Goal: Task Accomplishment & Management: Manage account settings

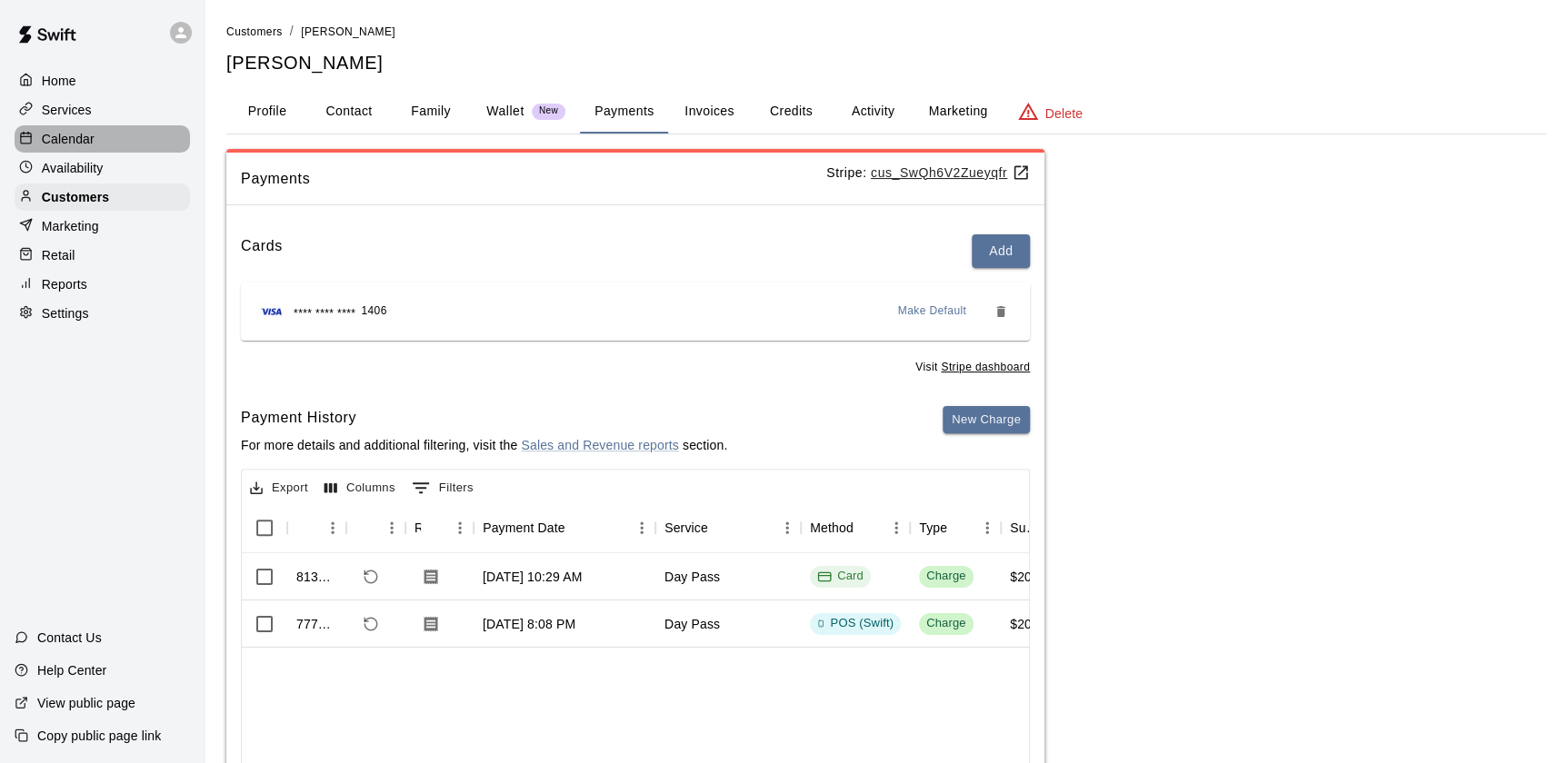
click at [79, 142] on p "Calendar" at bounding box center [68, 139] width 53 height 18
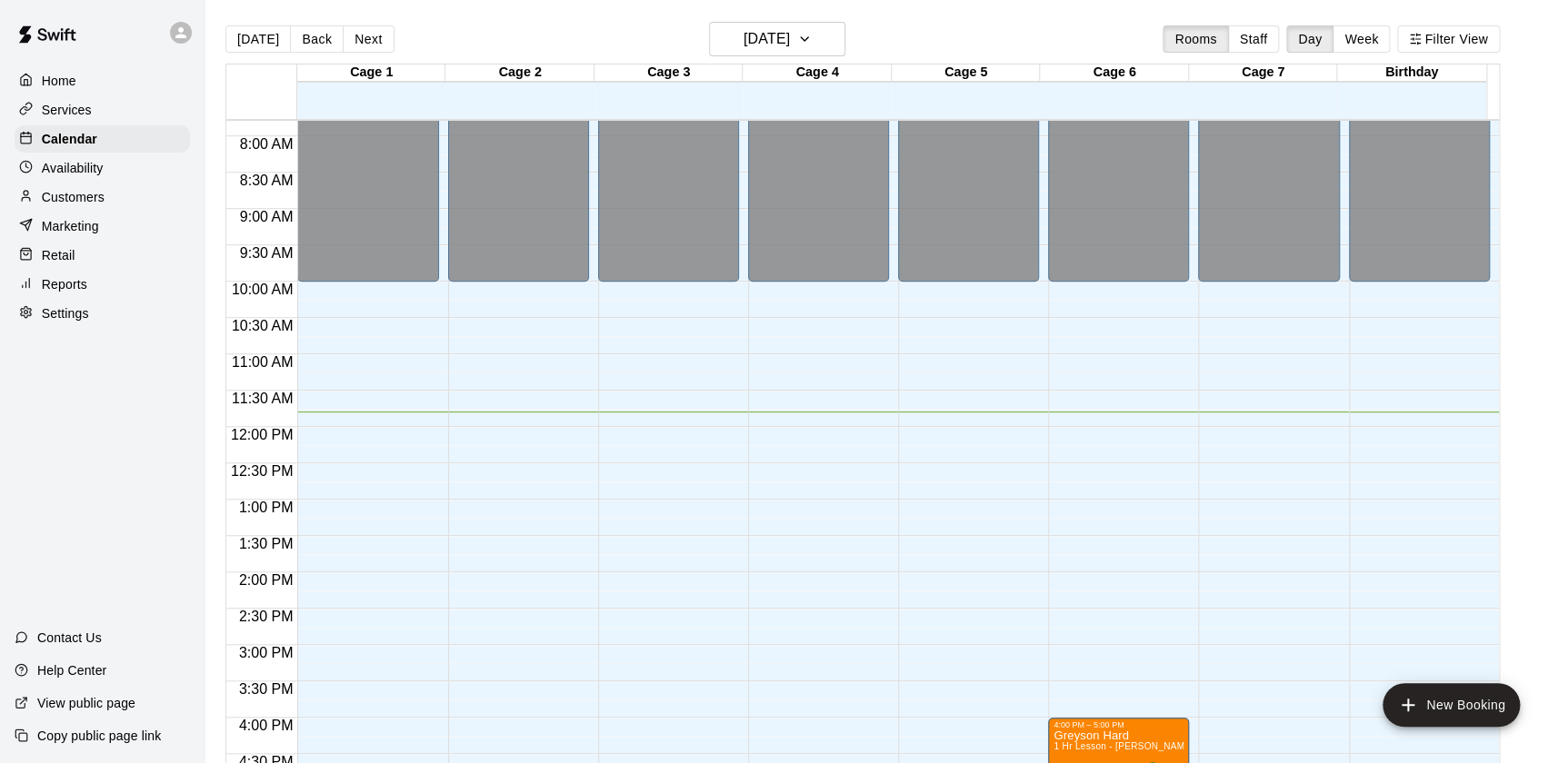
scroll to position [564, 0]
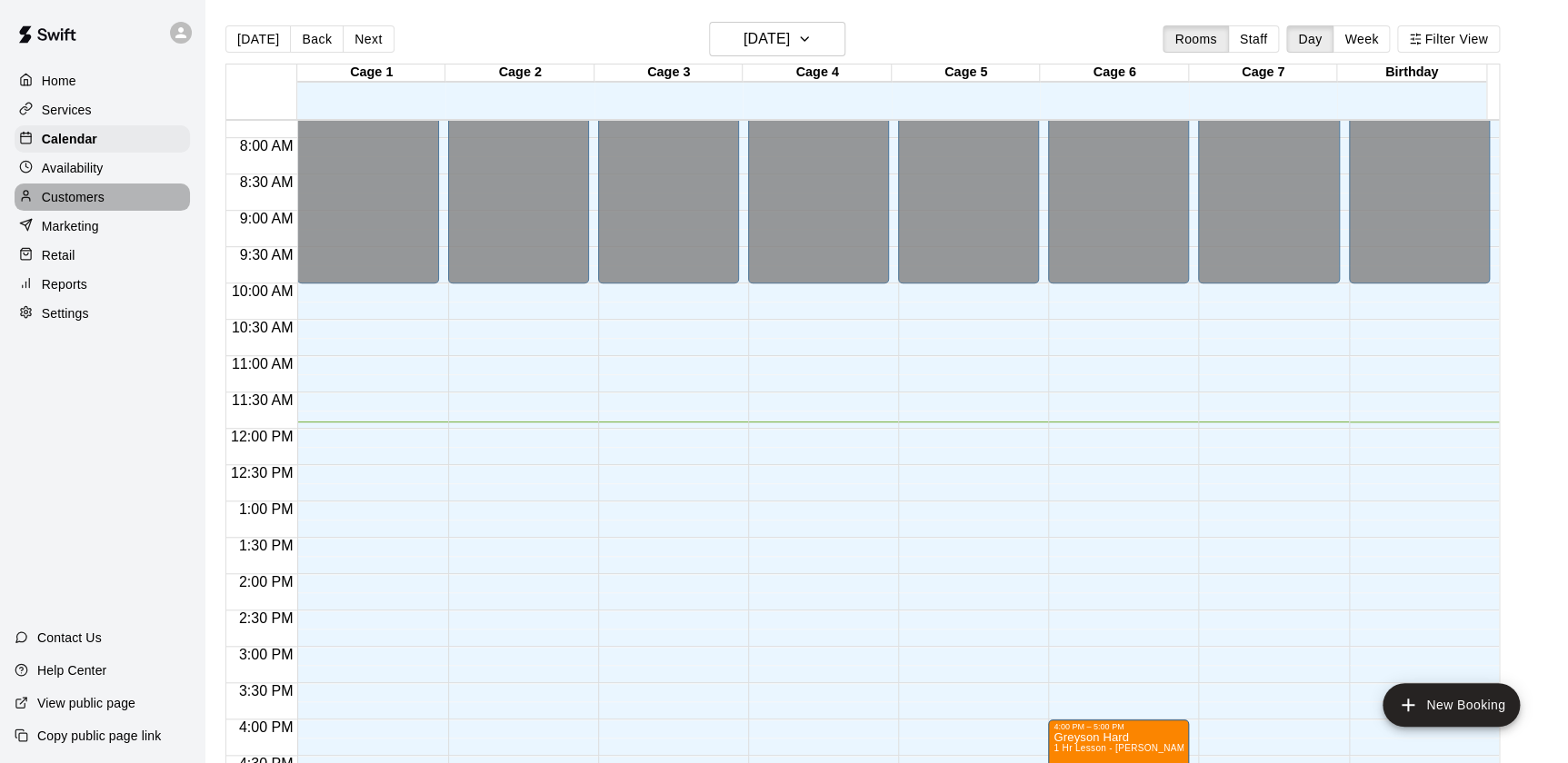
click at [91, 205] on p "Customers" at bounding box center [73, 197] width 63 height 18
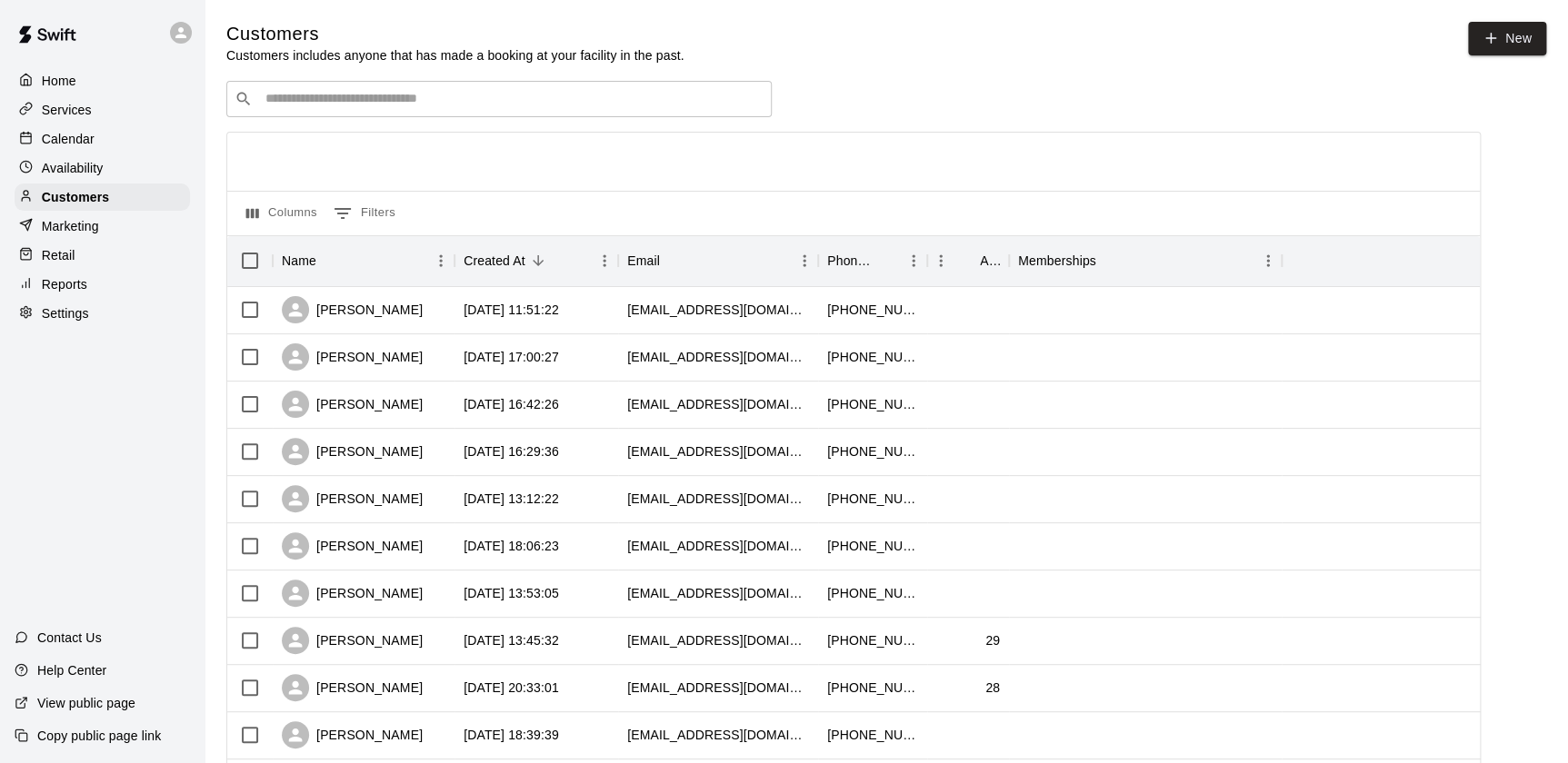
click at [61, 140] on p "Calendar" at bounding box center [68, 139] width 53 height 18
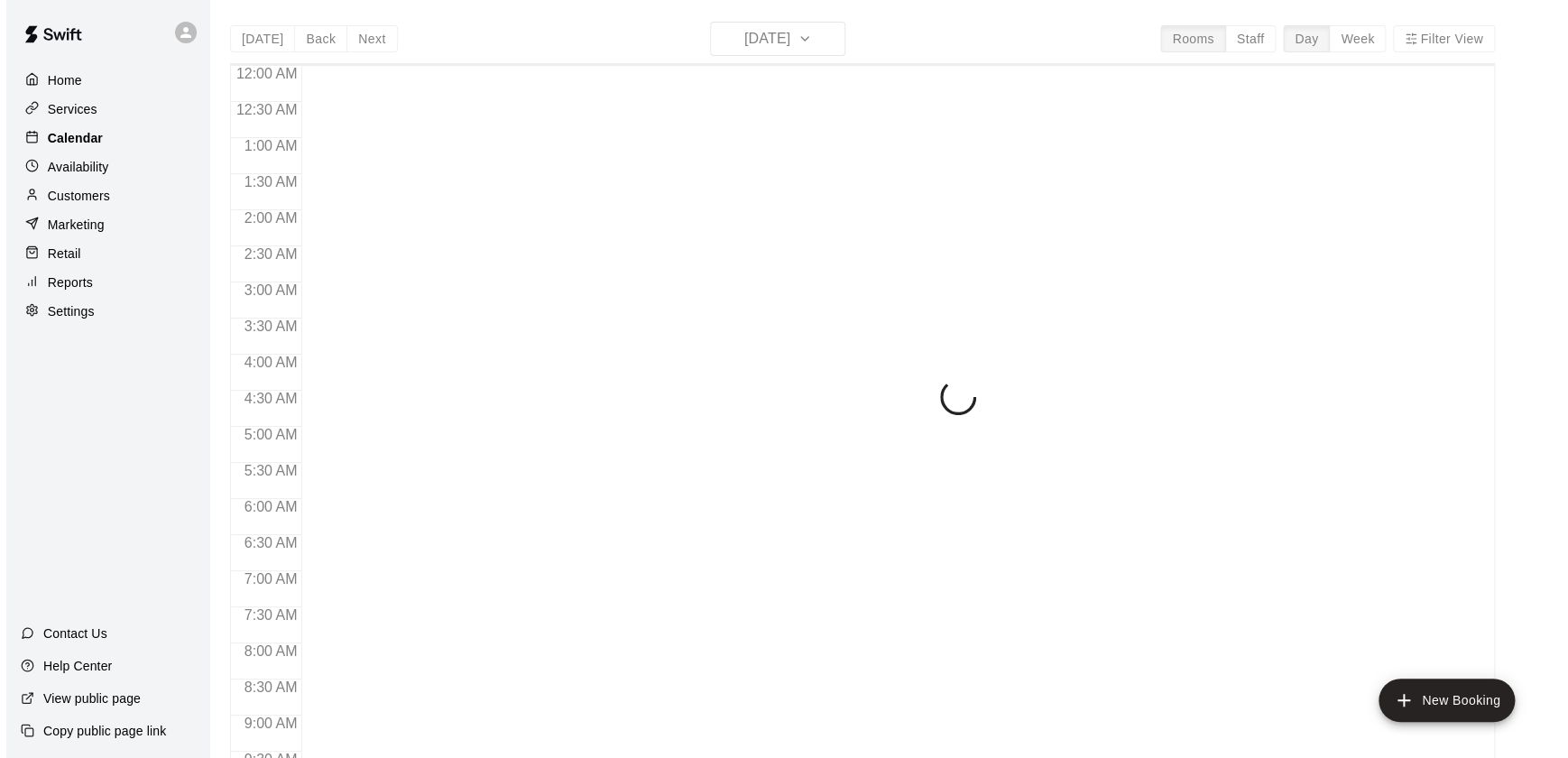
scroll to position [878, 0]
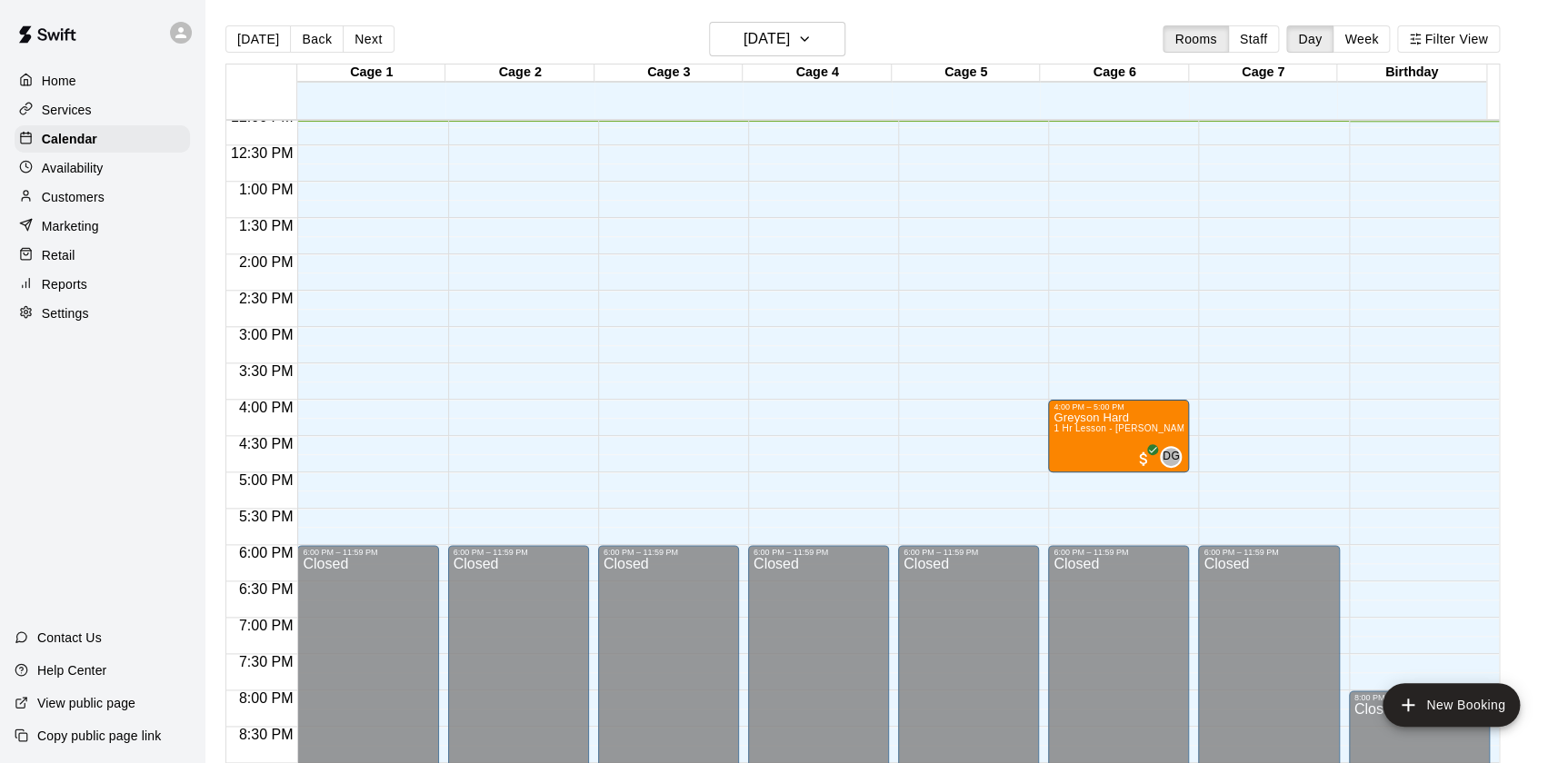
click at [752, 214] on div "12:00 AM – 10:00 AM Closed 6:00 PM – 11:59 PM Closed" at bounding box center [818, 109] width 141 height 1744
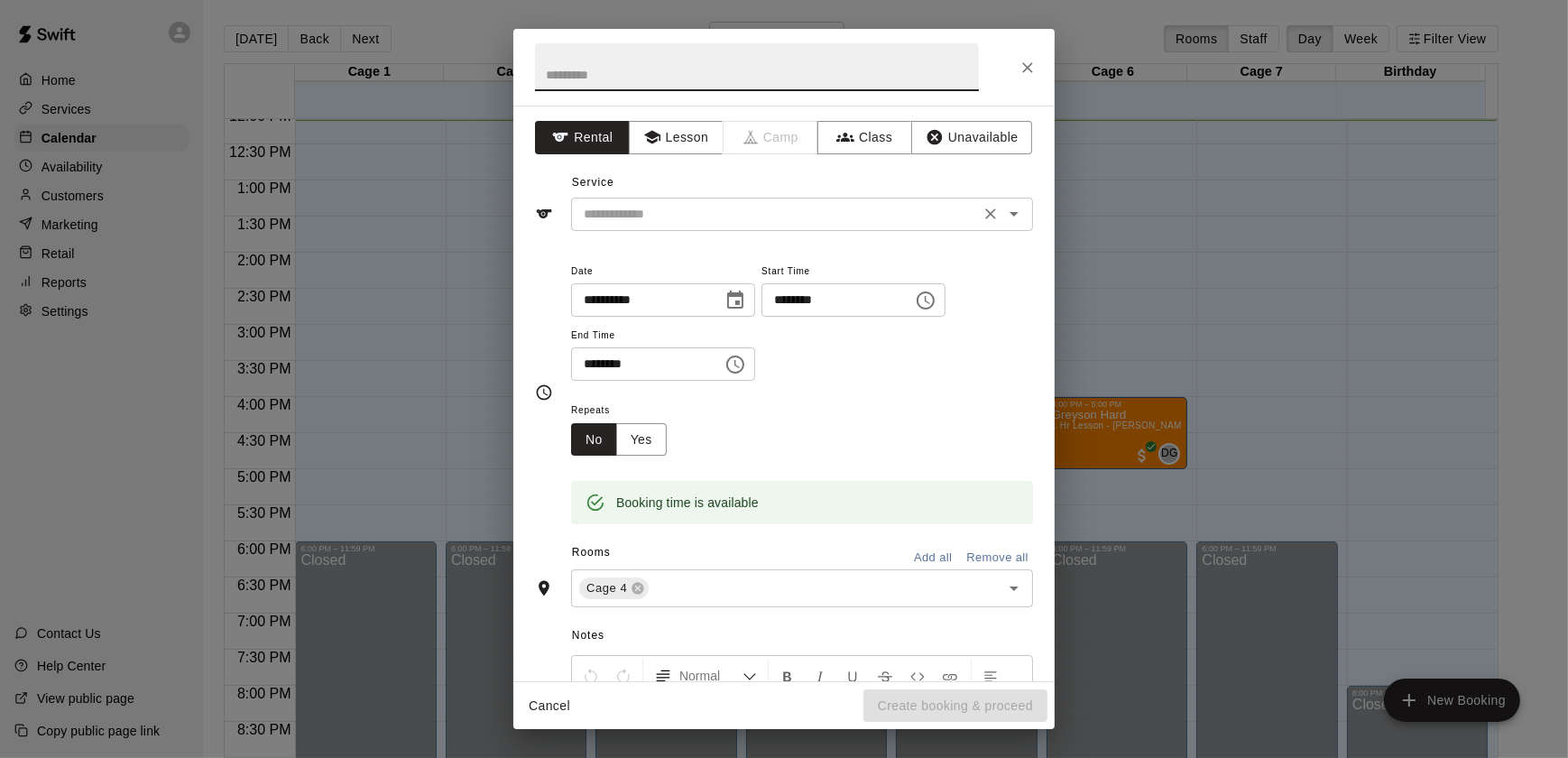
click at [758, 226] on div "​" at bounding box center [802, 214] width 462 height 34
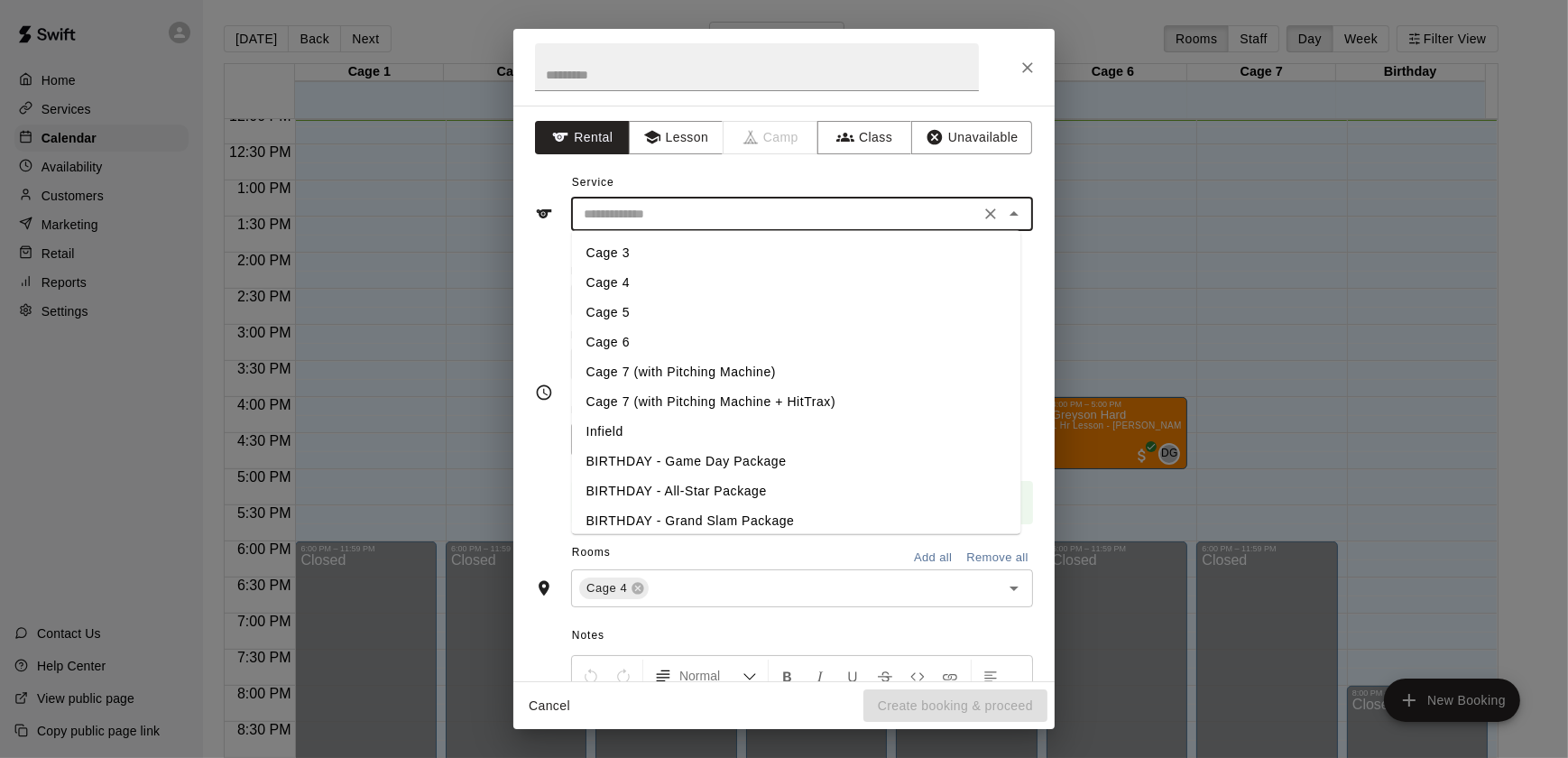
click at [653, 279] on li "Cage 4" at bounding box center [797, 283] width 450 height 30
type input "******"
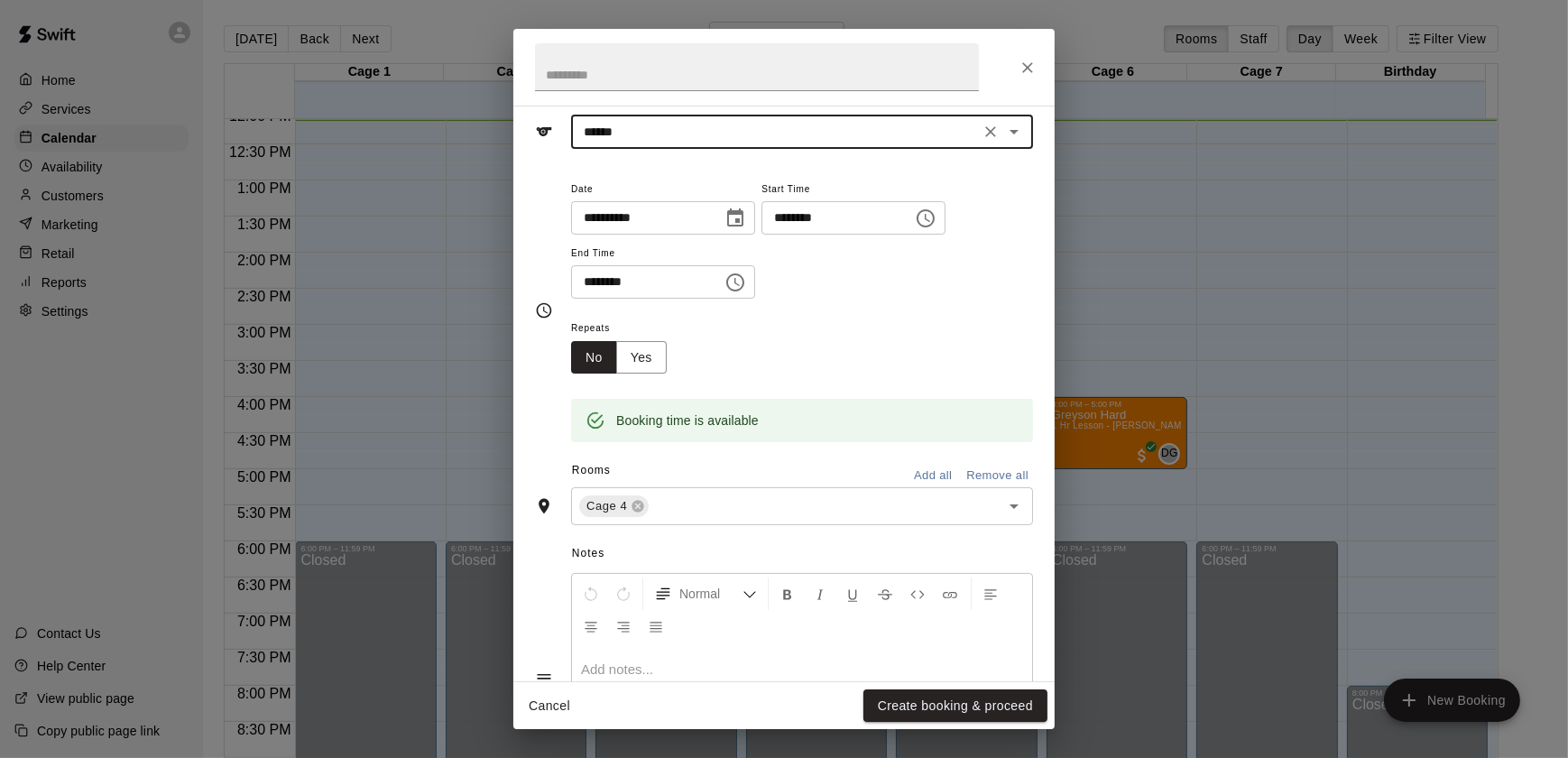
scroll to position [217, 0]
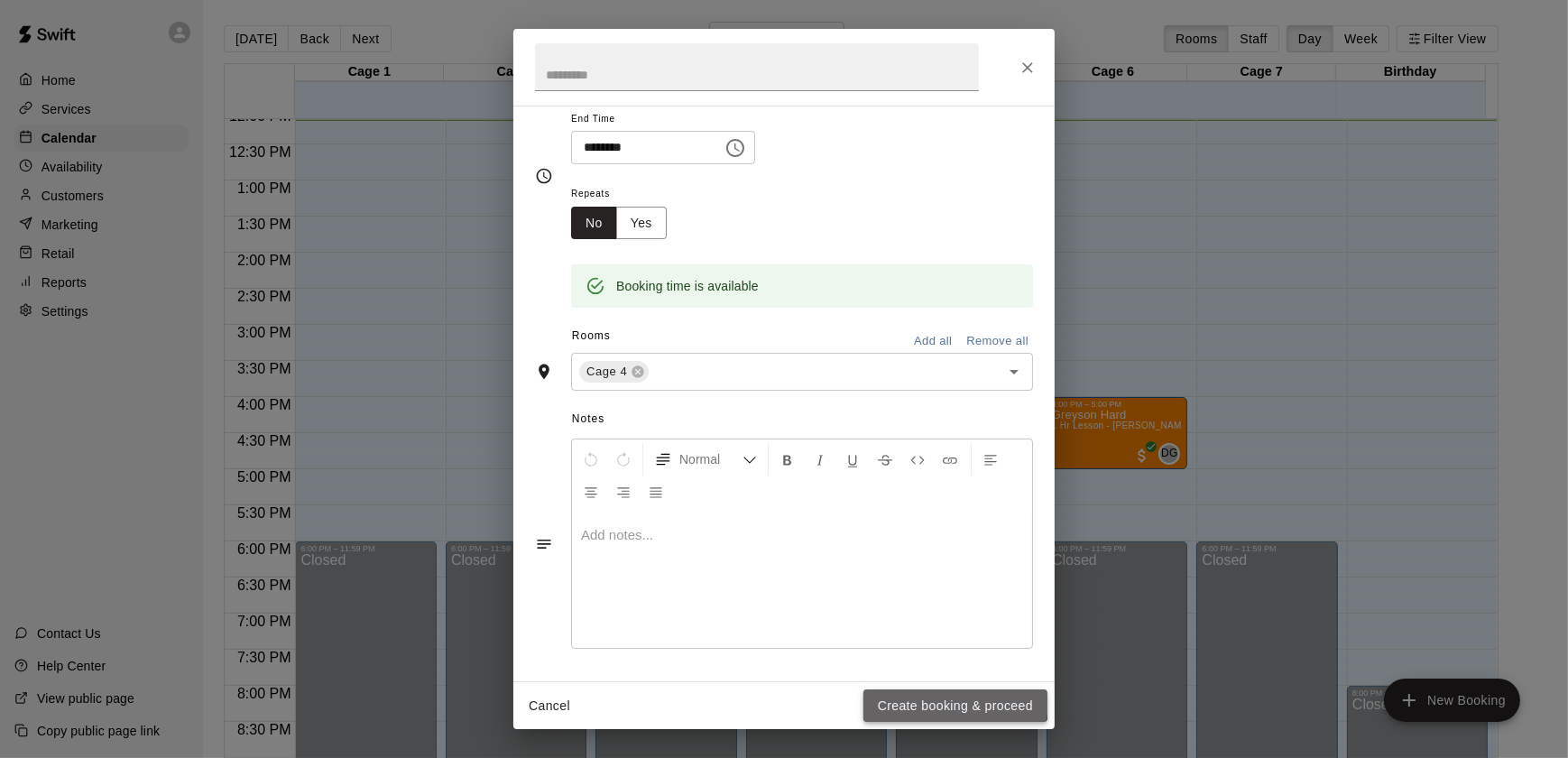
click at [916, 698] on button "Create booking & proceed" at bounding box center [954, 705] width 184 height 34
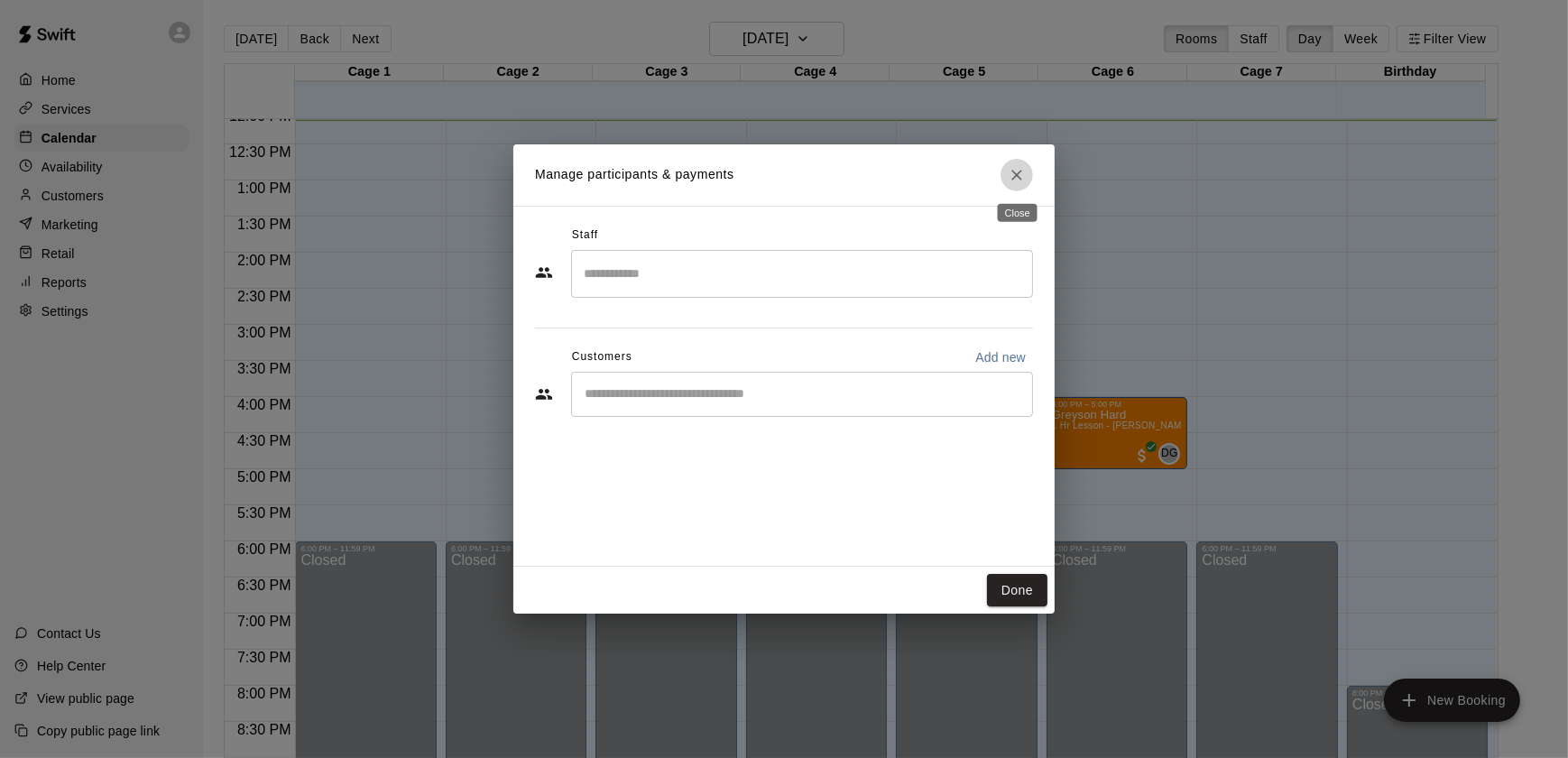
click at [1019, 186] on button "Close" at bounding box center [1017, 175] width 33 height 33
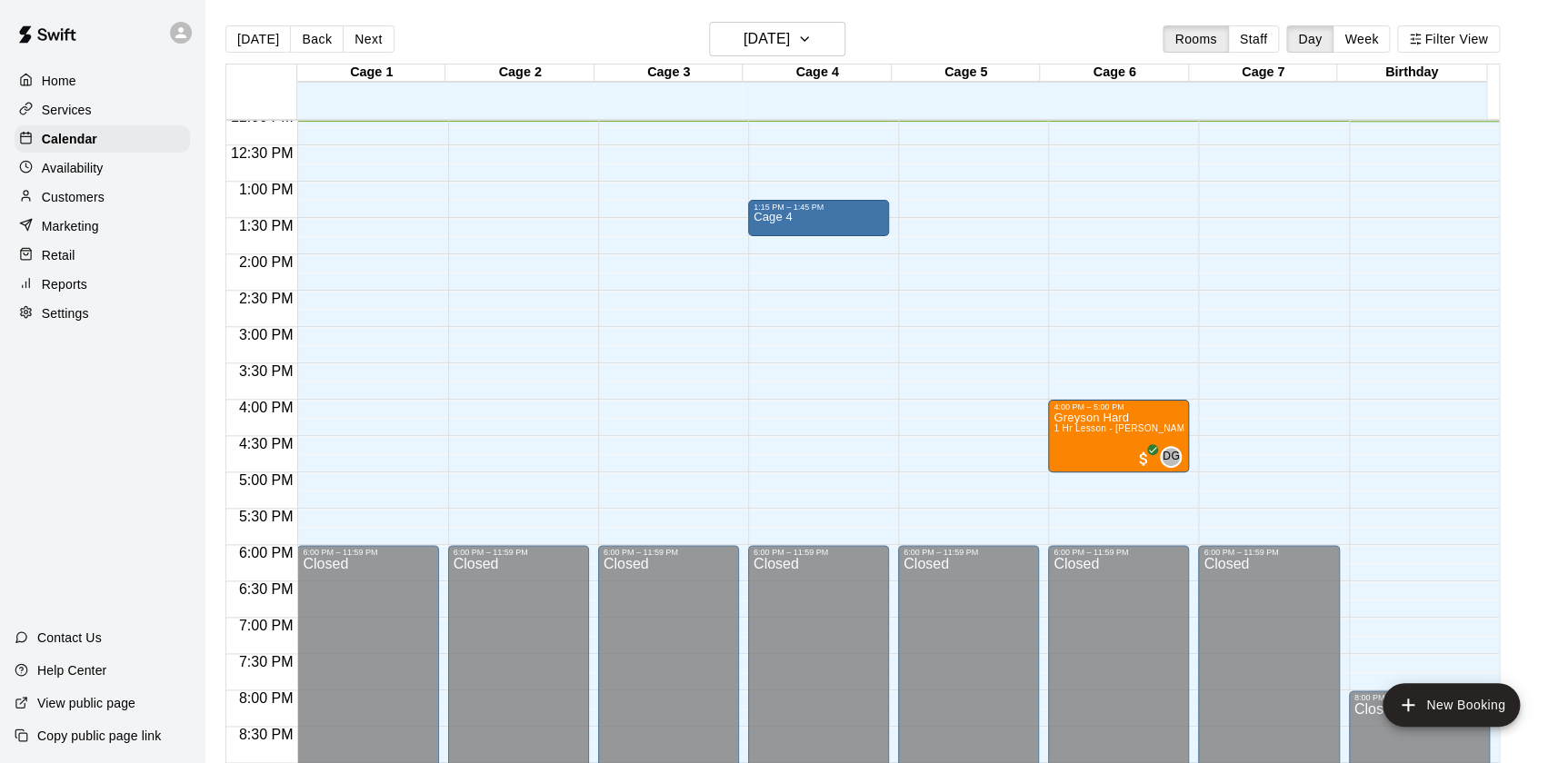
click at [928, 214] on div "12:00 AM – 10:00 AM Closed 6:00 PM – 11:59 PM Closed" at bounding box center [968, 109] width 141 height 1744
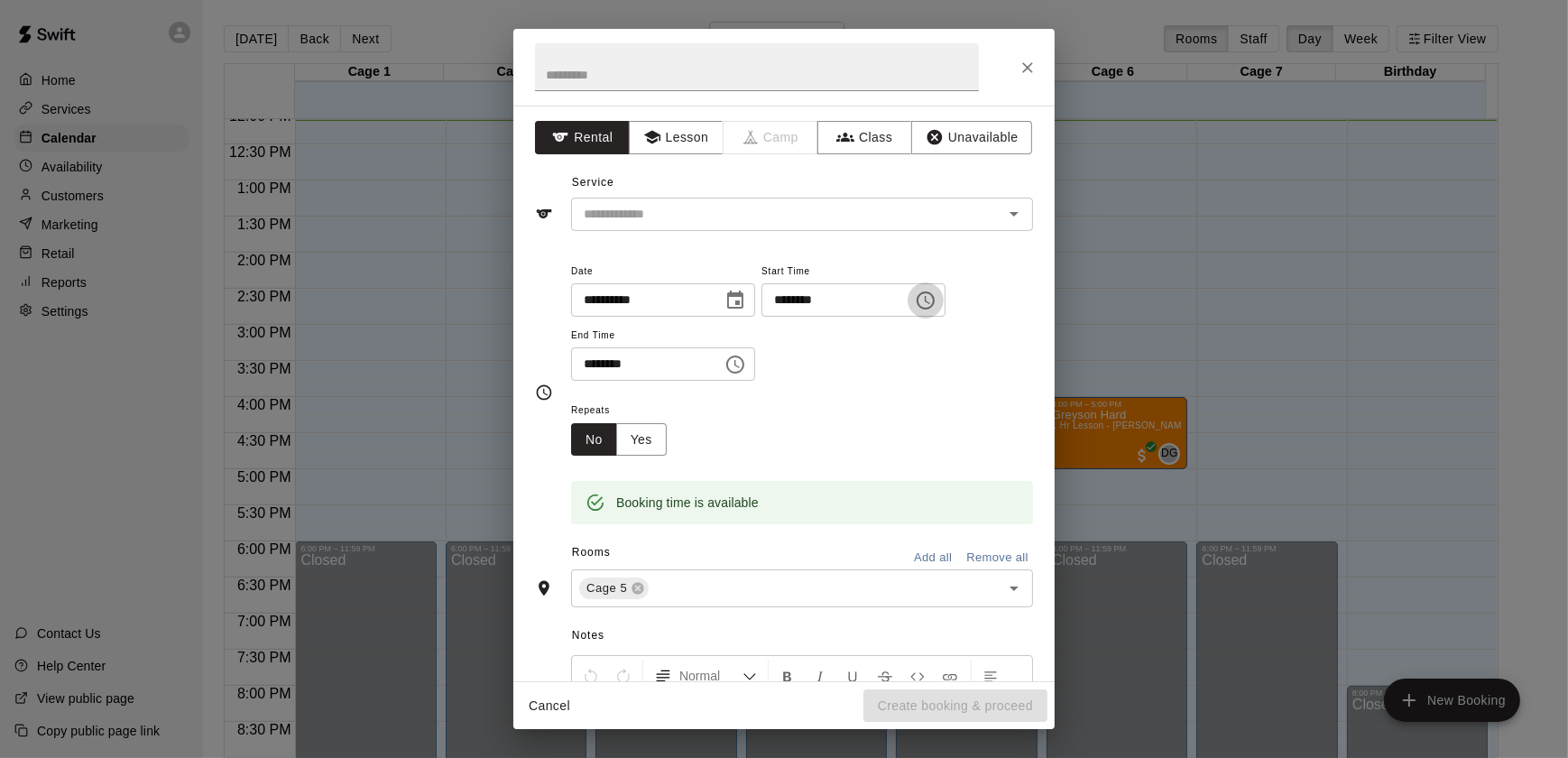
click at [934, 297] on icon "Choose time, selected time is 1:15 PM" at bounding box center [925, 300] width 18 height 18
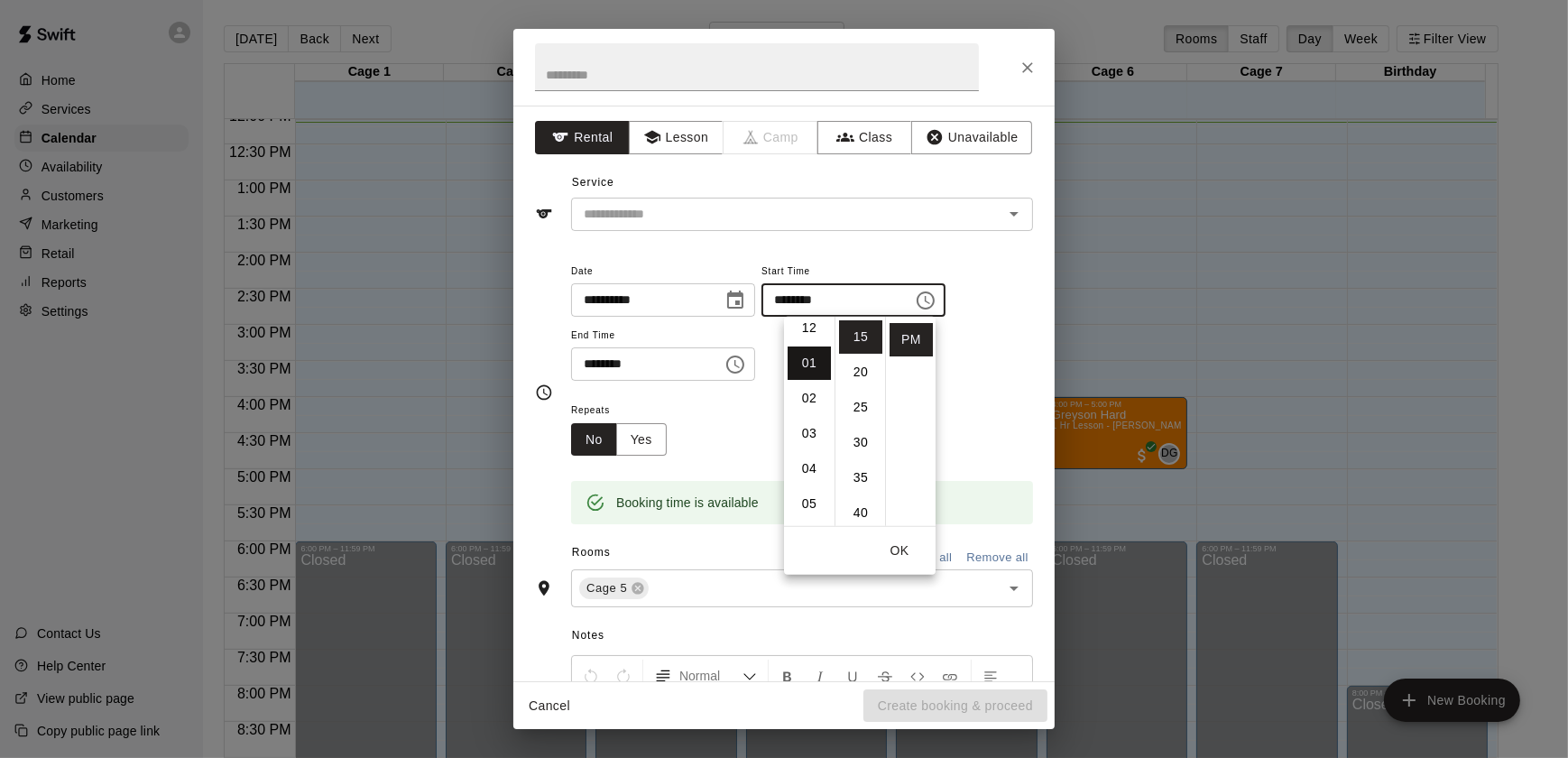
scroll to position [0, 0]
click at [810, 345] on li "12" at bounding box center [809, 336] width 44 height 34
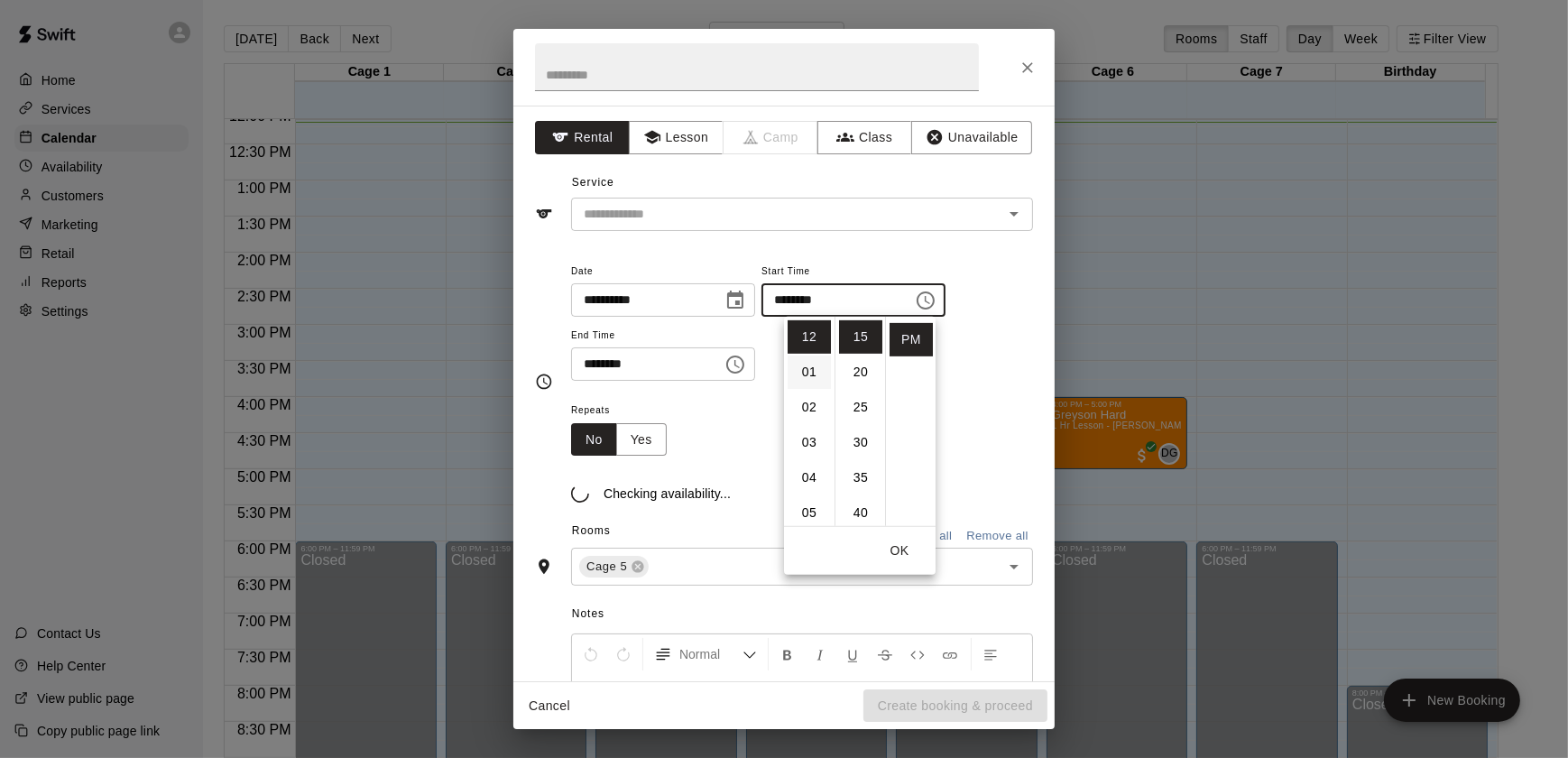
type input "********"
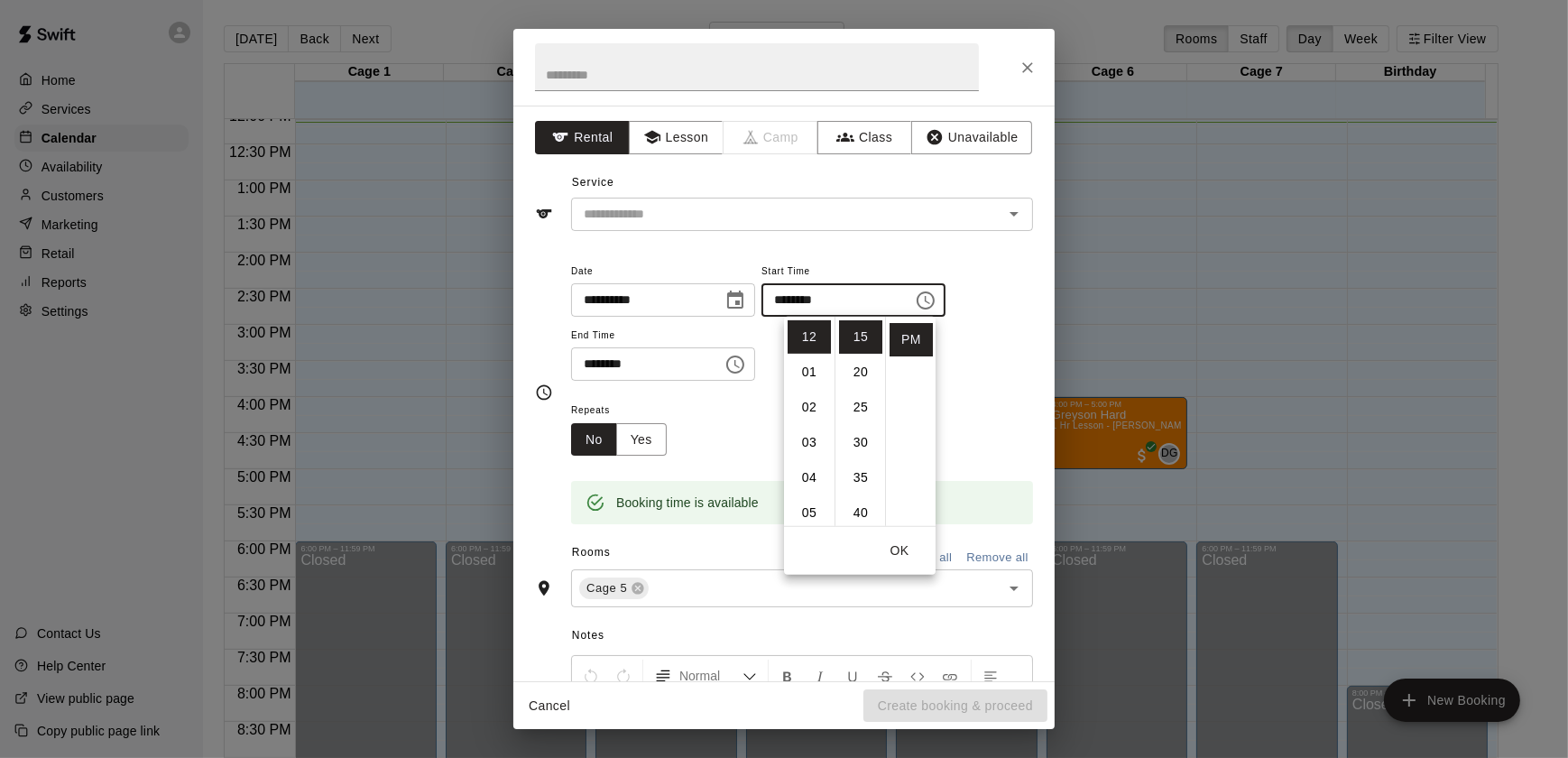
click at [744, 370] on icon "Choose time, selected time is 1:45 PM" at bounding box center [735, 364] width 18 height 18
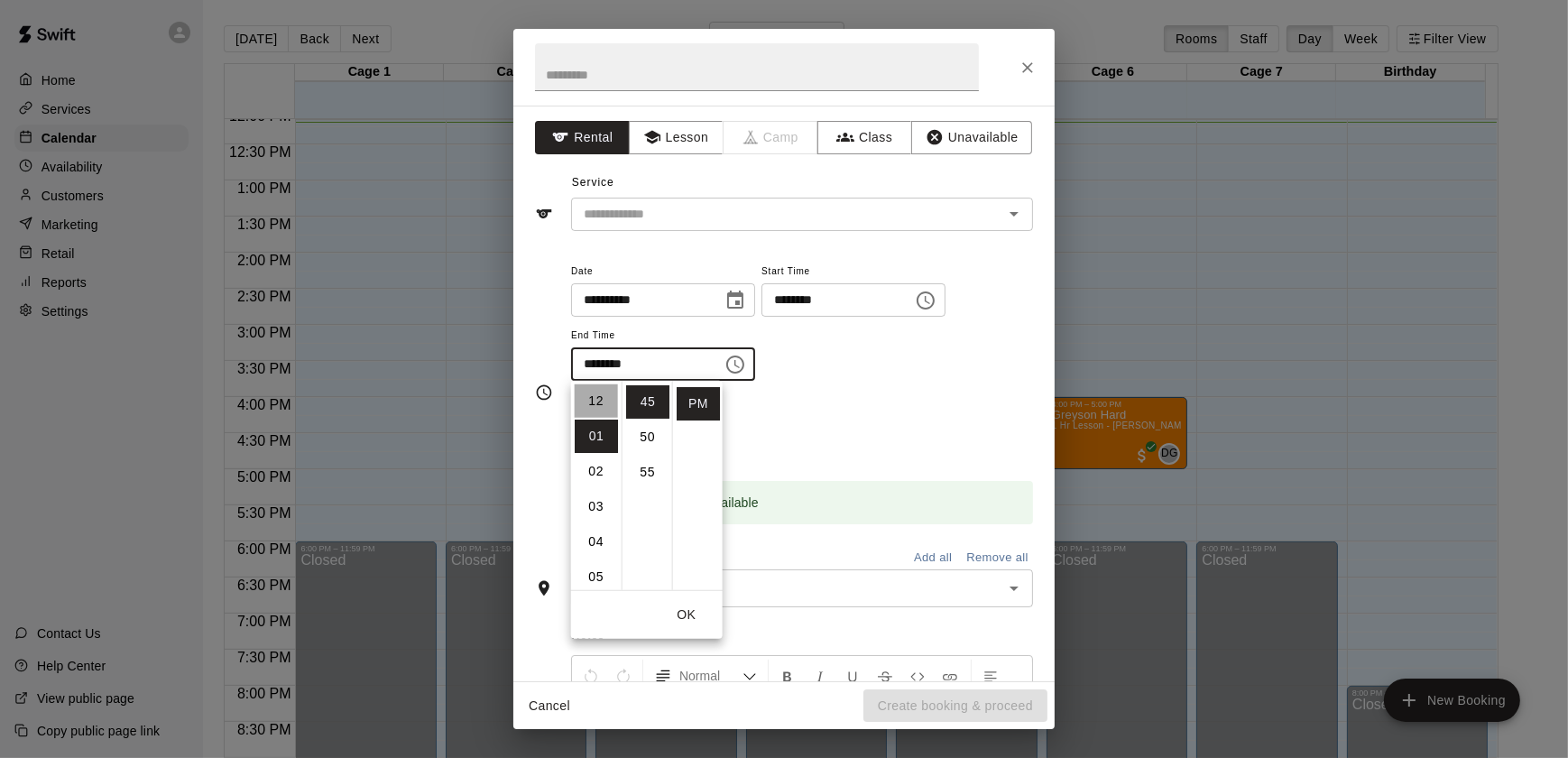
click at [597, 400] on li "12" at bounding box center [596, 401] width 44 height 34
type input "********"
click at [940, 407] on div "Repeats No Yes" at bounding box center [802, 427] width 462 height 57
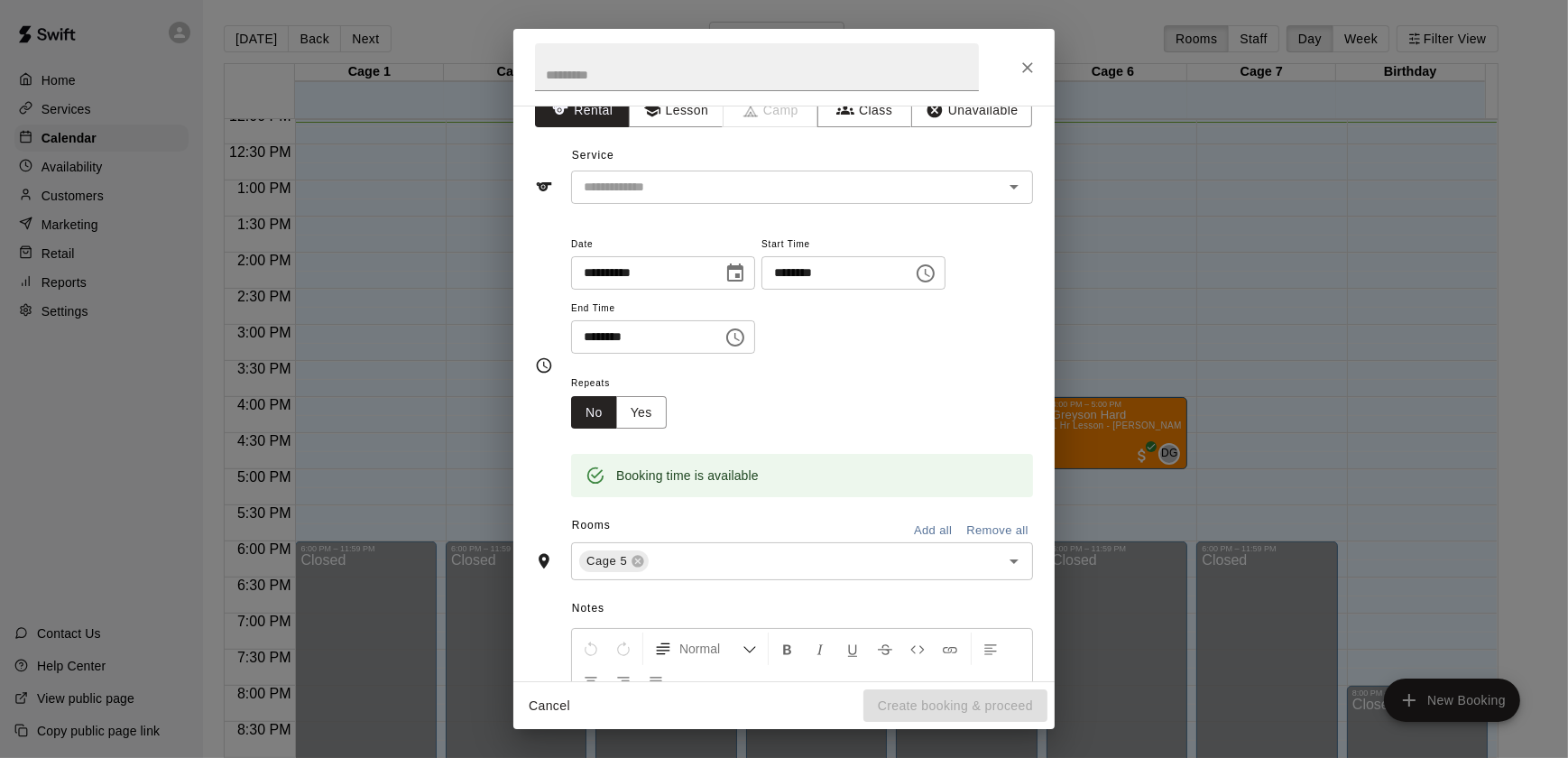
scroll to position [25, 0]
click at [761, 174] on div "​" at bounding box center [802, 189] width 462 height 34
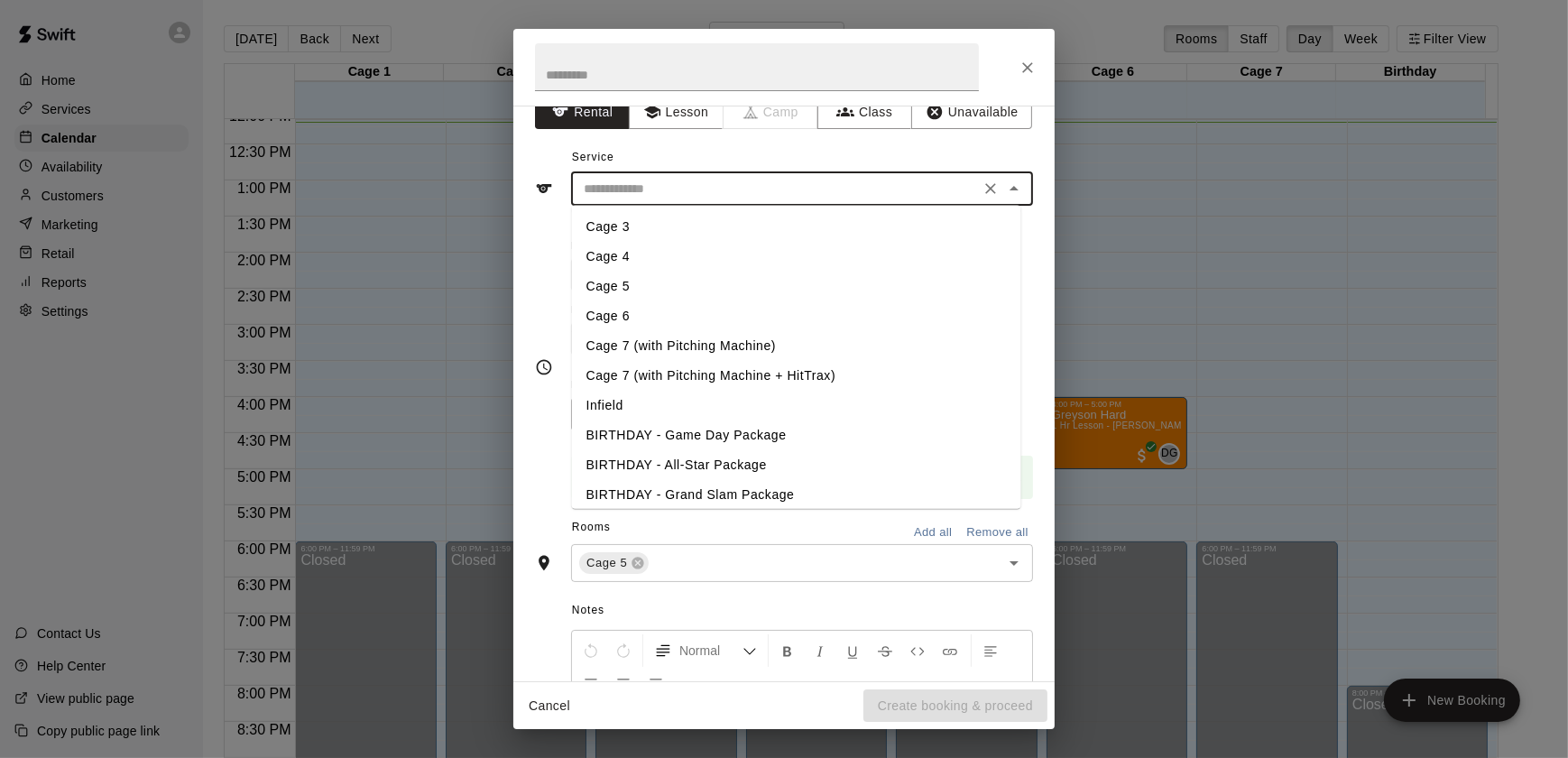
click at [648, 282] on li "Cage 5" at bounding box center [797, 287] width 450 height 30
type input "******"
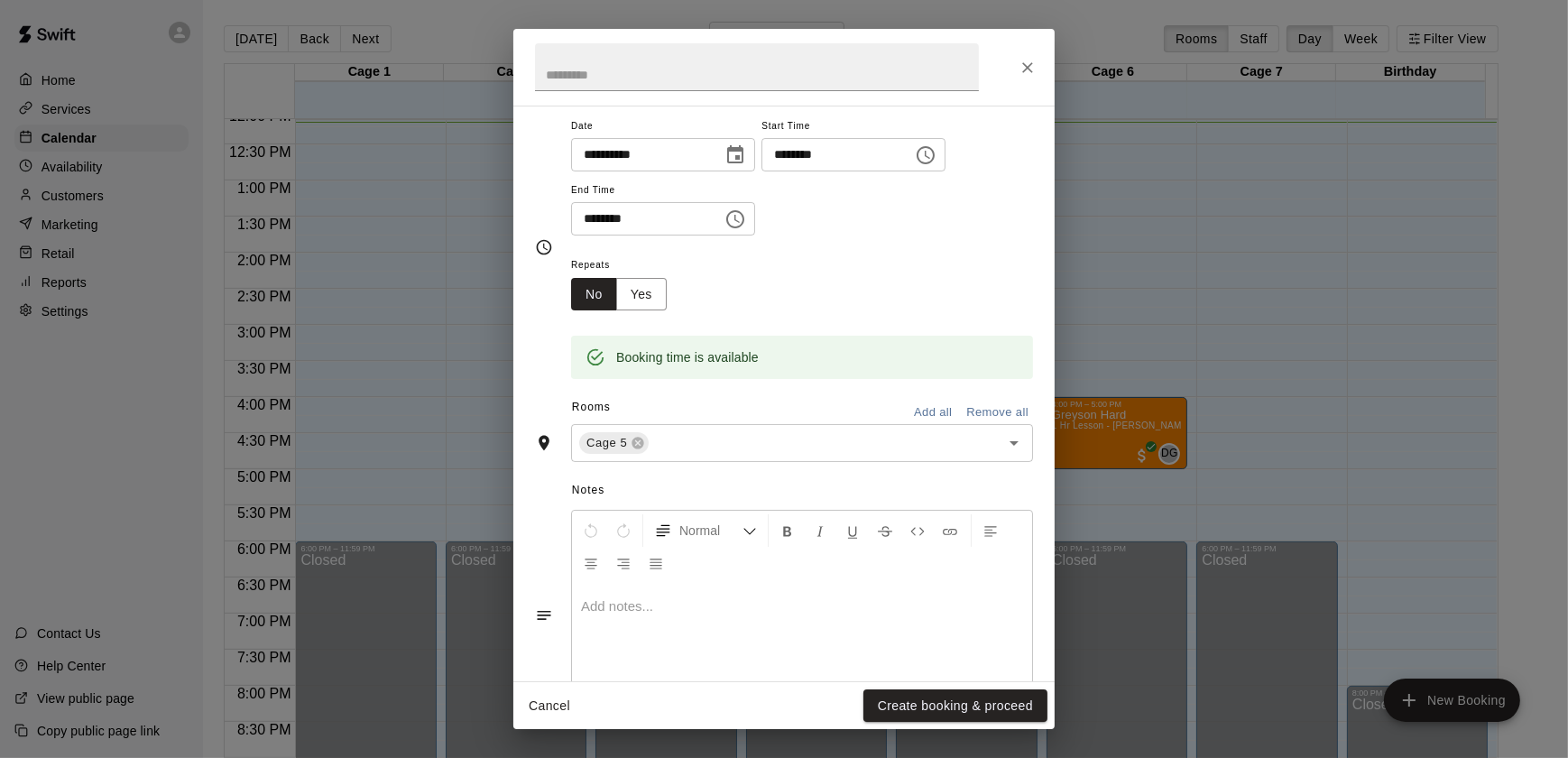
scroll to position [217, 0]
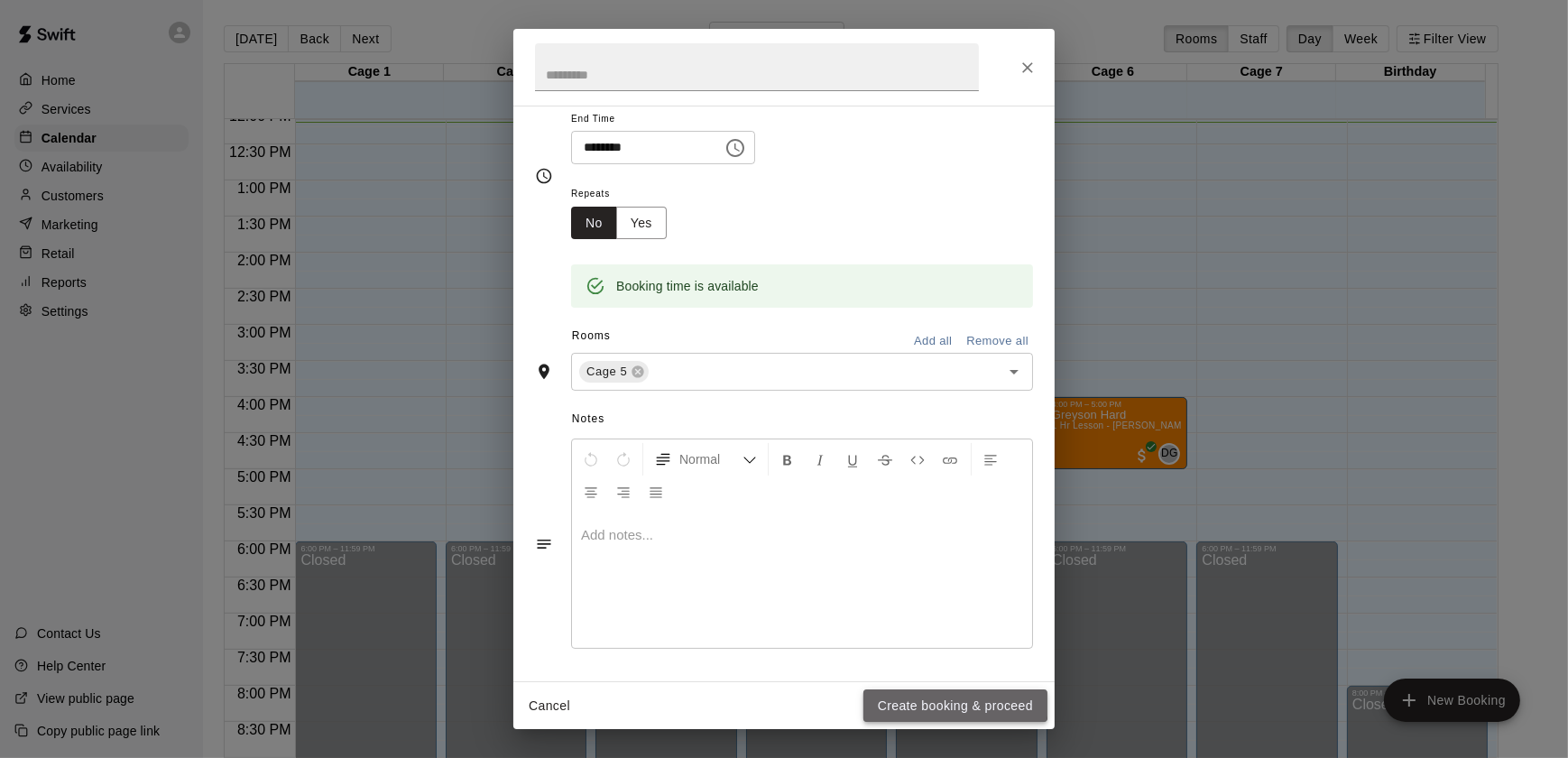
click at [877, 699] on button "Create booking & proceed" at bounding box center [954, 705] width 184 height 34
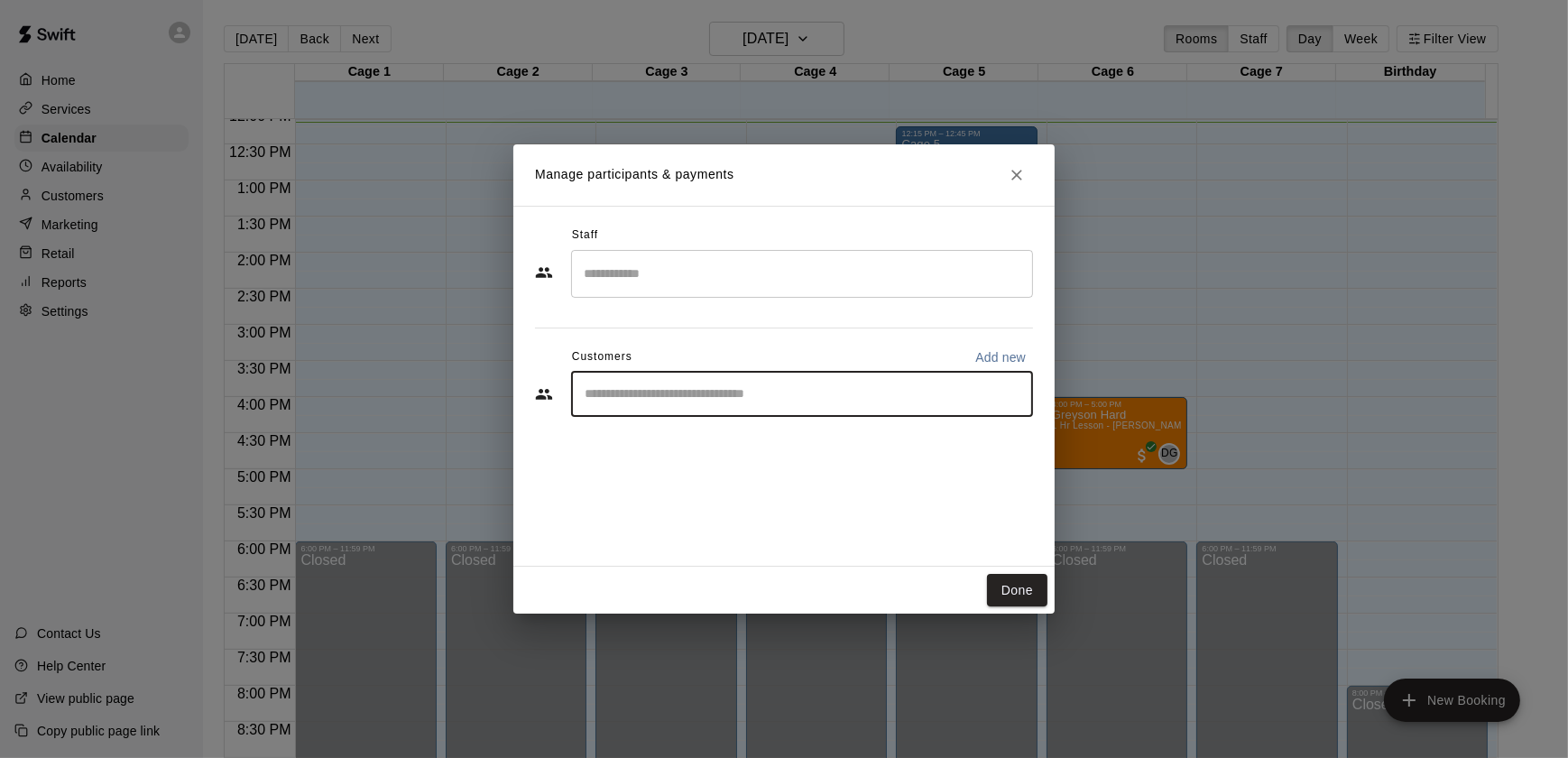
click at [612, 392] on input "Start typing to search customers..." at bounding box center [802, 394] width 446 height 18
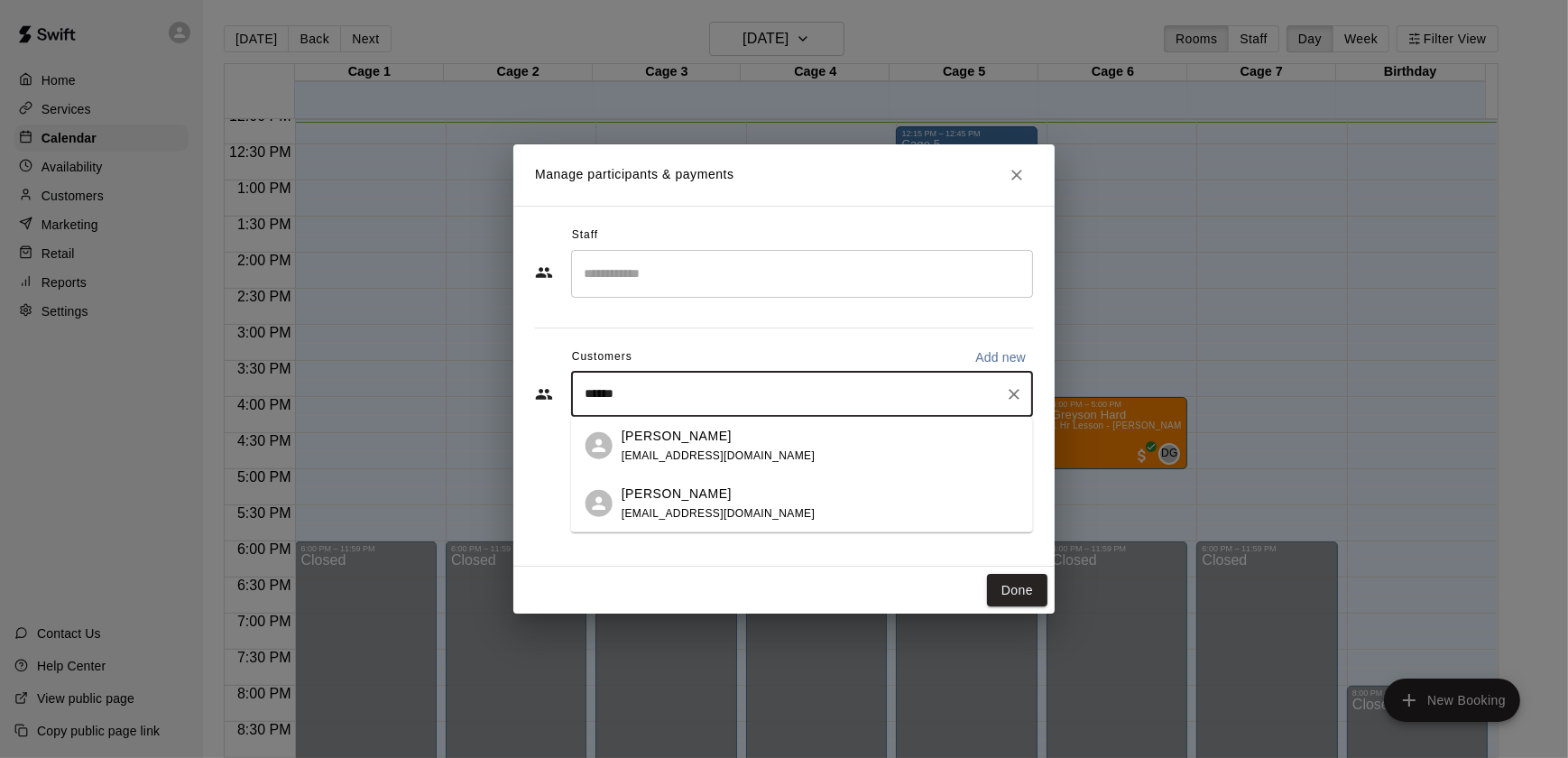
type input "*******"
click at [707, 463] on div "[PERSON_NAME] [EMAIL_ADDRESS][DOMAIN_NAME]" at bounding box center [719, 445] width 194 height 39
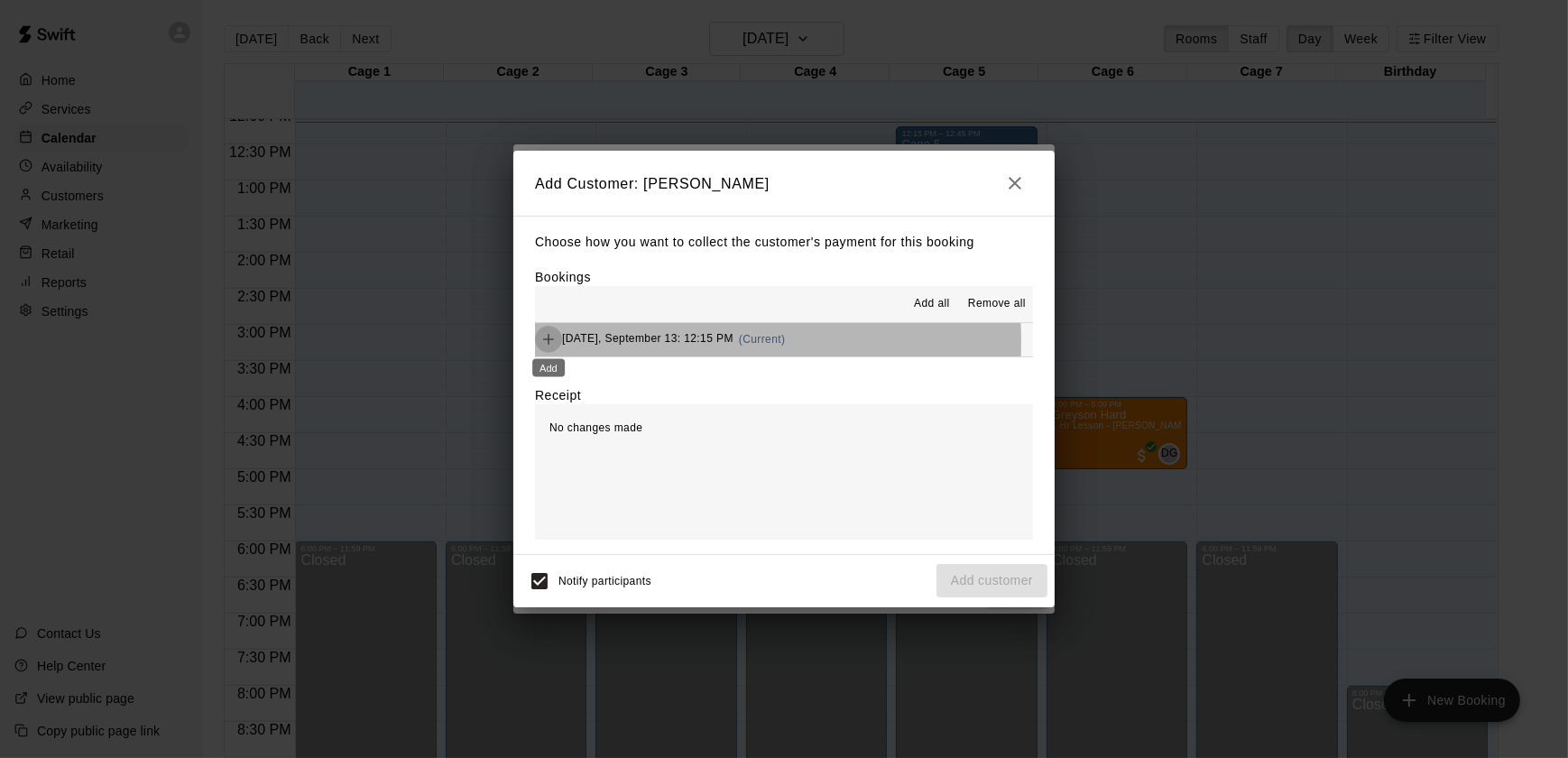
click at [549, 343] on icon "Add" at bounding box center [548, 339] width 18 height 18
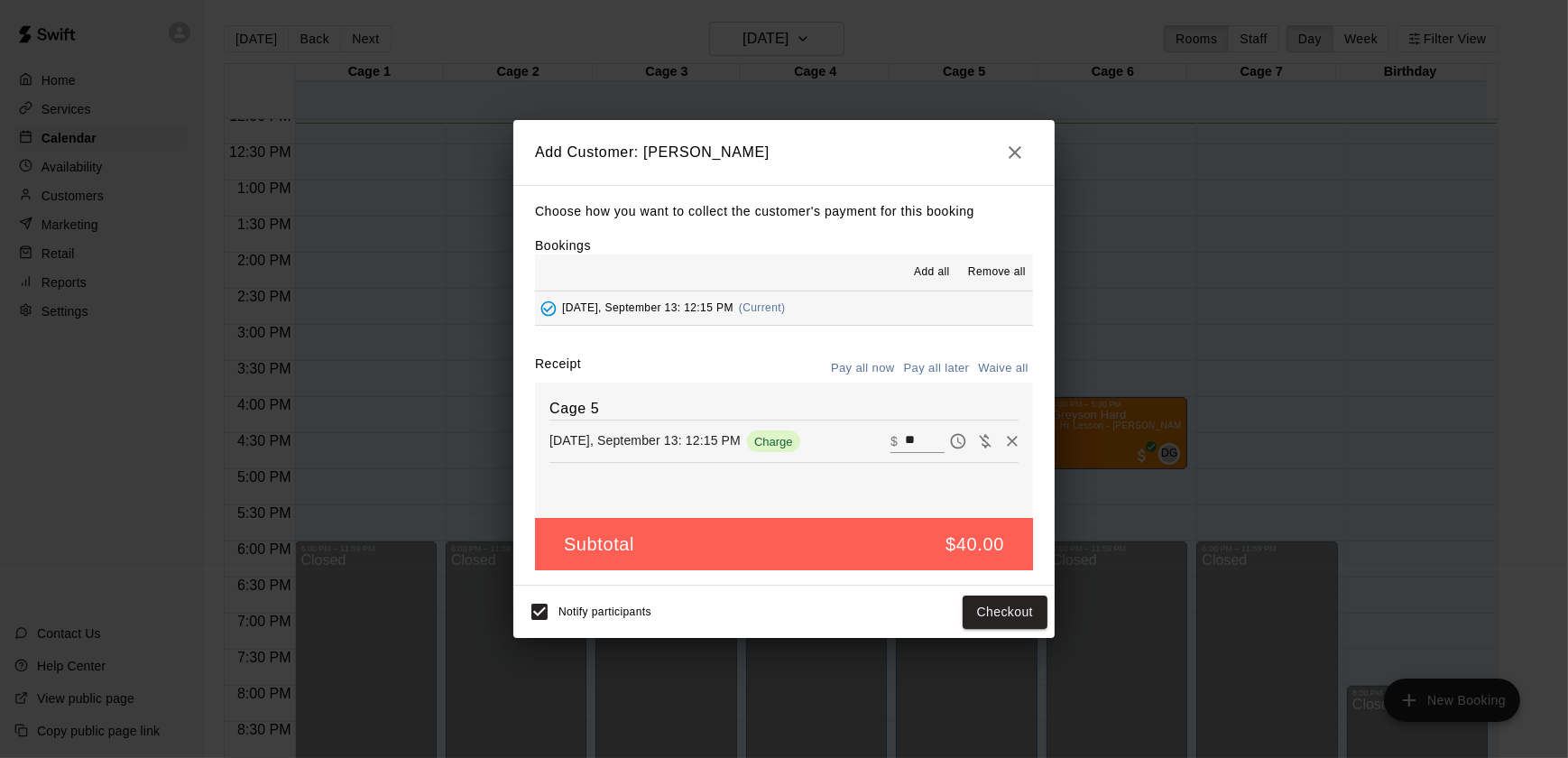
click at [768, 445] on span "Charge" at bounding box center [773, 442] width 53 height 14
click at [996, 611] on button "Checkout" at bounding box center [1005, 612] width 85 height 34
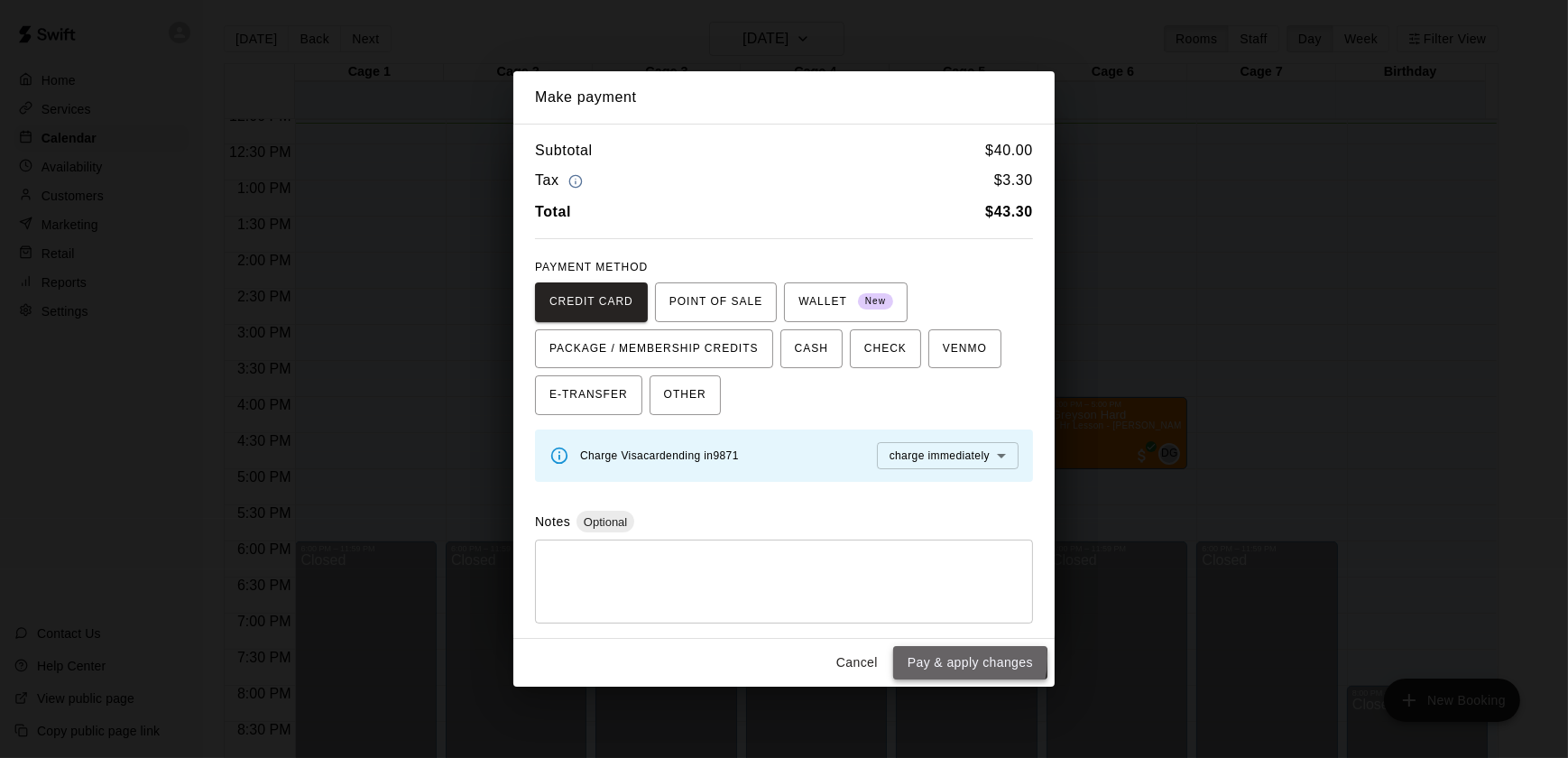
click at [938, 658] on button "Pay & apply changes" at bounding box center [970, 663] width 154 height 34
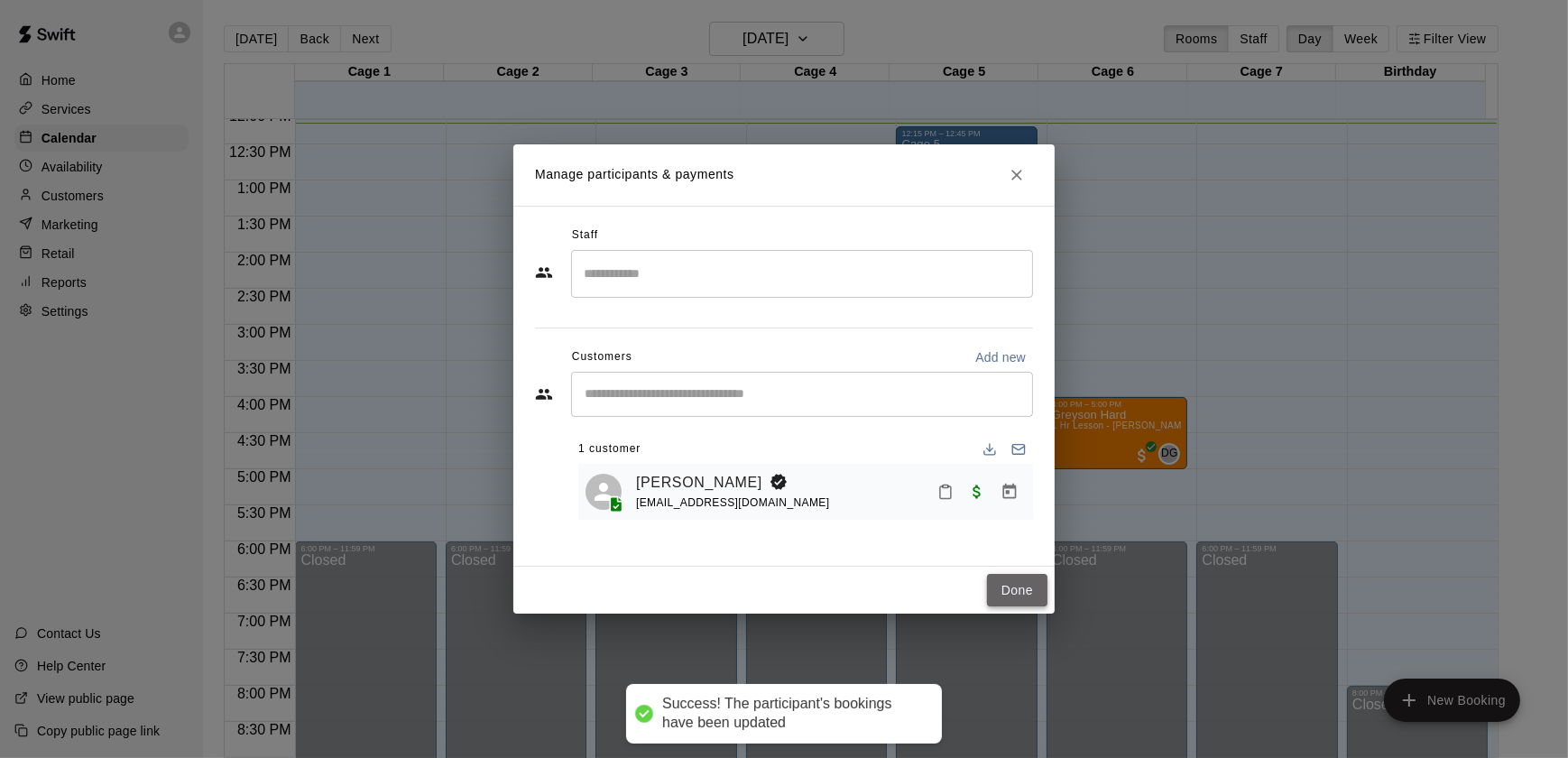
click at [1012, 589] on button "Done" at bounding box center [1017, 590] width 61 height 34
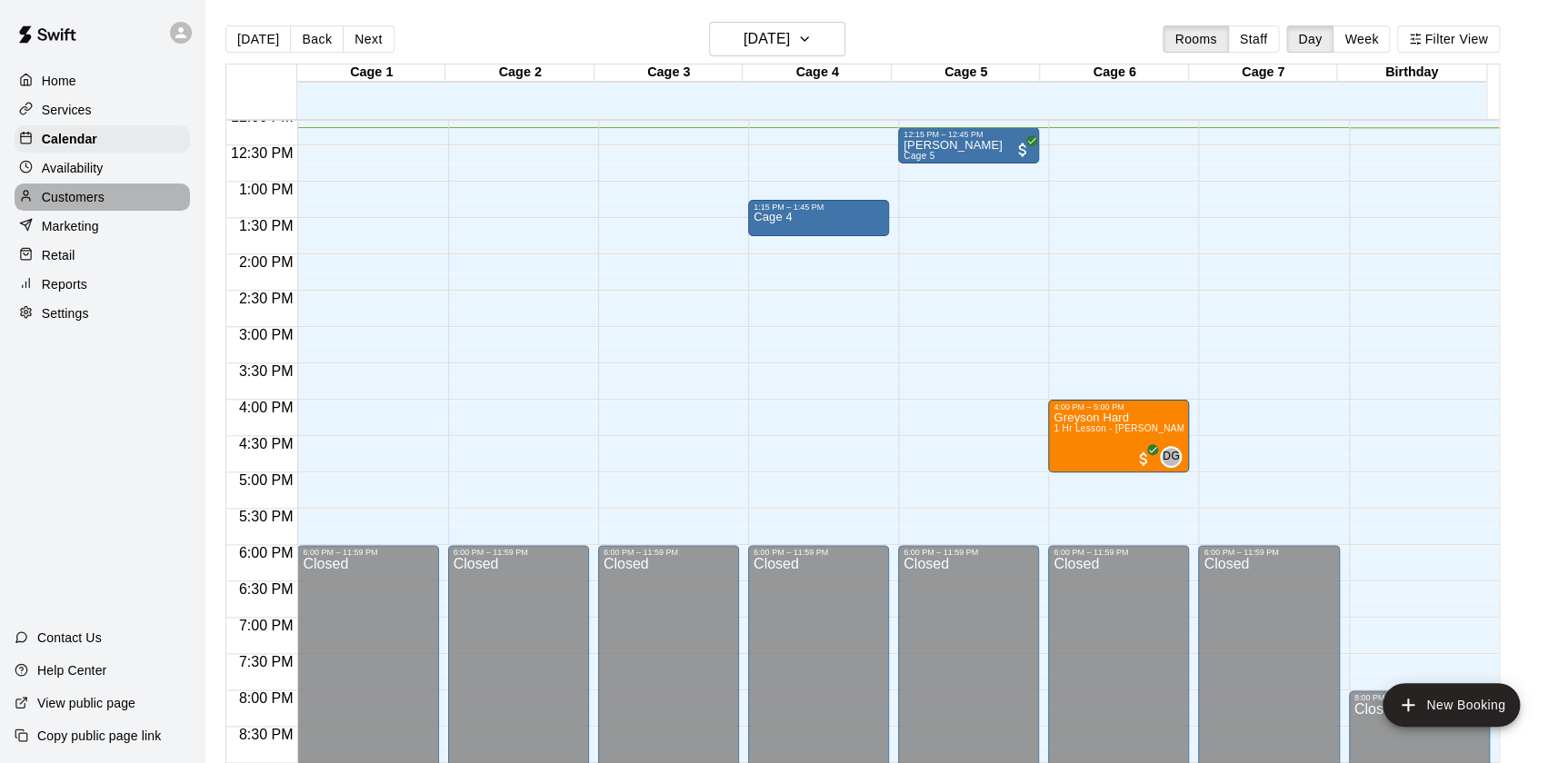
click at [121, 211] on div "Customers" at bounding box center [102, 197] width 175 height 27
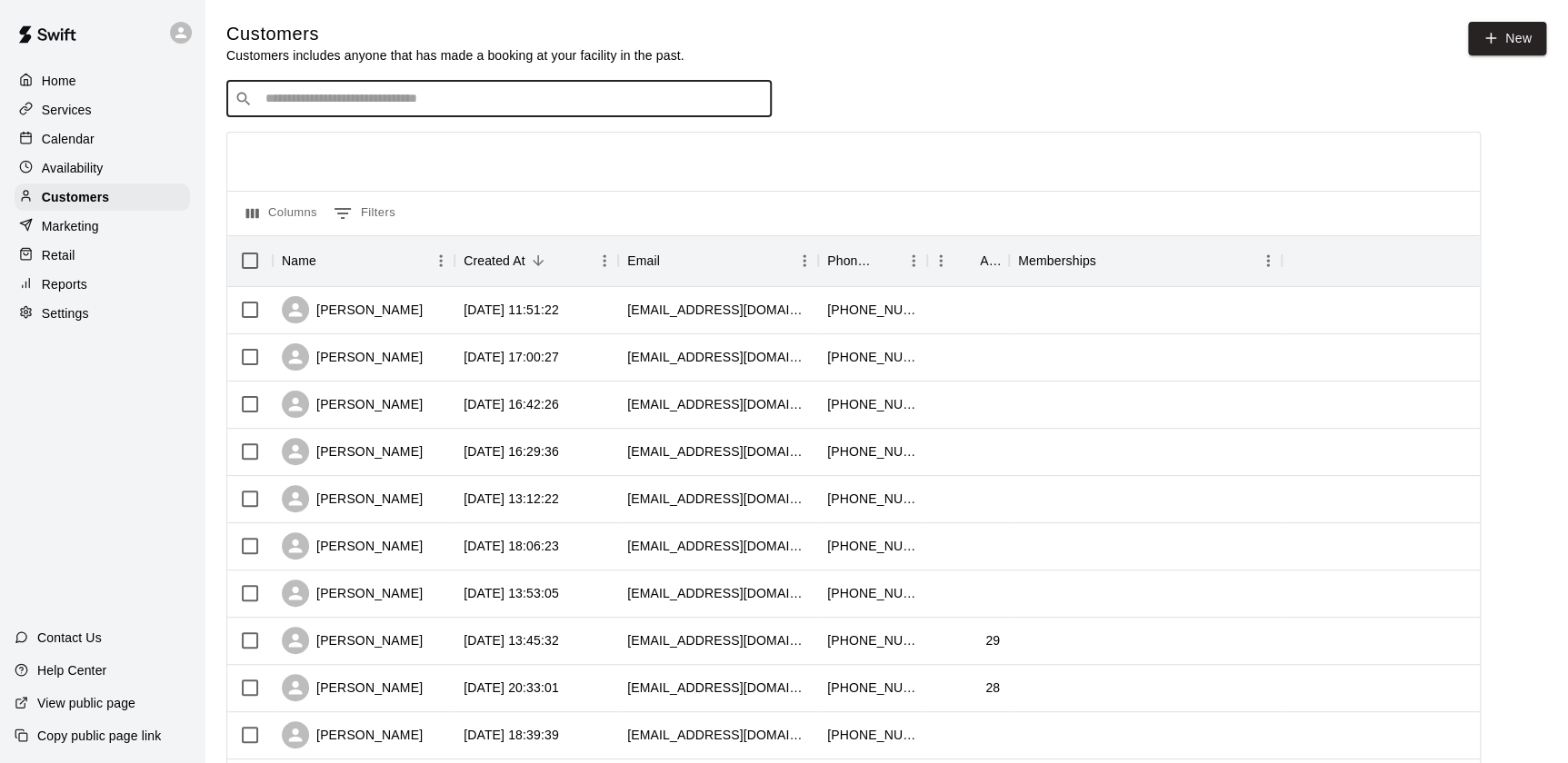
click at [389, 96] on input "Search customers by name or email" at bounding box center [511, 99] width 503 height 18
type input "*"
type input "***"
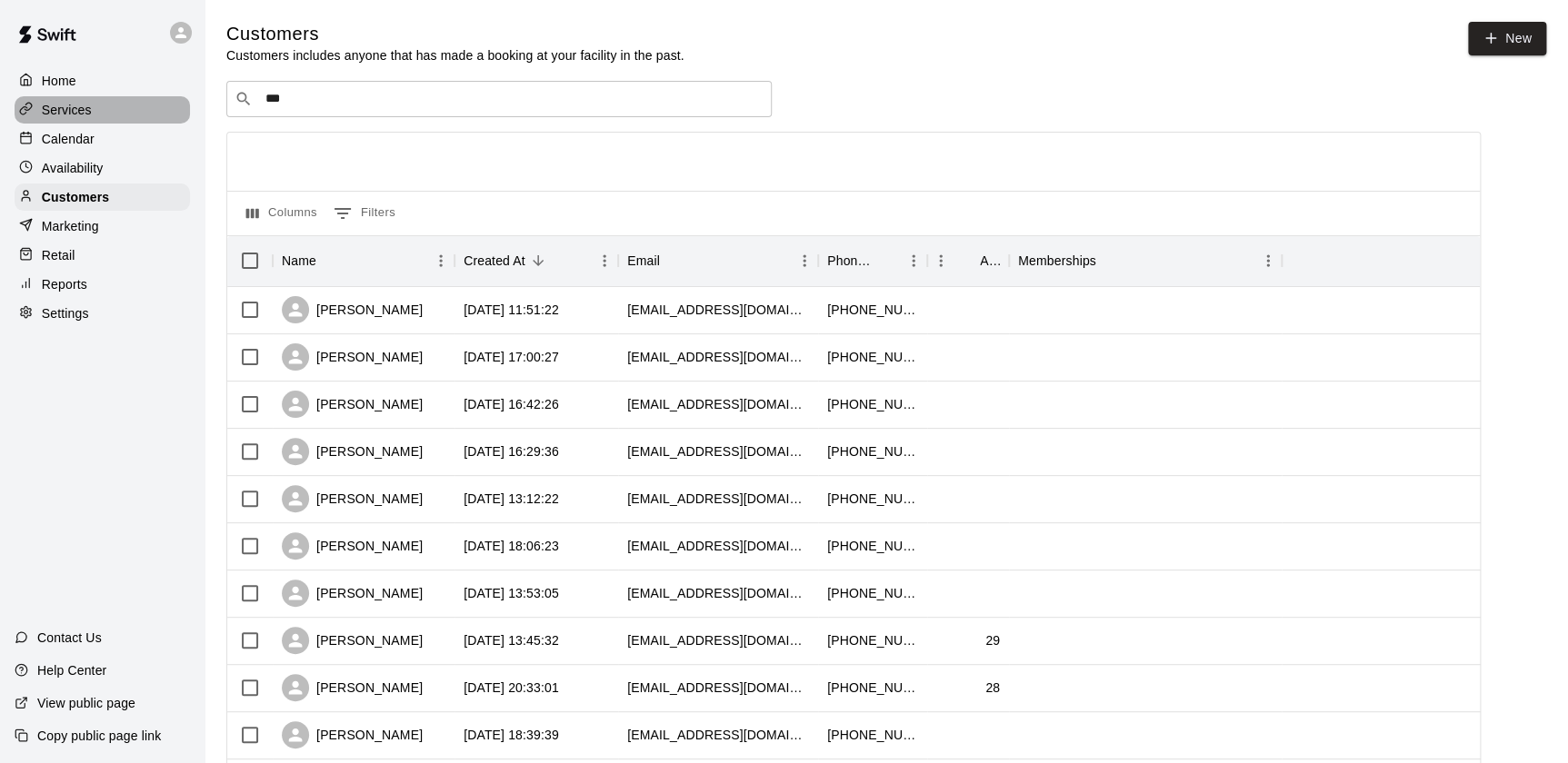
click at [88, 109] on p "Services" at bounding box center [67, 110] width 50 height 18
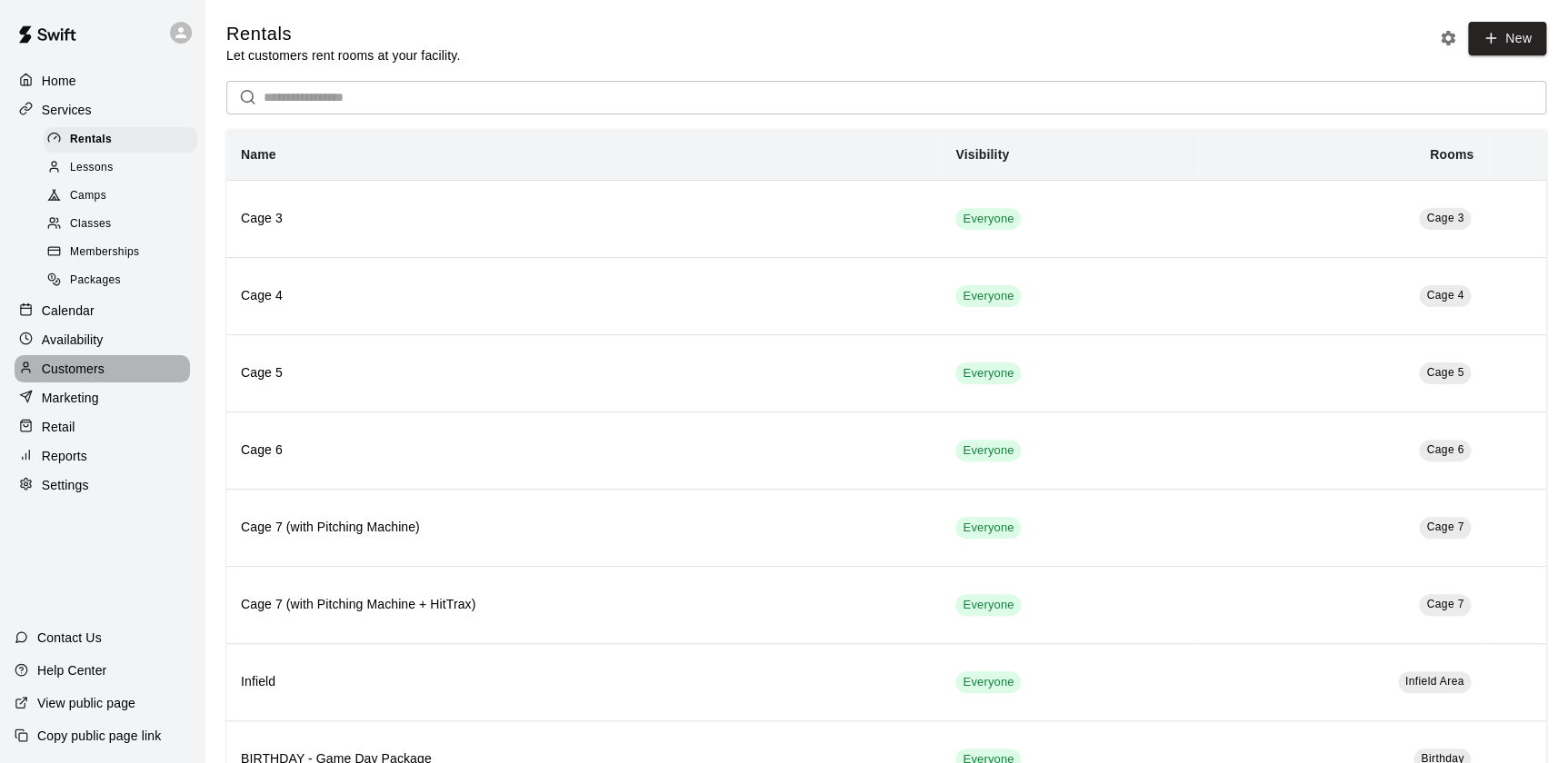
click at [74, 371] on p "Customers" at bounding box center [73, 369] width 63 height 18
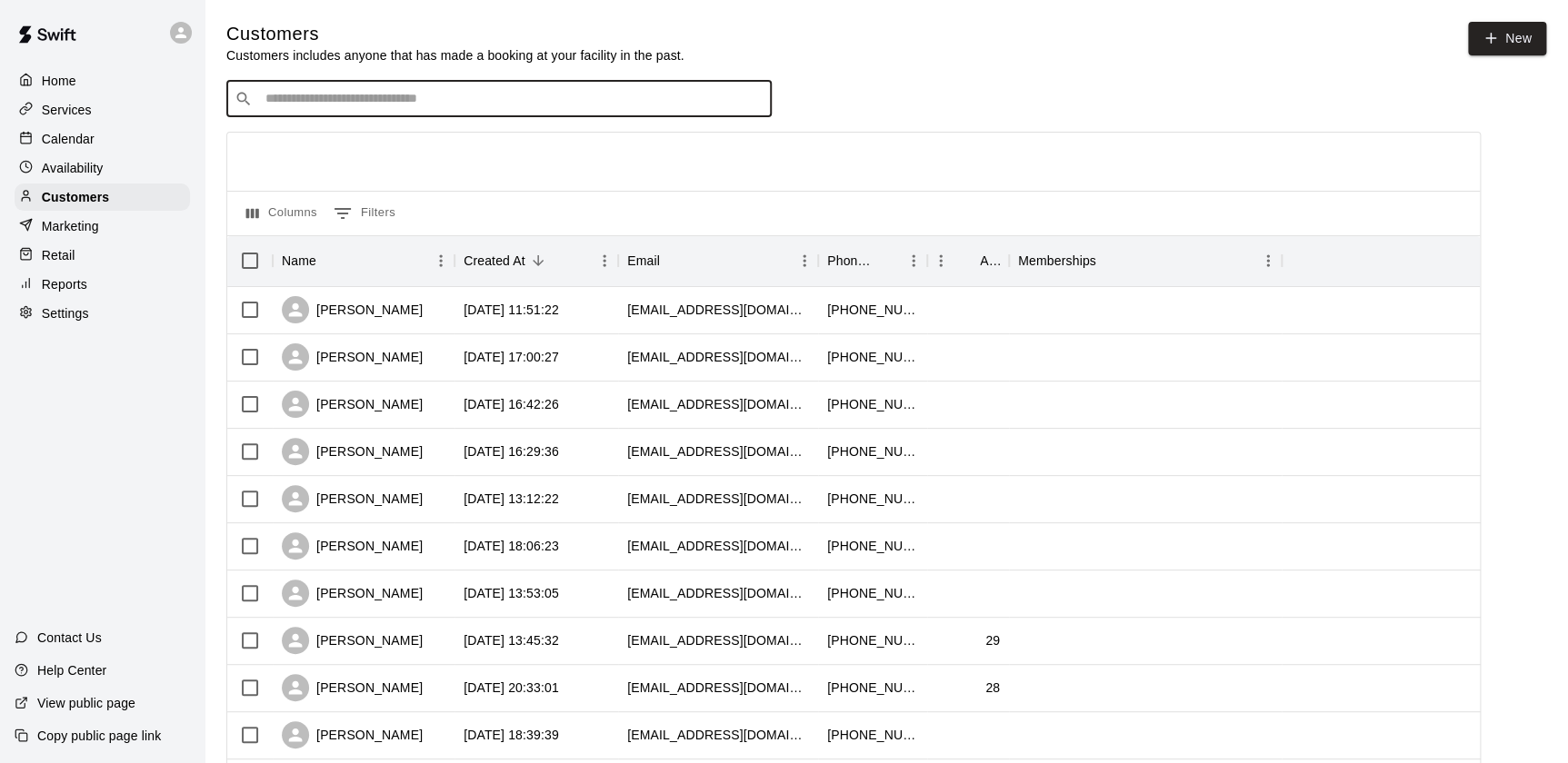
click at [315, 108] on input "Search customers by name or email" at bounding box center [511, 99] width 503 height 18
type input "***"
click at [309, 165] on div "[PERSON_NAME] [PERSON_NAME][EMAIL_ADDRESS][DOMAIN_NAME]" at bounding box center [375, 148] width 195 height 39
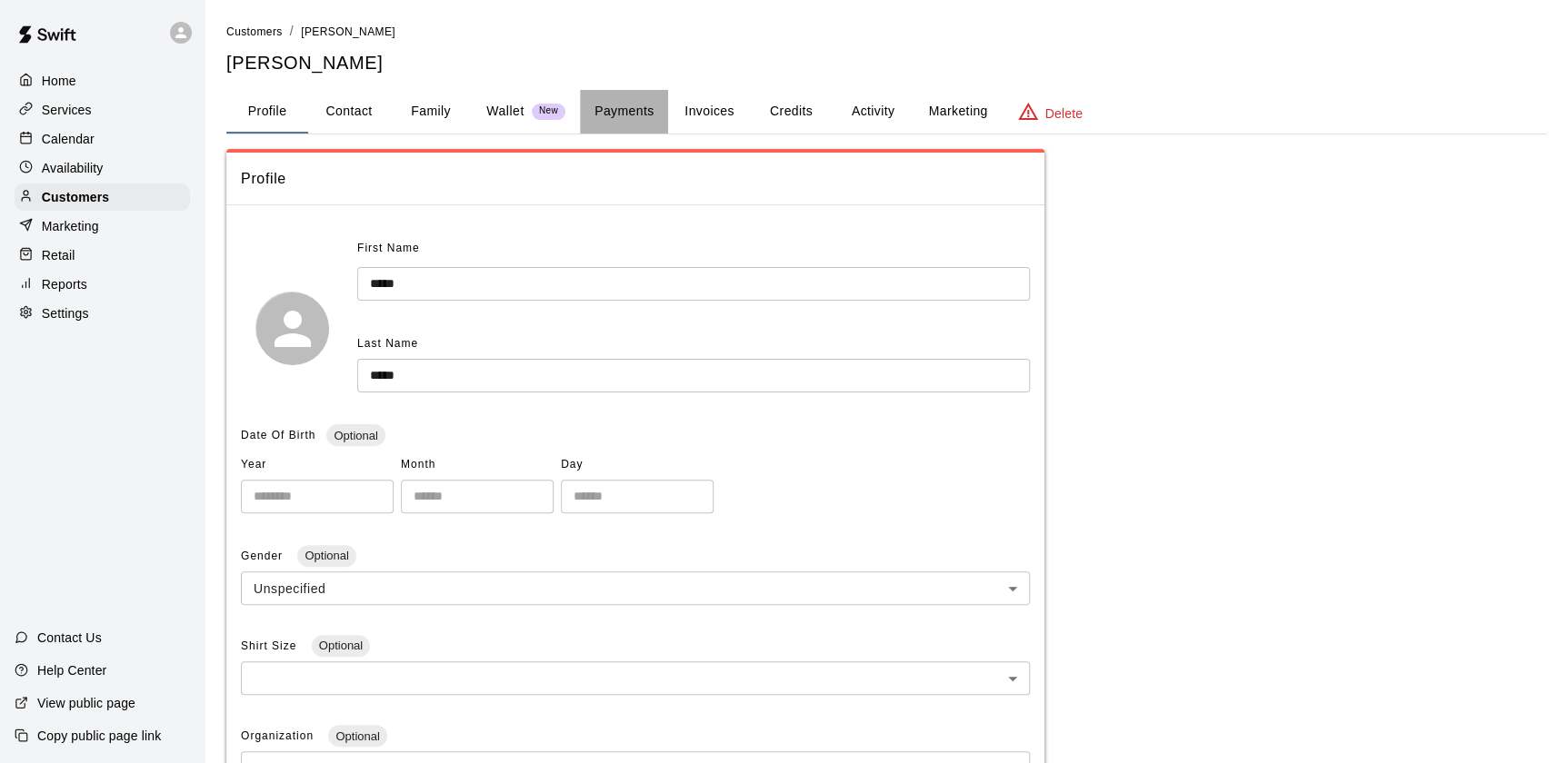
click at [618, 109] on button "Payments" at bounding box center [624, 112] width 89 height 44
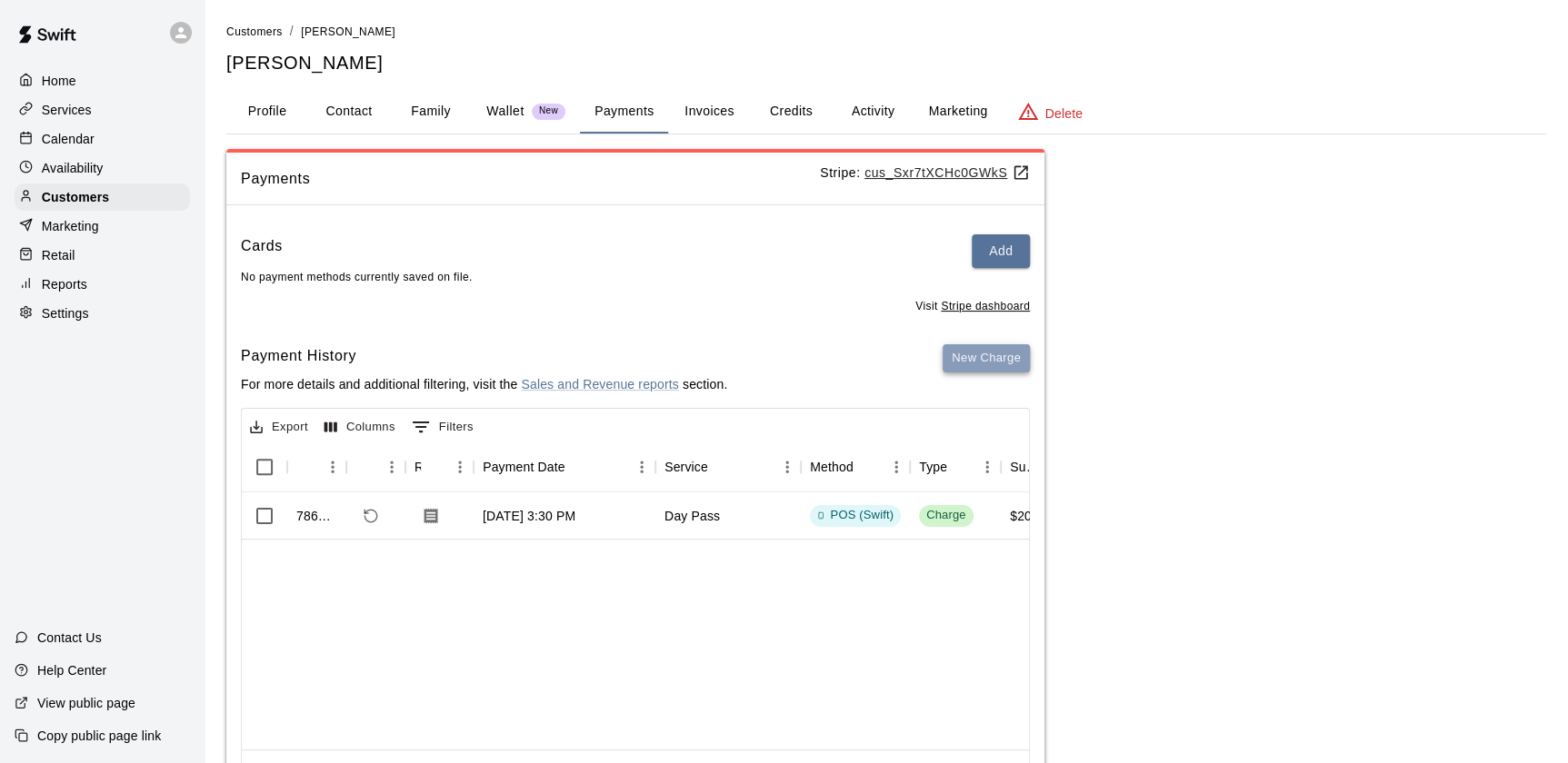
click at [991, 352] on button "New Charge" at bounding box center [986, 358] width 88 height 28
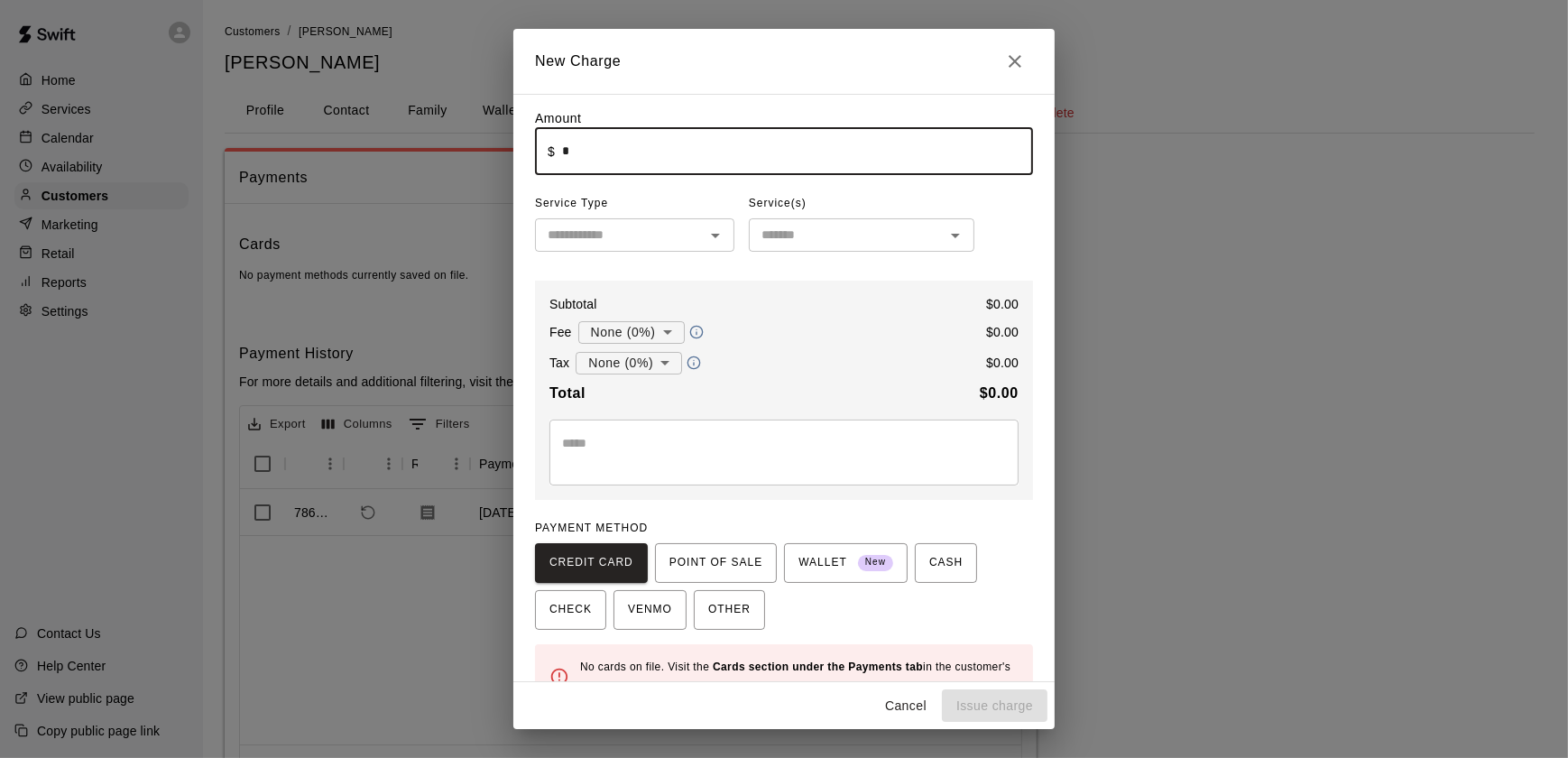
click at [610, 150] on input "*" at bounding box center [797, 151] width 470 height 48
type input "*****"
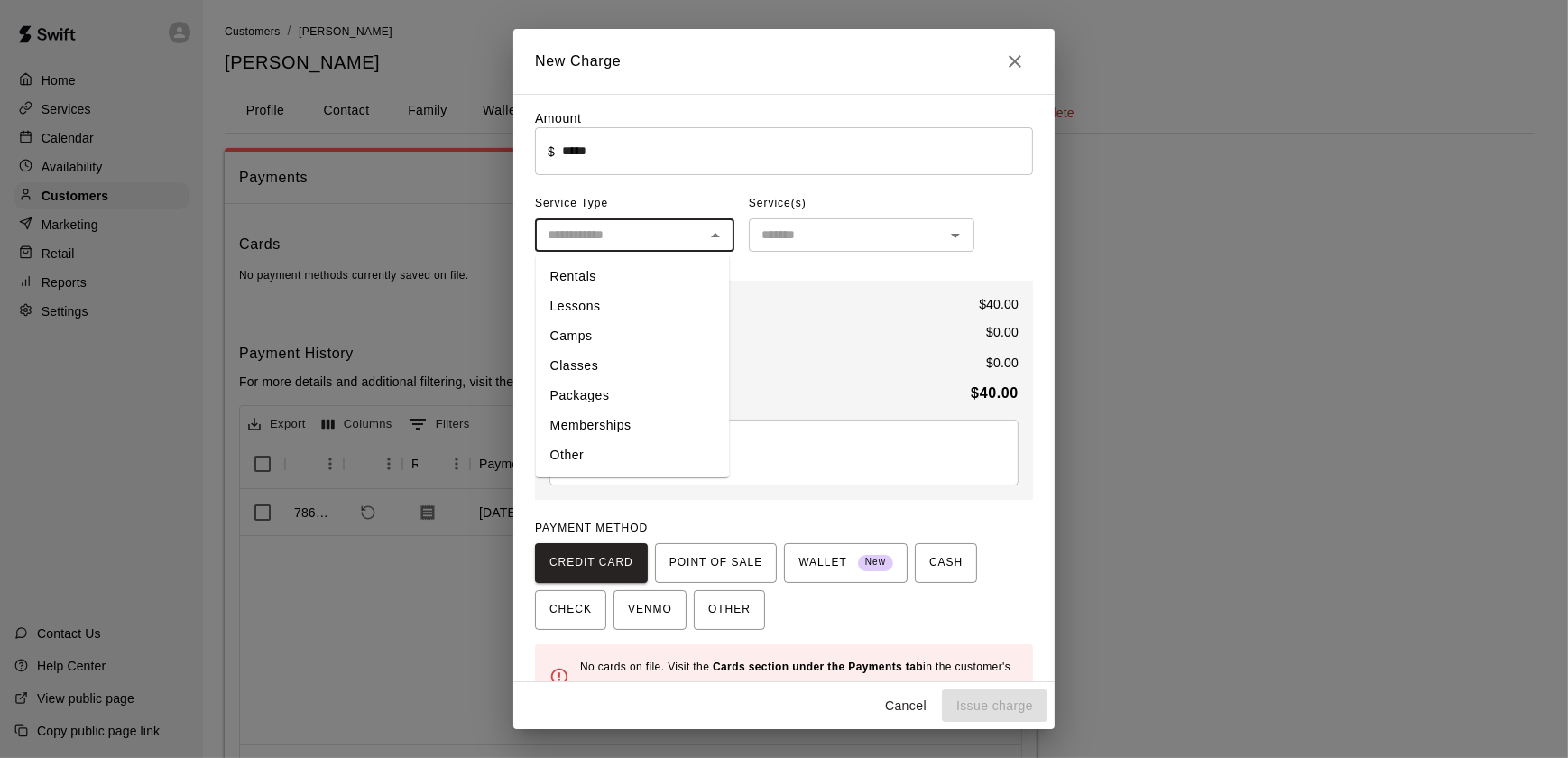
click at [623, 231] on input "text" at bounding box center [619, 235] width 159 height 23
click at [594, 462] on li "Other" at bounding box center [633, 455] width 194 height 30
type input "*****"
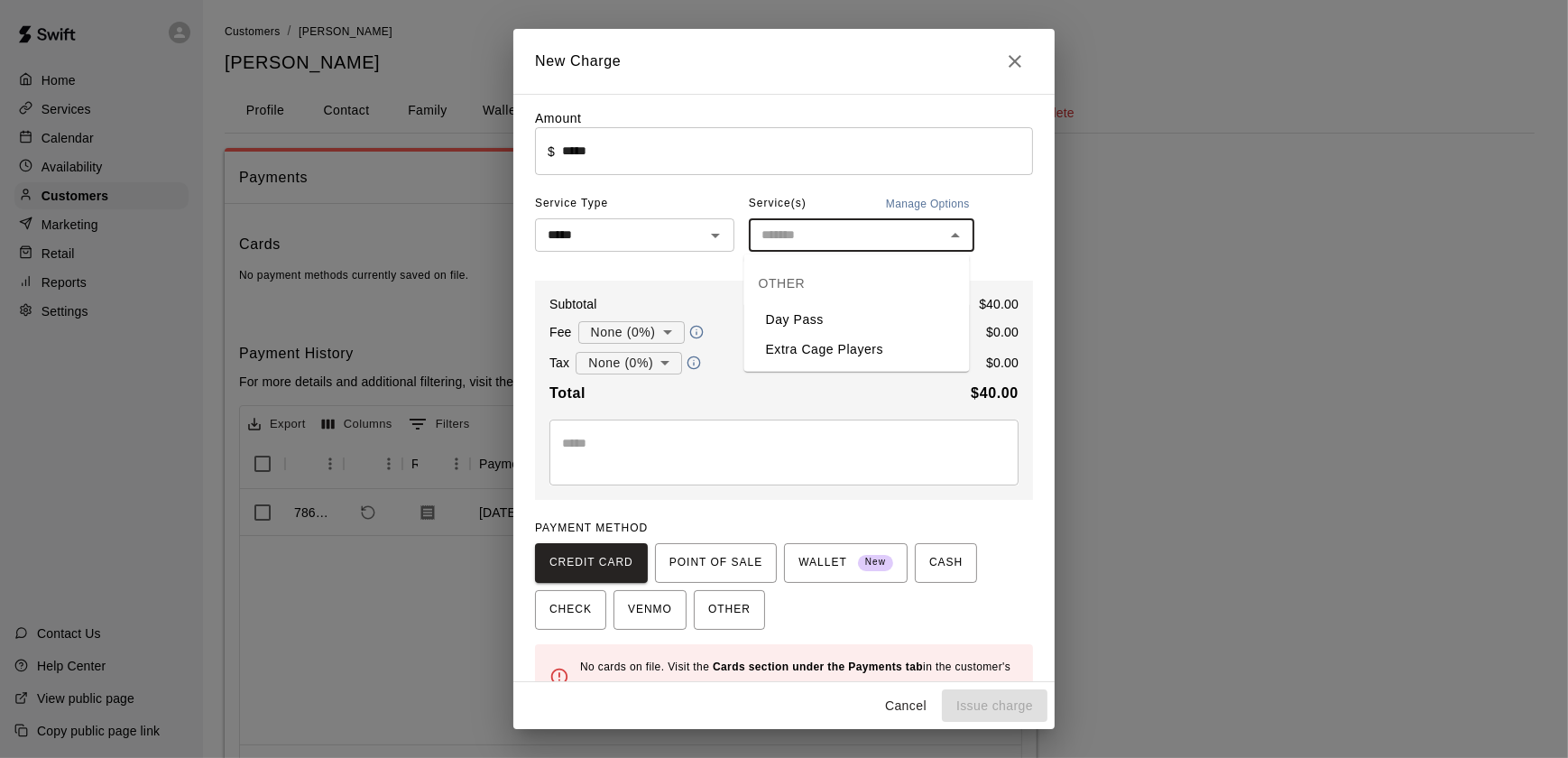
click at [784, 229] on input "text" at bounding box center [847, 235] width 185 height 23
click at [785, 329] on li "Day Pass" at bounding box center [857, 319] width 226 height 30
type input "********"
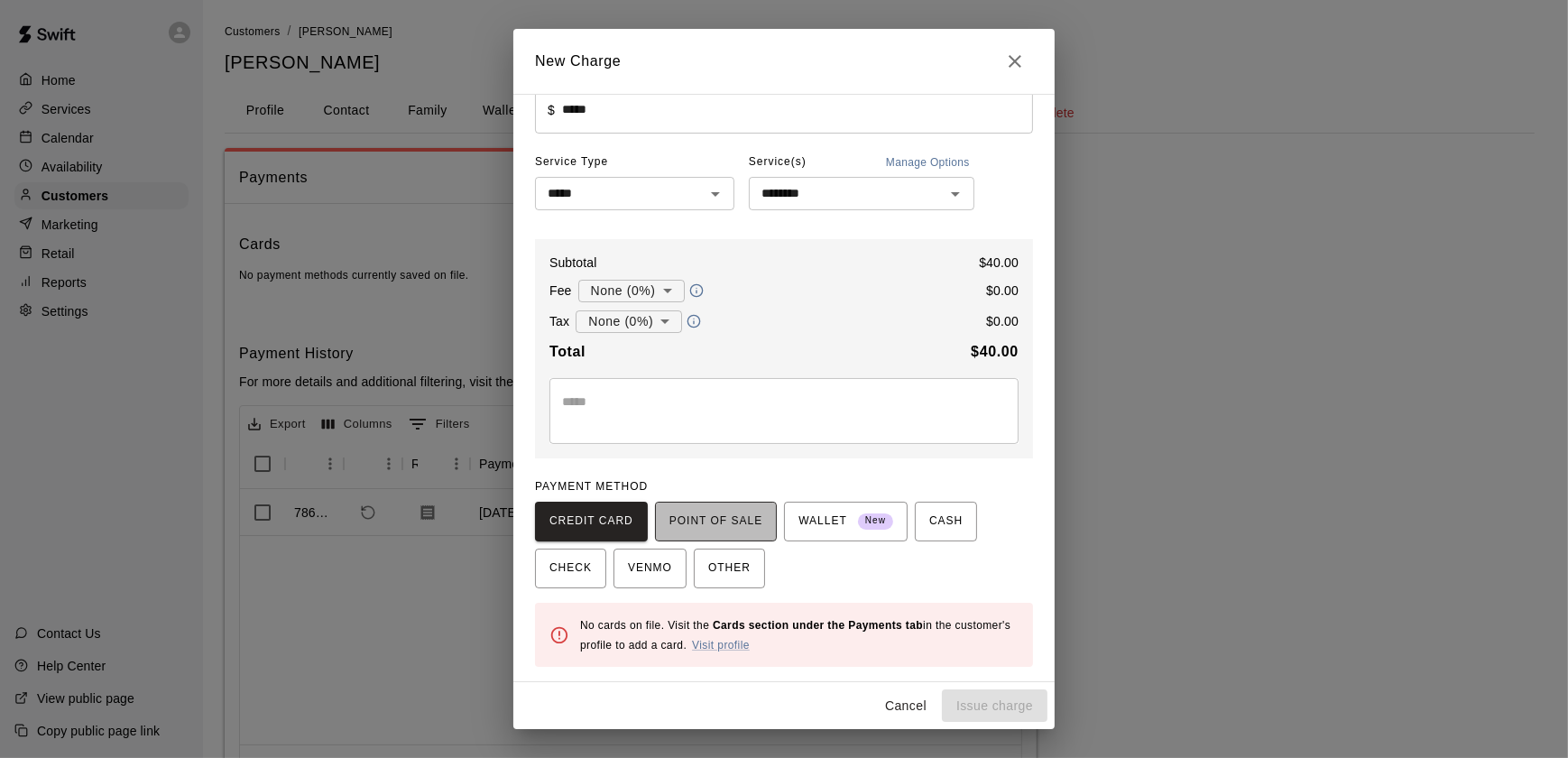
click at [713, 531] on span "POINT OF SALE" at bounding box center [715, 521] width 92 height 29
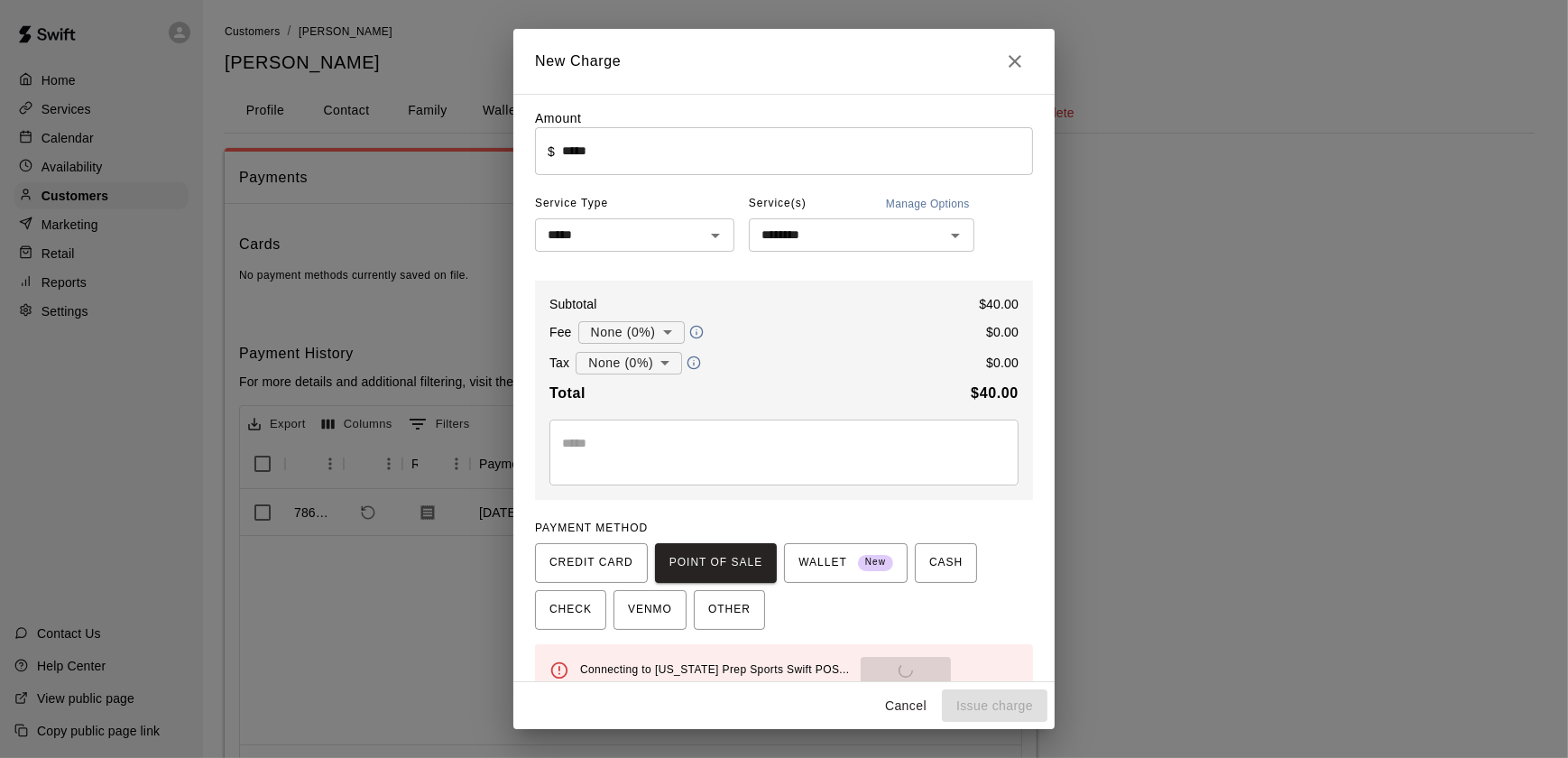
scroll to position [32, 0]
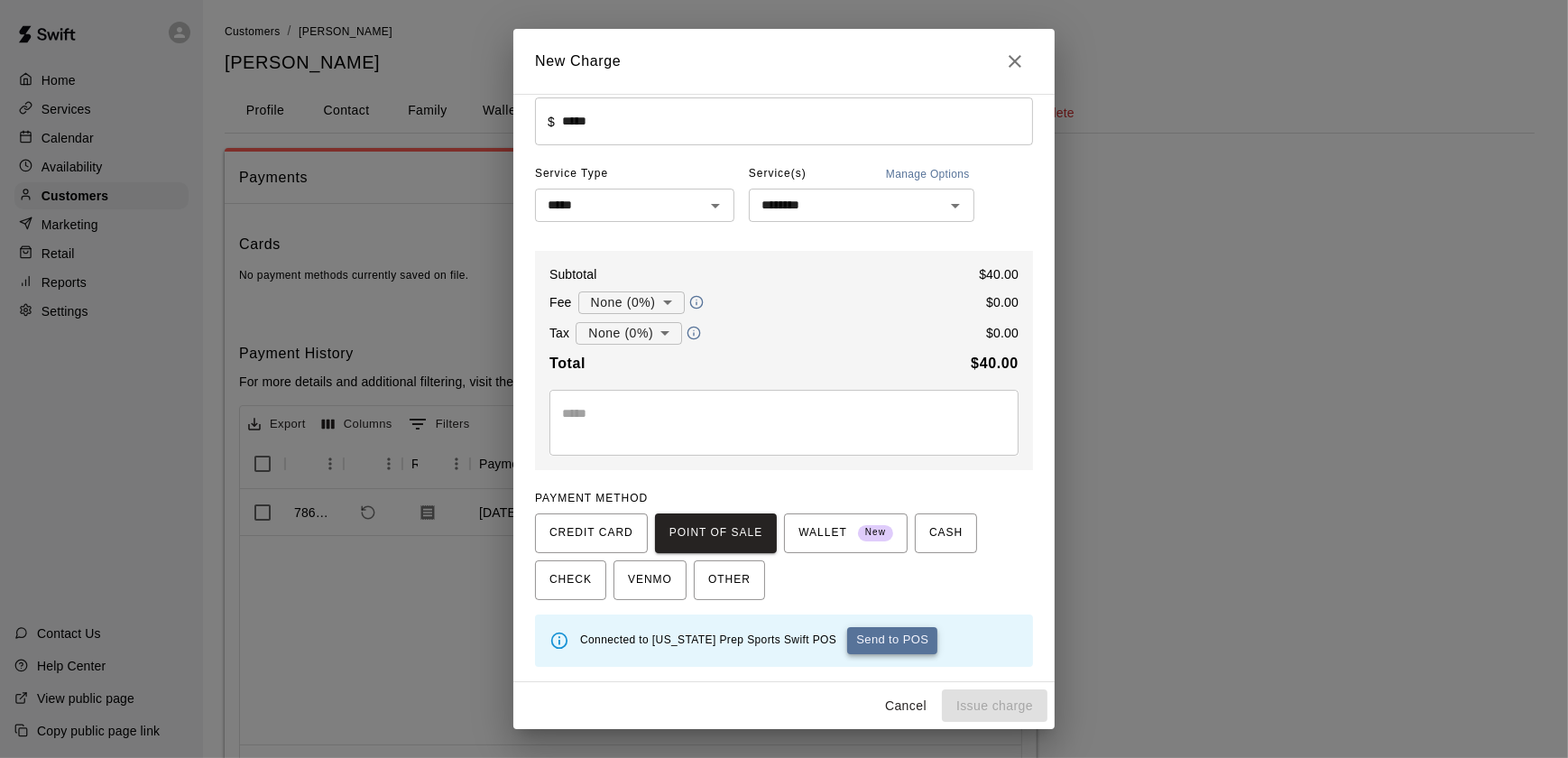
click at [858, 632] on button "Send to POS" at bounding box center [892, 641] width 91 height 27
type input "*"
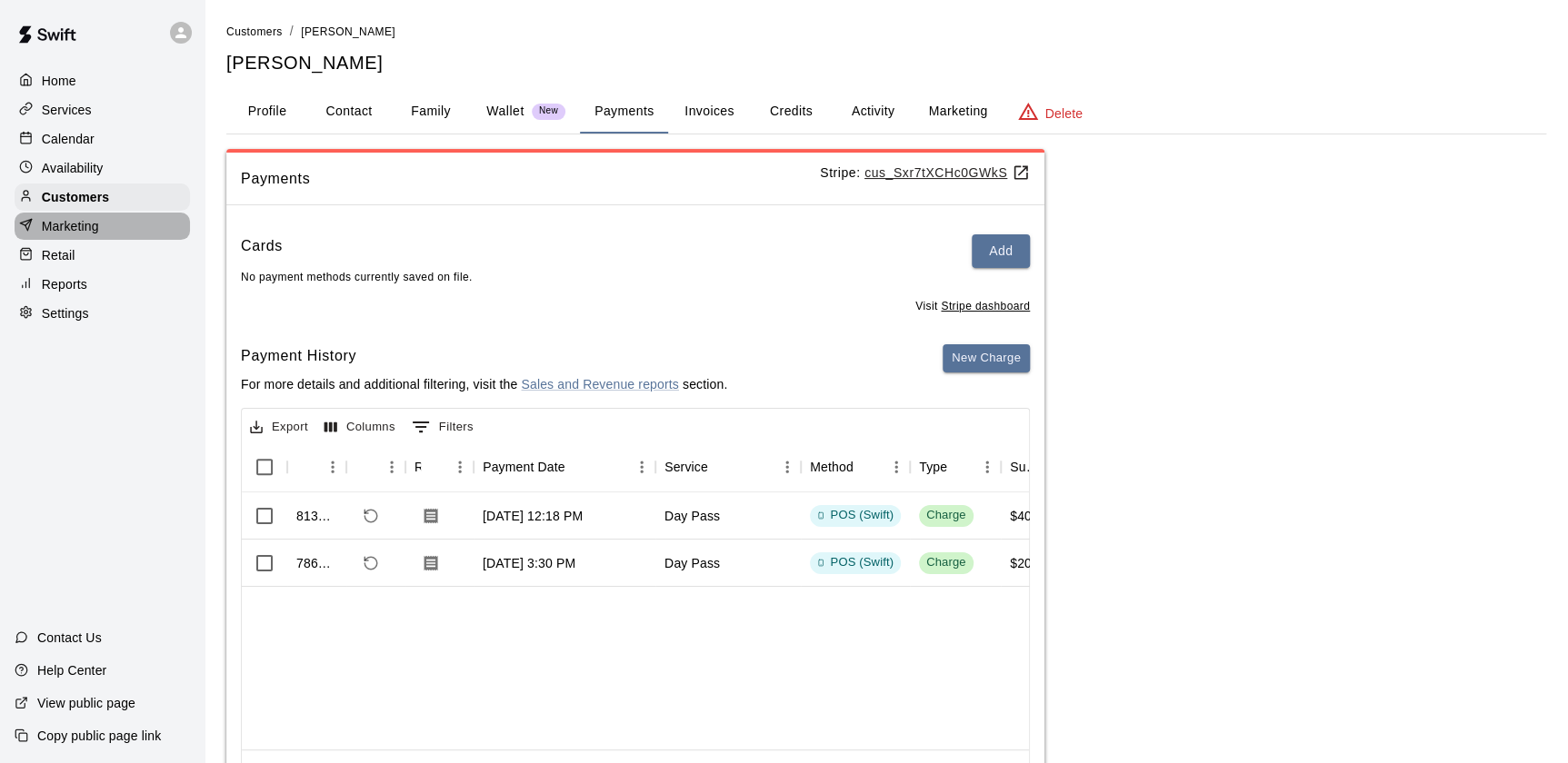
click at [73, 235] on p "Marketing" at bounding box center [70, 226] width 58 height 18
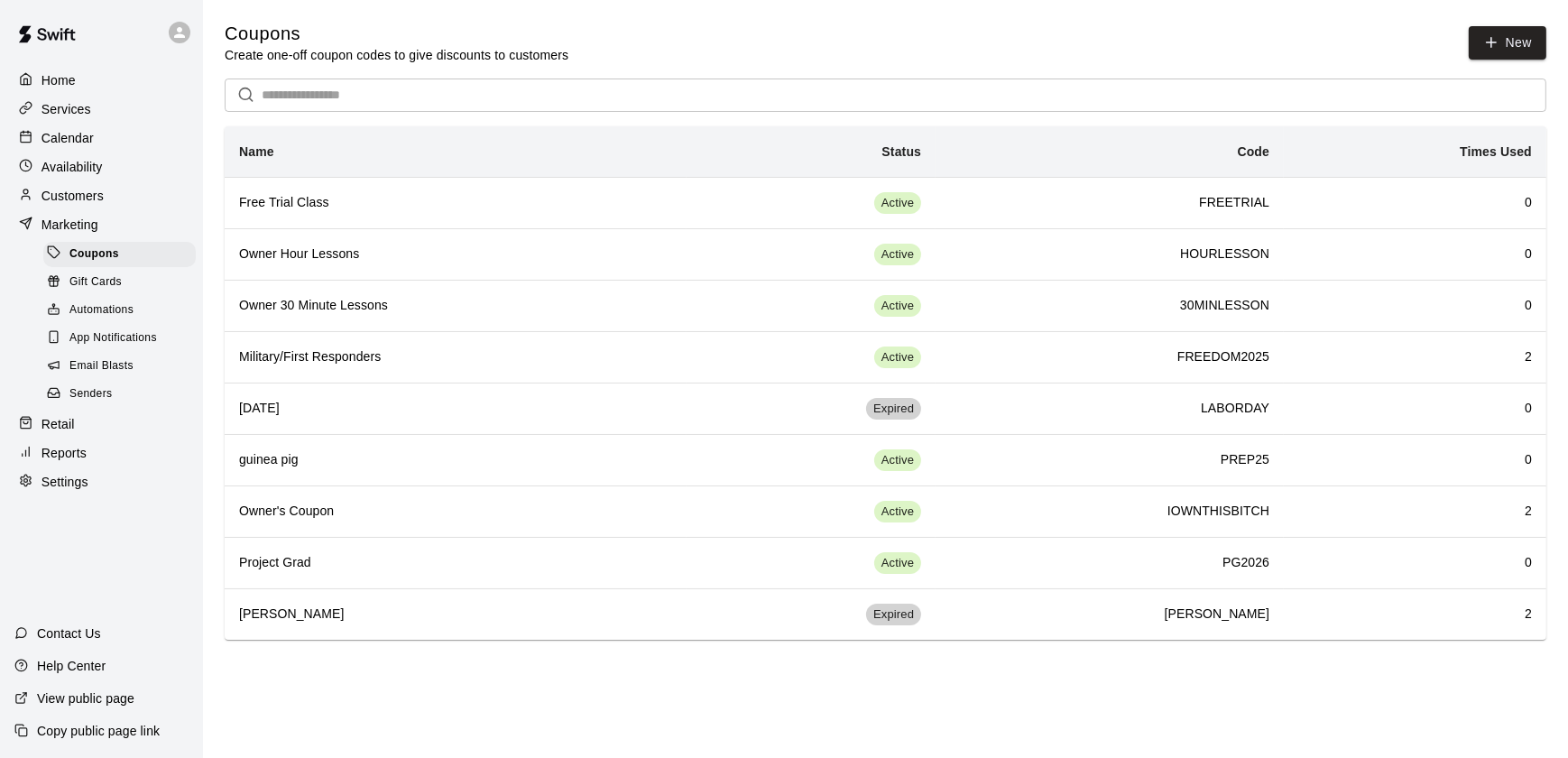
click at [100, 431] on div "Retail" at bounding box center [102, 424] width 174 height 27
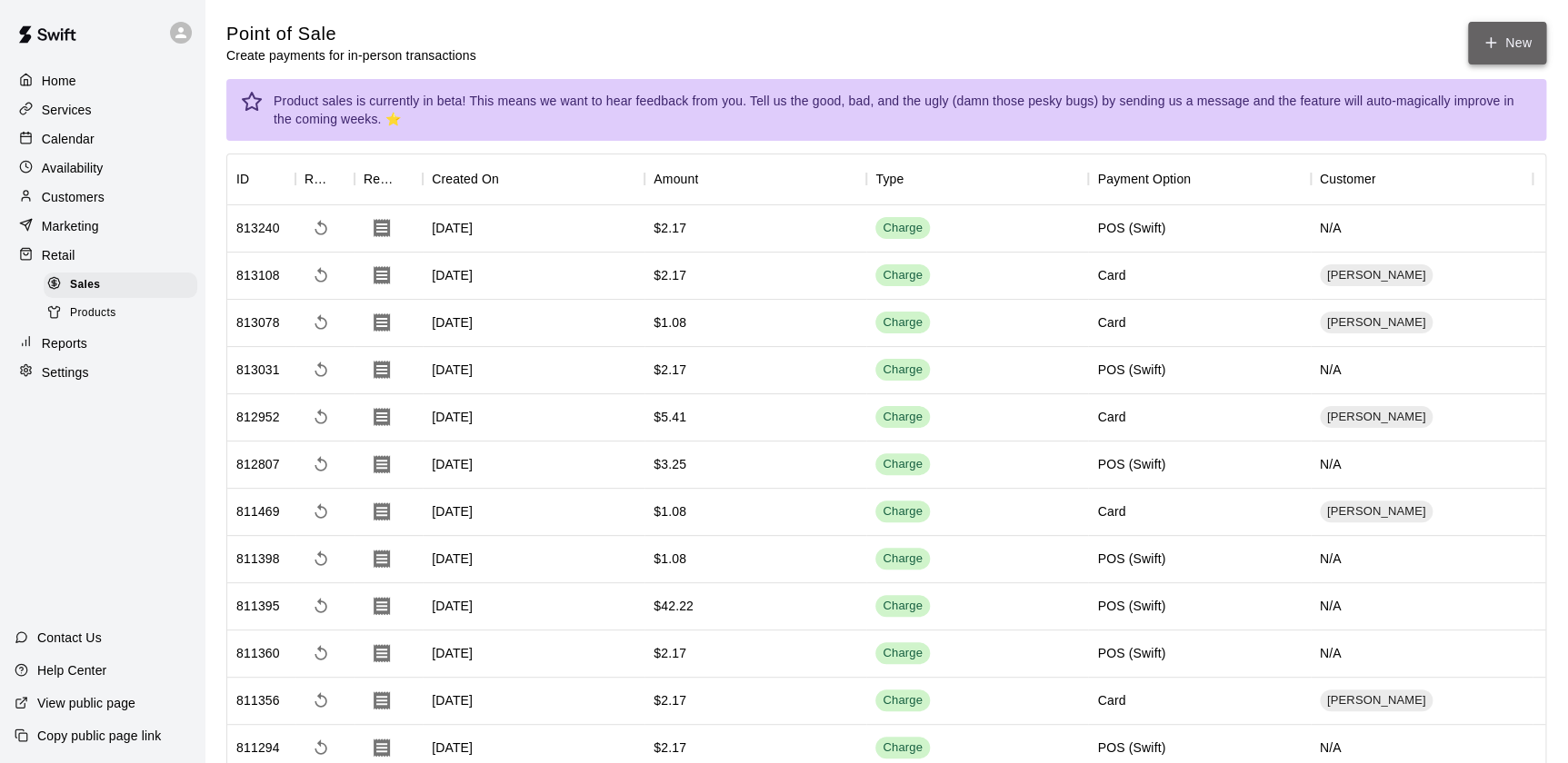
click at [1516, 52] on button "New" at bounding box center [1507, 43] width 79 height 43
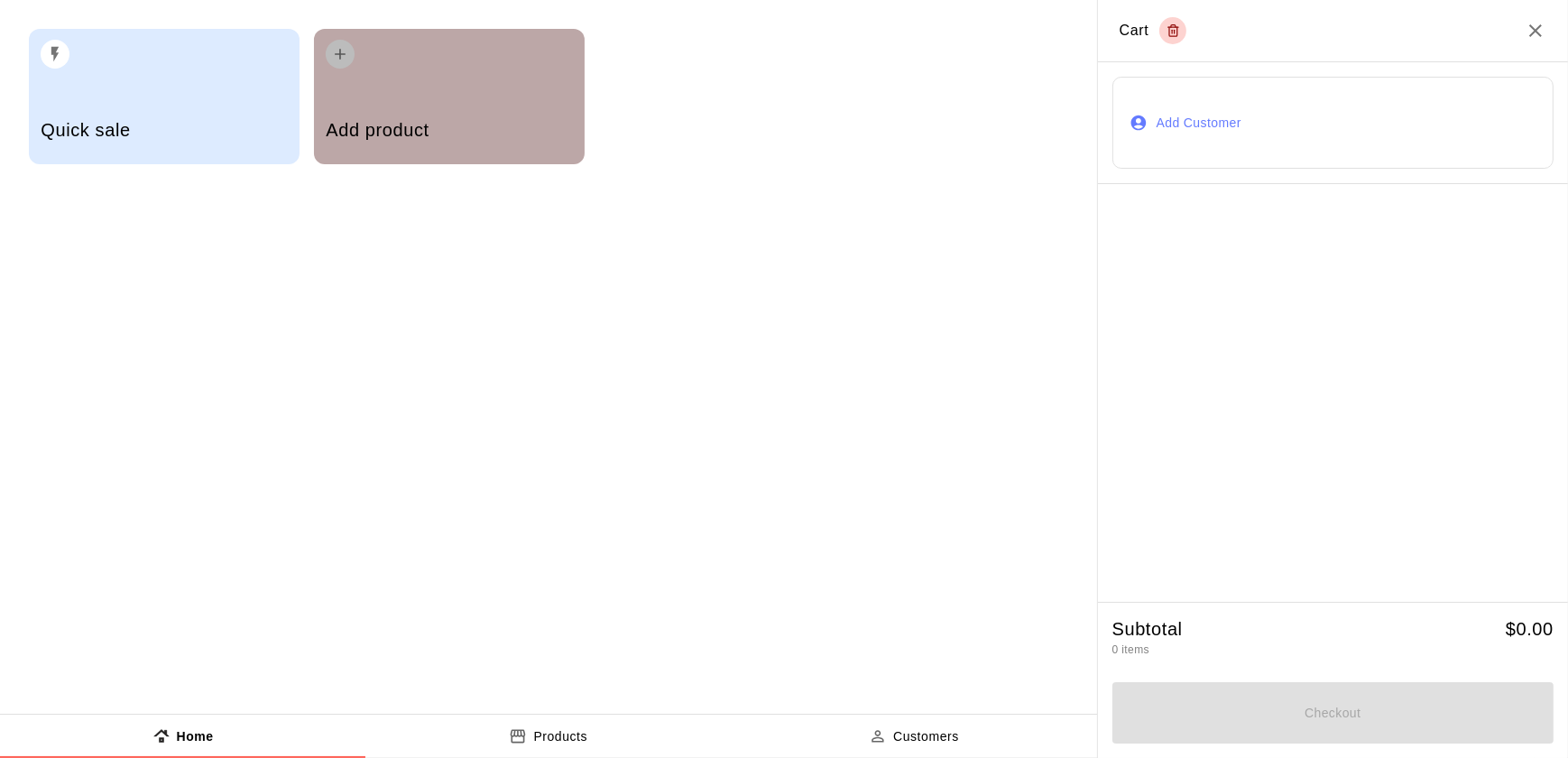
click at [528, 100] on div "Add product" at bounding box center [449, 131] width 247 height 64
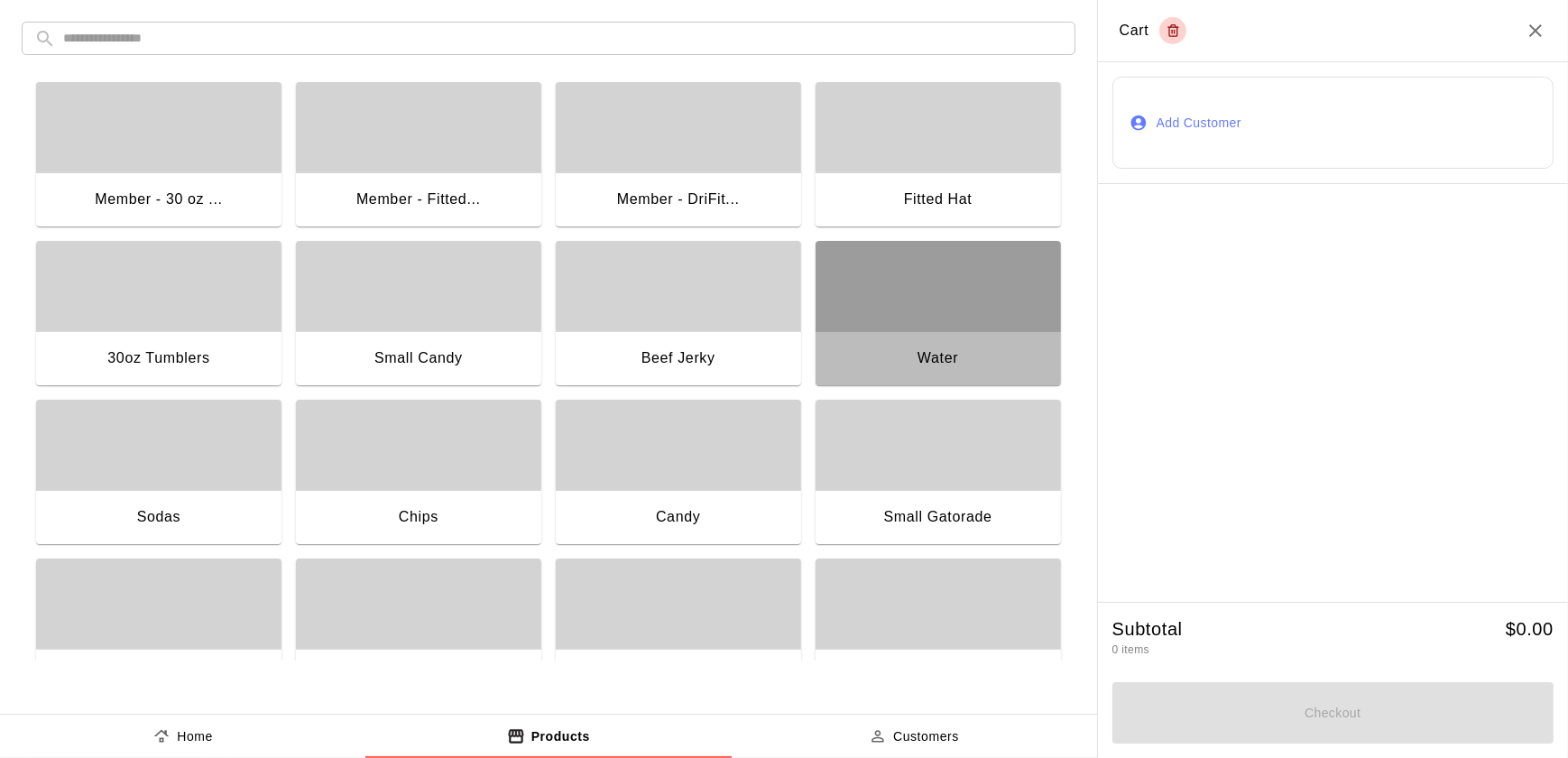
click at [888, 349] on div "Water" at bounding box center [938, 360] width 246 height 58
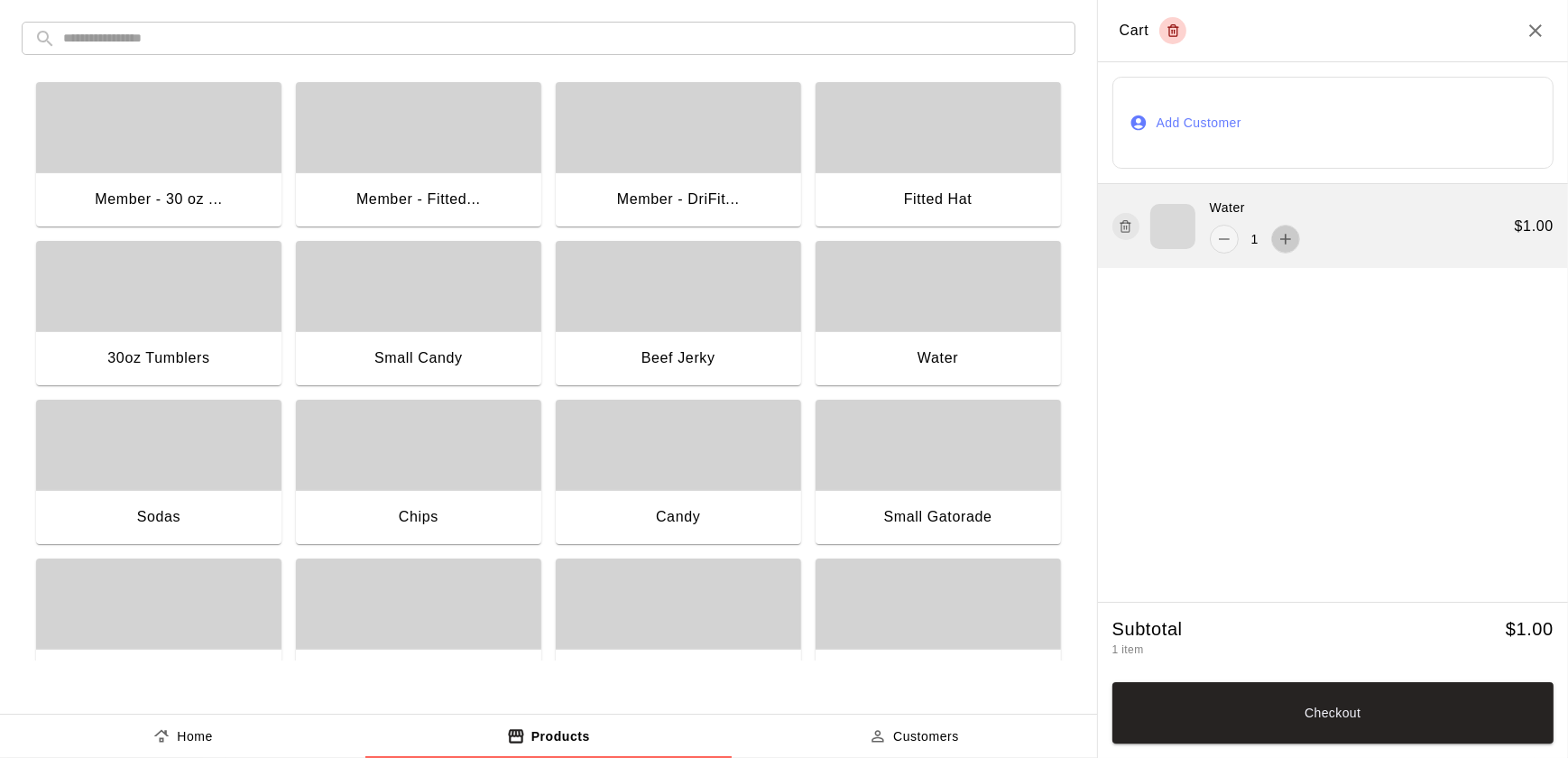
click at [1273, 236] on button "add" at bounding box center [1285, 239] width 29 height 29
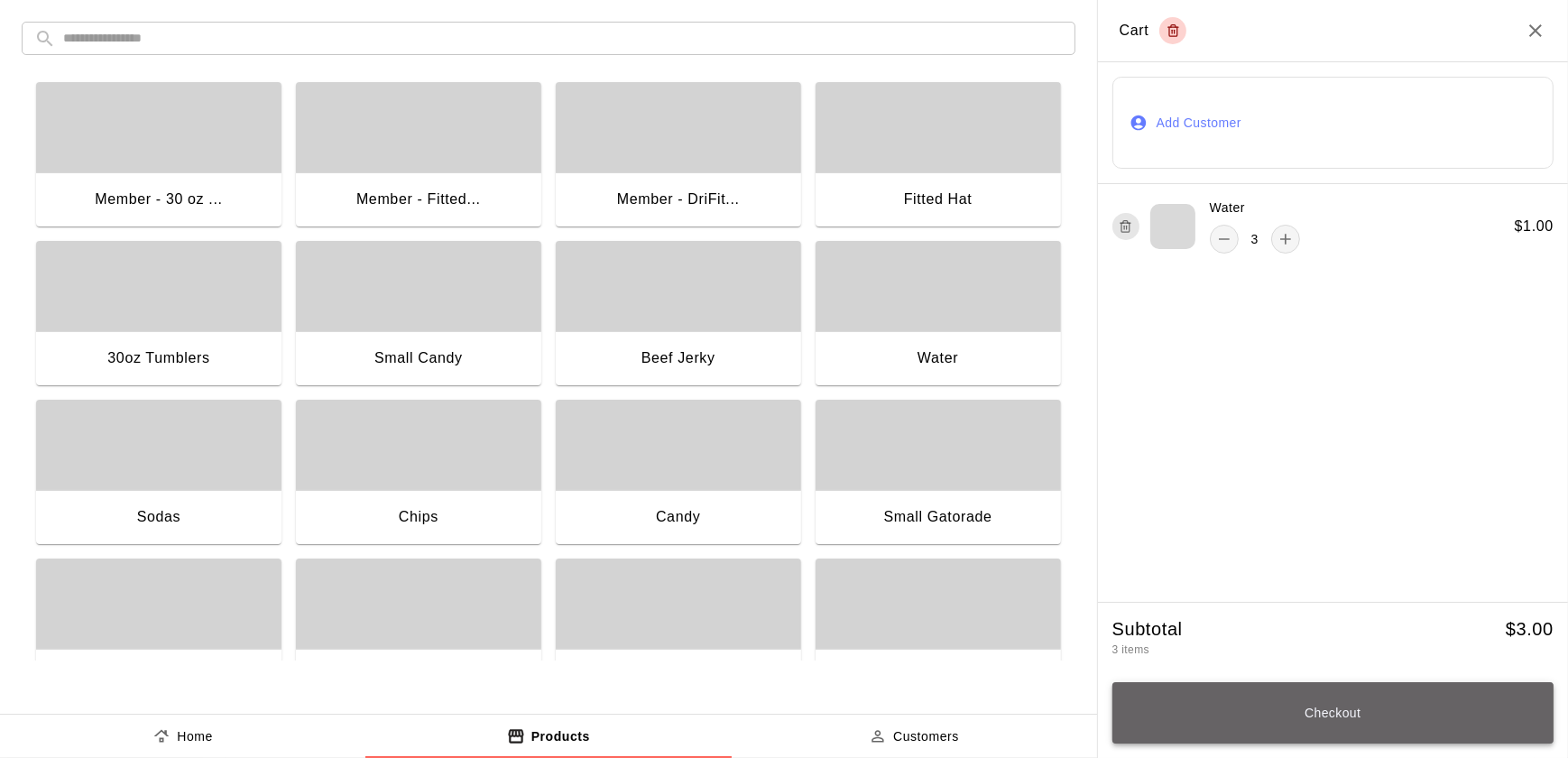
click at [1247, 722] on button "Checkout" at bounding box center [1332, 713] width 441 height 62
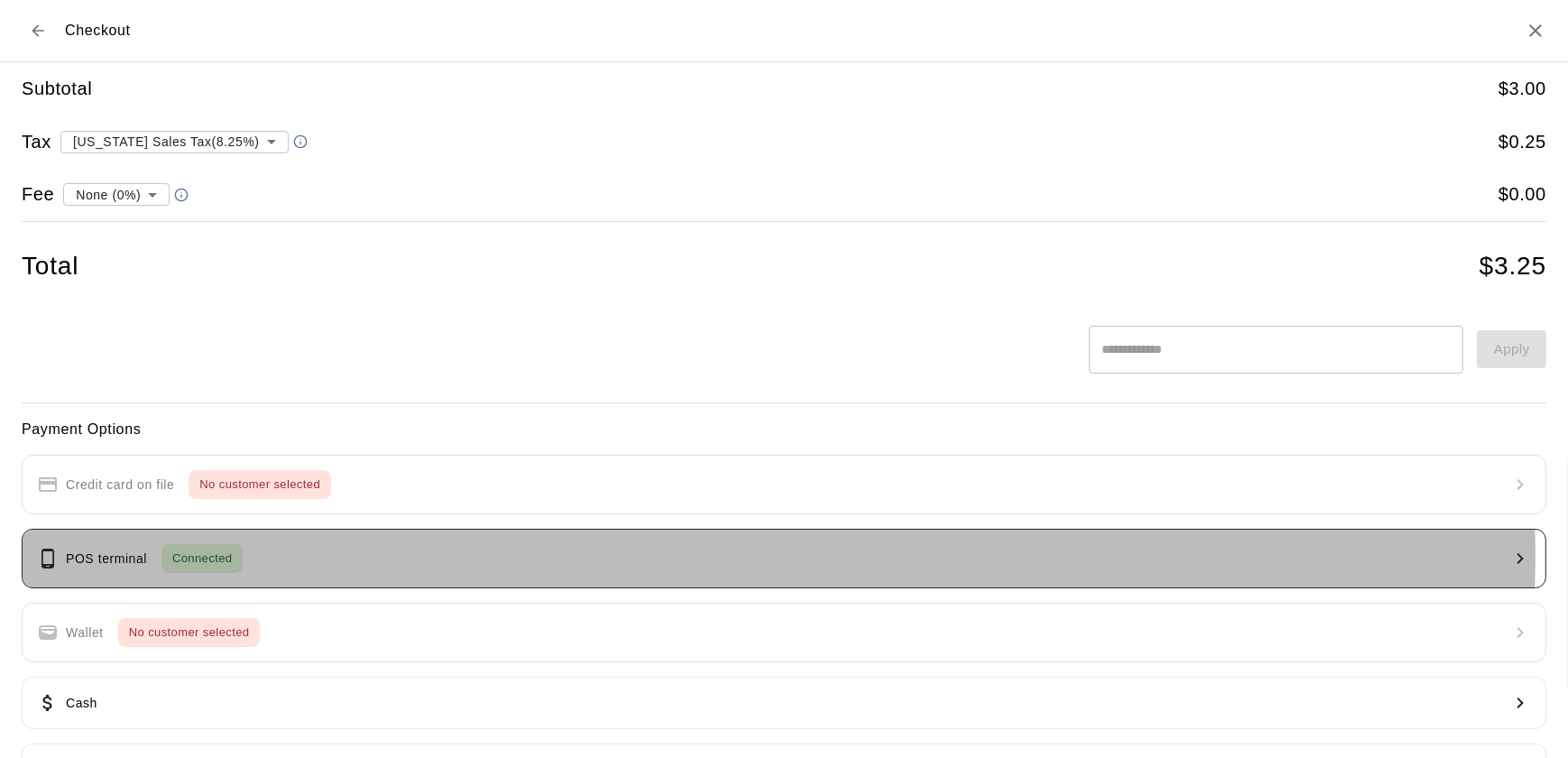
click at [537, 553] on button "POS terminal Connected" at bounding box center [784, 559] width 1524 height 60
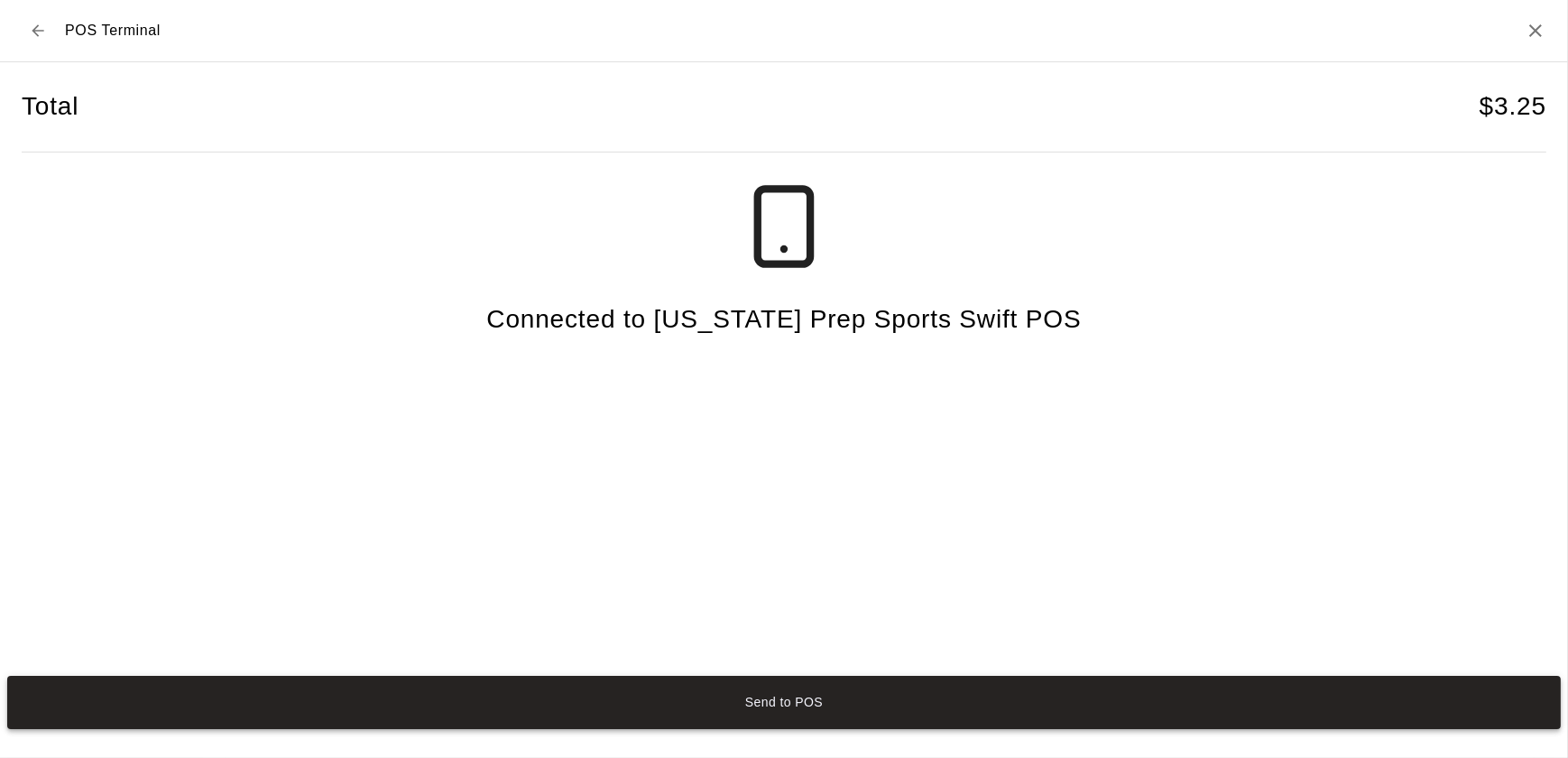
click at [651, 713] on button "Send to POS" at bounding box center [784, 702] width 1553 height 53
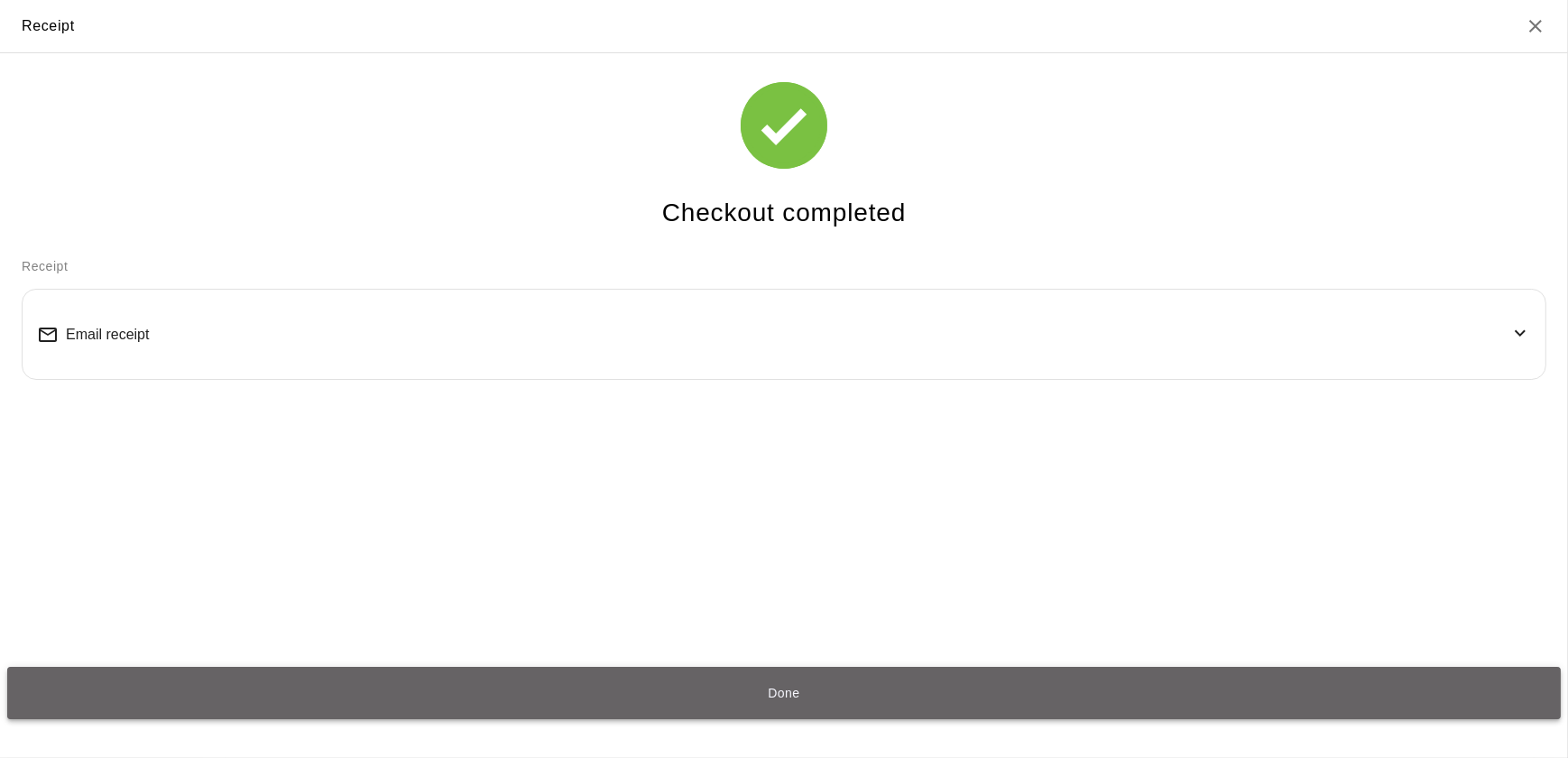
click at [576, 683] on button "Done" at bounding box center [784, 693] width 1553 height 53
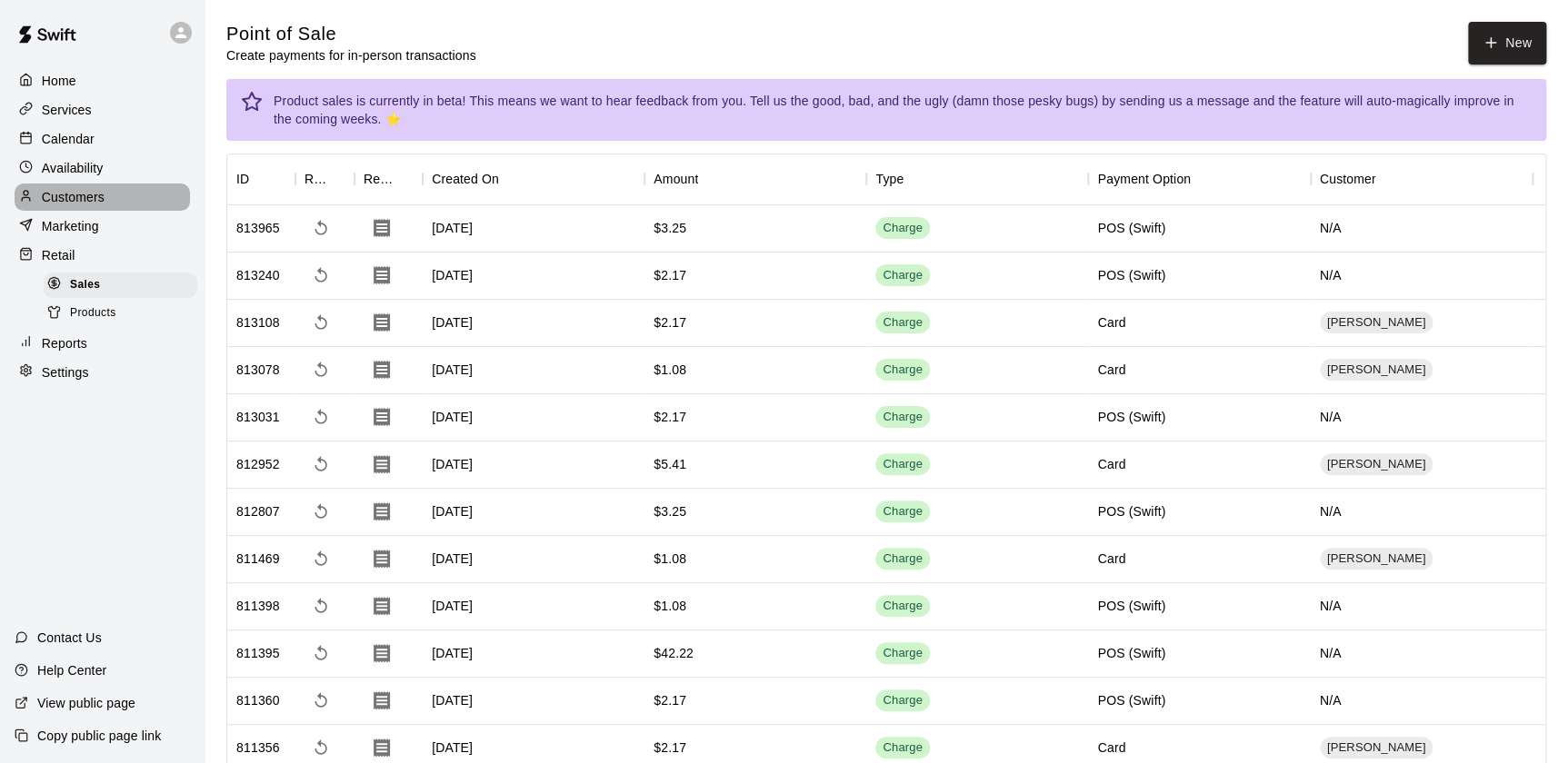
click at [65, 189] on div "Customers" at bounding box center [102, 197] width 175 height 27
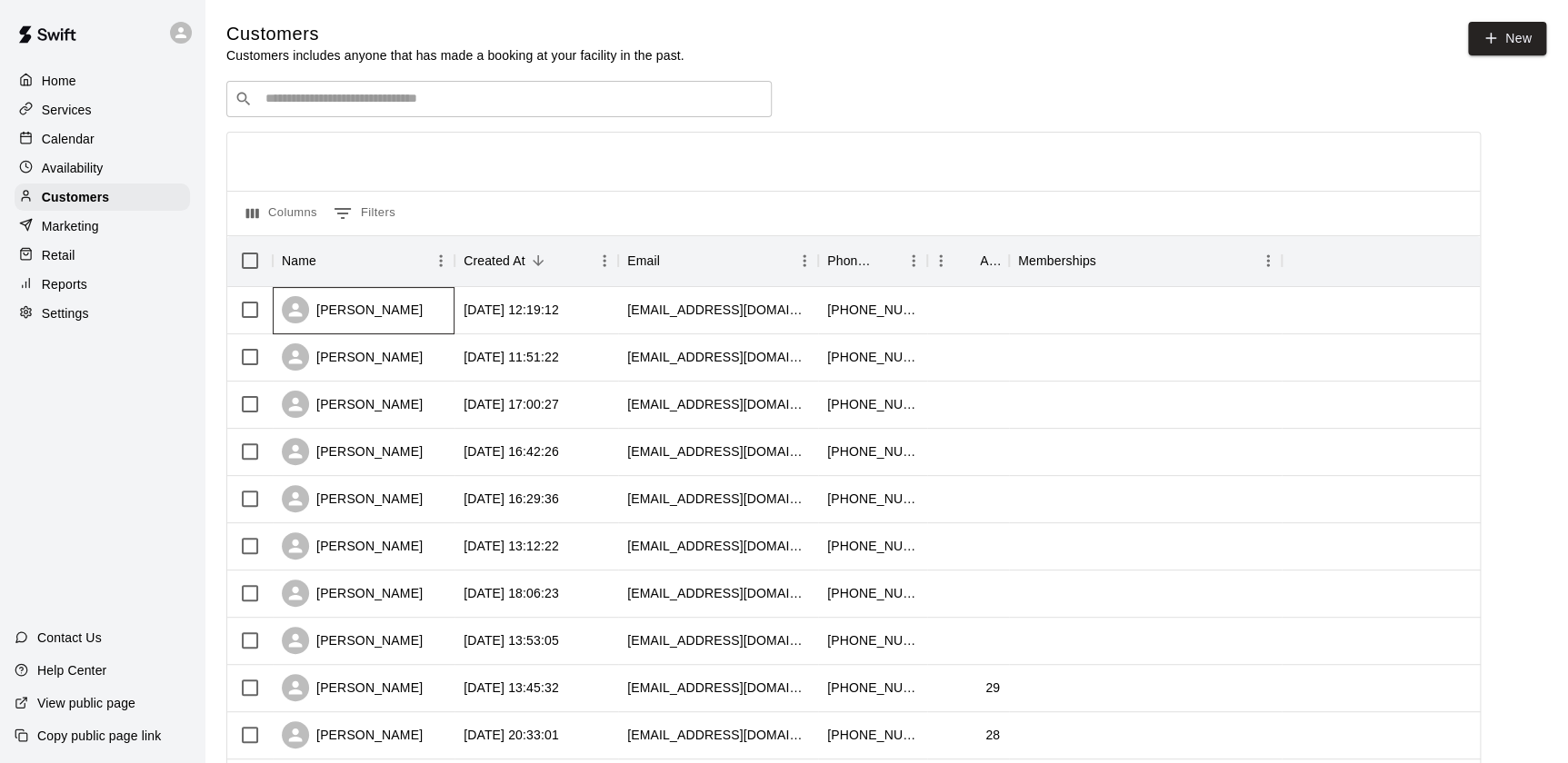
click at [362, 317] on div "[PERSON_NAME]" at bounding box center [352, 309] width 141 height 27
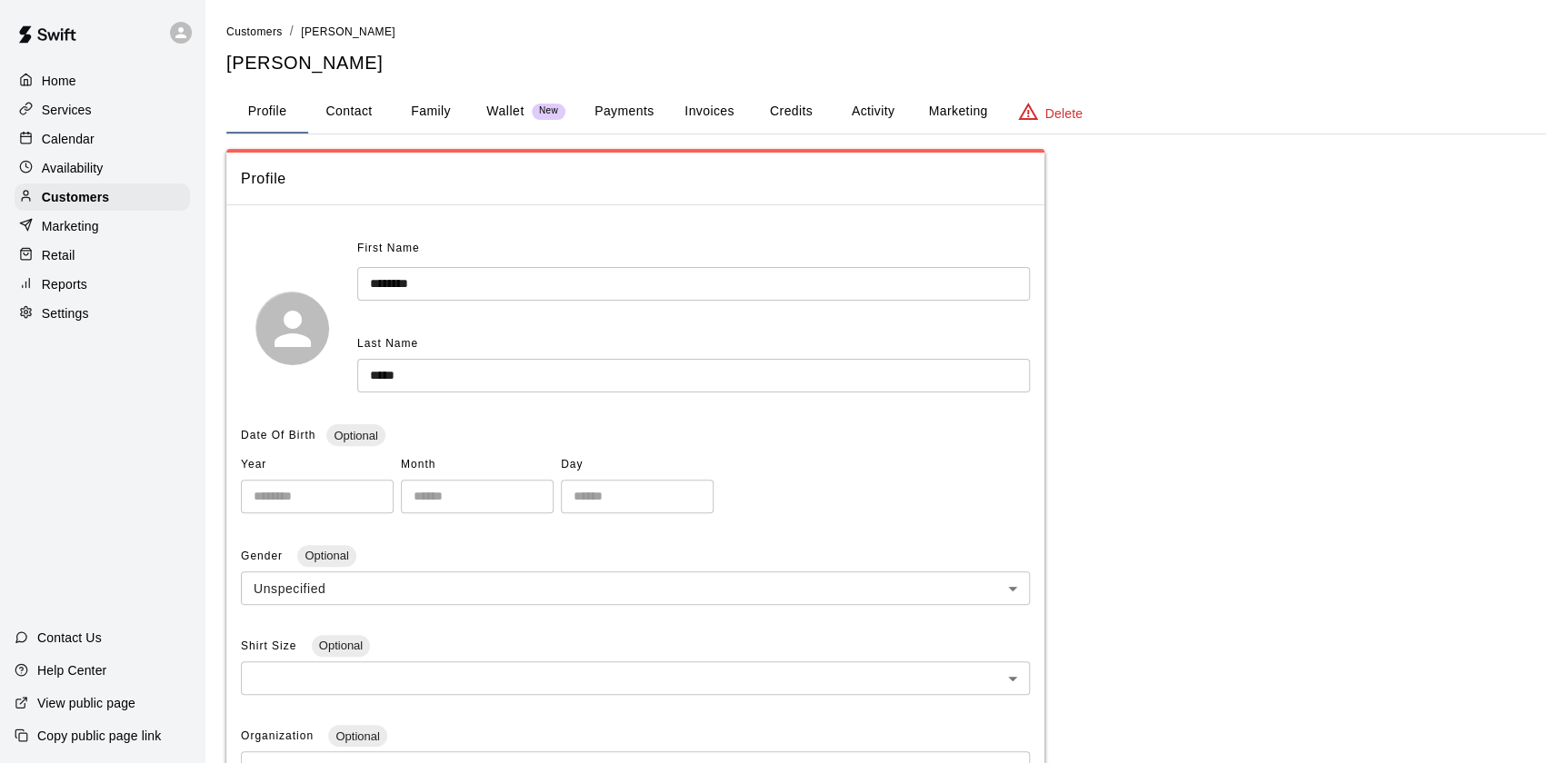
click at [599, 119] on button "Payments" at bounding box center [624, 112] width 89 height 44
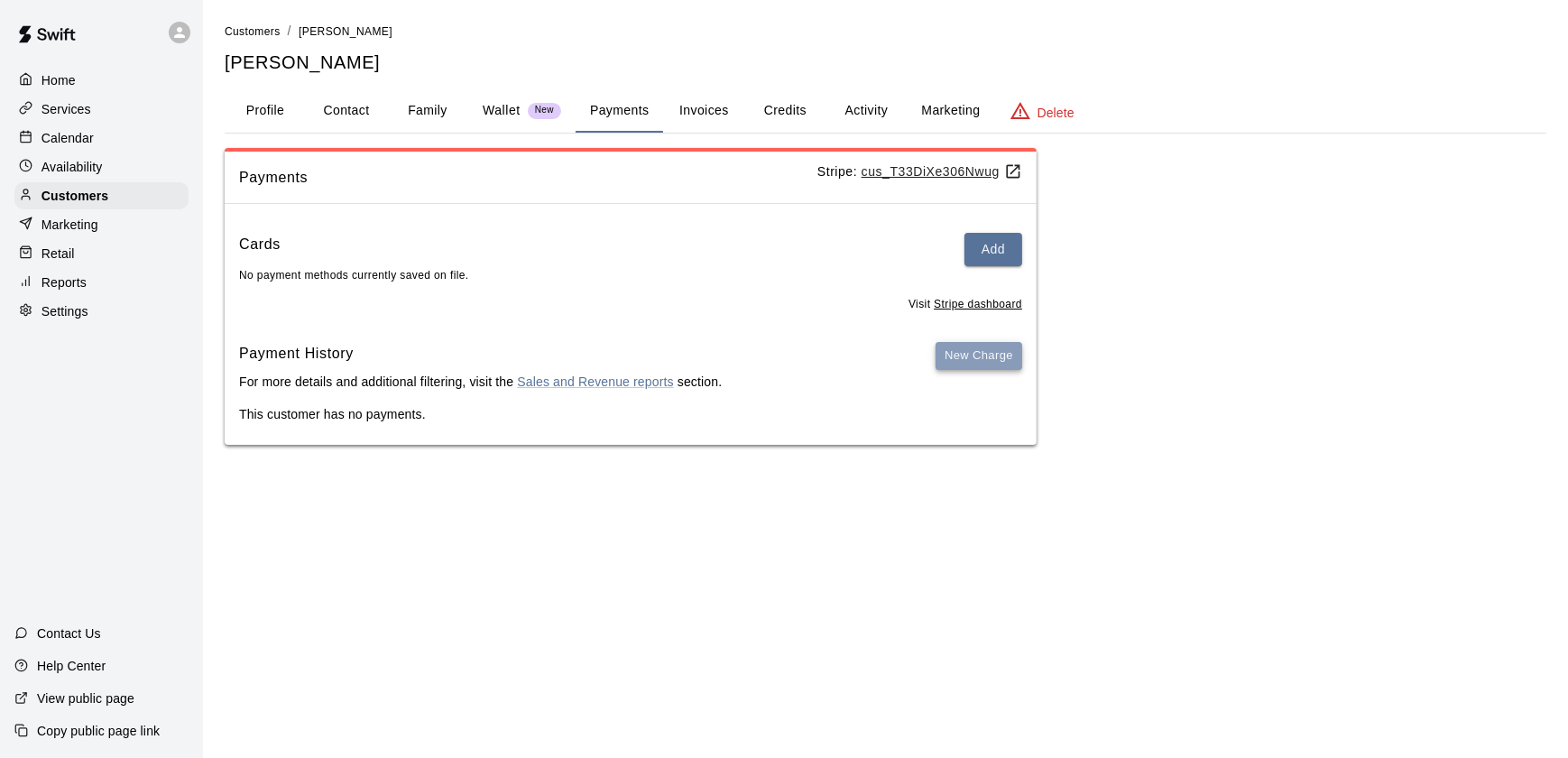
click at [981, 360] on button "New Charge" at bounding box center [979, 355] width 87 height 28
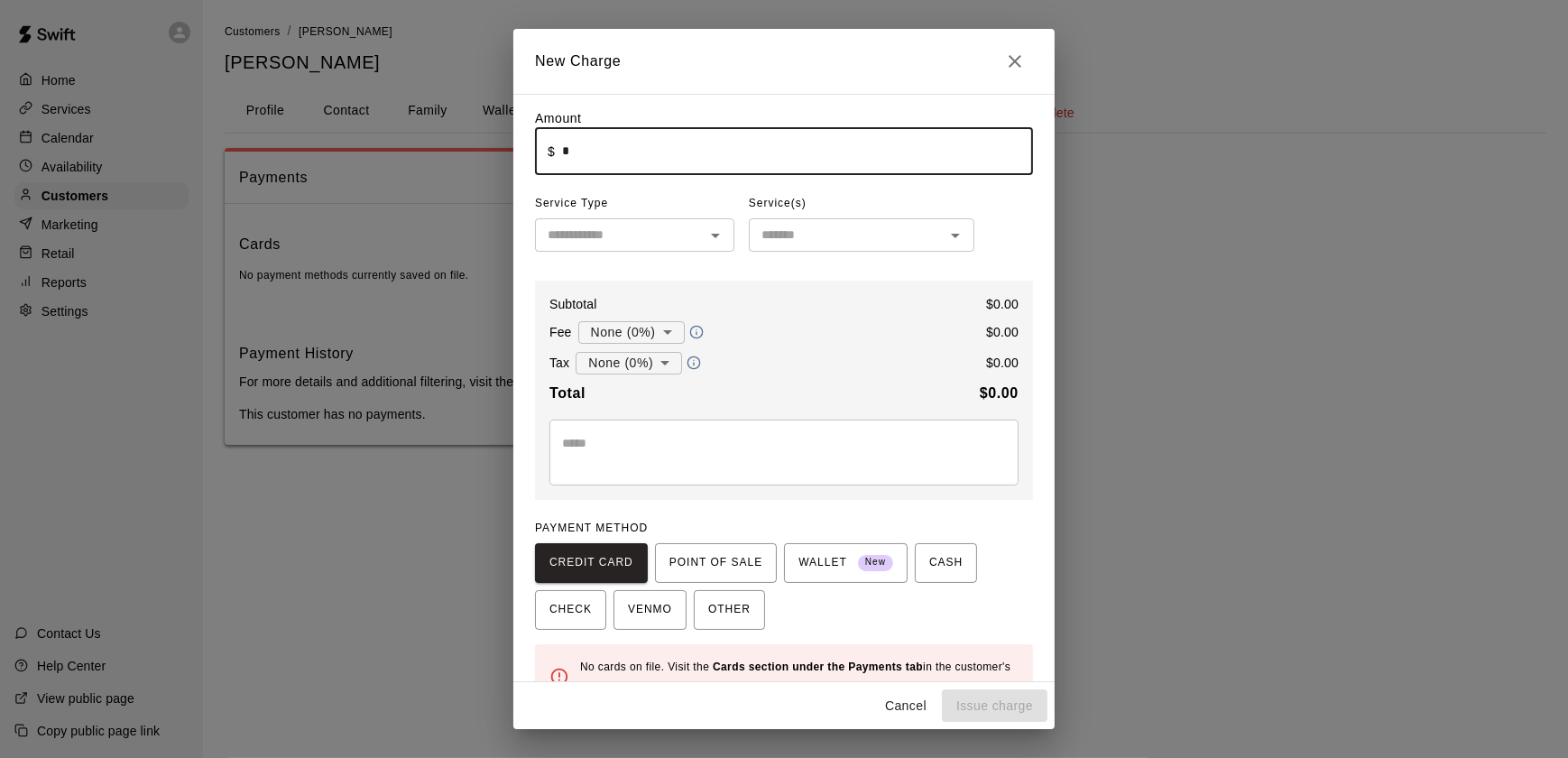
click at [737, 134] on input "*" at bounding box center [797, 151] width 470 height 48
type input "*****"
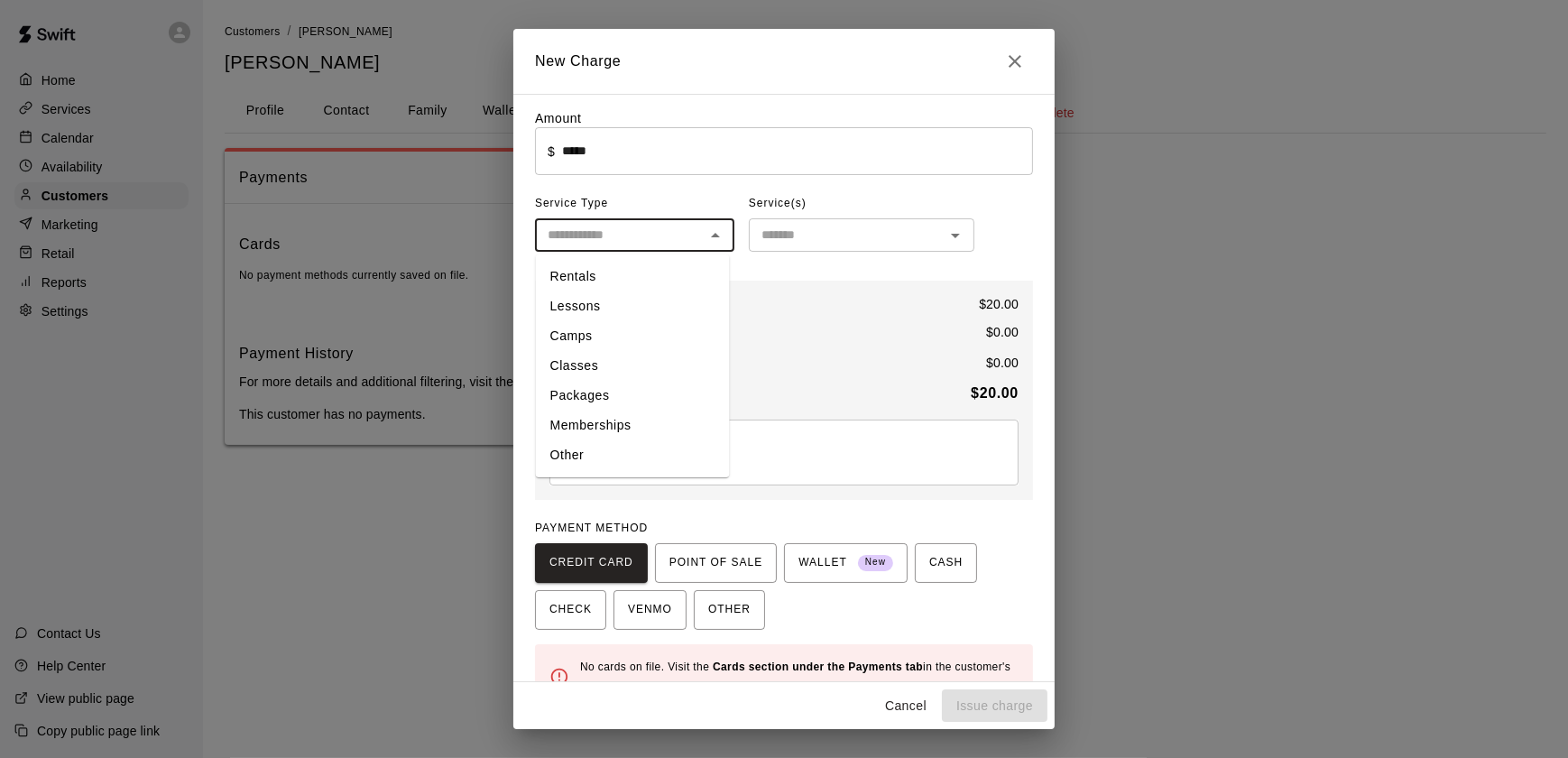
click at [623, 243] on input "text" at bounding box center [619, 235] width 159 height 23
click at [623, 442] on li "Other" at bounding box center [633, 455] width 194 height 30
type input "*****"
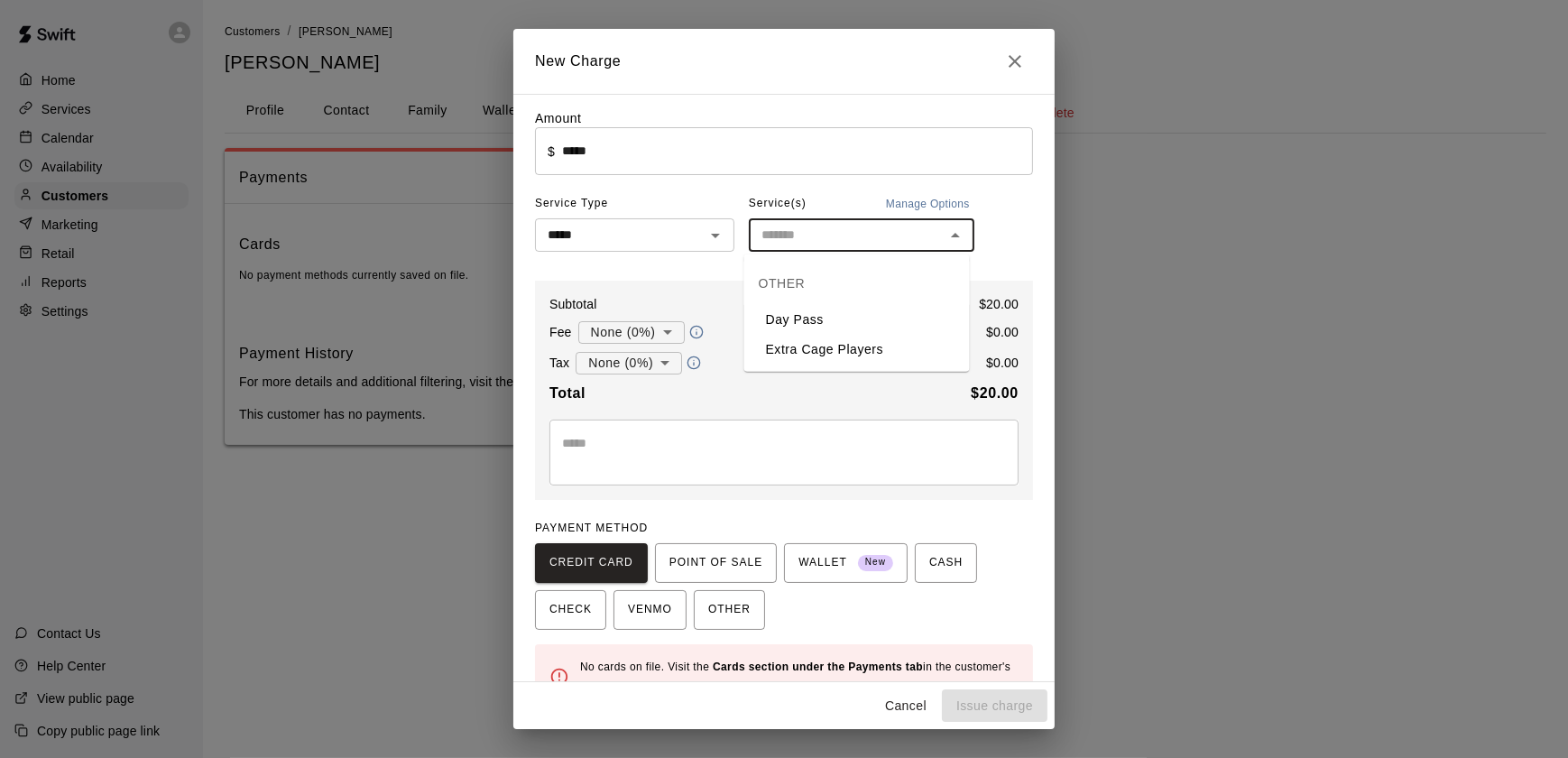
click at [811, 238] on input "text" at bounding box center [847, 235] width 185 height 23
click at [799, 318] on li "Day Pass" at bounding box center [857, 319] width 226 height 30
type input "********"
click at [686, 567] on span "POINT OF SALE" at bounding box center [715, 563] width 92 height 29
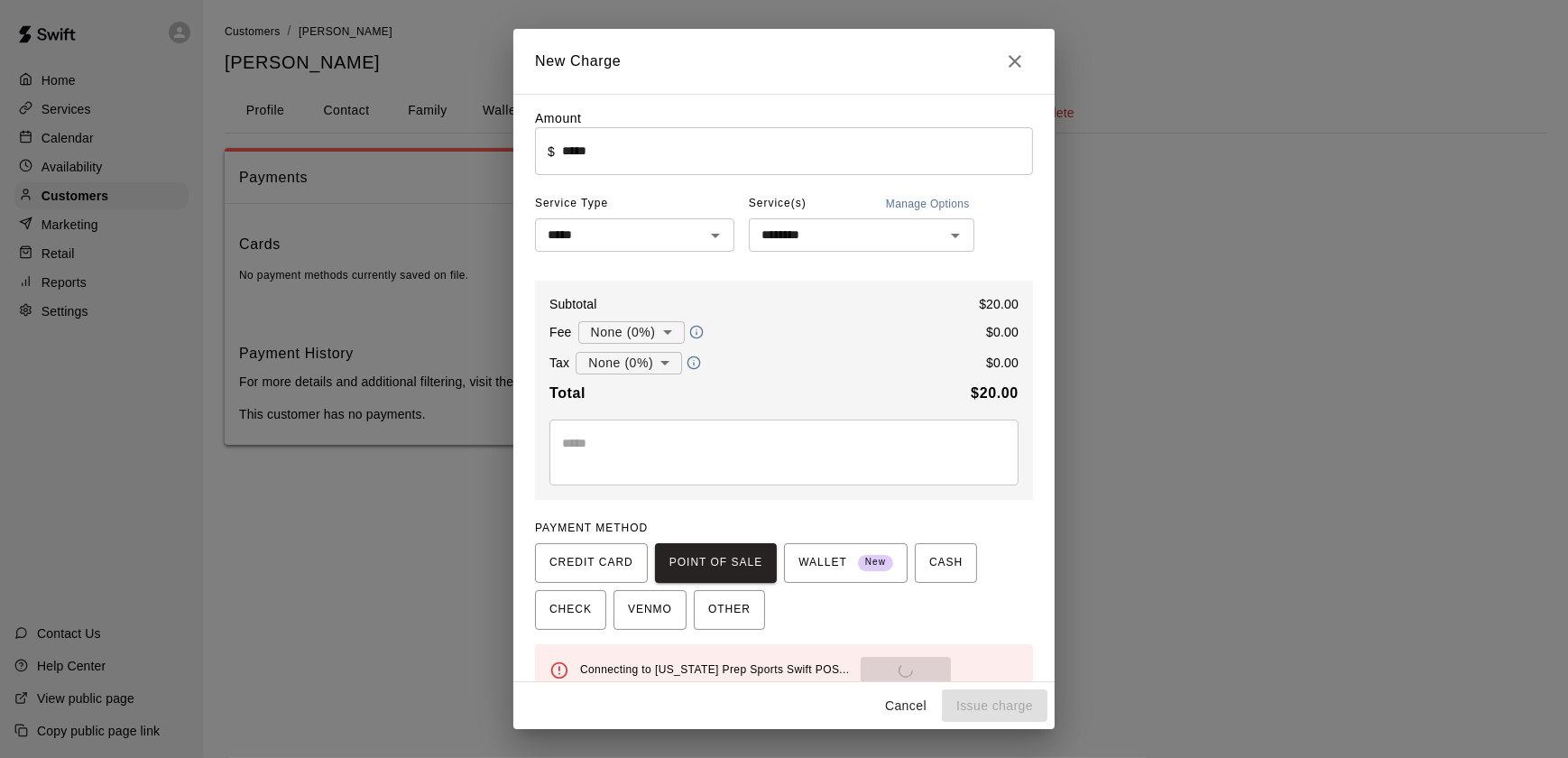
scroll to position [32, 0]
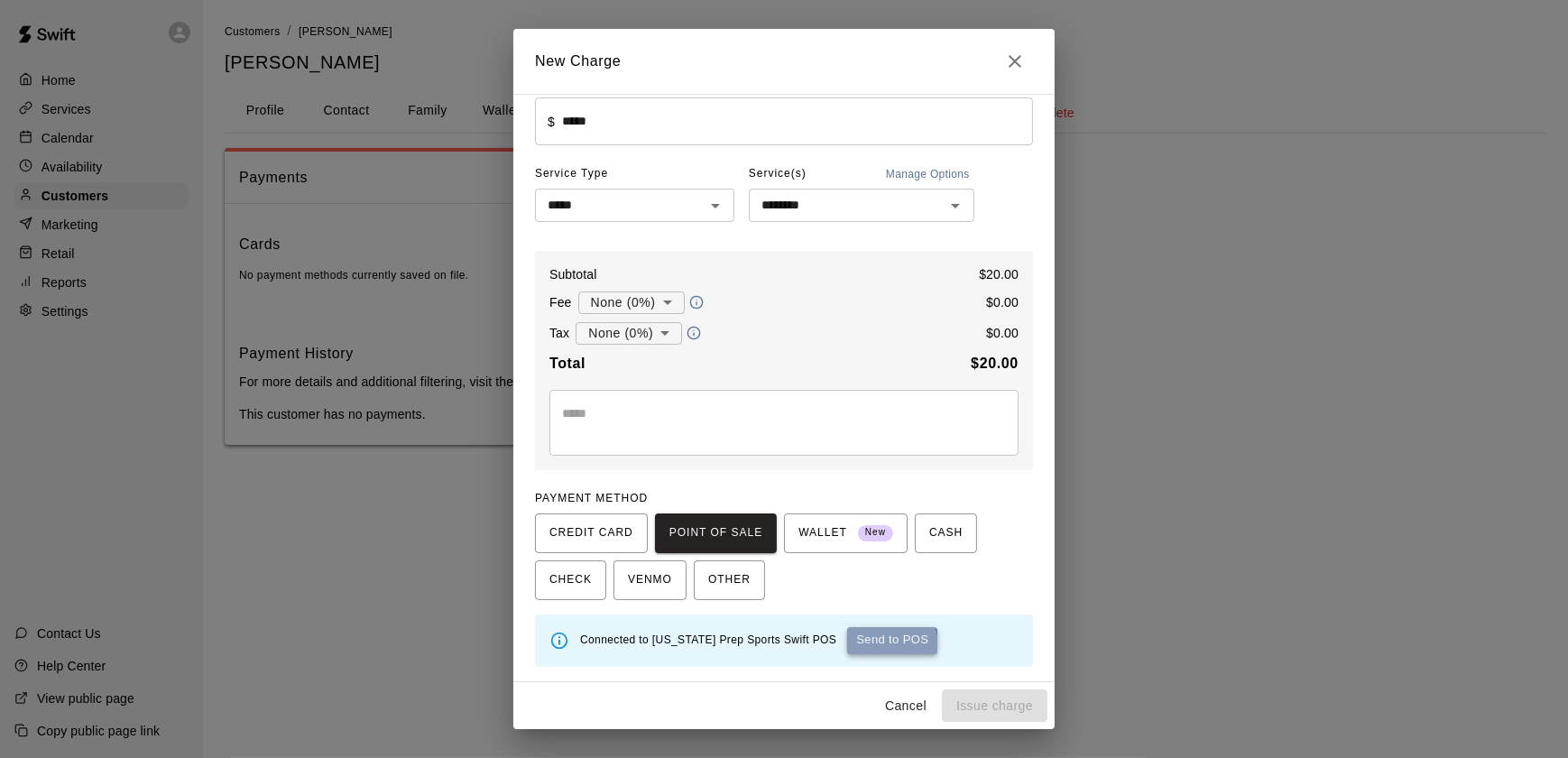
click at [847, 646] on button "Send to POS" at bounding box center [892, 641] width 91 height 27
type input "*"
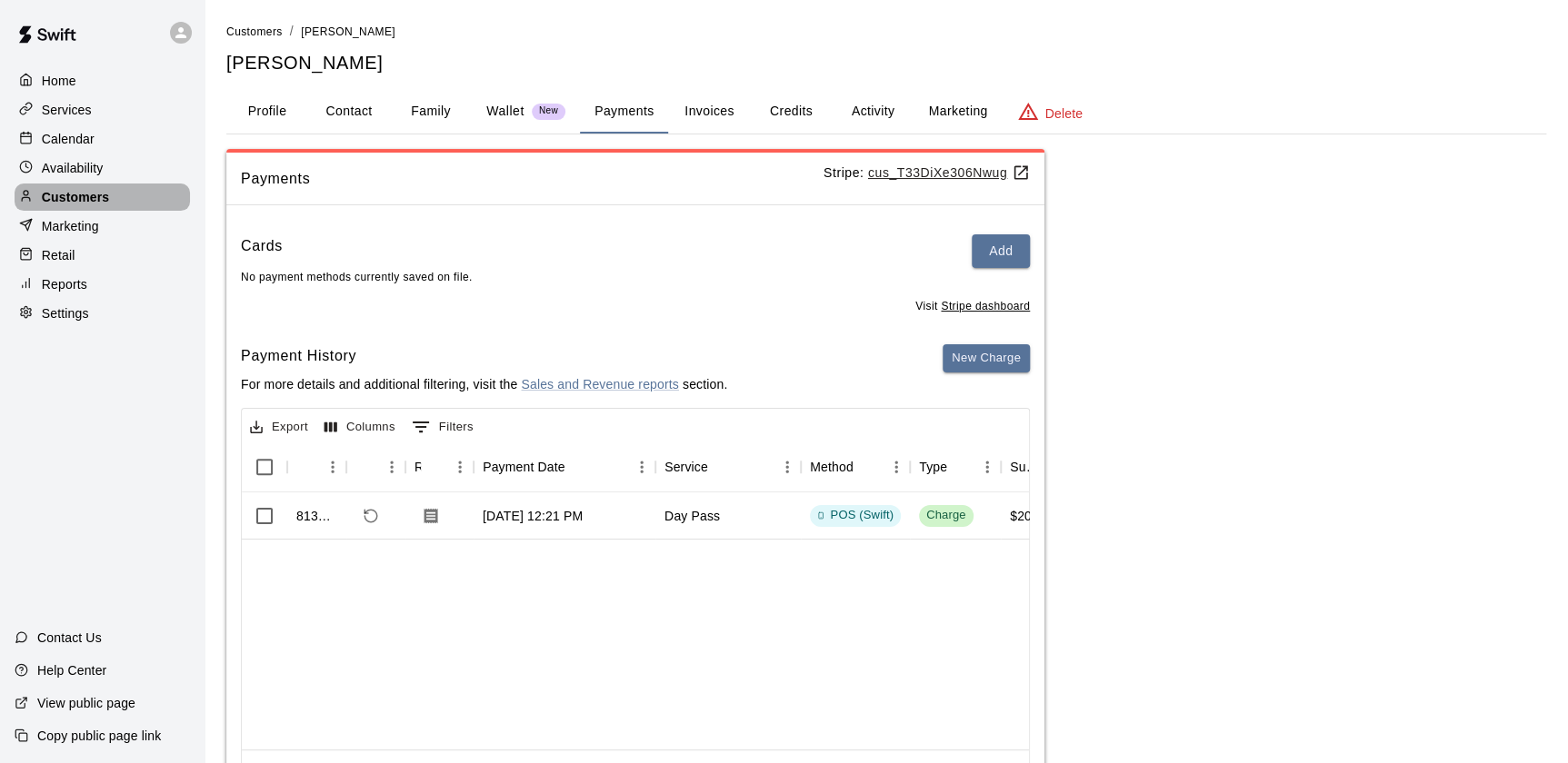
click at [132, 198] on div "Customers" at bounding box center [102, 197] width 175 height 27
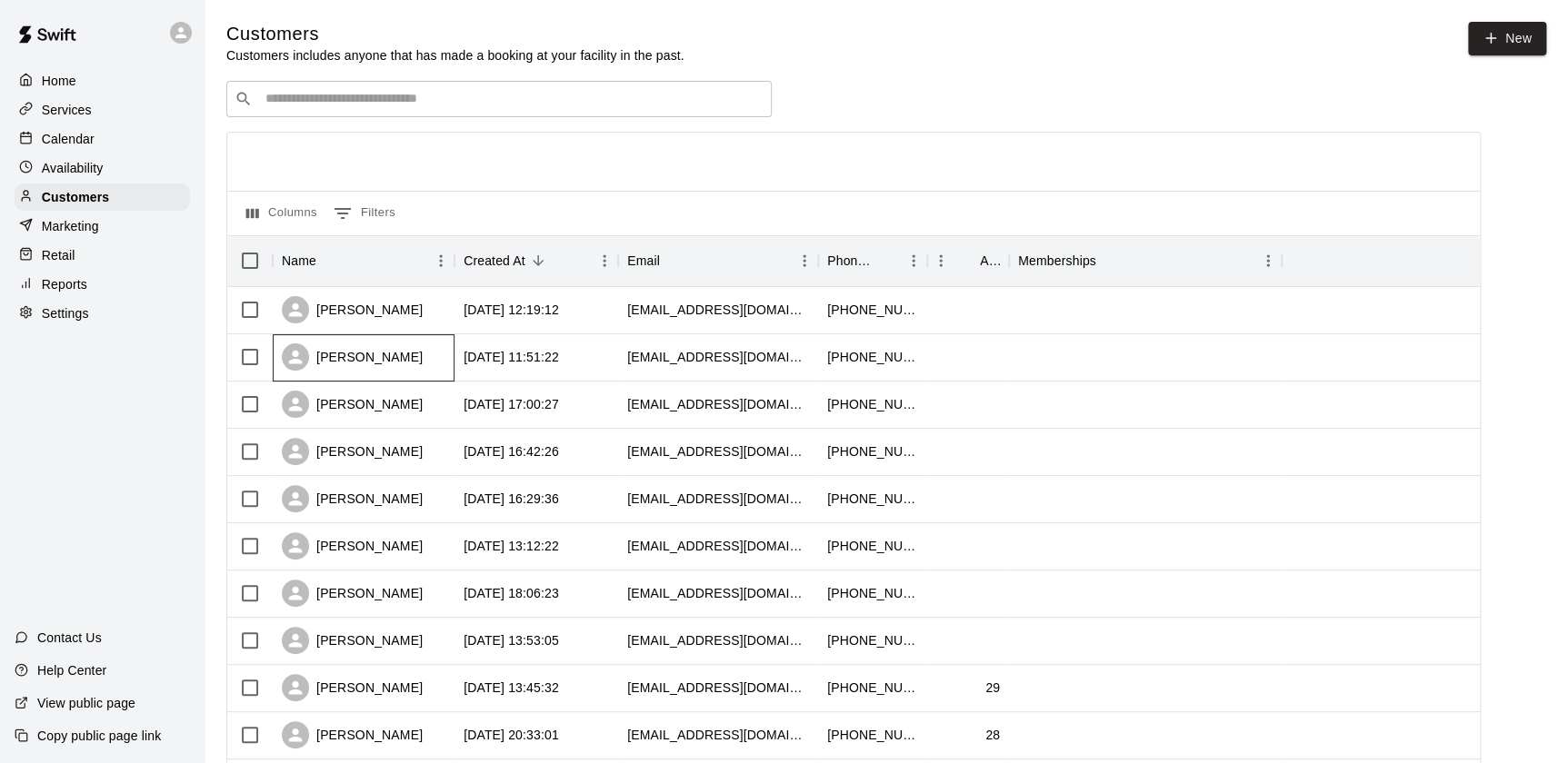
click at [411, 358] on div "[PERSON_NAME]" at bounding box center [363, 358] width 182 height 47
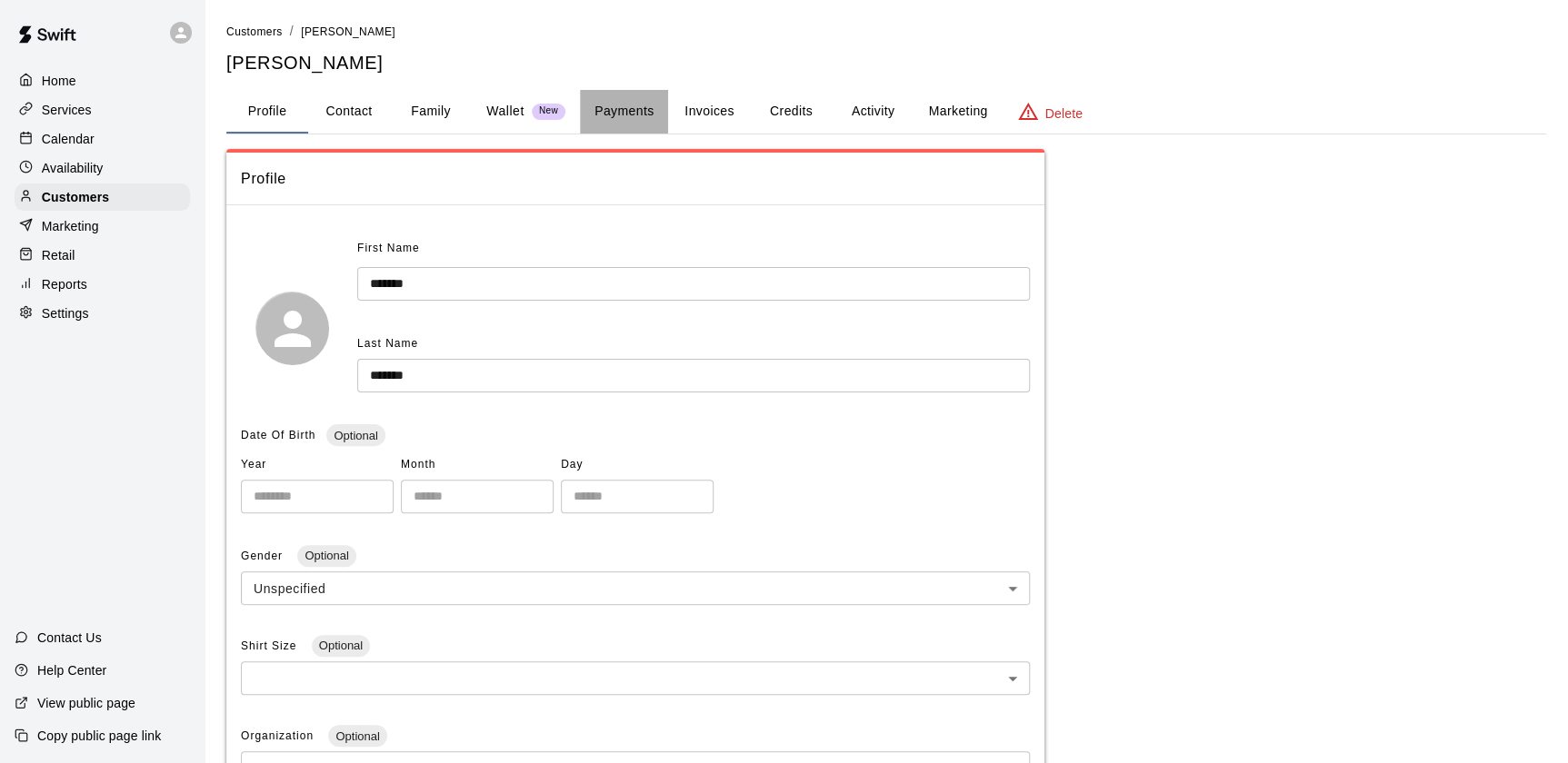
click at [616, 99] on button "Payments" at bounding box center [624, 112] width 89 height 44
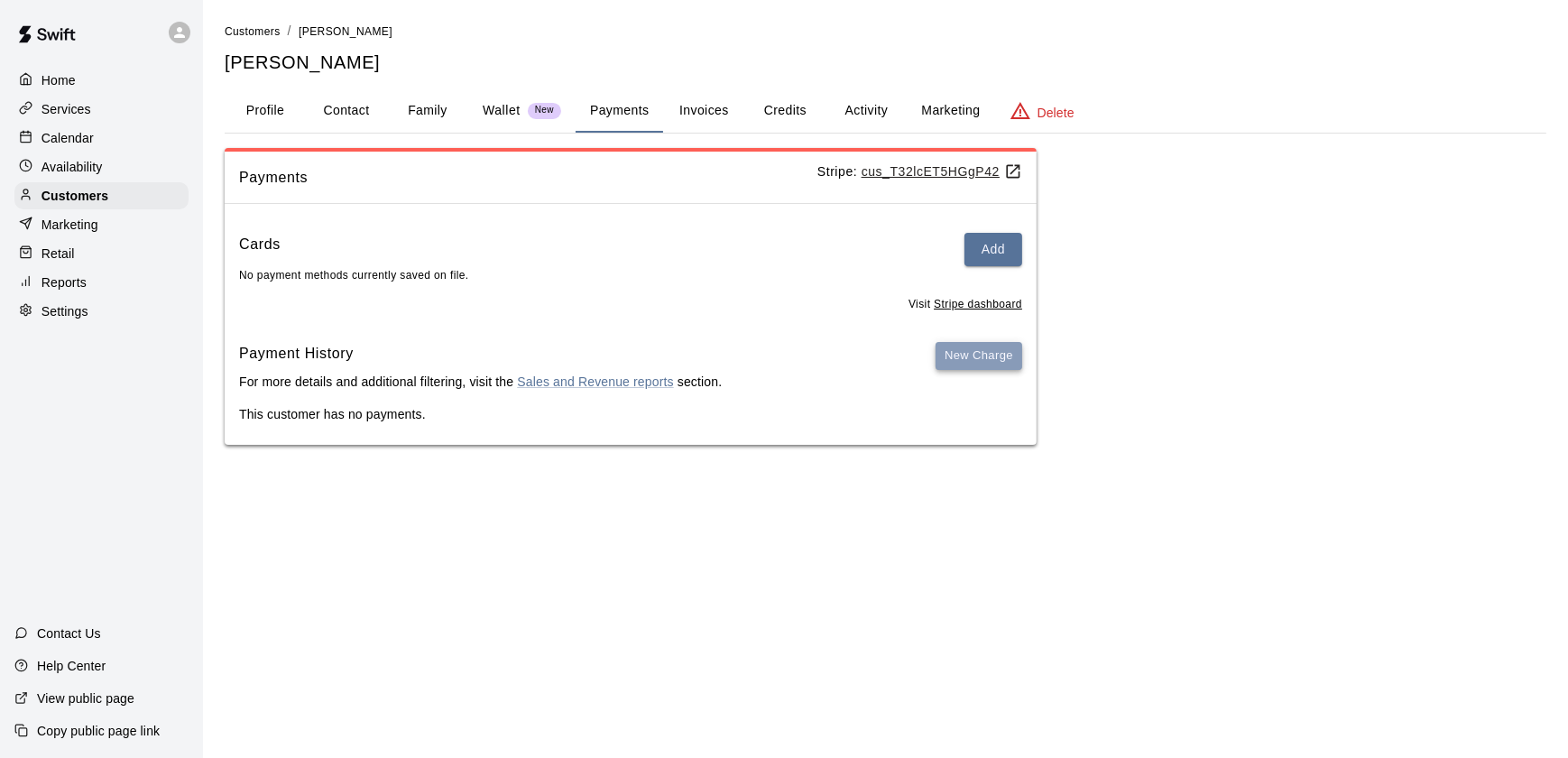
click at [997, 362] on button "New Charge" at bounding box center [979, 355] width 87 height 28
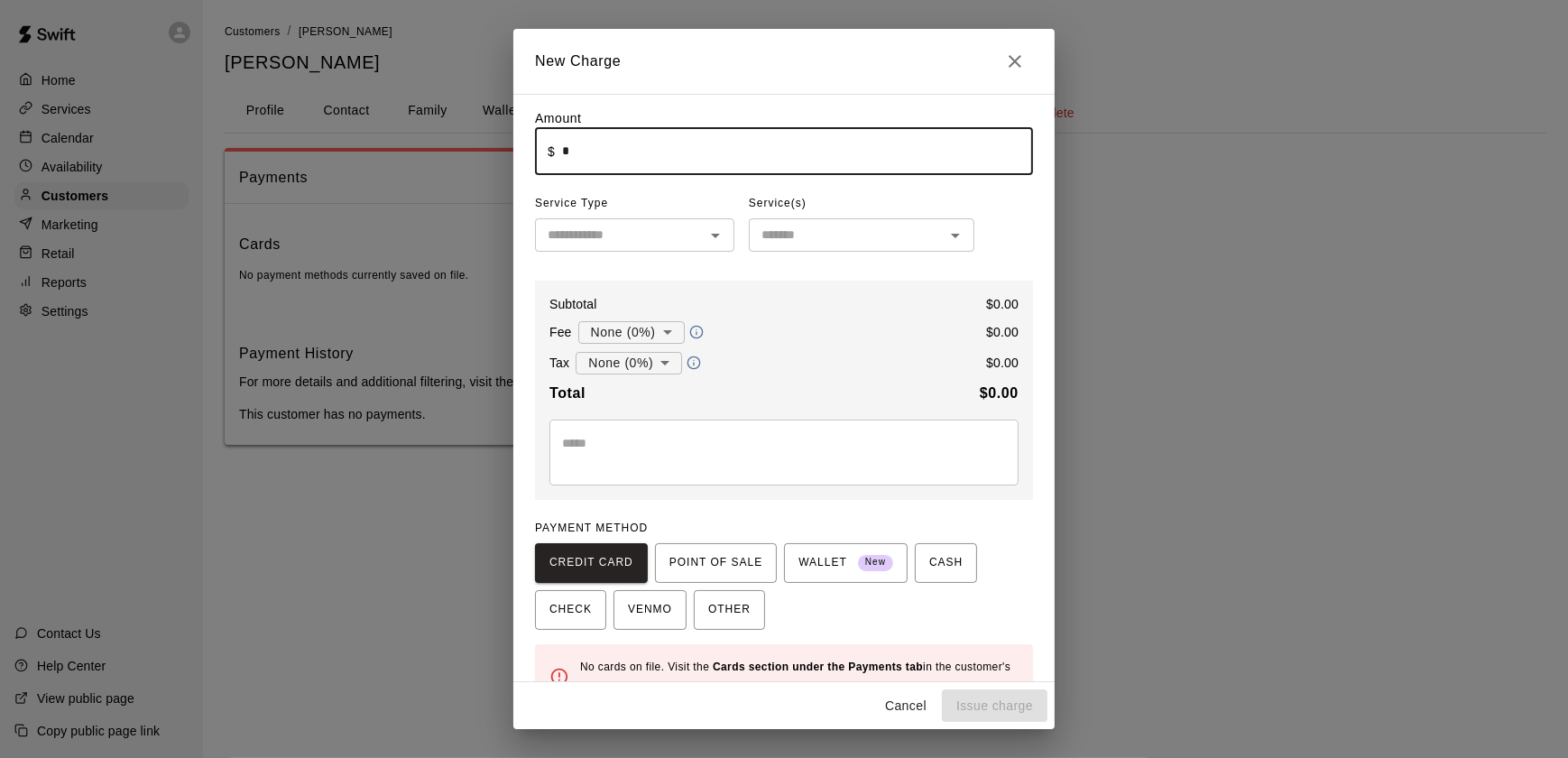
click at [669, 143] on input "*" at bounding box center [797, 151] width 470 height 48
click at [711, 238] on icon "Open" at bounding box center [715, 236] width 9 height 5
type input "*****"
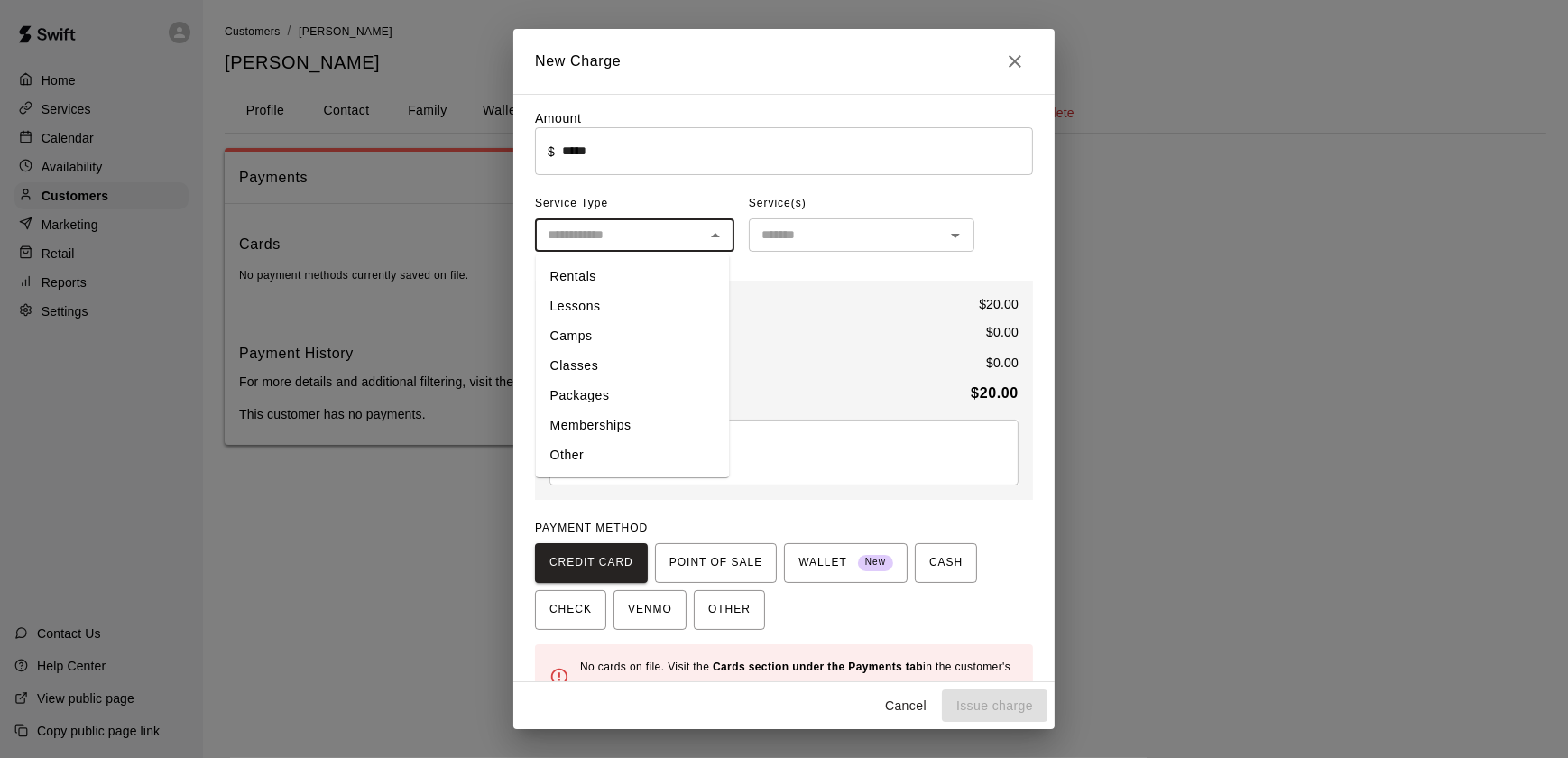
click at [687, 451] on li "Other" at bounding box center [633, 455] width 194 height 30
type input "*****"
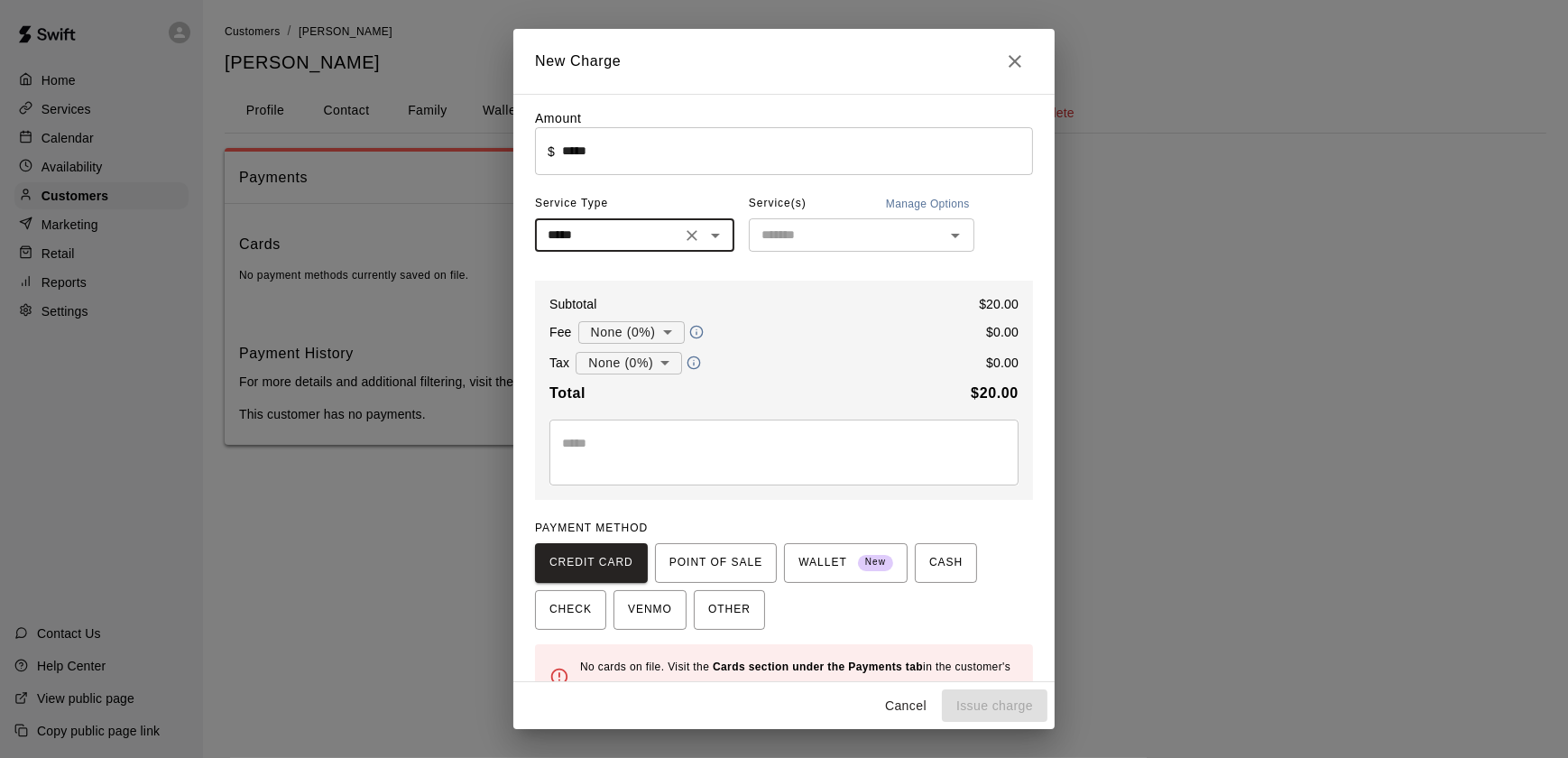
click at [898, 245] on input "text" at bounding box center [847, 235] width 185 height 23
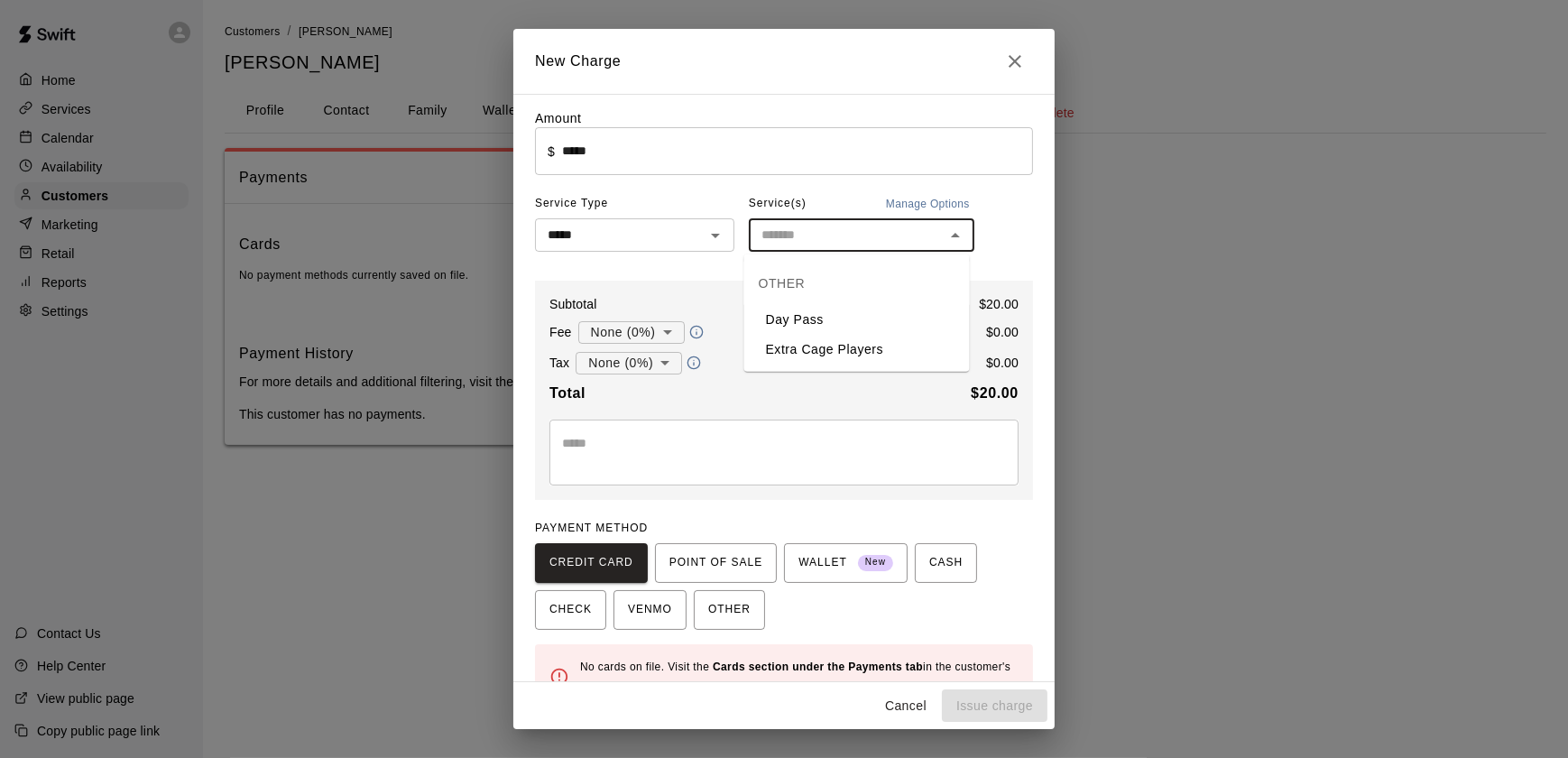
click at [874, 311] on li "Day Pass" at bounding box center [857, 319] width 226 height 30
type input "********"
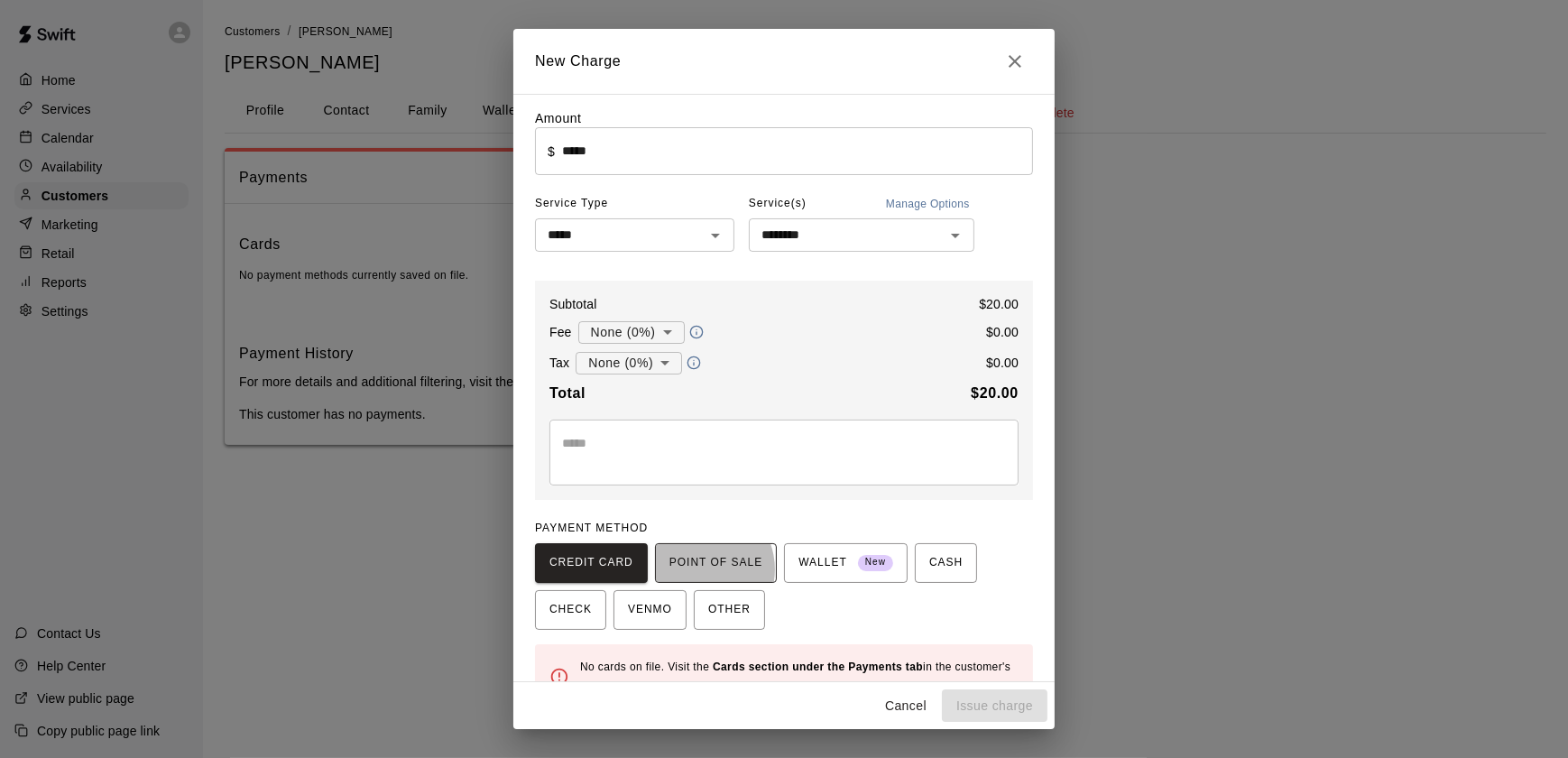
click at [691, 571] on span "POINT OF SALE" at bounding box center [715, 563] width 92 height 29
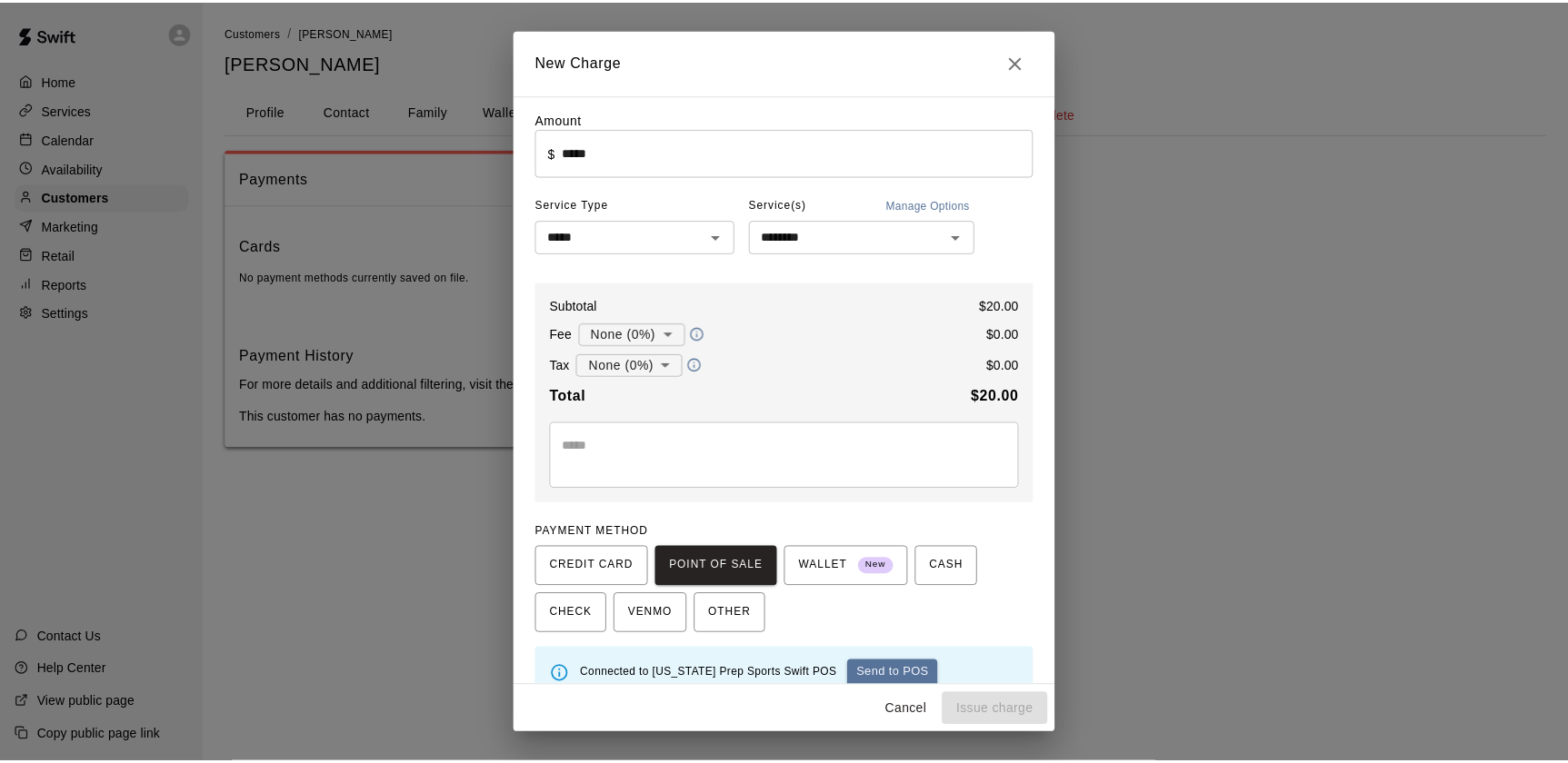
scroll to position [32, 0]
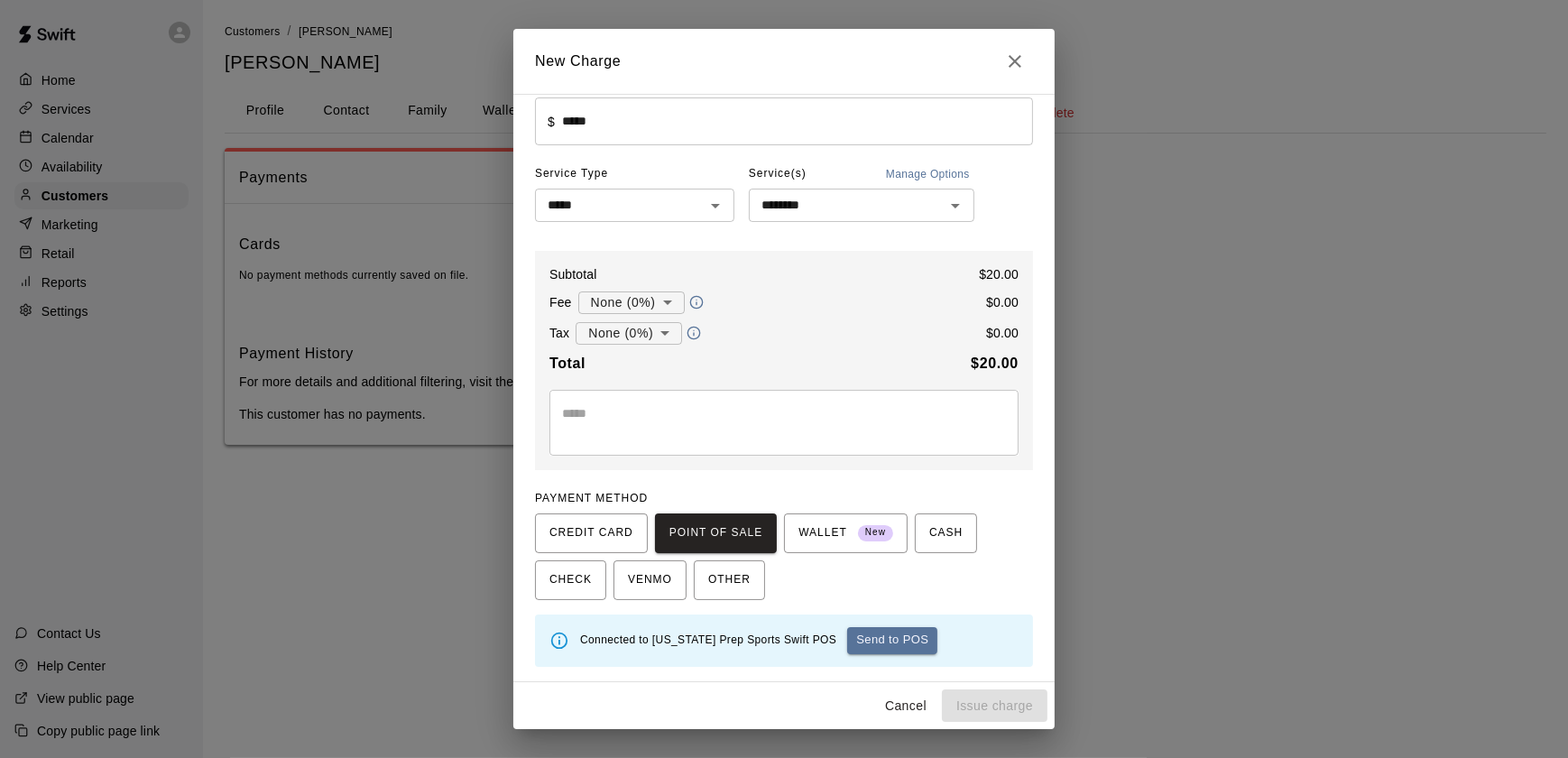
click at [850, 654] on div "Connected to [US_STATE] Prep Sports Swift POS Send to POS" at bounding box center [799, 641] width 439 height 42
click at [848, 634] on button "Send to POS" at bounding box center [892, 641] width 91 height 27
type input "*"
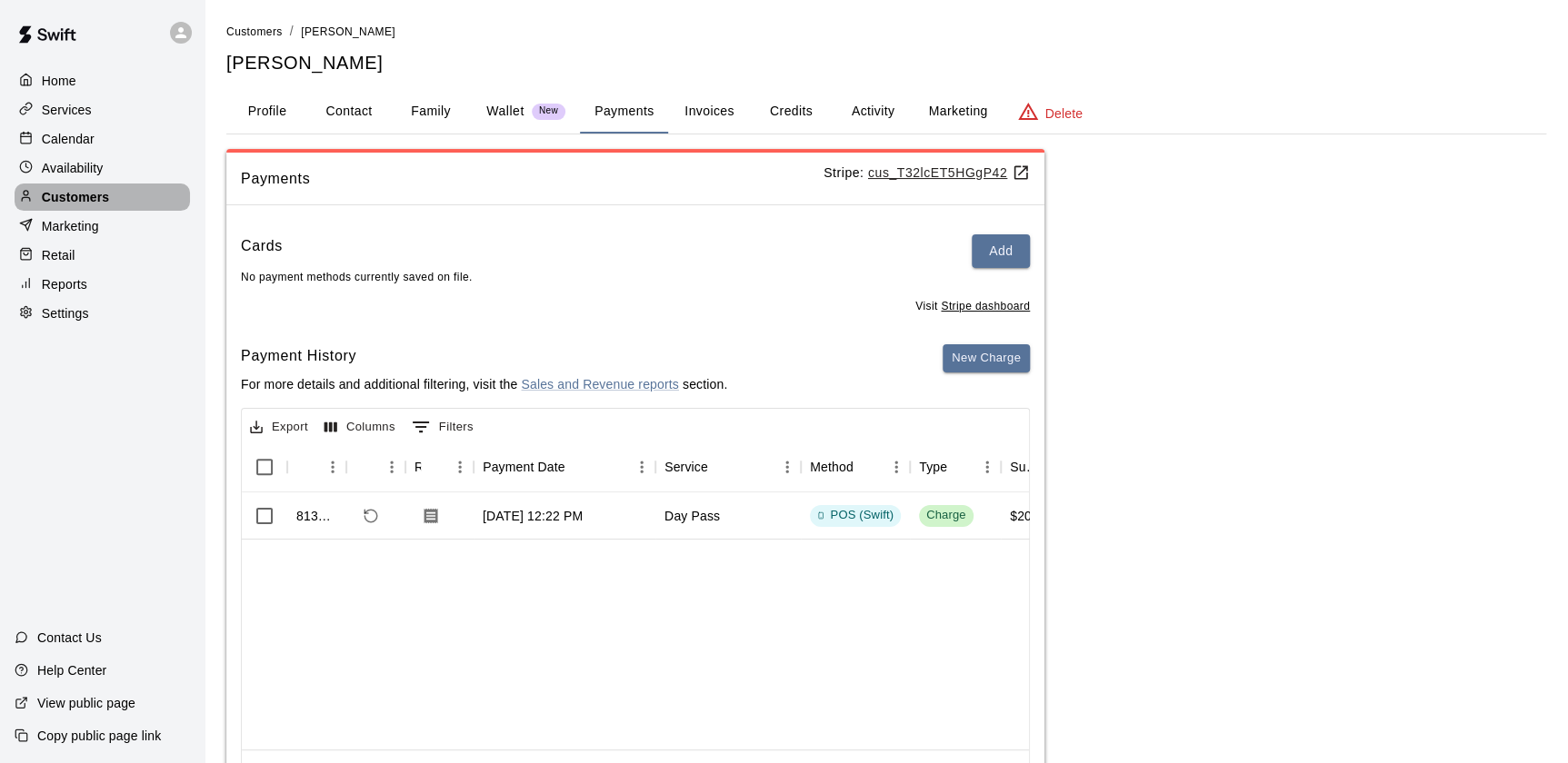
click at [122, 201] on div "Customers" at bounding box center [102, 197] width 175 height 27
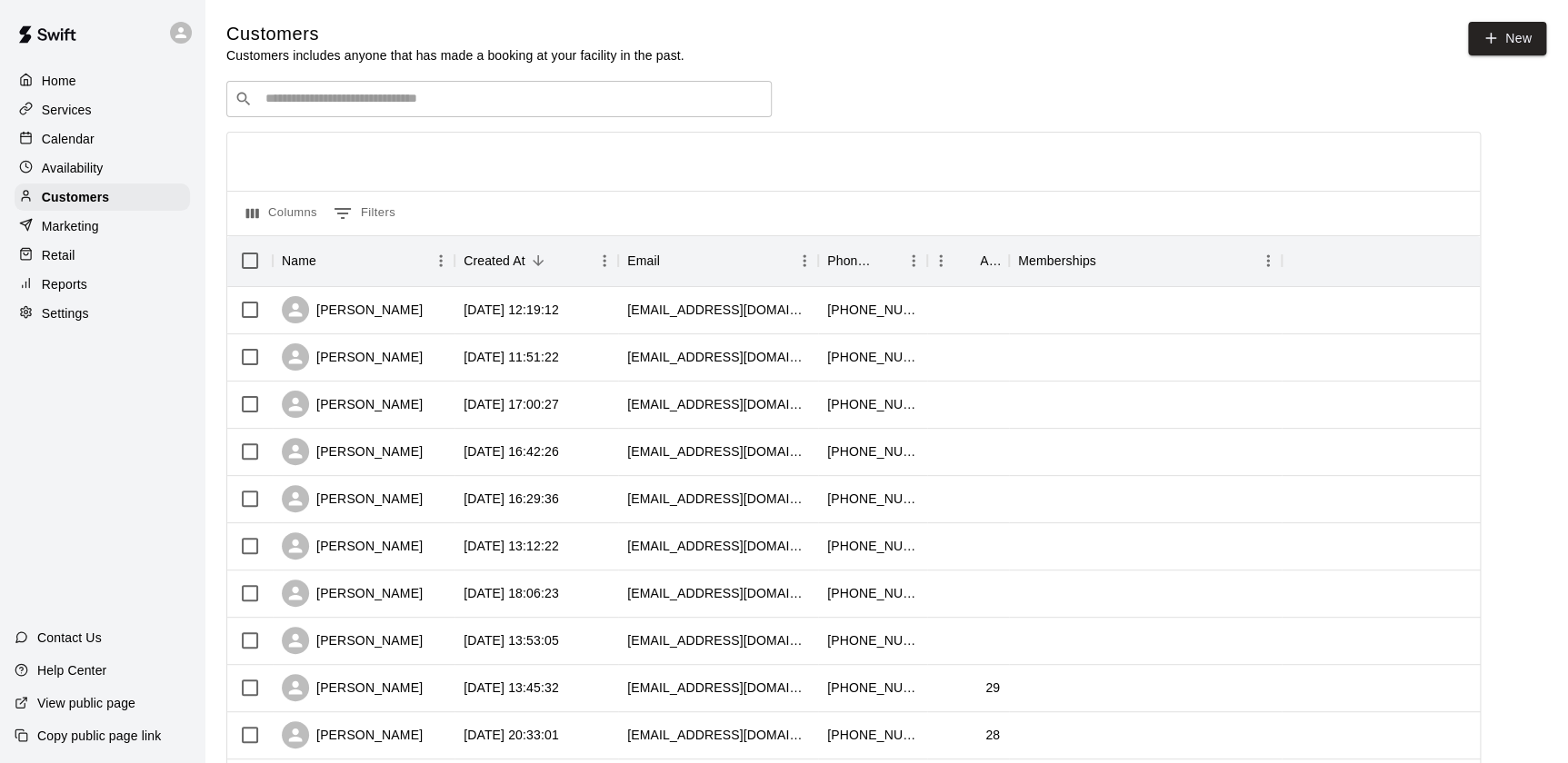
click at [1500, 37] on link "New" at bounding box center [1507, 38] width 79 height 34
select select "**"
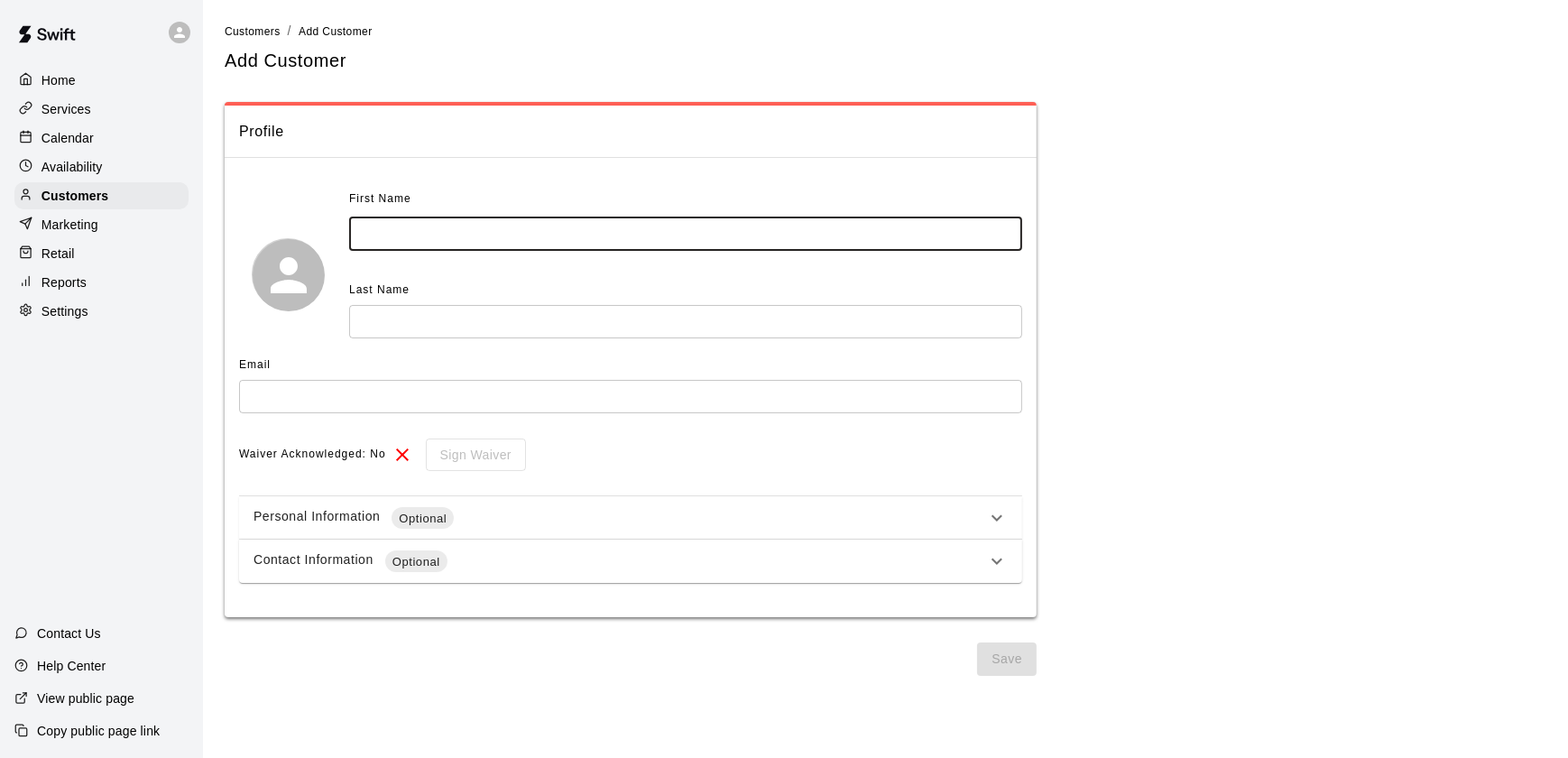
click at [672, 238] on input "text" at bounding box center [685, 234] width 673 height 34
type input "*****"
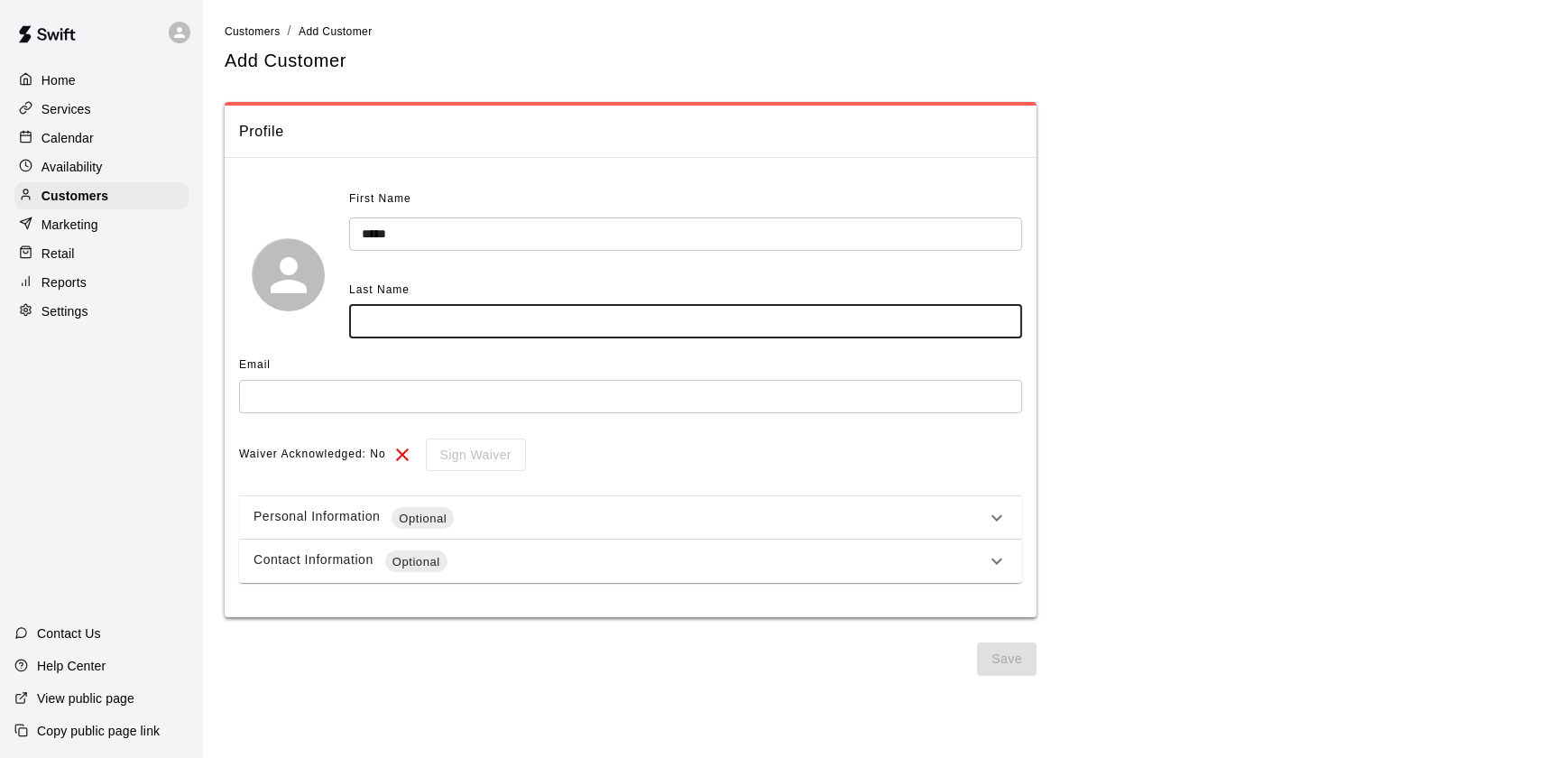
click at [644, 319] on input "text" at bounding box center [685, 321] width 673 height 34
type input "*******"
click at [364, 403] on input "text" at bounding box center [631, 396] width 783 height 34
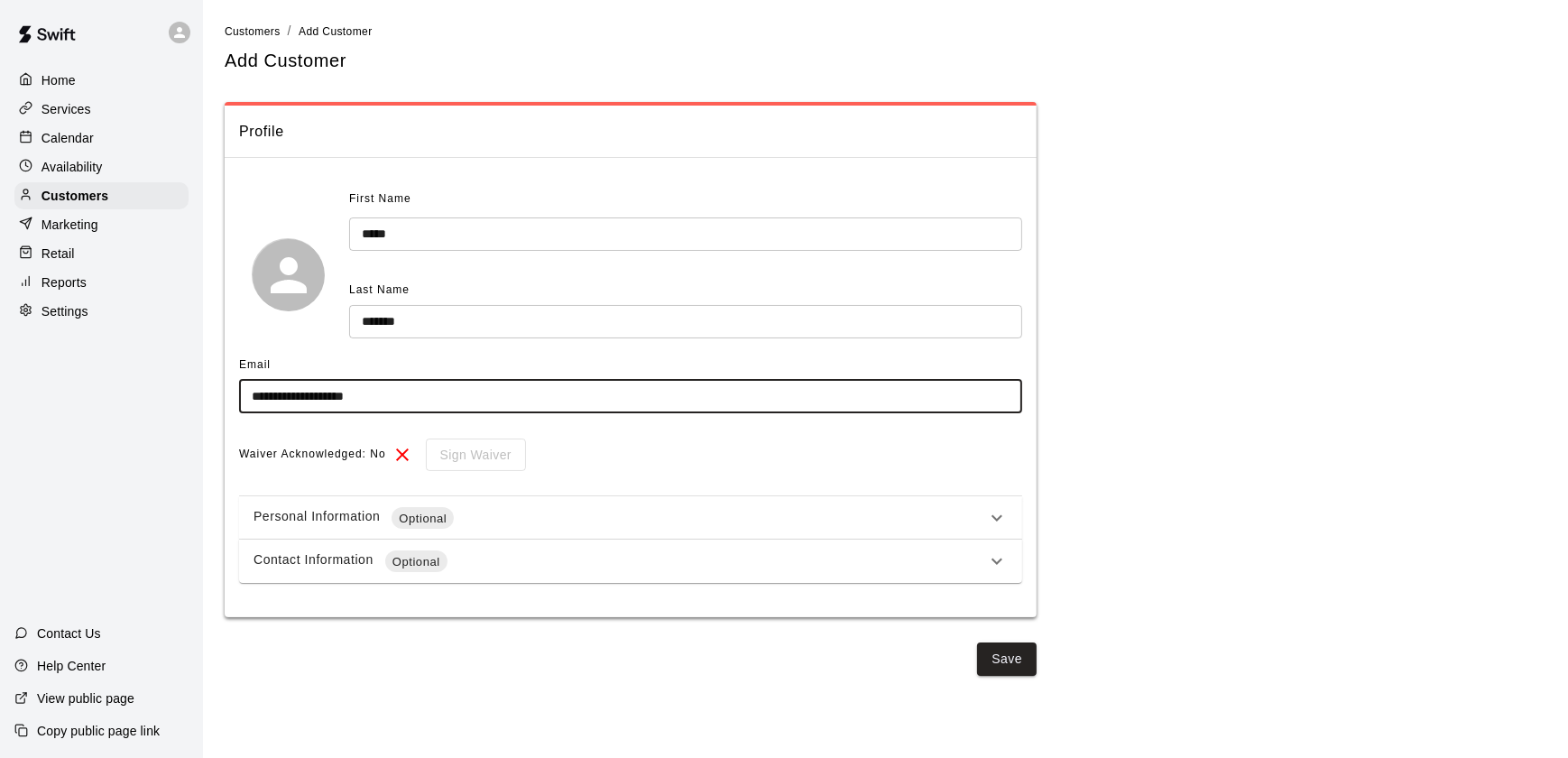
type input "**********"
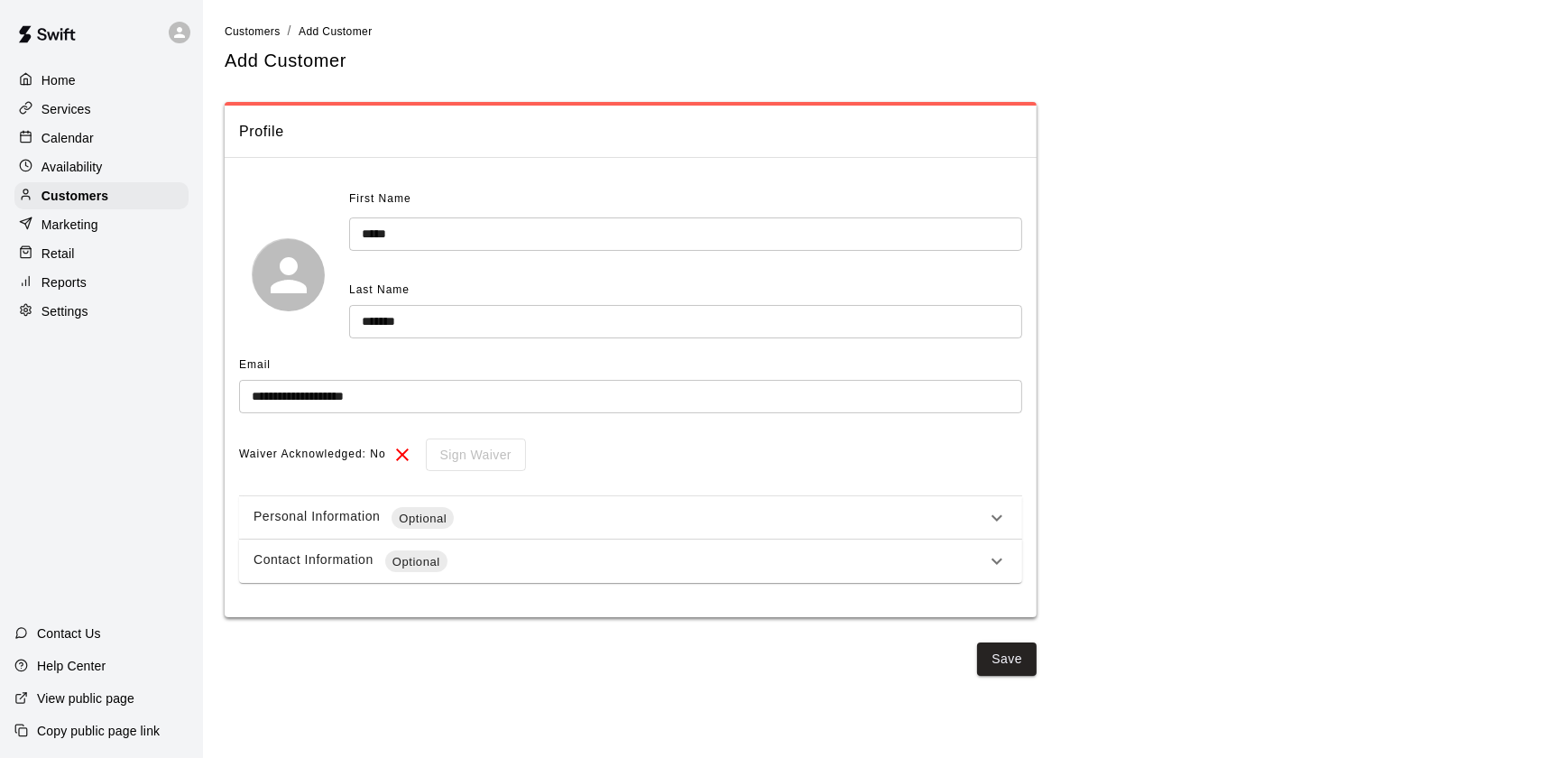
click at [736, 504] on div "Personal Information Optional" at bounding box center [631, 518] width 783 height 44
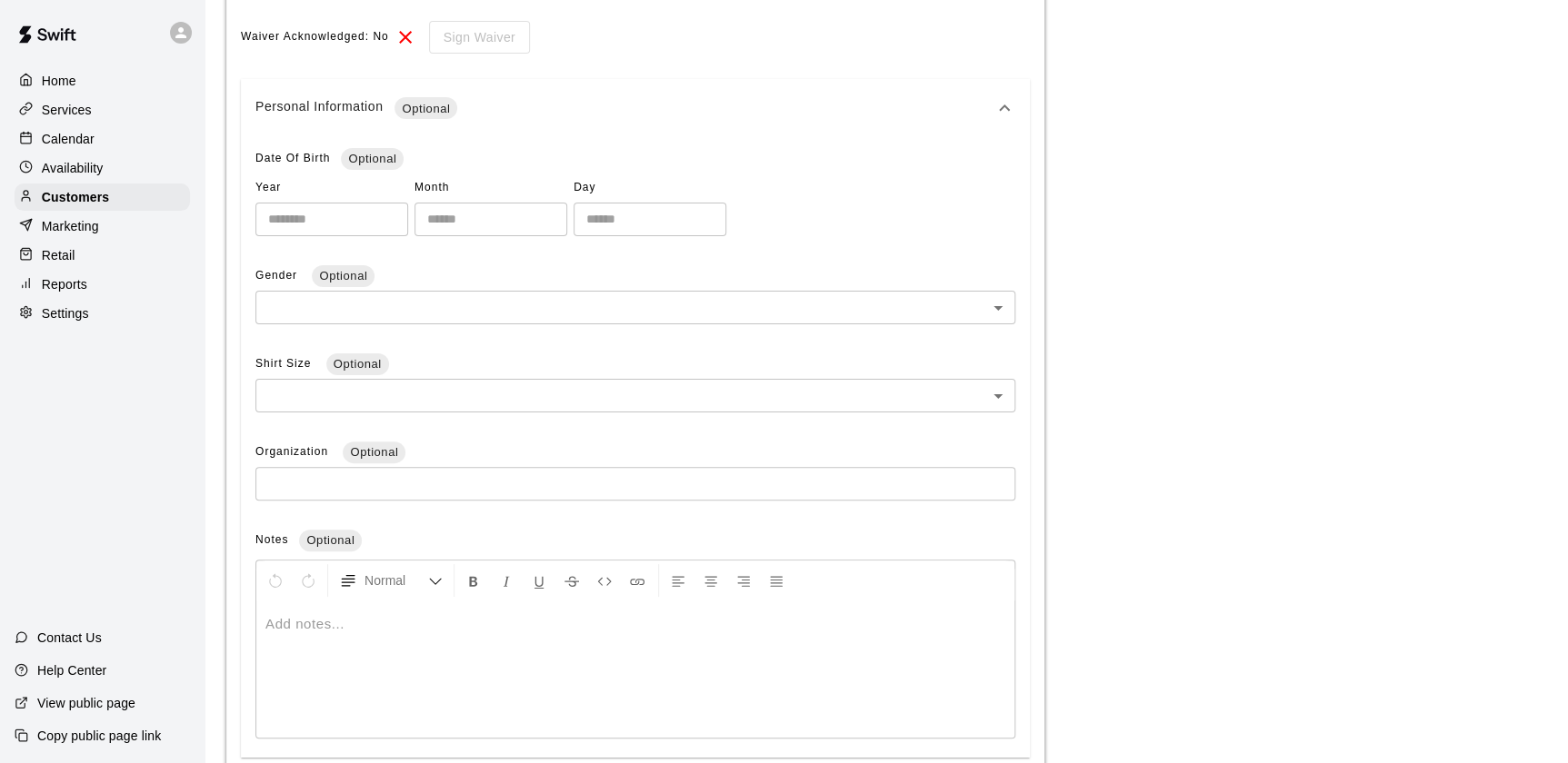
scroll to position [580, 0]
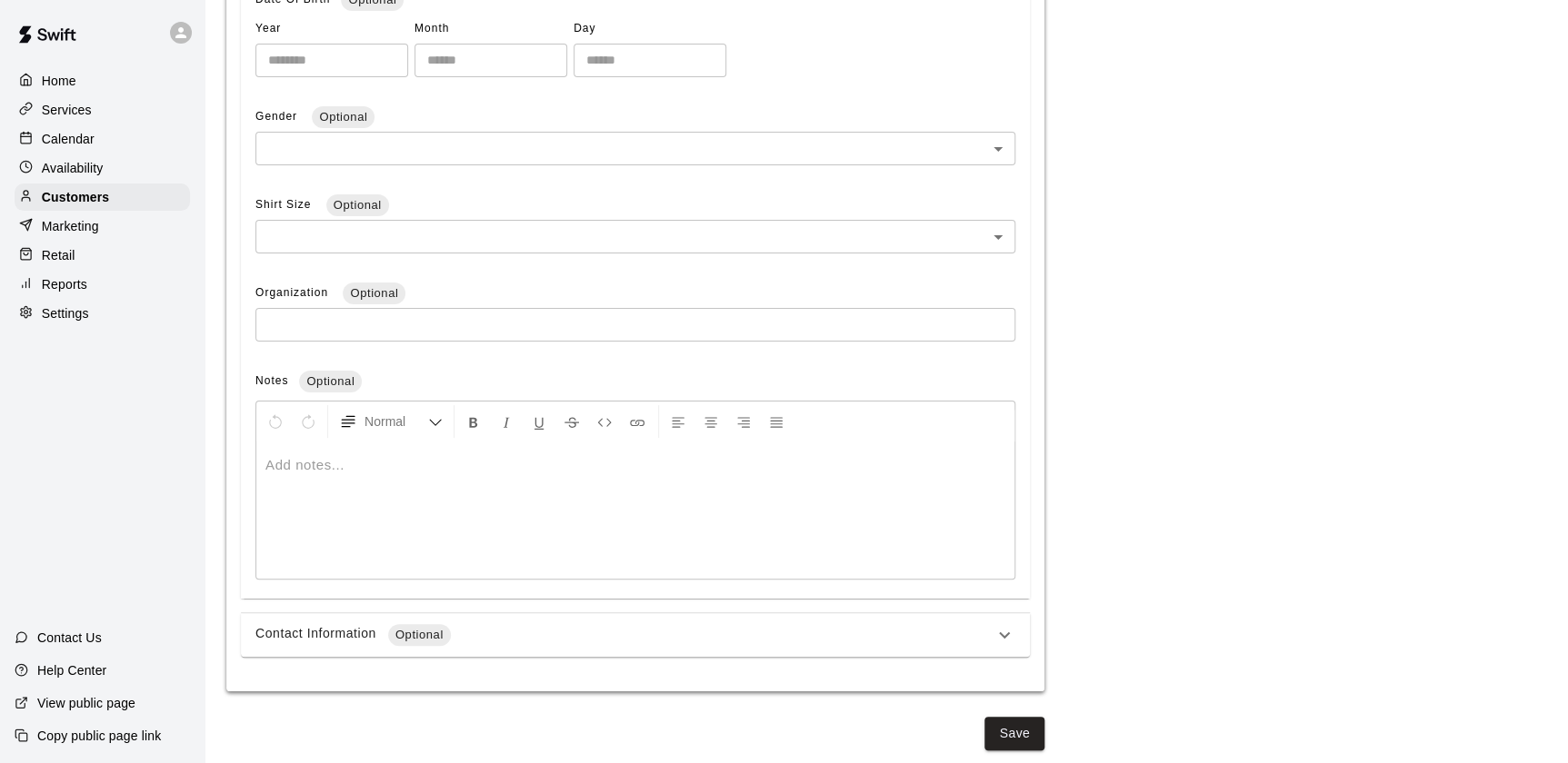
click at [558, 617] on div "Contact Information Optional" at bounding box center [636, 635] width 789 height 44
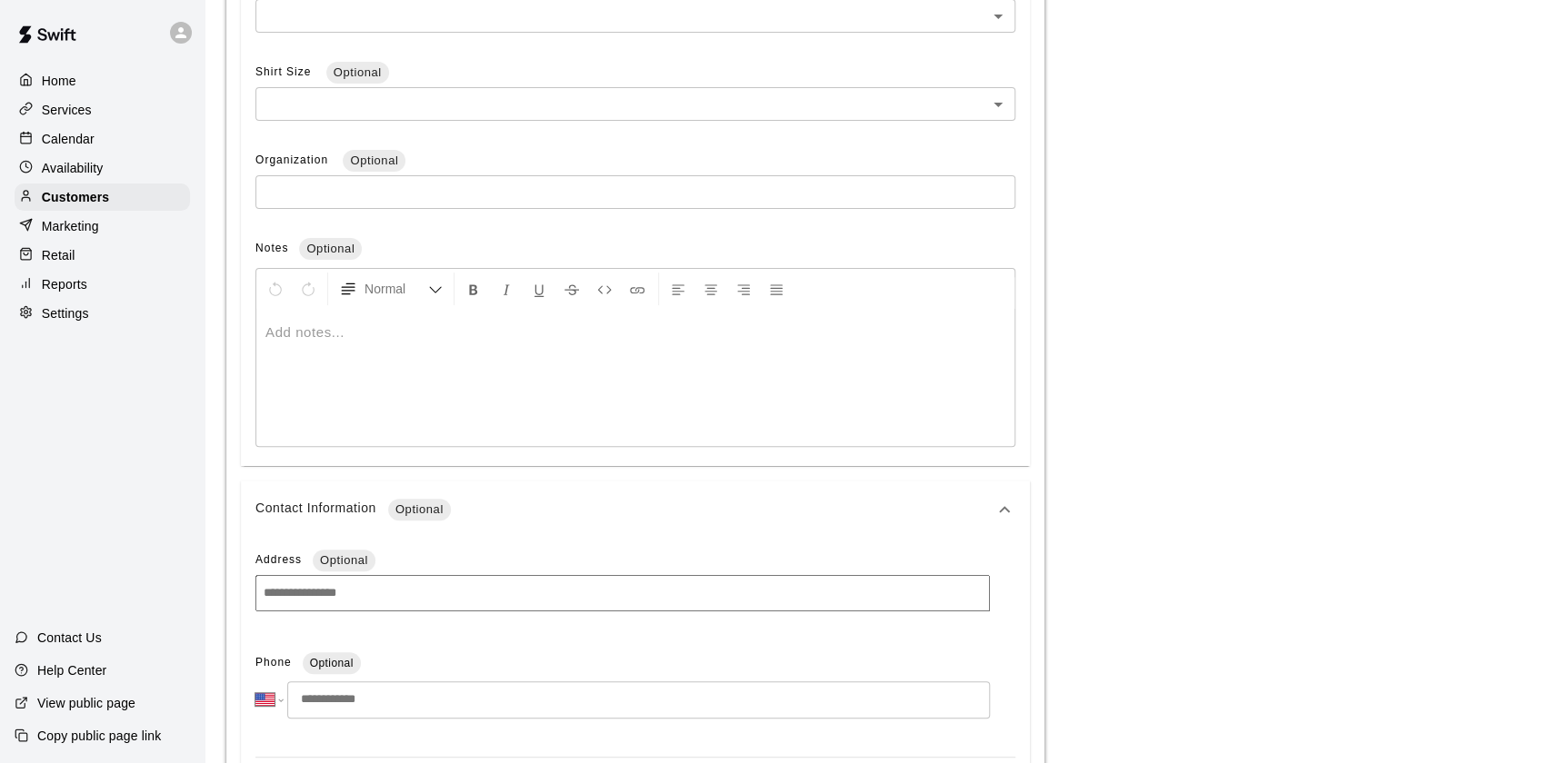
scroll to position [1150, 0]
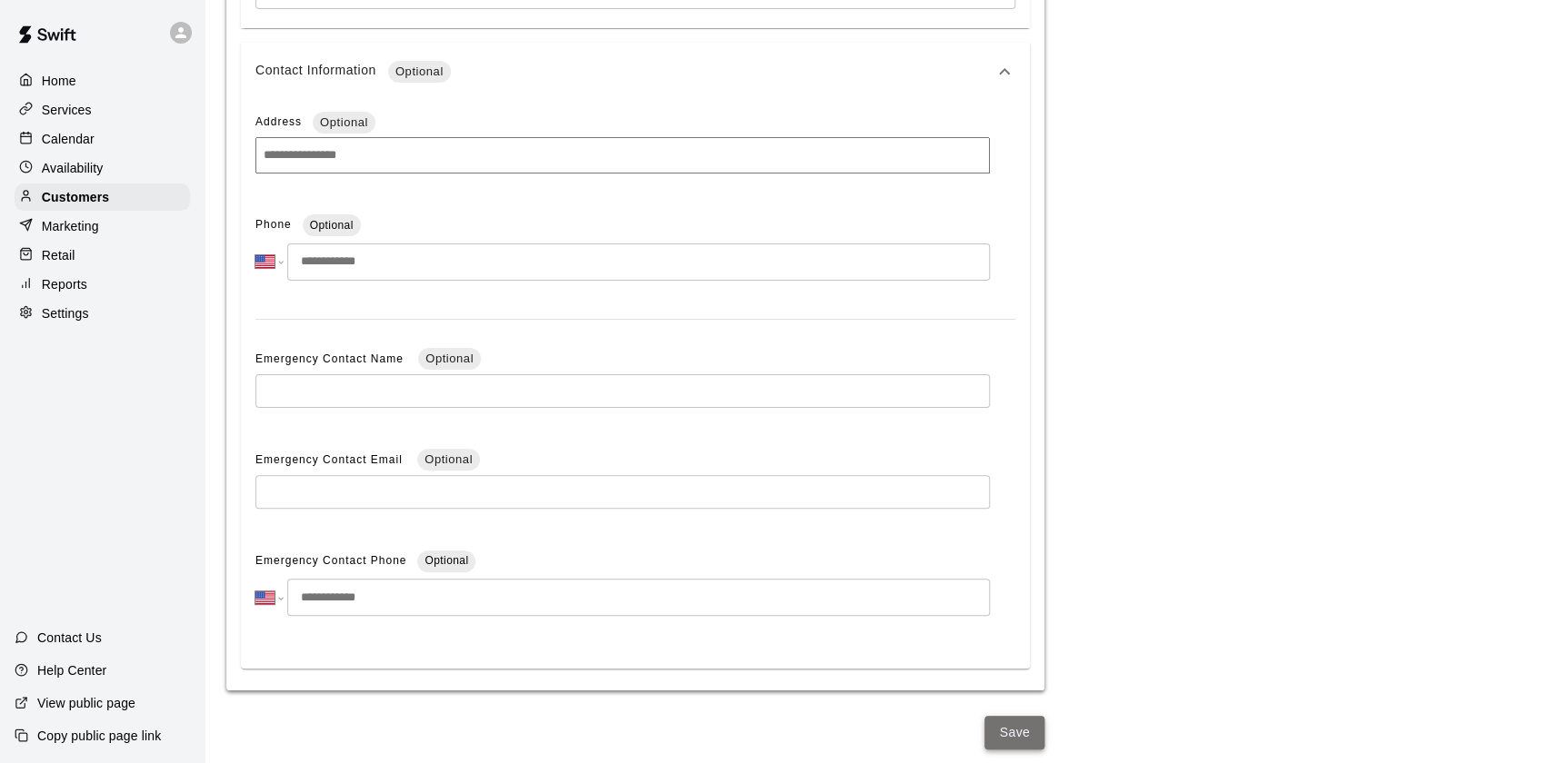
click at [994, 718] on button "Save" at bounding box center [1015, 732] width 60 height 34
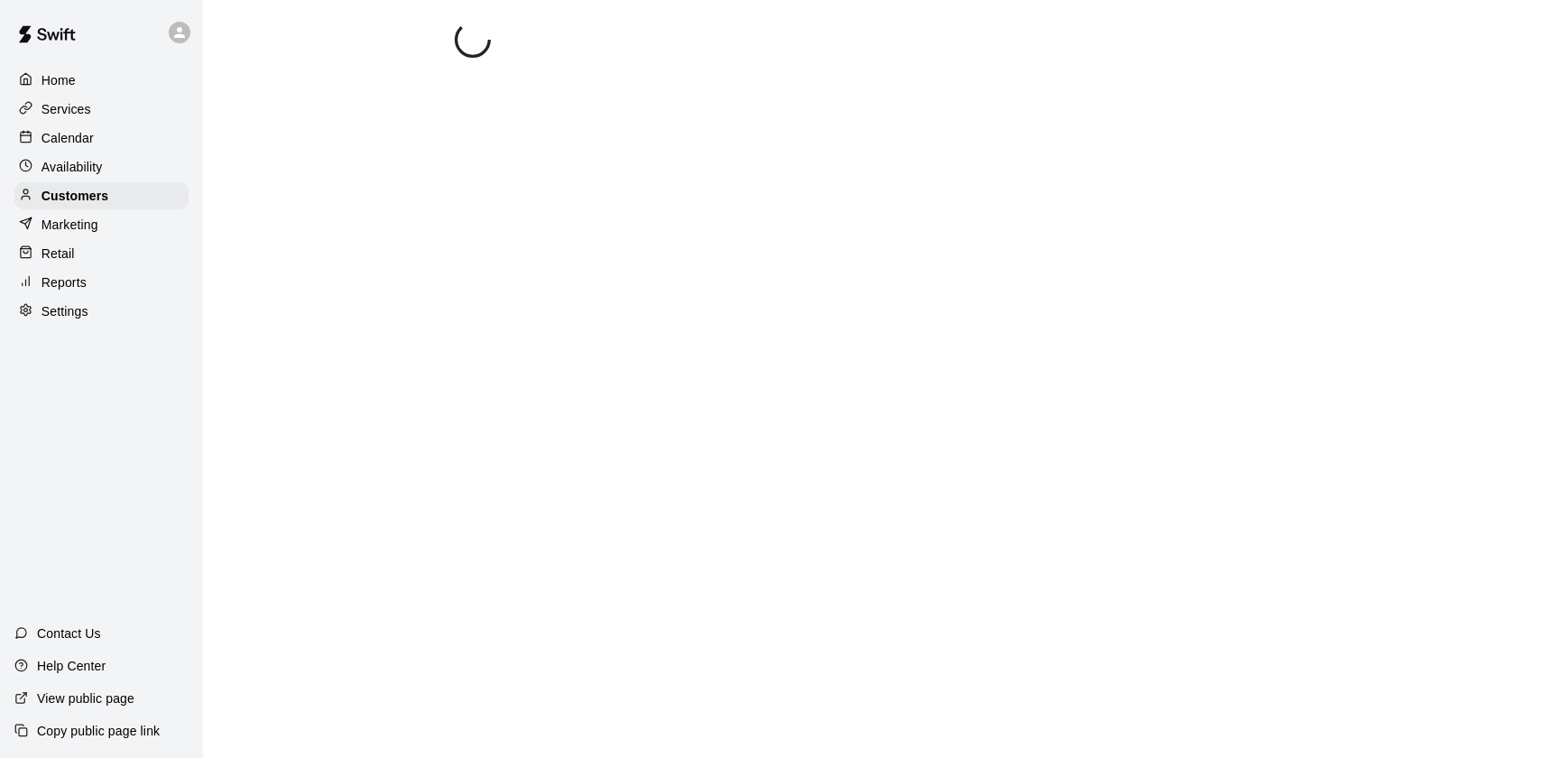
select select "**"
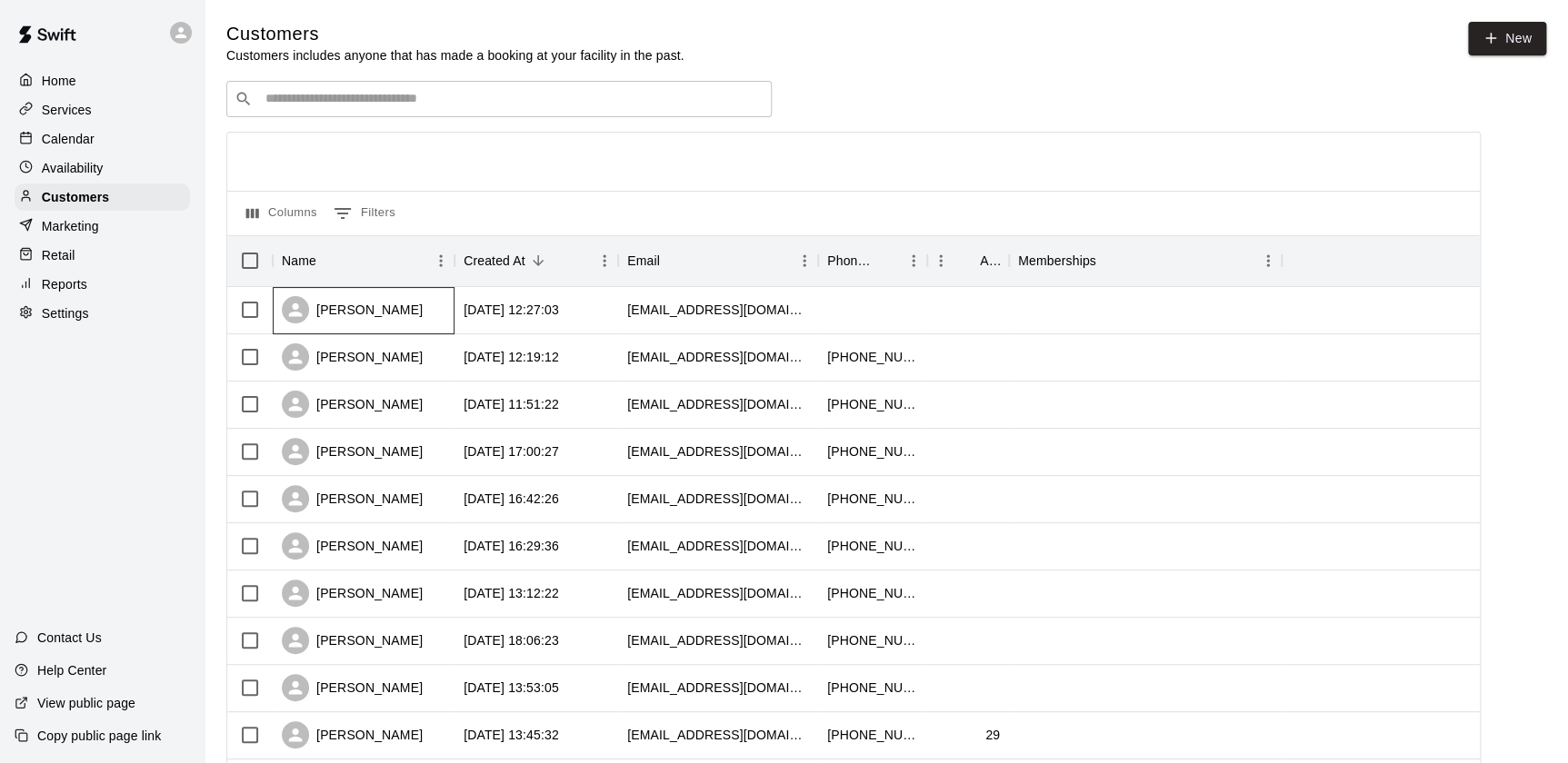
drag, startPoint x: 579, startPoint y: 318, endPoint x: 375, endPoint y: 318, distance: 204.0
click at [375, 318] on div "[PERSON_NAME]" at bounding box center [352, 309] width 141 height 27
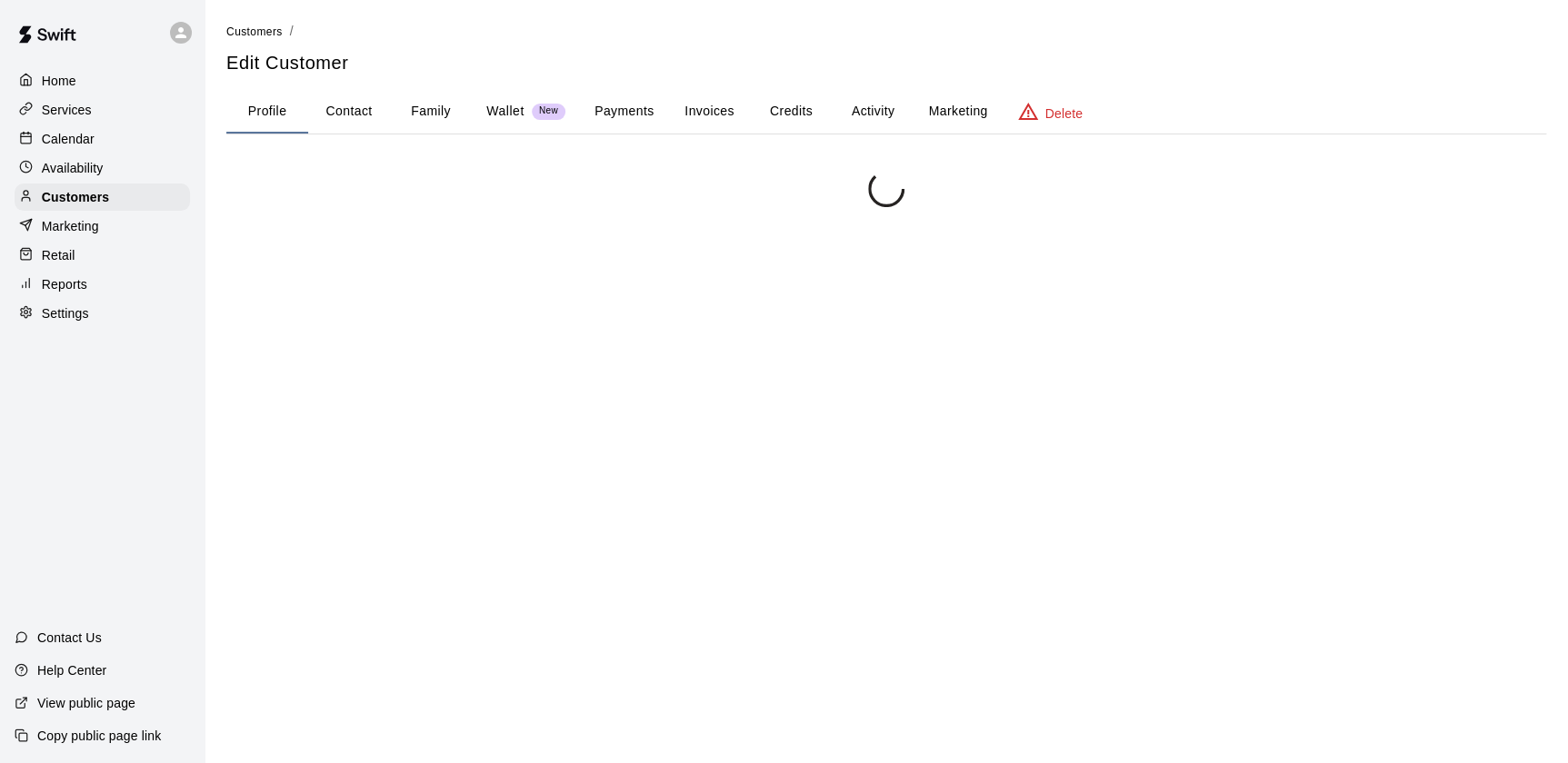
click at [375, 318] on div at bounding box center [886, 552] width 1320 height 763
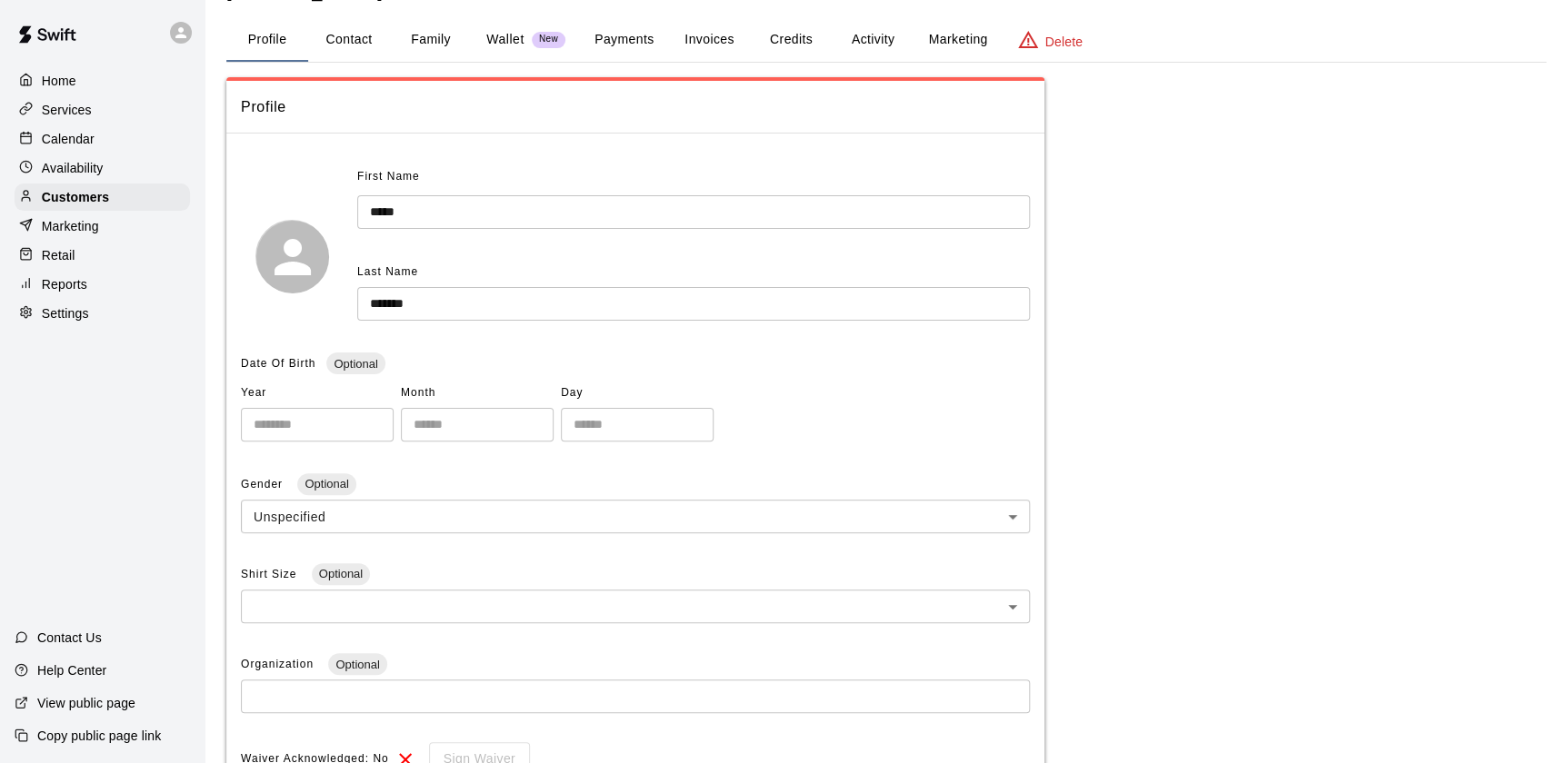
scroll to position [70, 0]
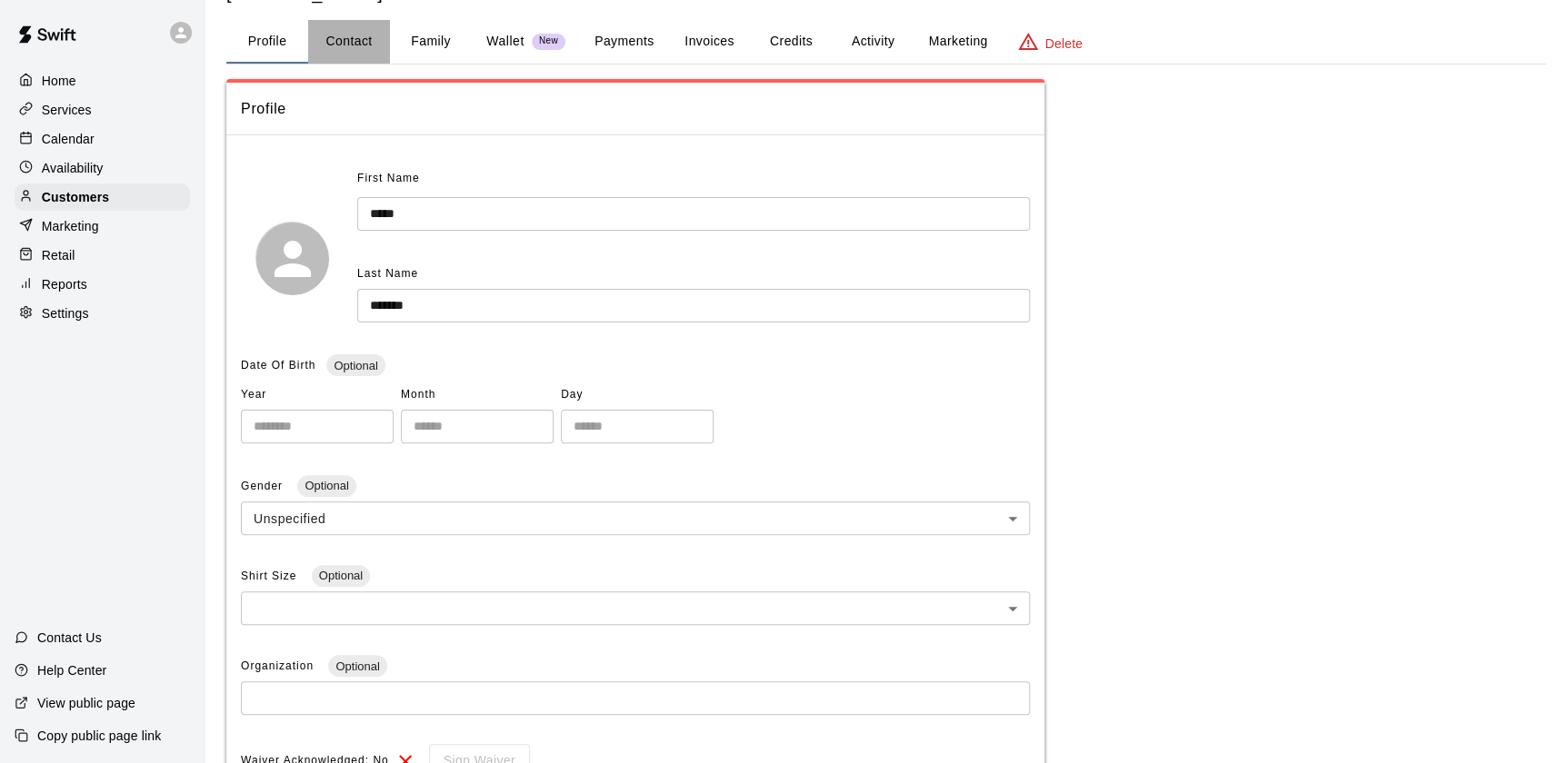
click at [353, 36] on button "Contact" at bounding box center [349, 42] width 82 height 44
select select "**"
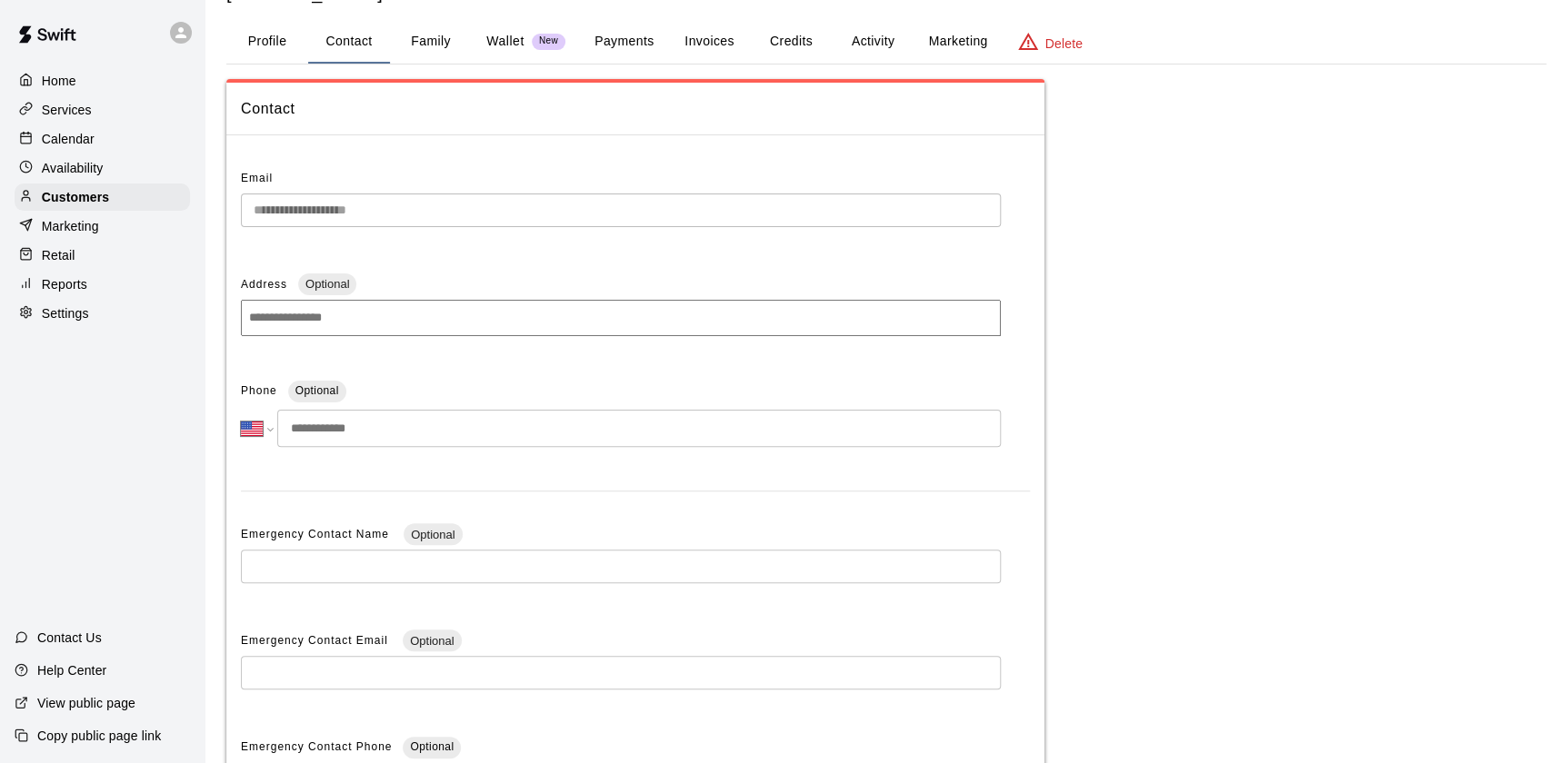
click at [358, 433] on input "tel" at bounding box center [639, 428] width 723 height 37
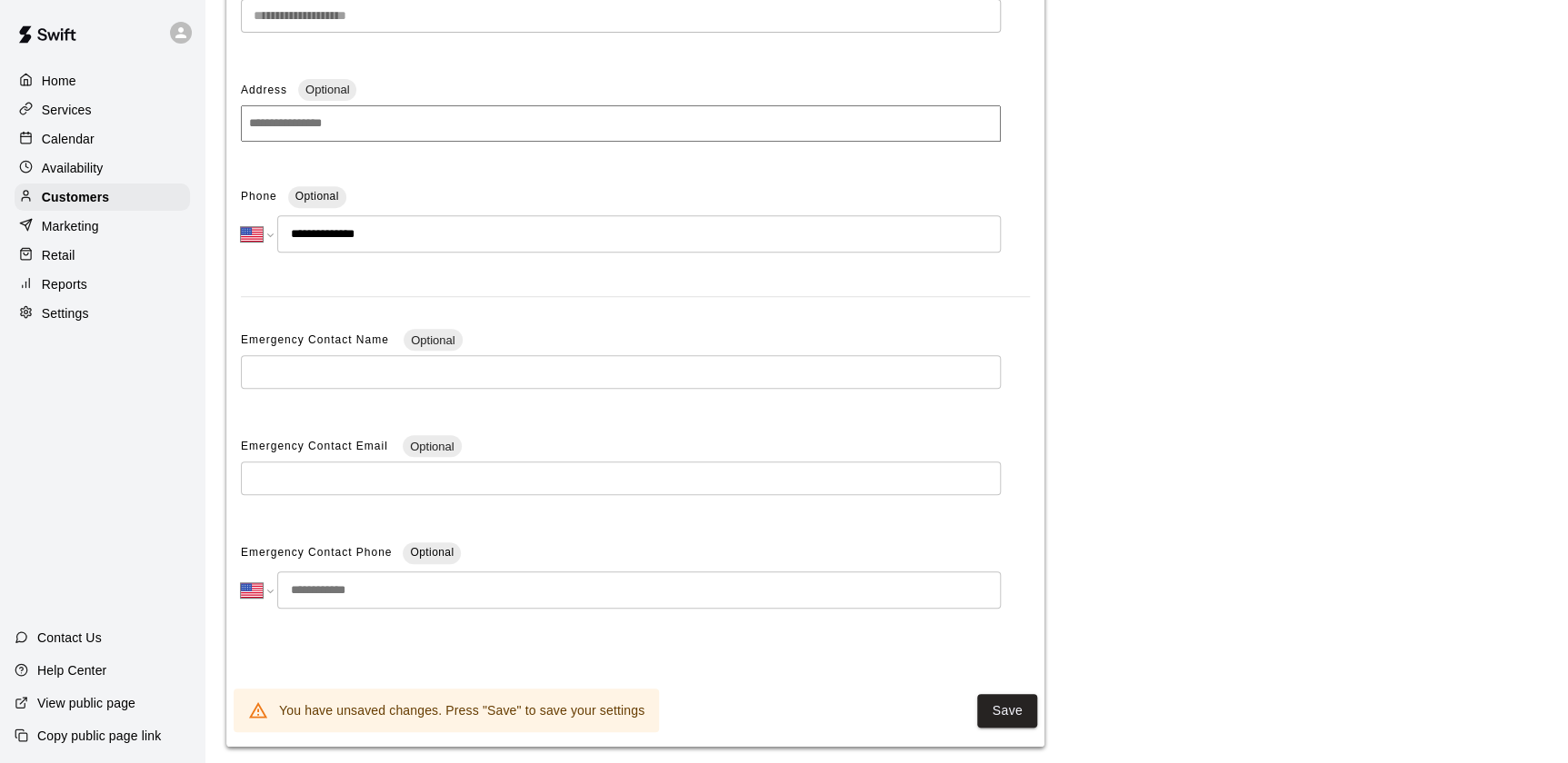
scroll to position [266, 0]
type input "**********"
click at [995, 713] on button "Save" at bounding box center [1007, 709] width 60 height 34
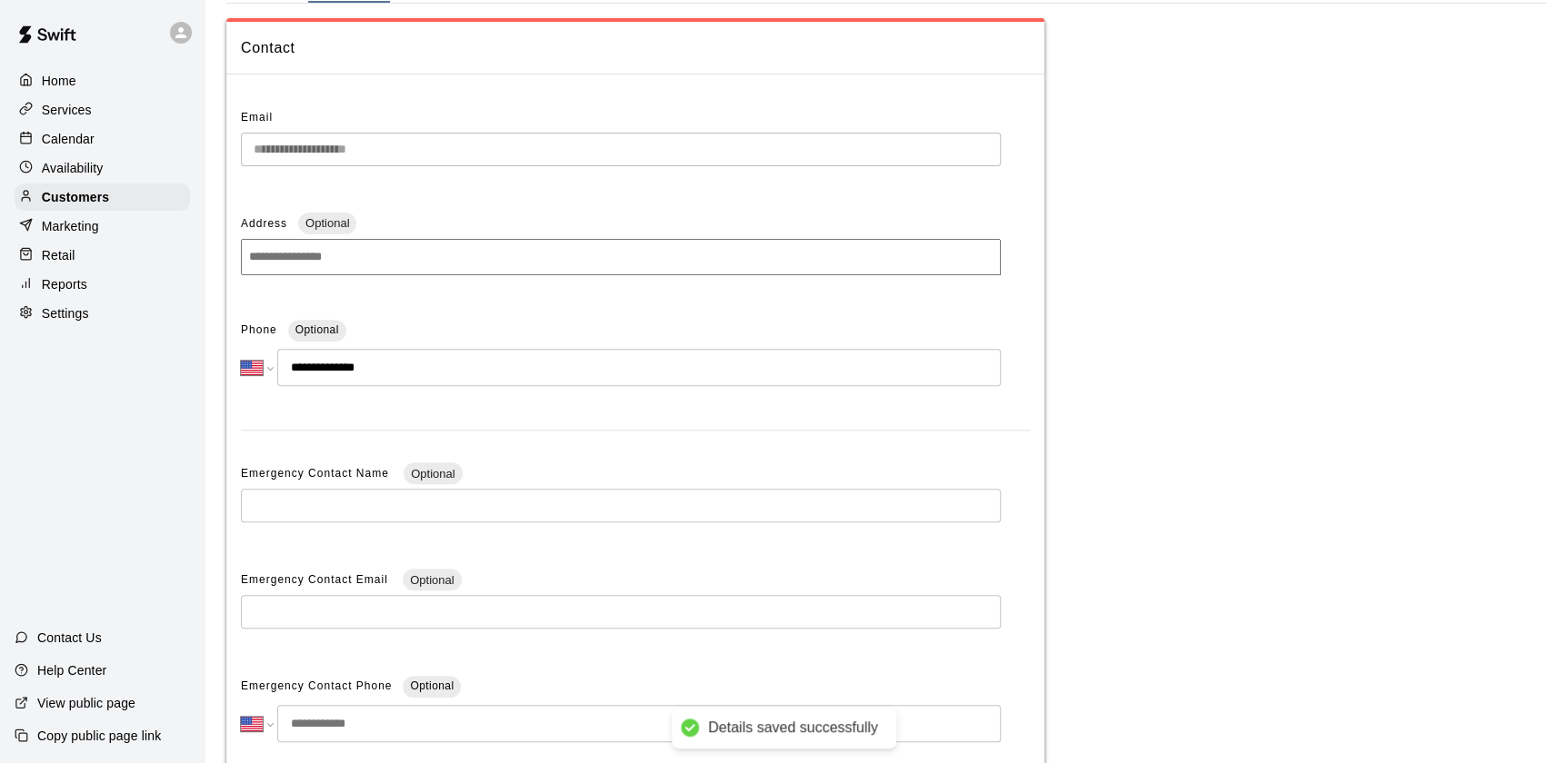
scroll to position [0, 0]
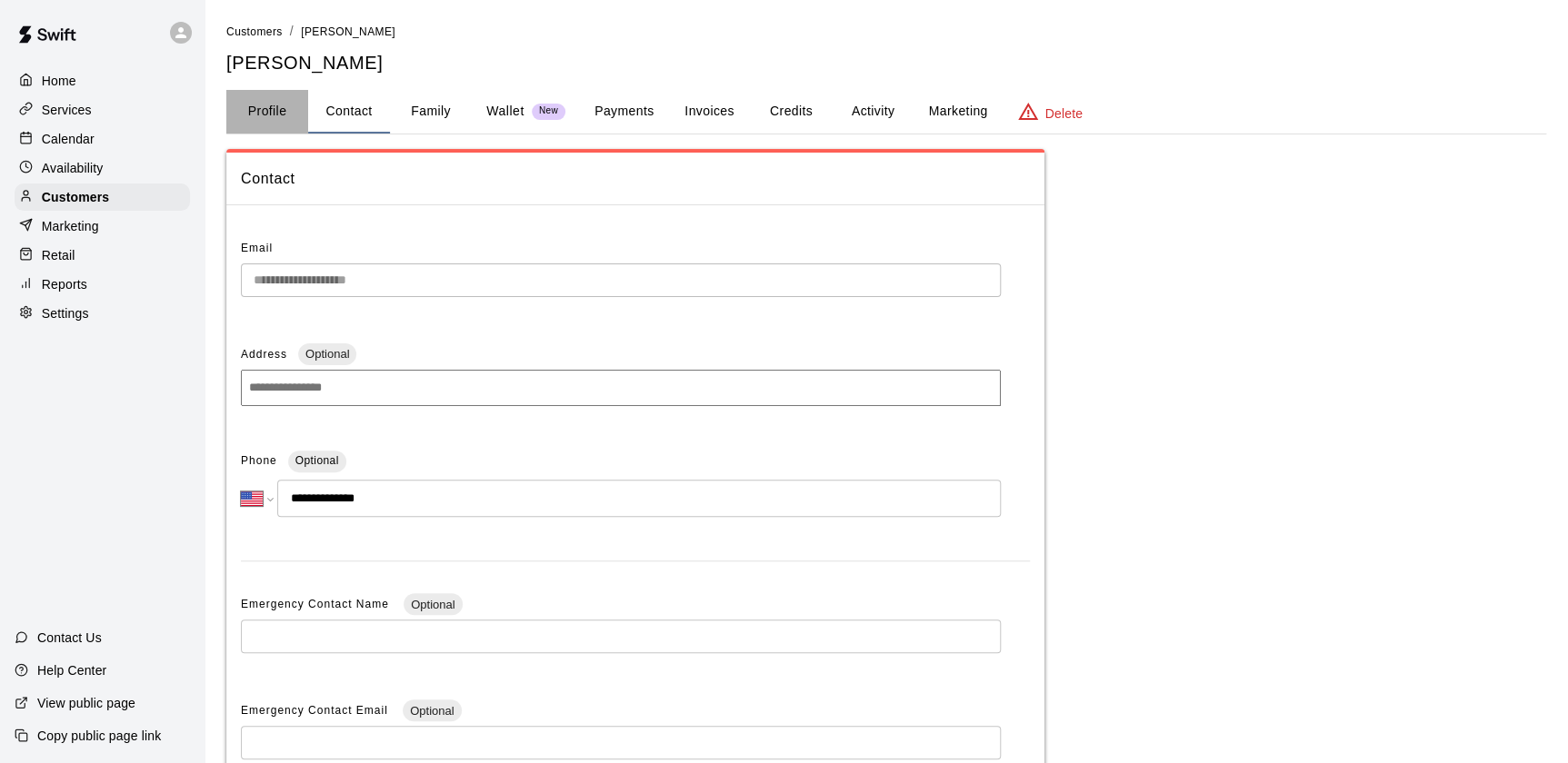
click at [247, 110] on button "Profile" at bounding box center [268, 112] width 82 height 44
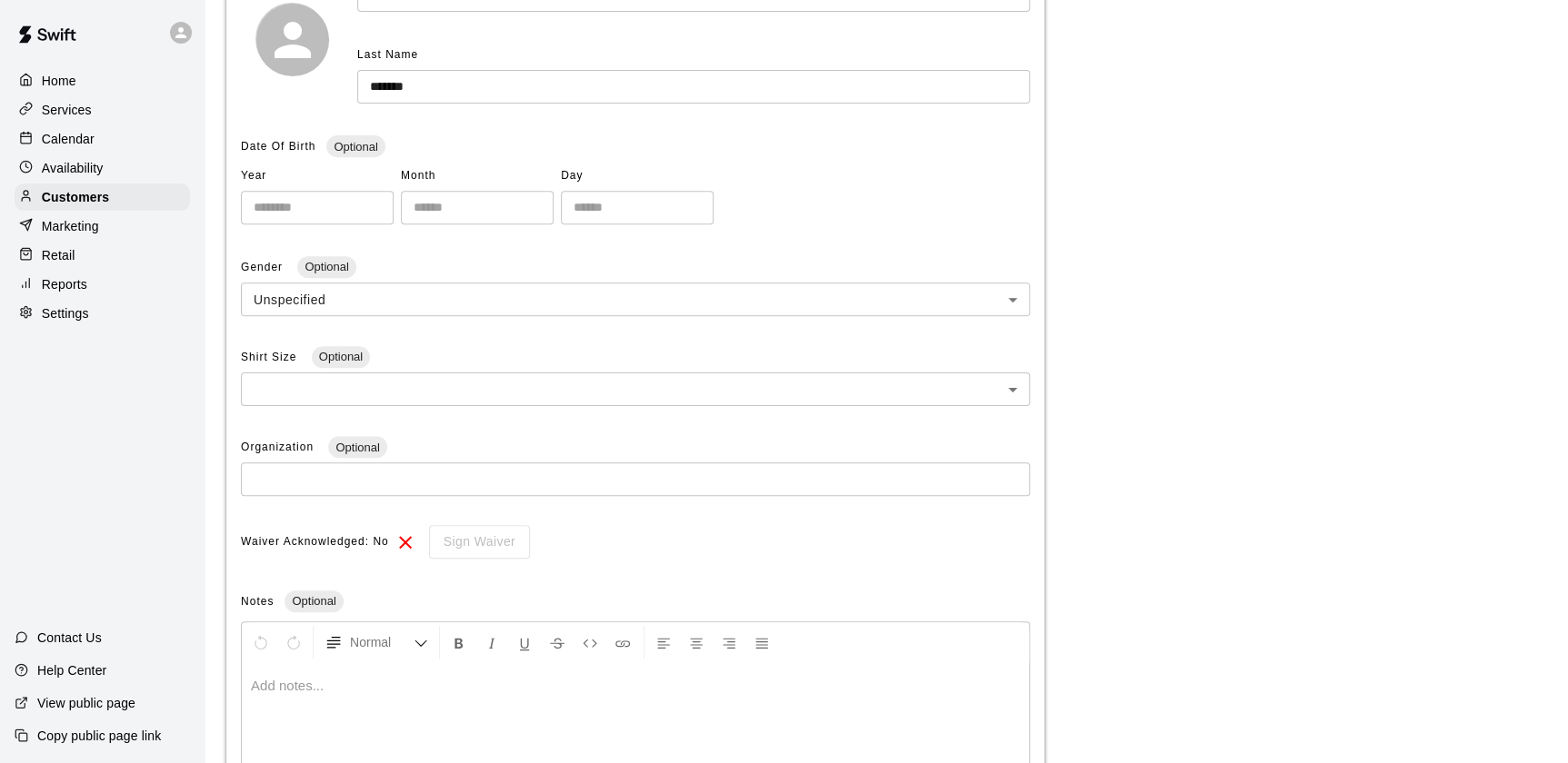
scroll to position [449, 0]
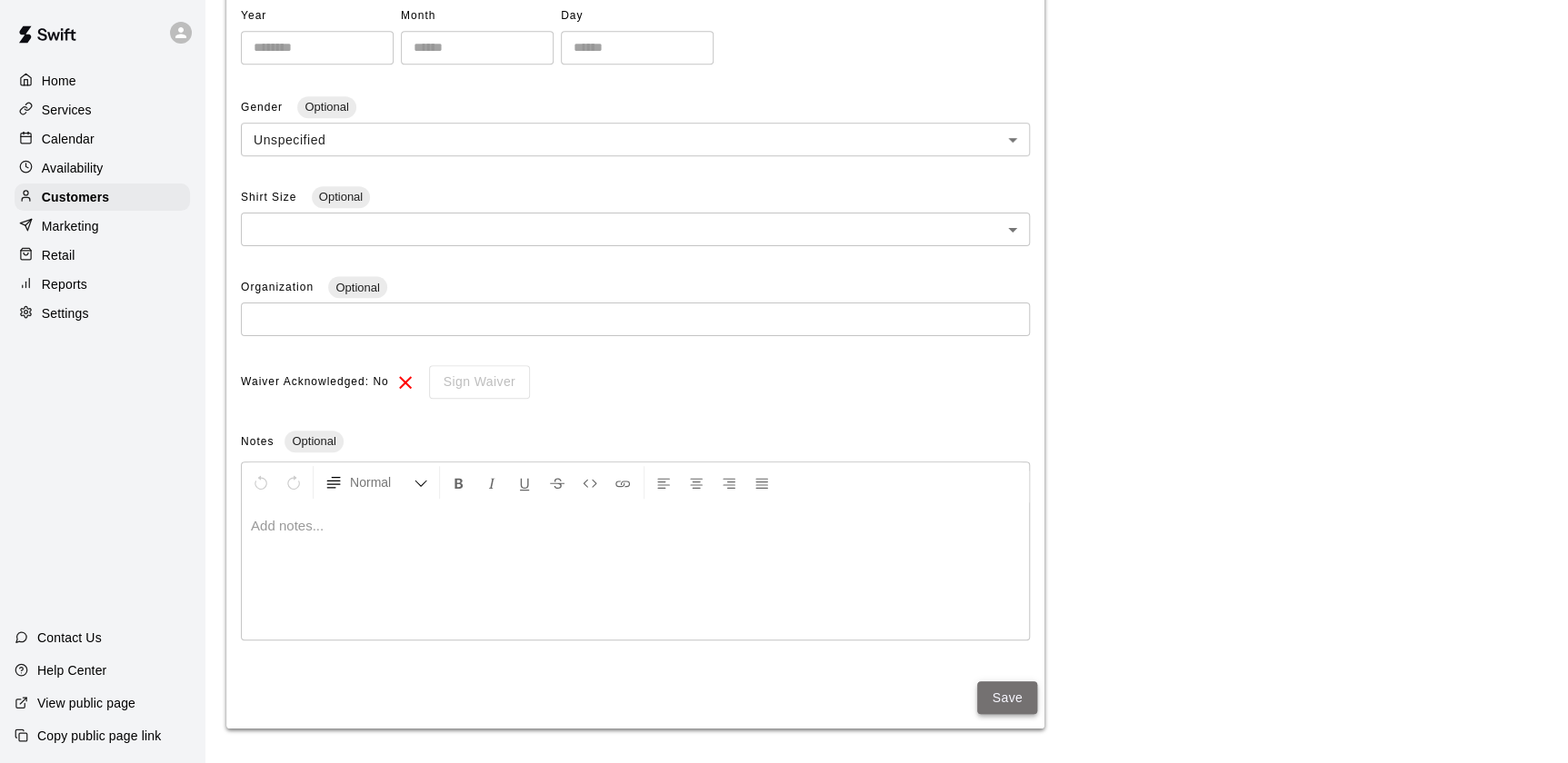
click at [998, 704] on button "Save" at bounding box center [1007, 697] width 60 height 34
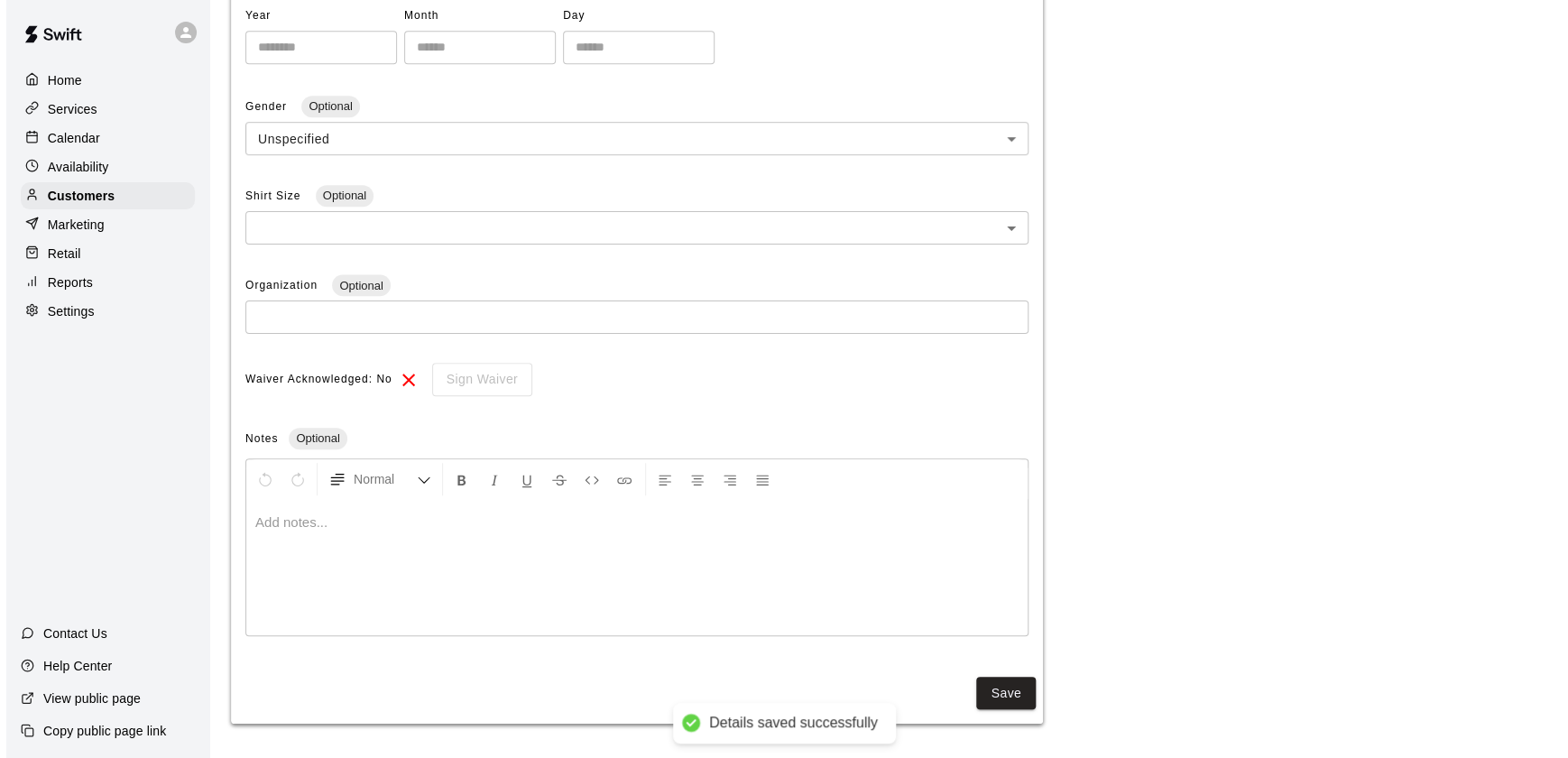
scroll to position [0, 0]
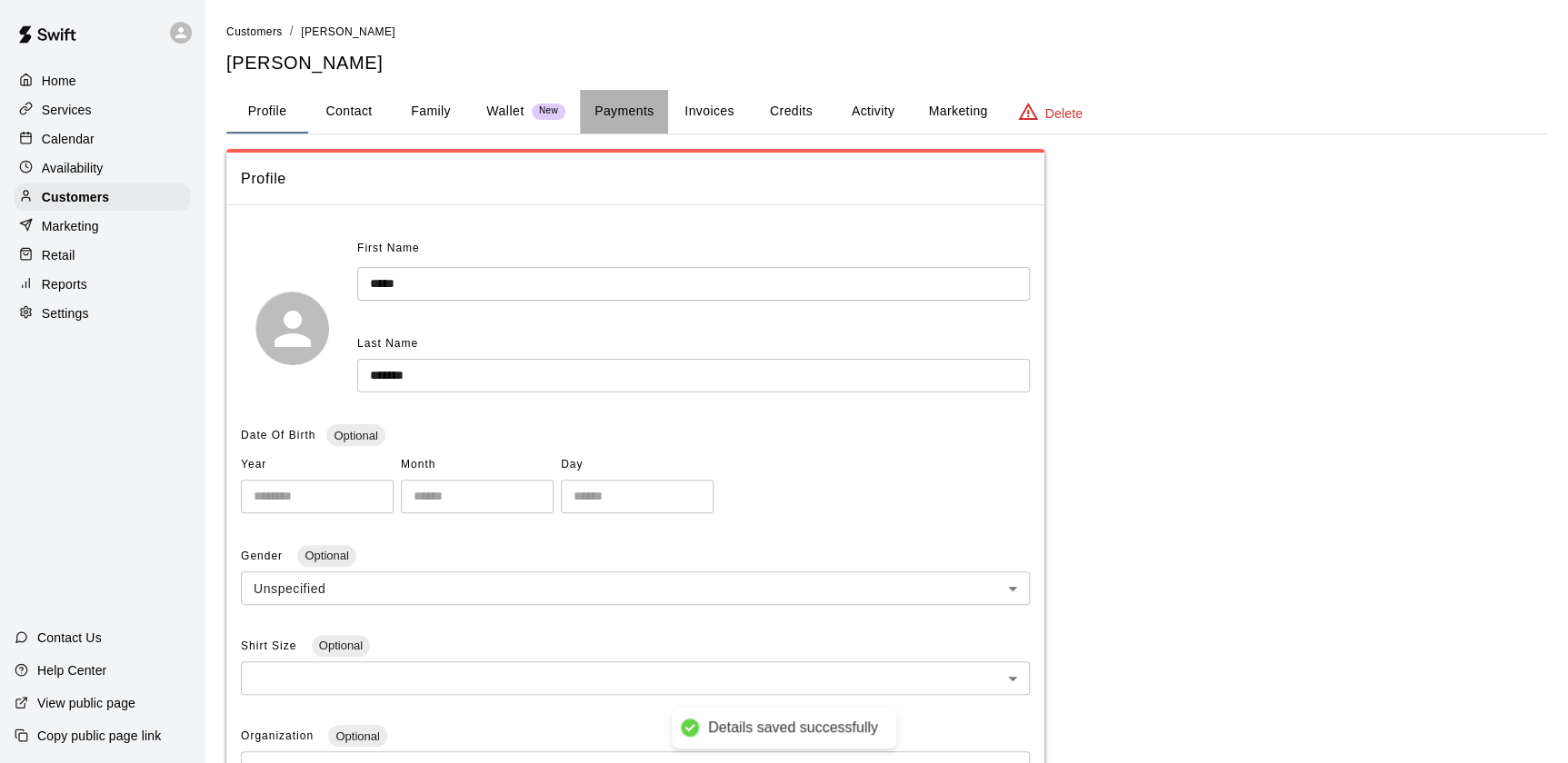
click at [620, 108] on button "Payments" at bounding box center [624, 112] width 89 height 44
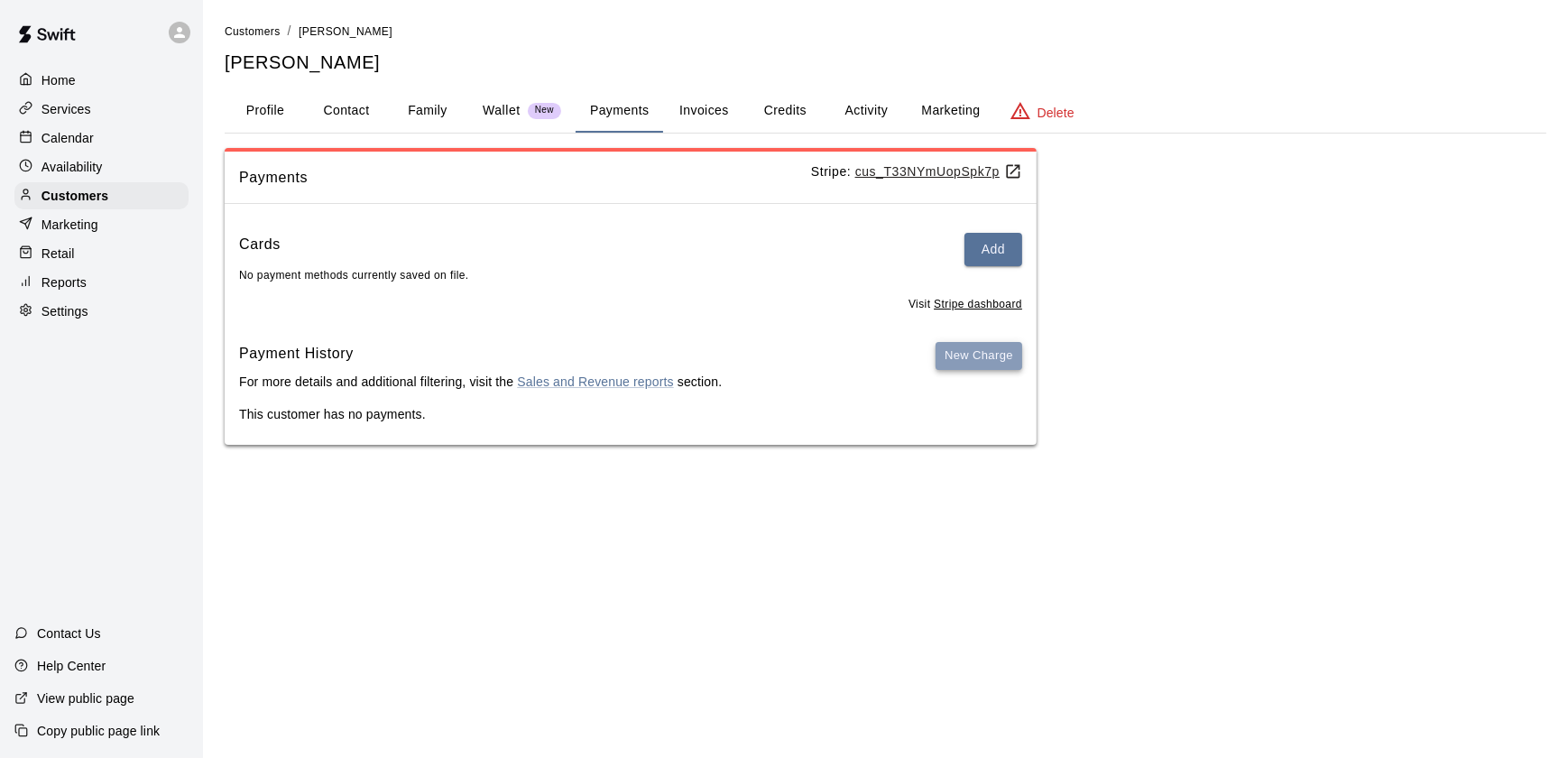
click at [959, 364] on button "New Charge" at bounding box center [979, 355] width 87 height 28
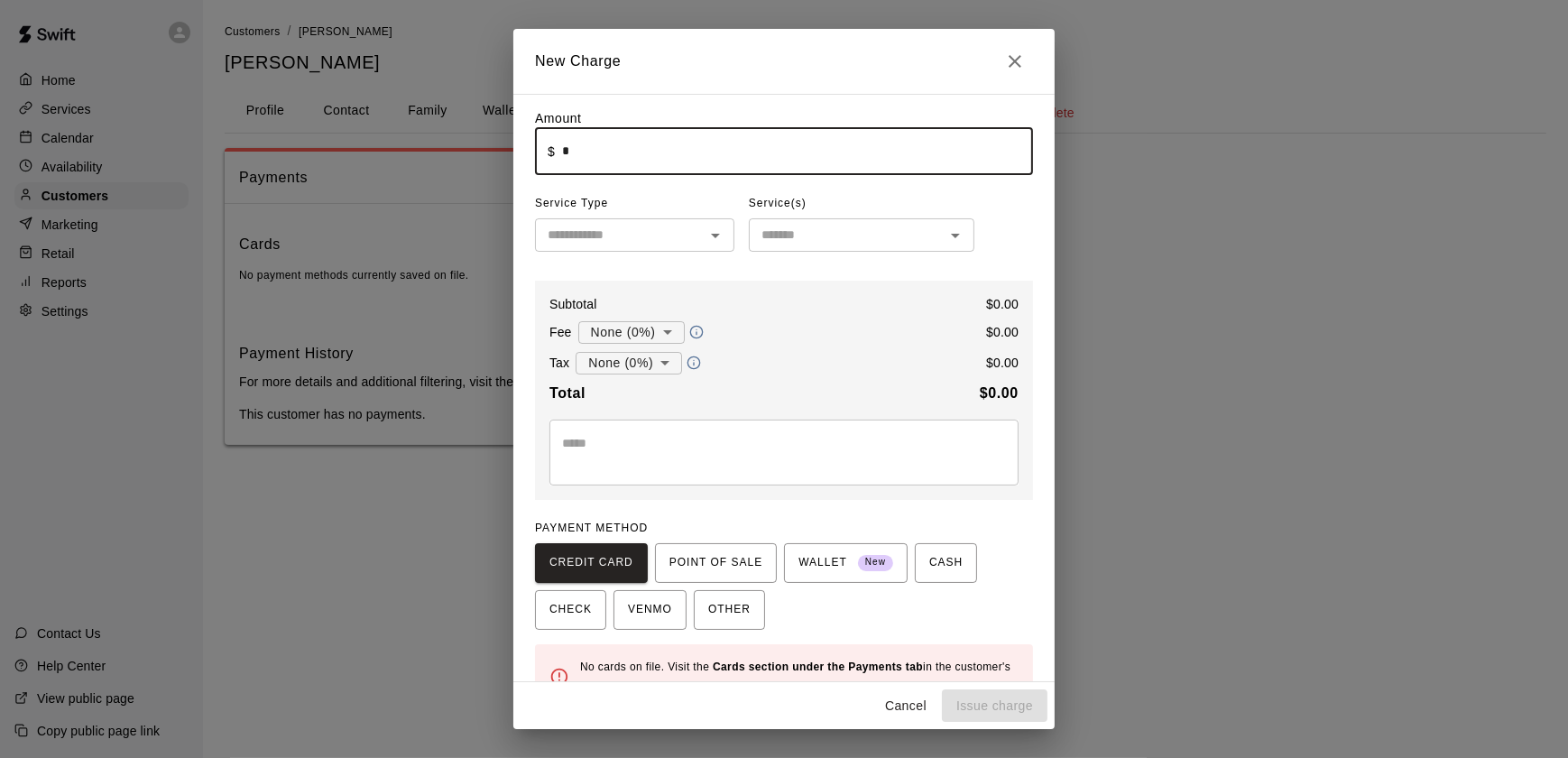
click at [677, 144] on input "*" at bounding box center [797, 151] width 470 height 48
click at [671, 238] on input "text" at bounding box center [619, 235] width 159 height 23
type input "*****"
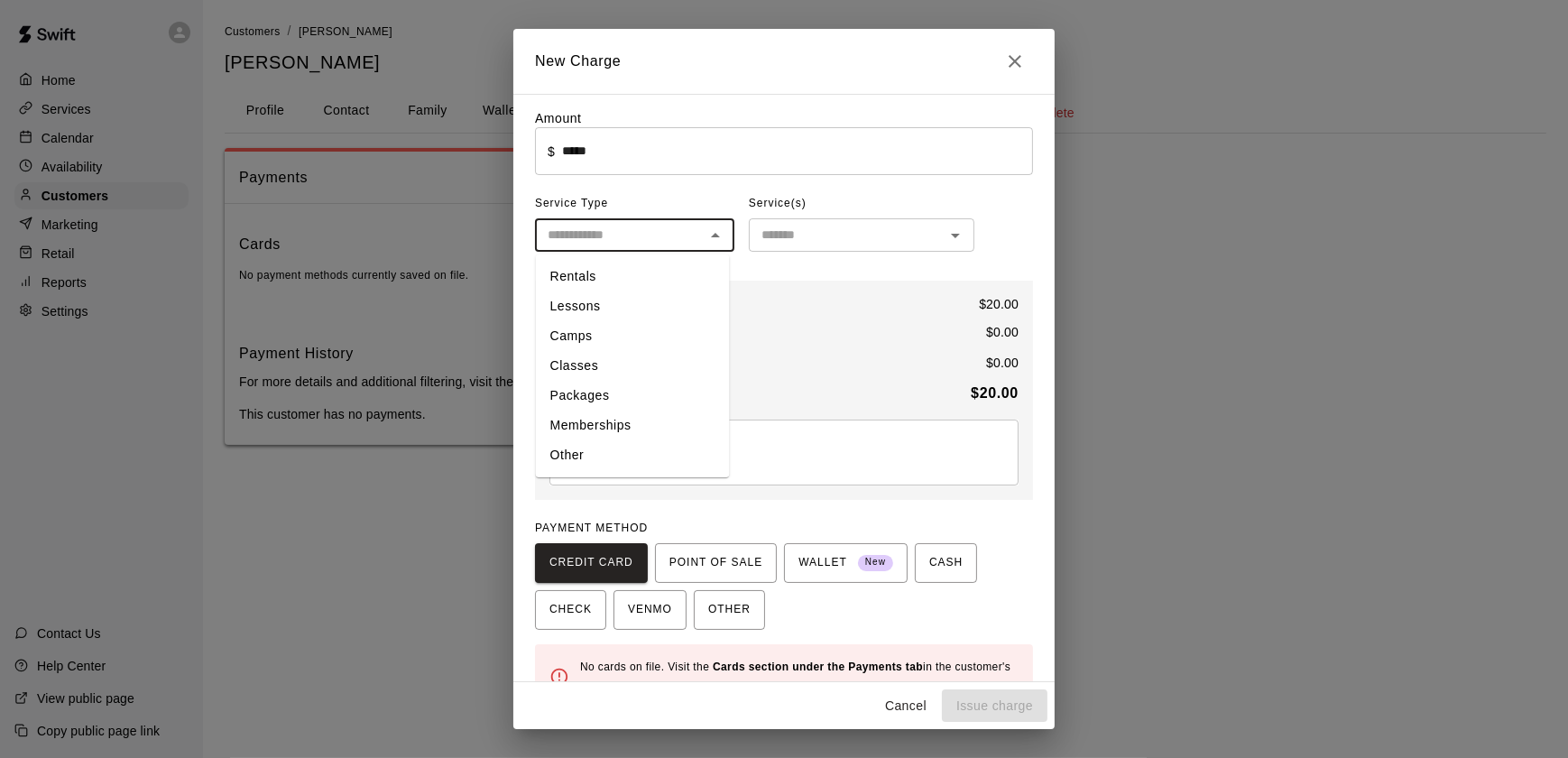
click at [680, 451] on li "Other" at bounding box center [633, 455] width 194 height 30
type input "*****"
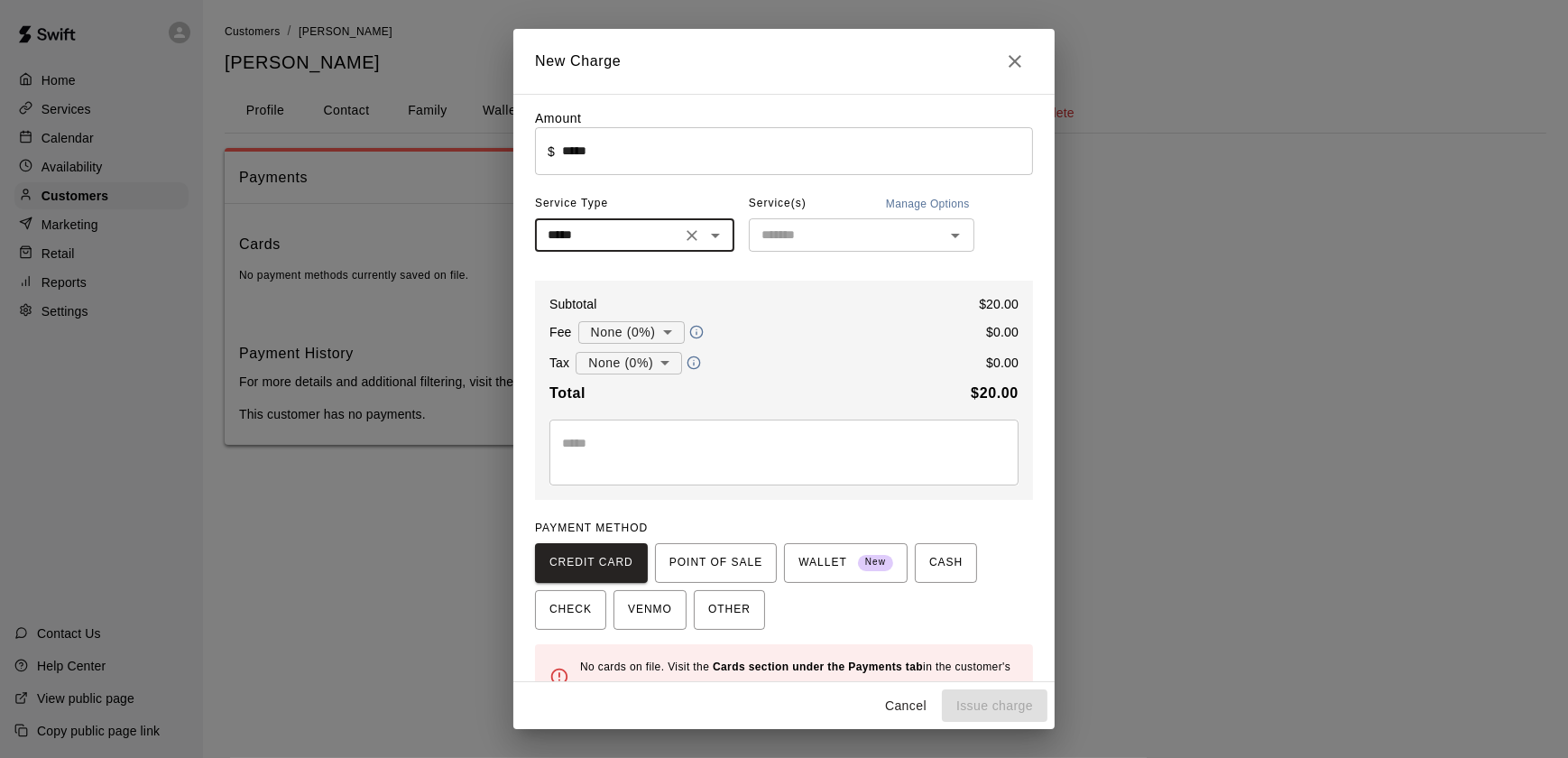
click at [896, 215] on button "Manage Options" at bounding box center [927, 204] width 92 height 29
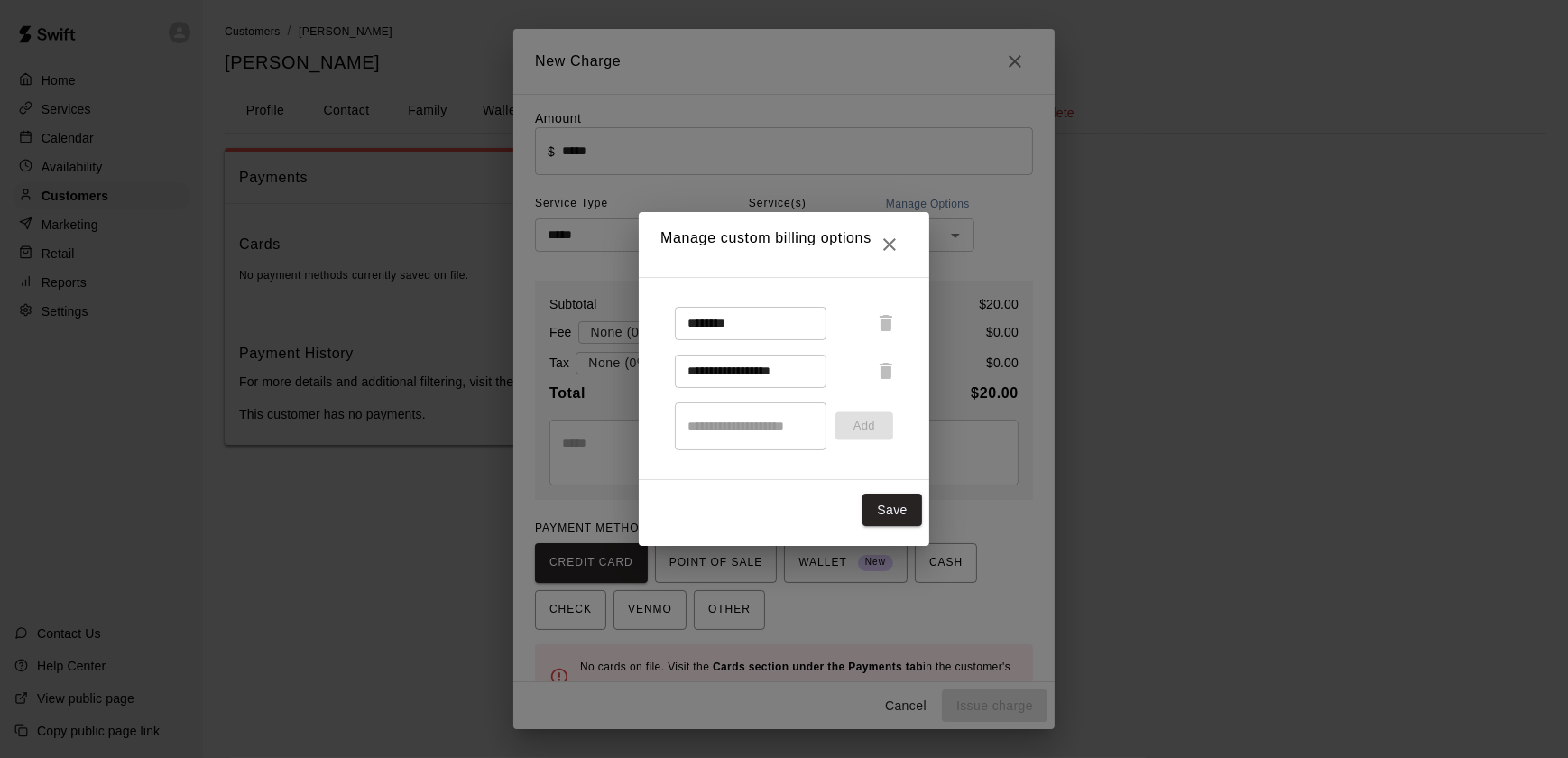
click at [902, 253] on button "Close" at bounding box center [889, 245] width 36 height 36
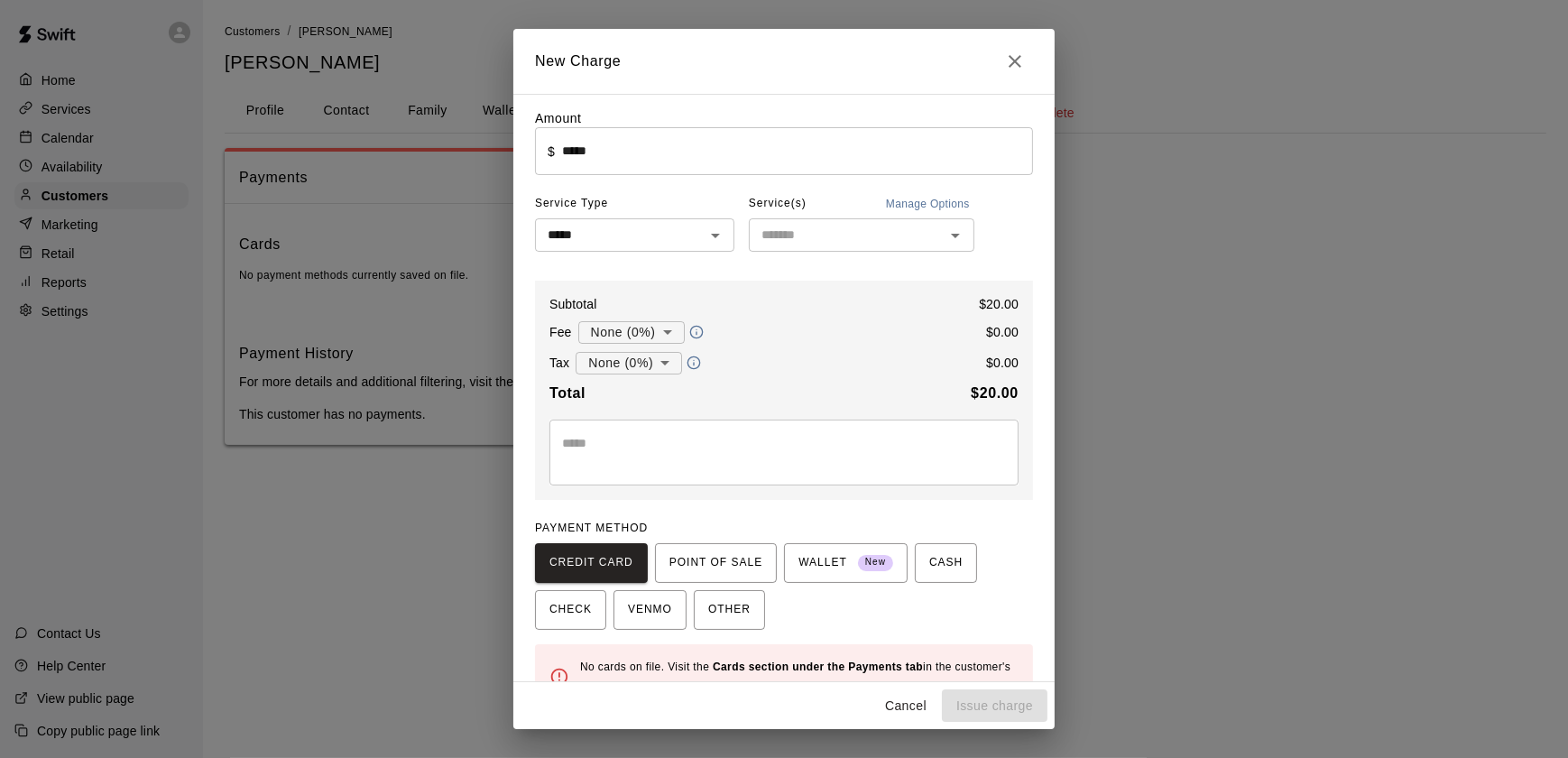
click at [951, 237] on icon "Open" at bounding box center [955, 236] width 9 height 5
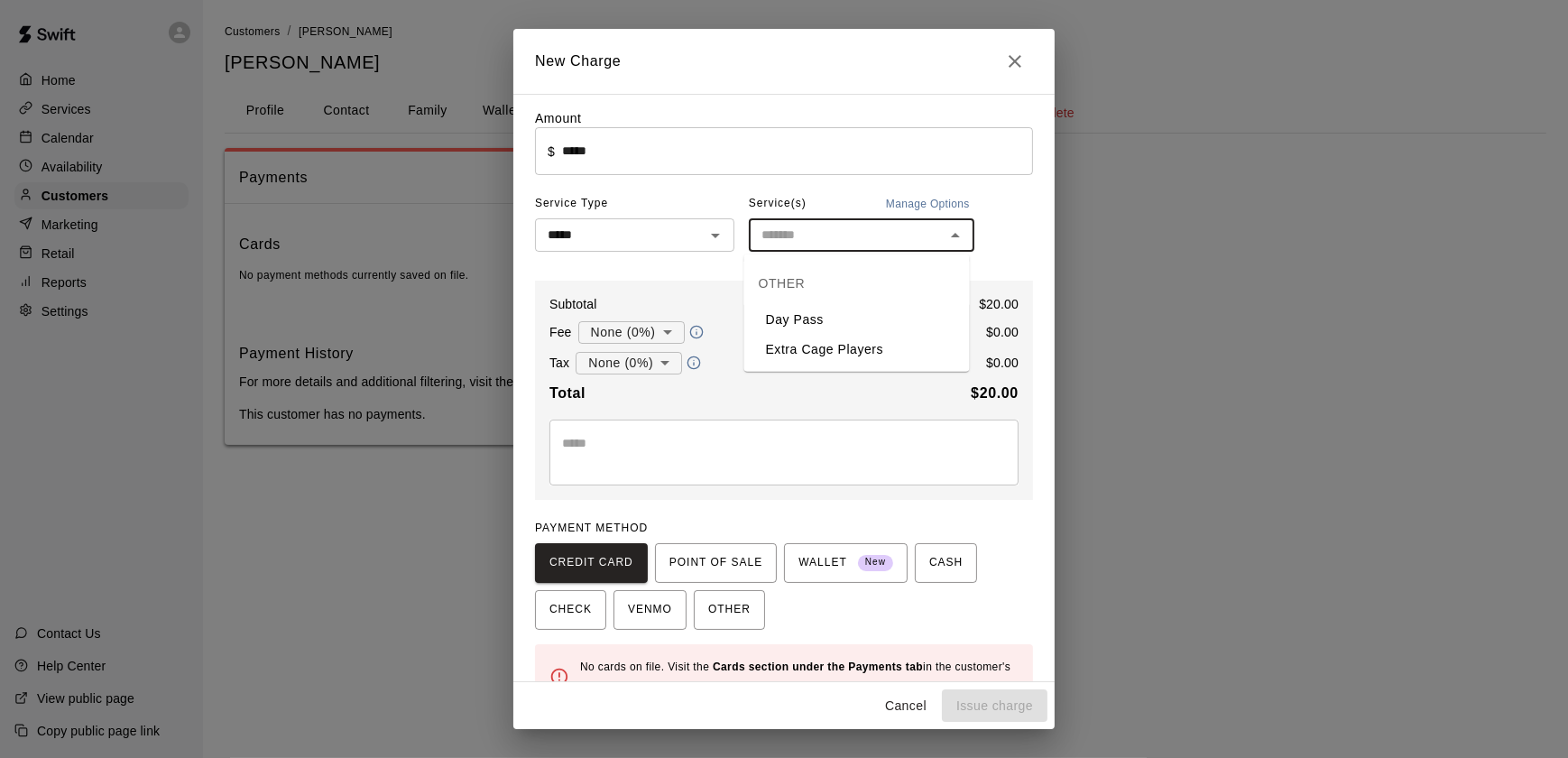
click at [896, 316] on li "Day Pass" at bounding box center [857, 319] width 226 height 30
type input "********"
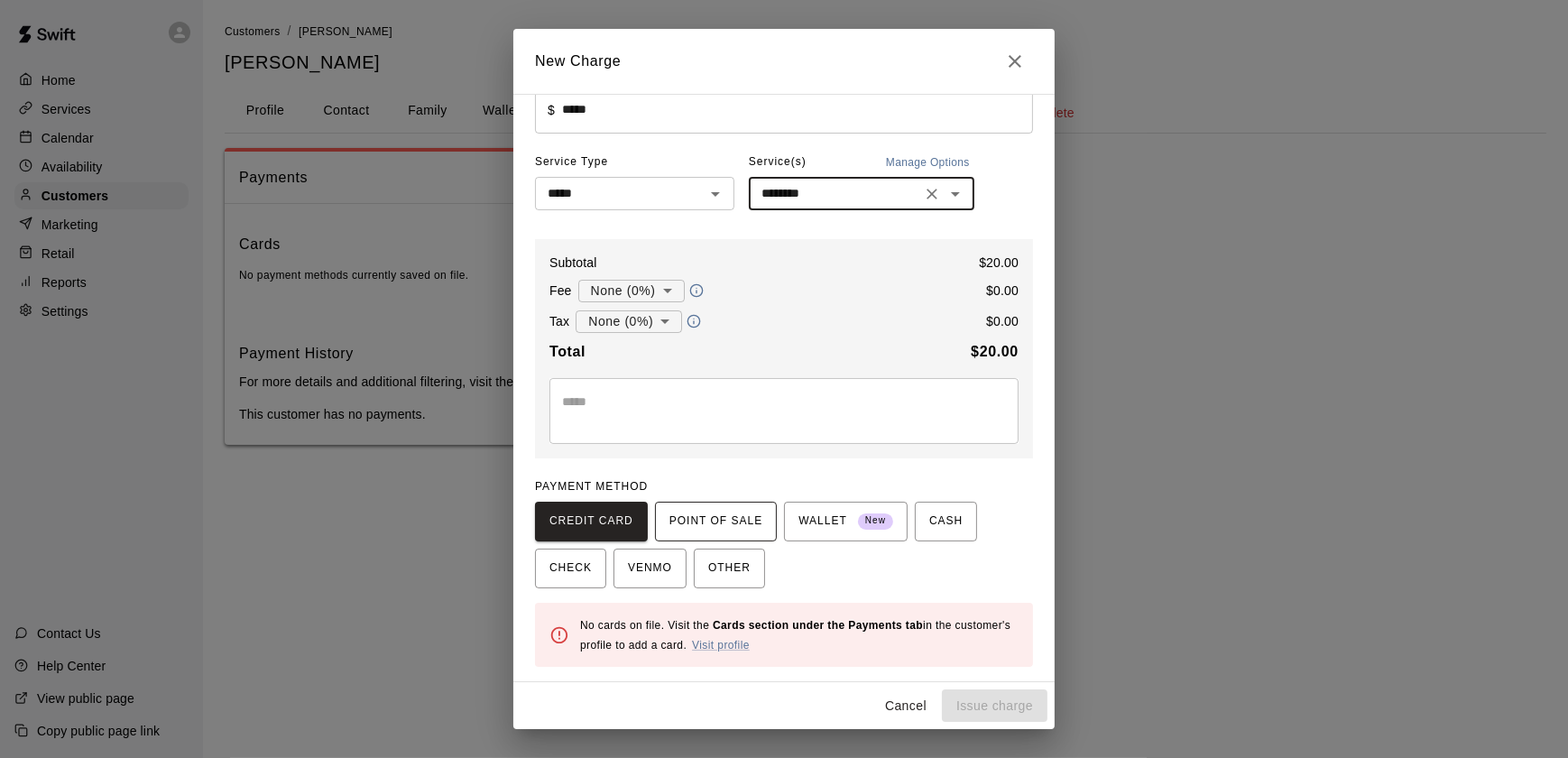
click at [716, 529] on span "POINT OF SALE" at bounding box center [715, 521] width 92 height 29
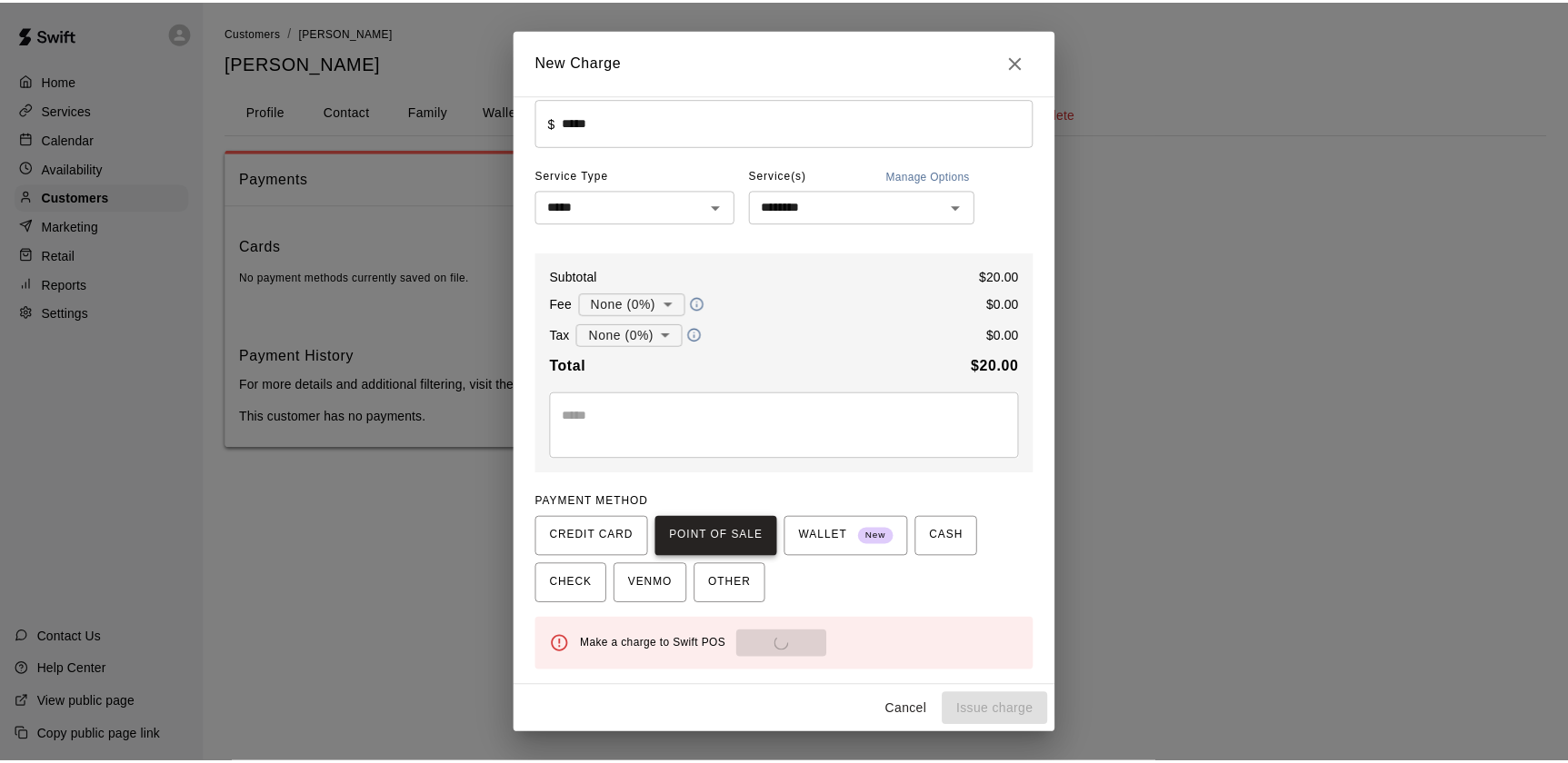
scroll to position [32, 0]
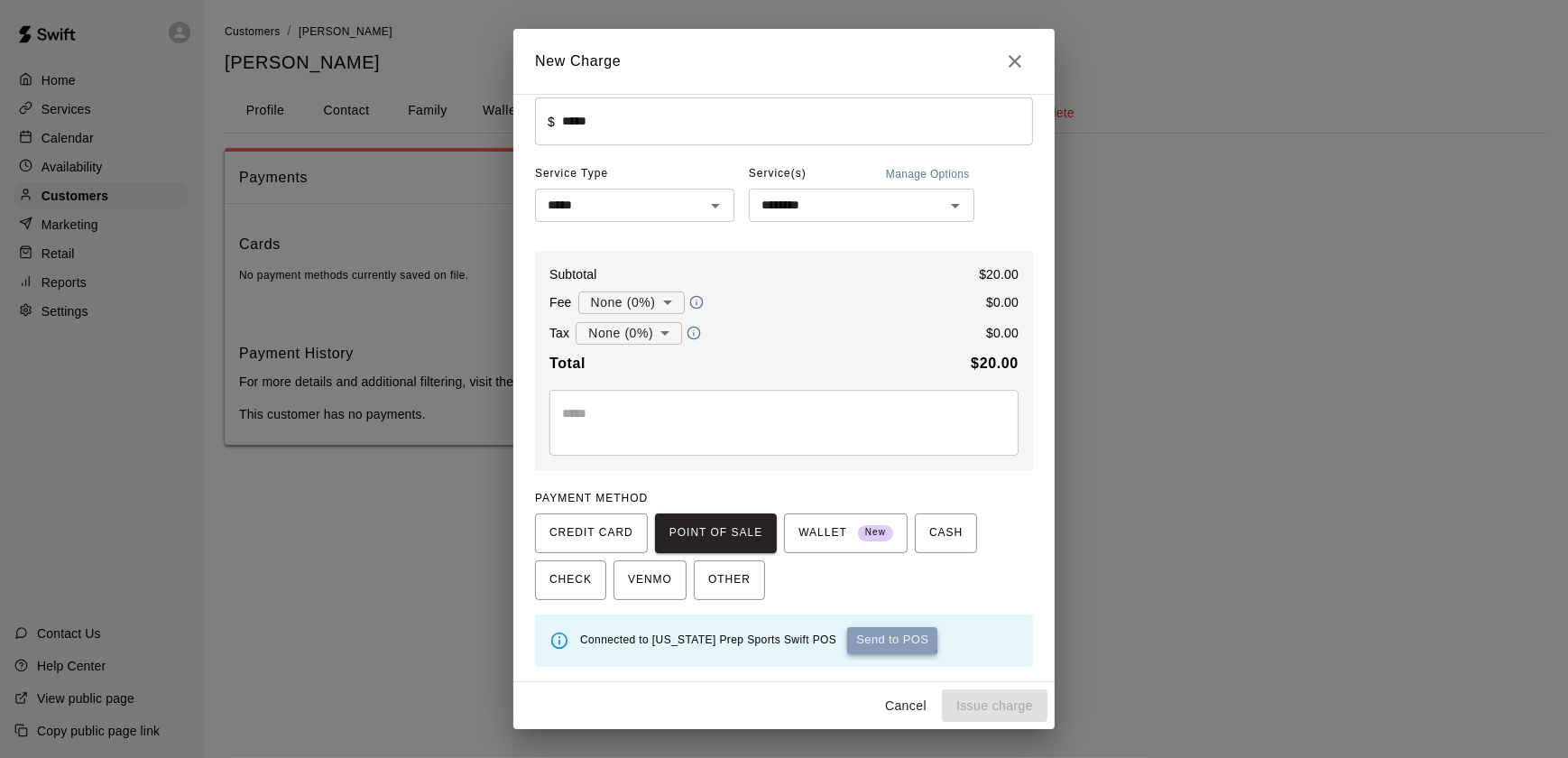
click at [847, 630] on button "Send to POS" at bounding box center [892, 641] width 91 height 27
type input "*"
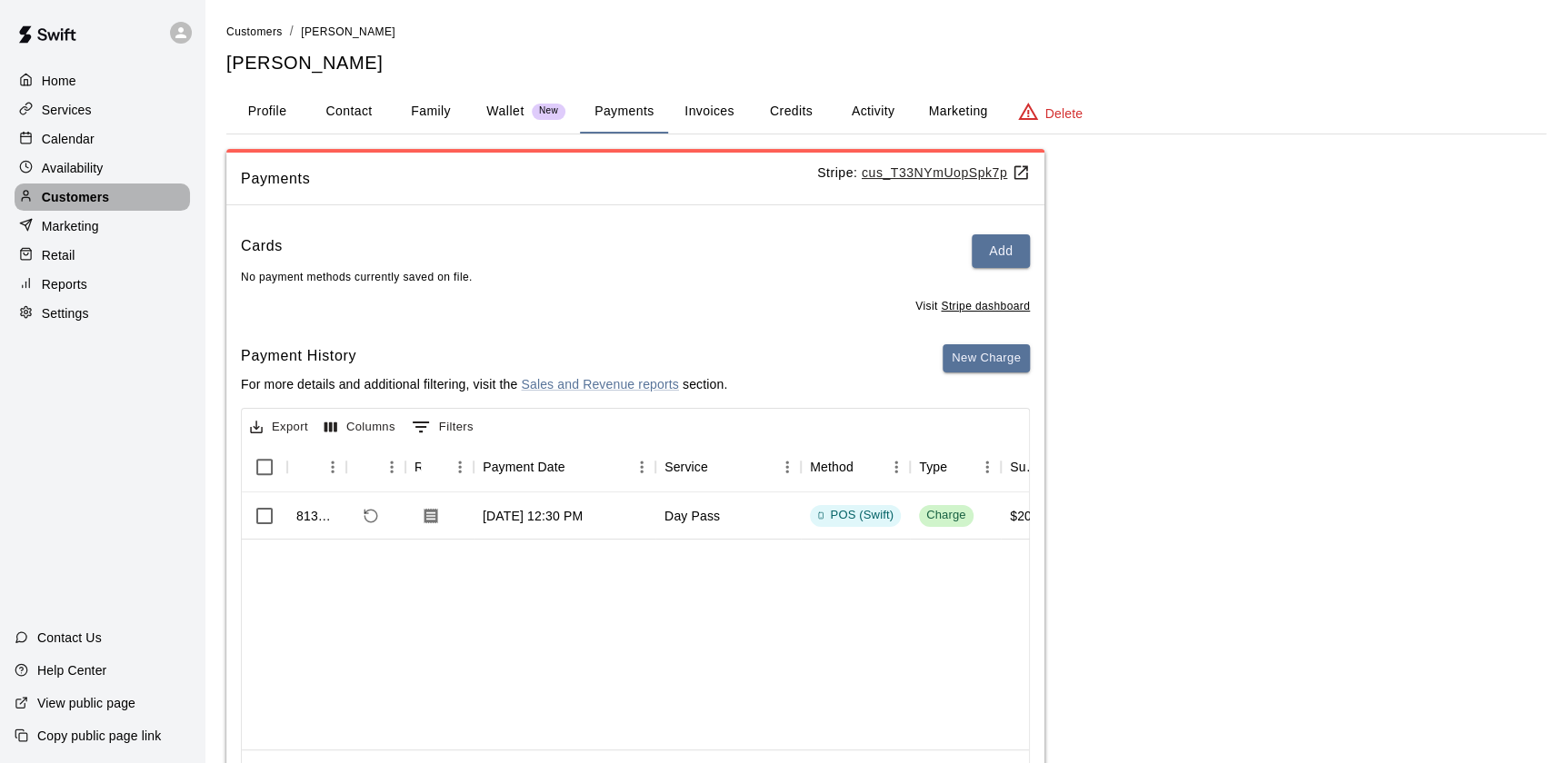
click at [79, 192] on p "Customers" at bounding box center [76, 197] width 68 height 18
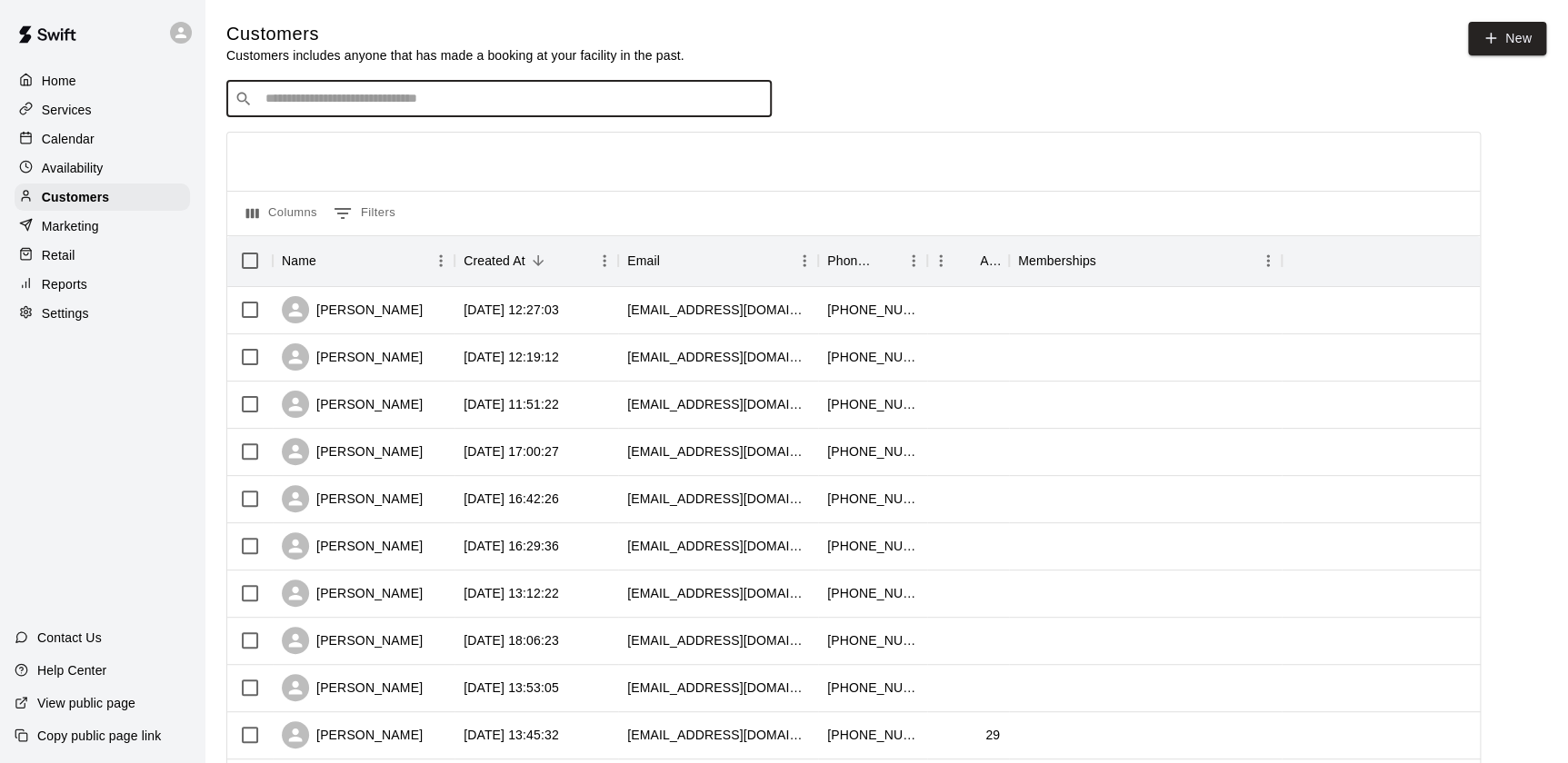
click at [363, 95] on input "Search customers by name or email" at bounding box center [511, 99] width 503 height 18
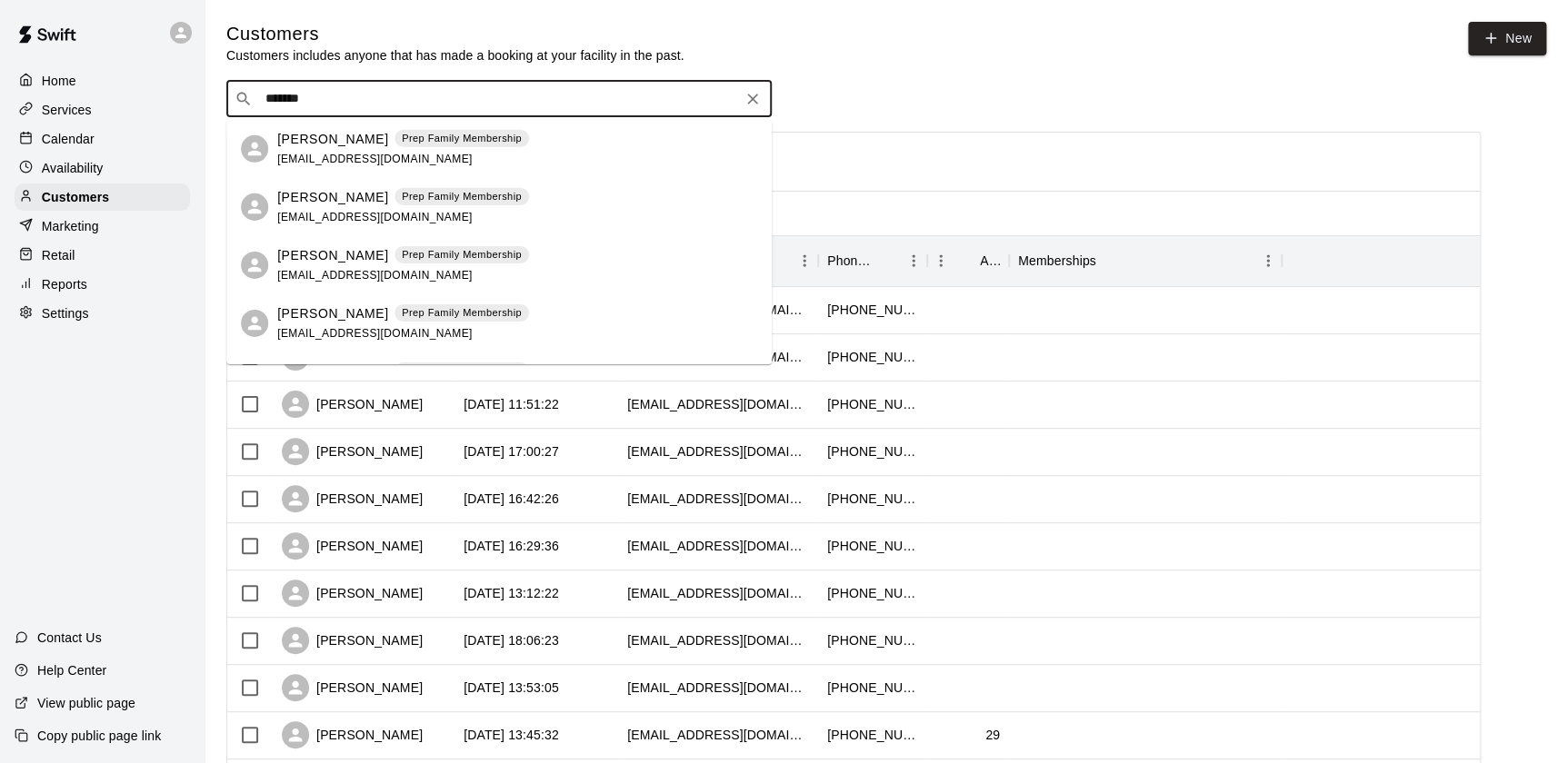
type input "********"
drag, startPoint x: 363, startPoint y: 95, endPoint x: 359, endPoint y: 157, distance: 62.1
click at [359, 157] on span "[EMAIL_ADDRESS][DOMAIN_NAME]" at bounding box center [375, 158] width 195 height 13
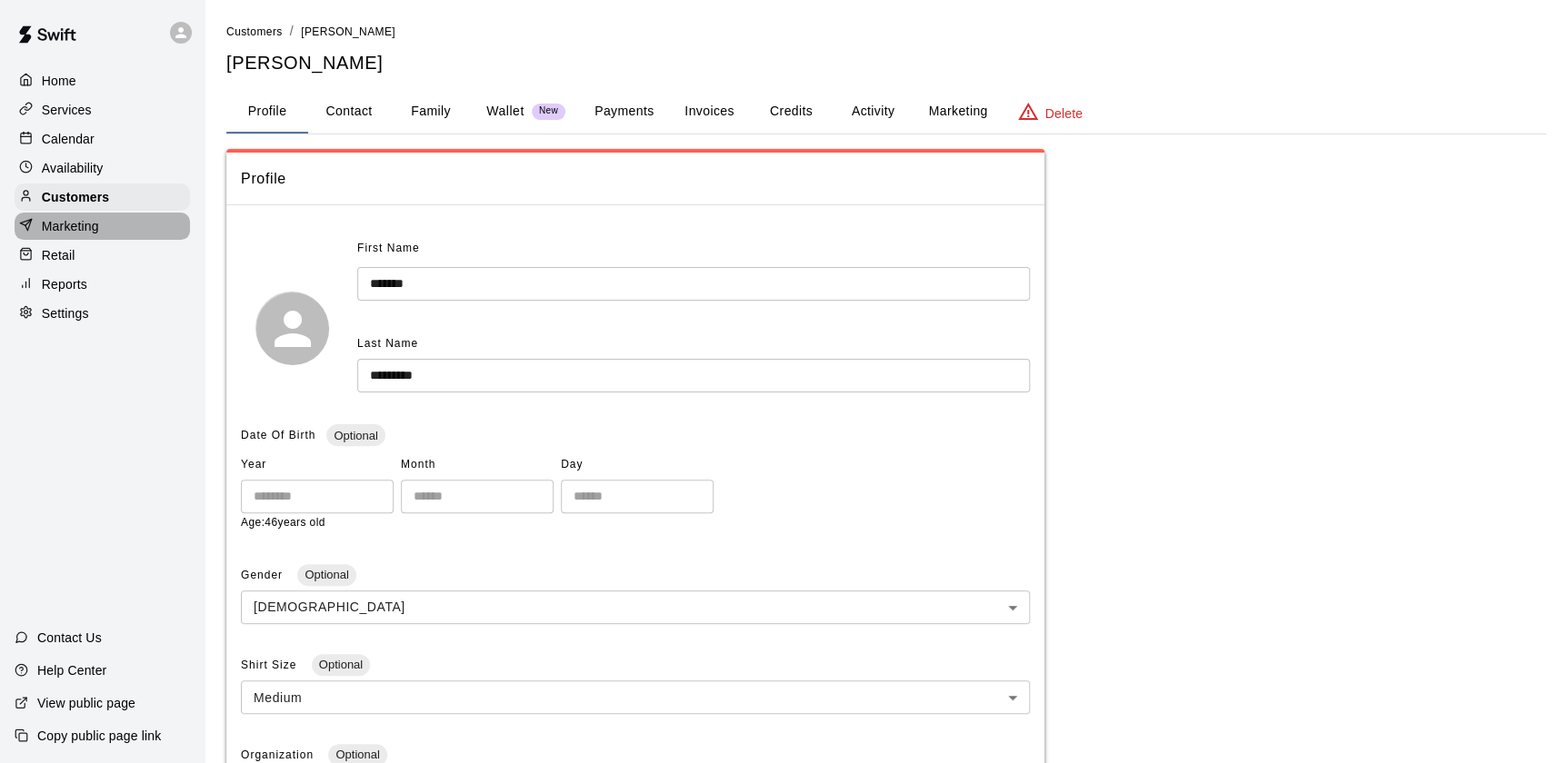
click at [84, 225] on p "Marketing" at bounding box center [70, 226] width 58 height 18
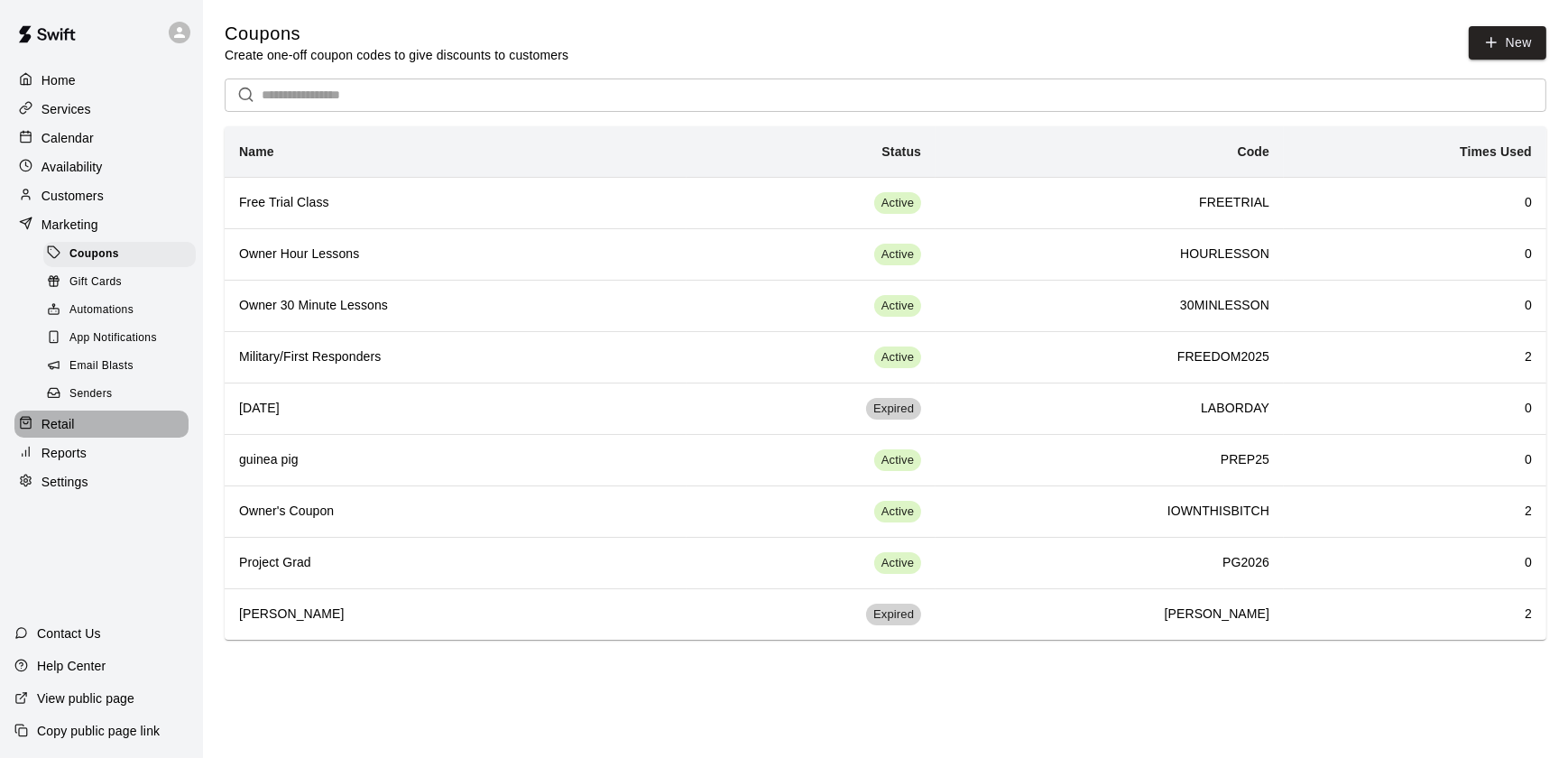
click at [106, 438] on div "Retail" at bounding box center [102, 424] width 174 height 27
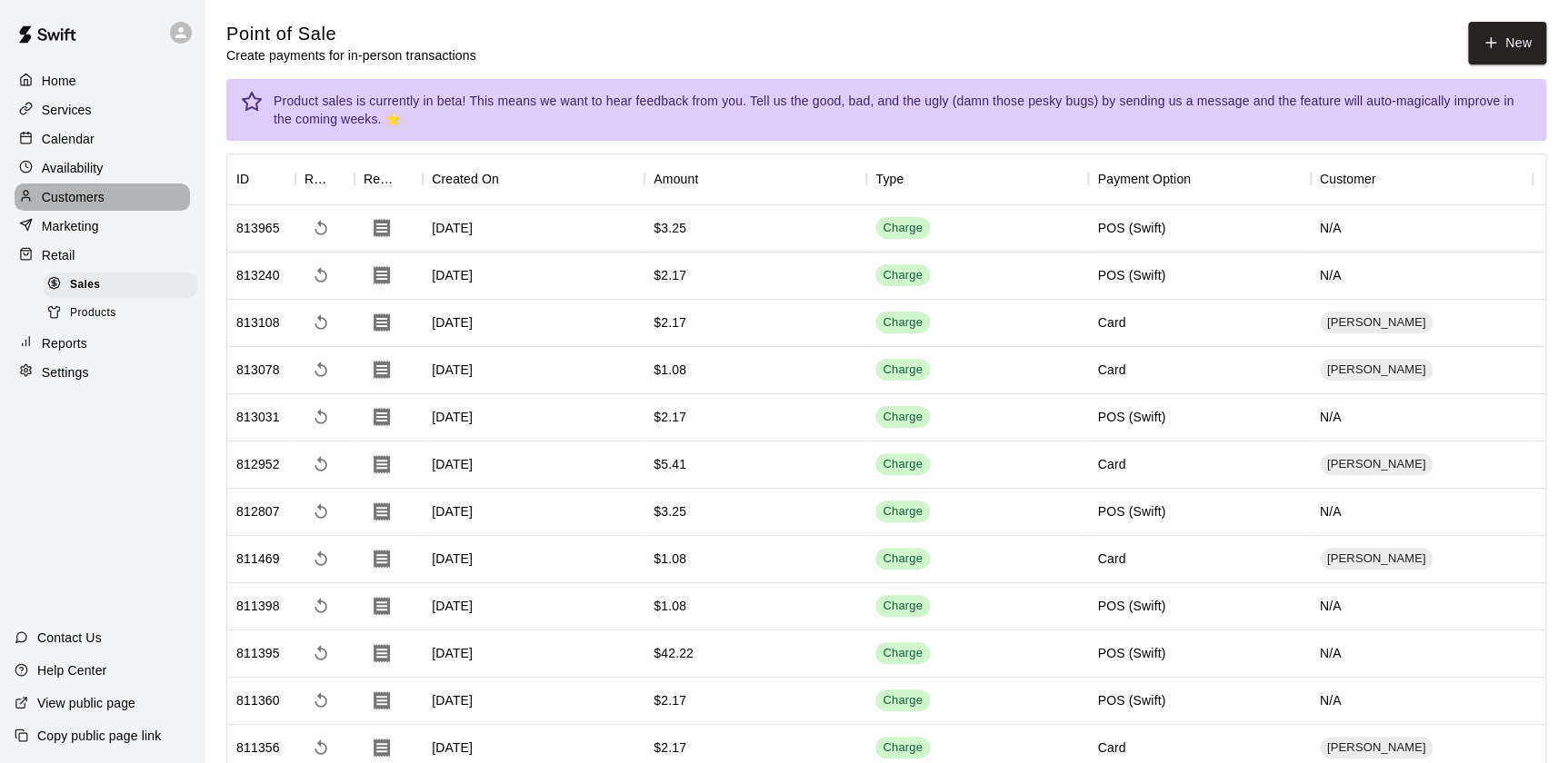
click at [63, 202] on p "Customers" at bounding box center [73, 197] width 63 height 18
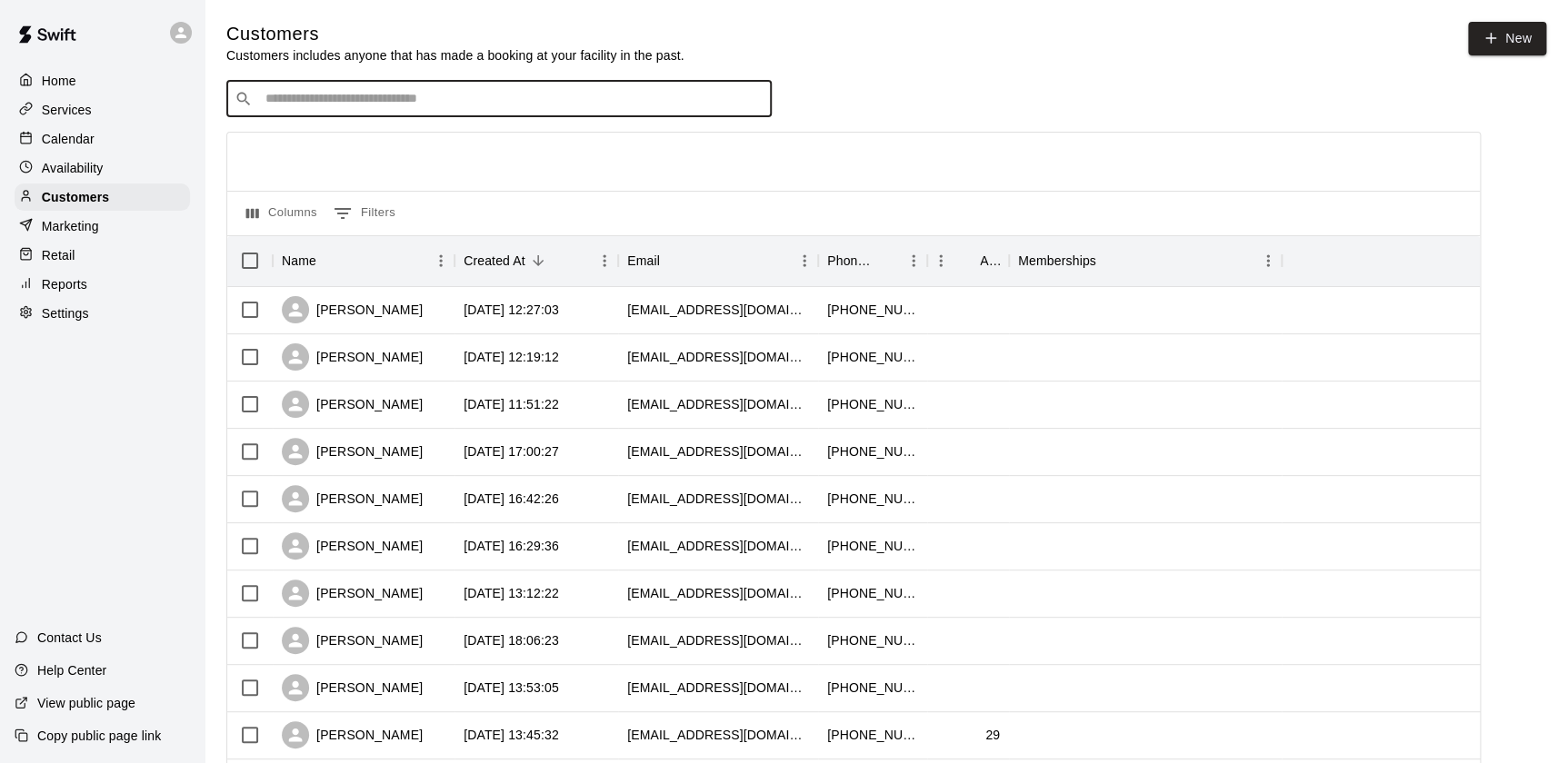
click at [336, 108] on input "Search customers by name or email" at bounding box center [511, 99] width 503 height 18
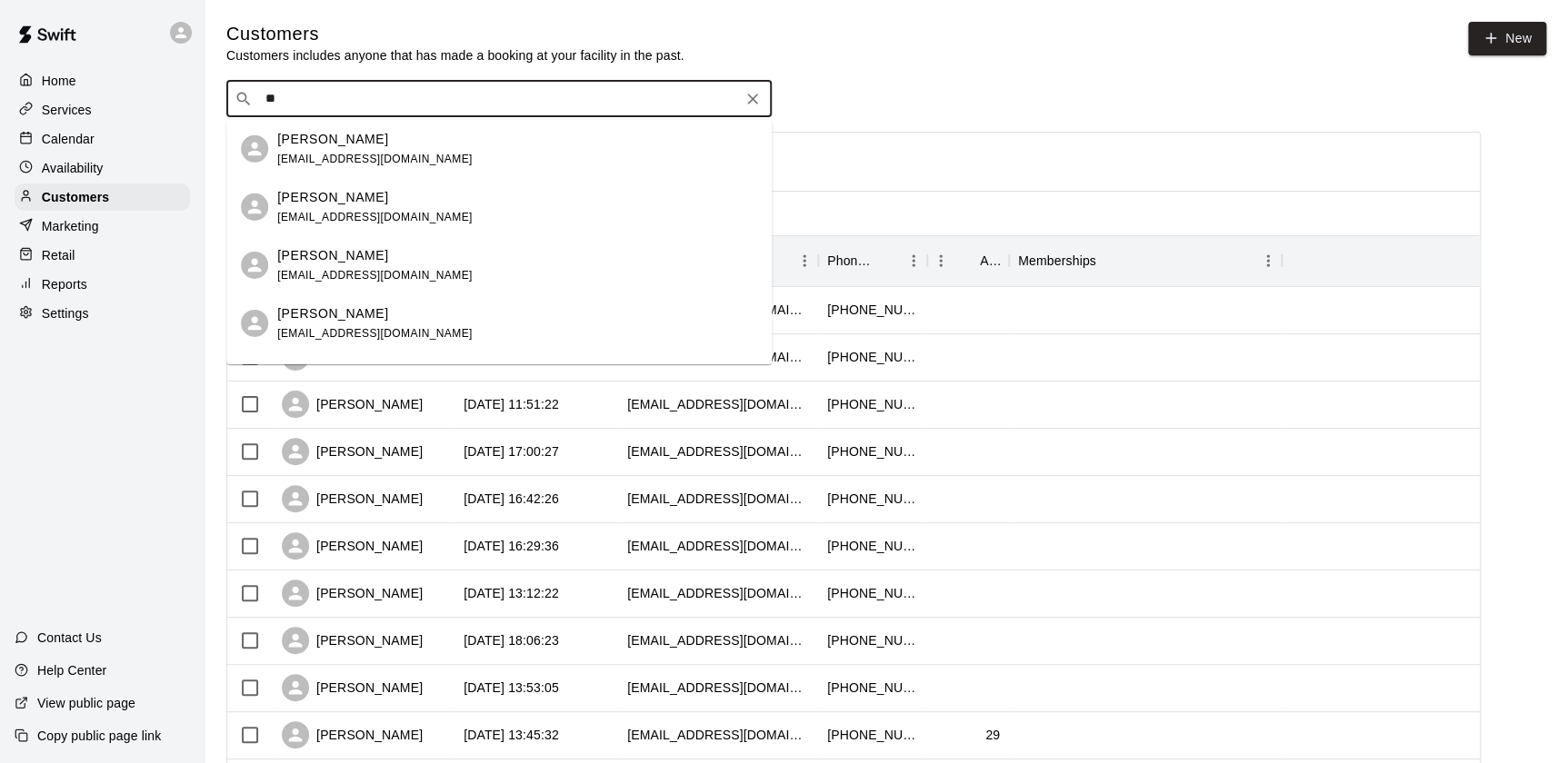
type input "*"
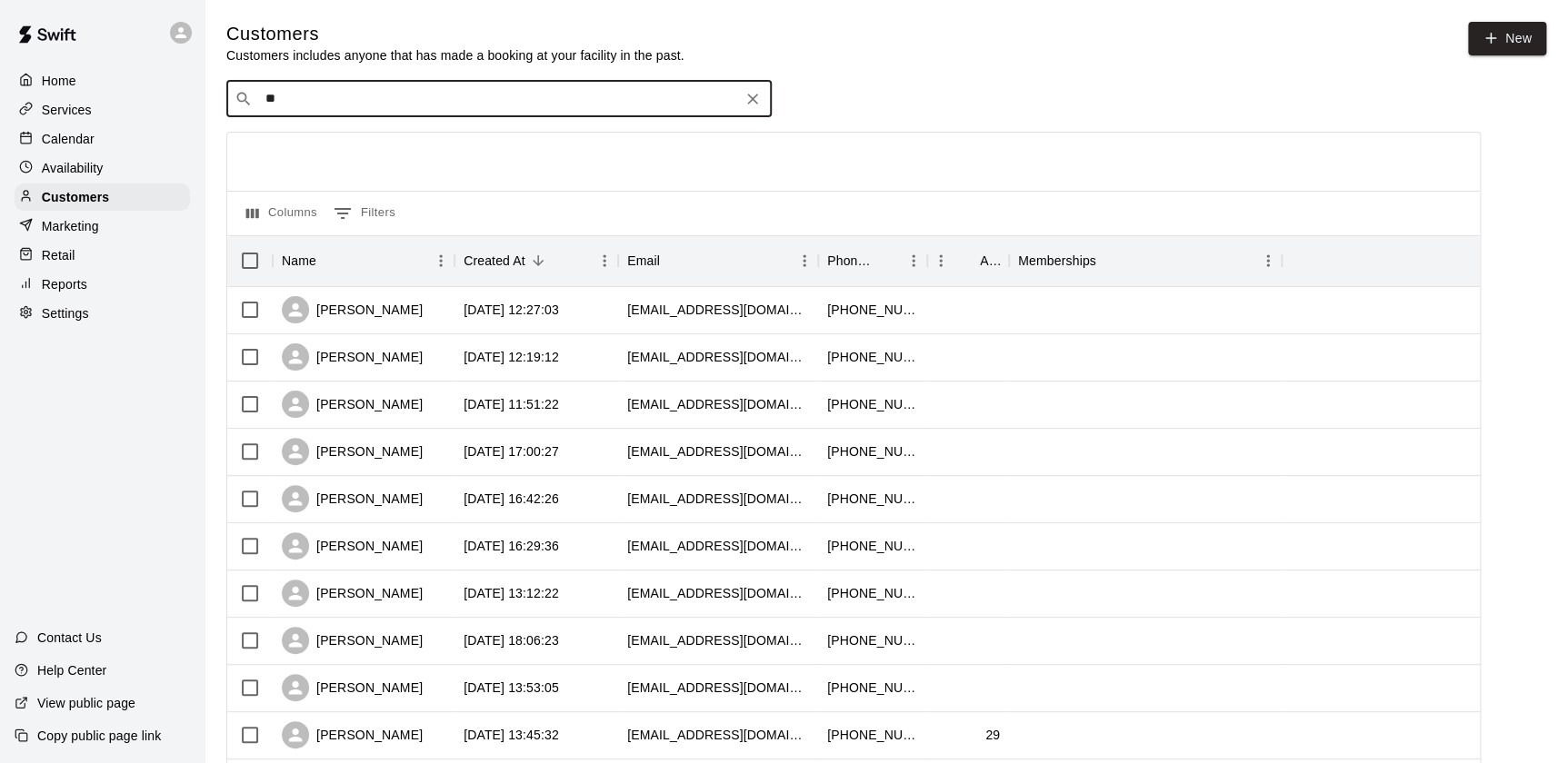
type input "*"
type input "****"
click at [411, 126] on div "[PERSON_NAME] [EMAIL_ADDRESS][DOMAIN_NAME]" at bounding box center [499, 149] width 545 height 58
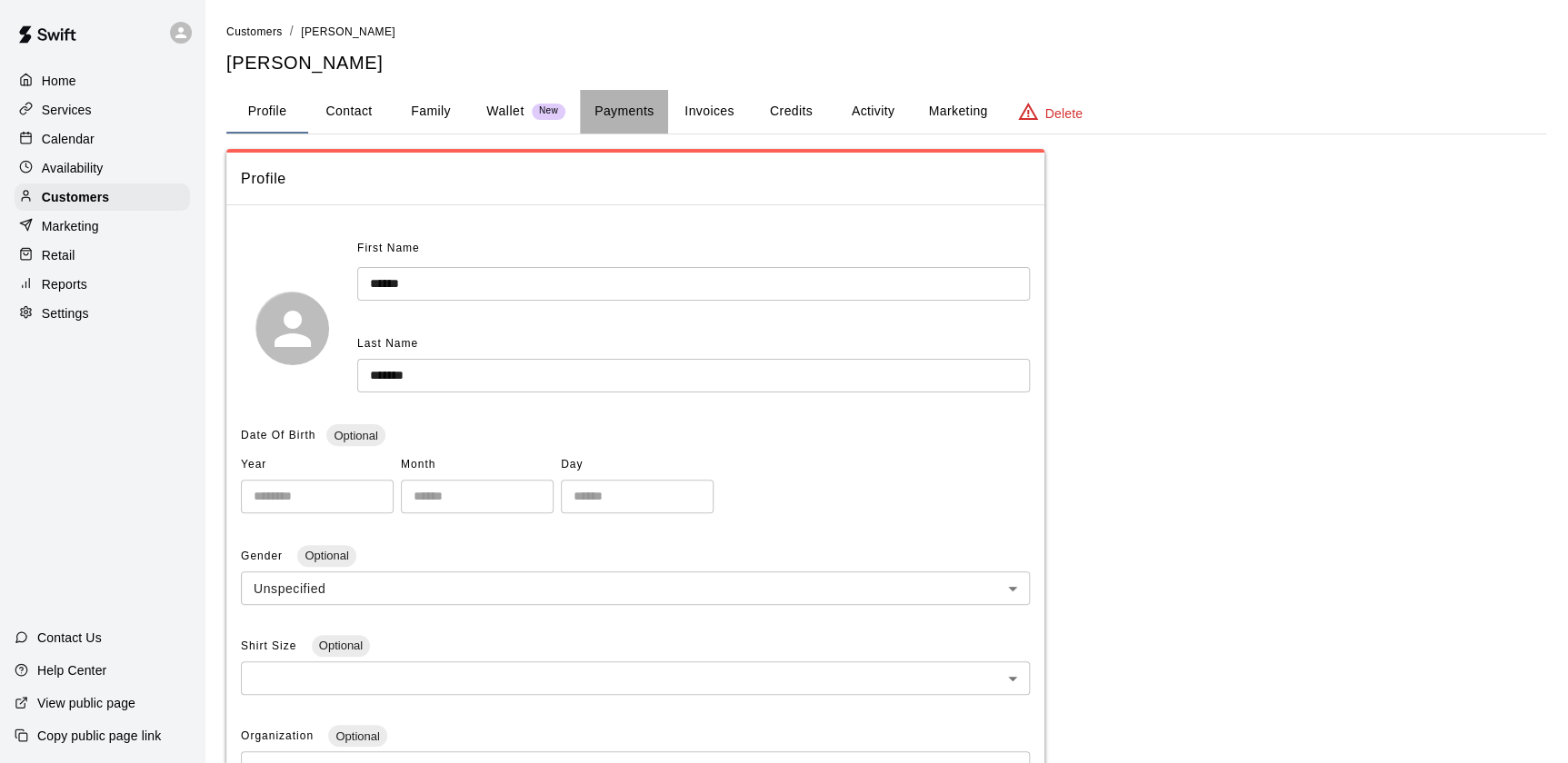
click at [625, 110] on button "Payments" at bounding box center [624, 112] width 89 height 44
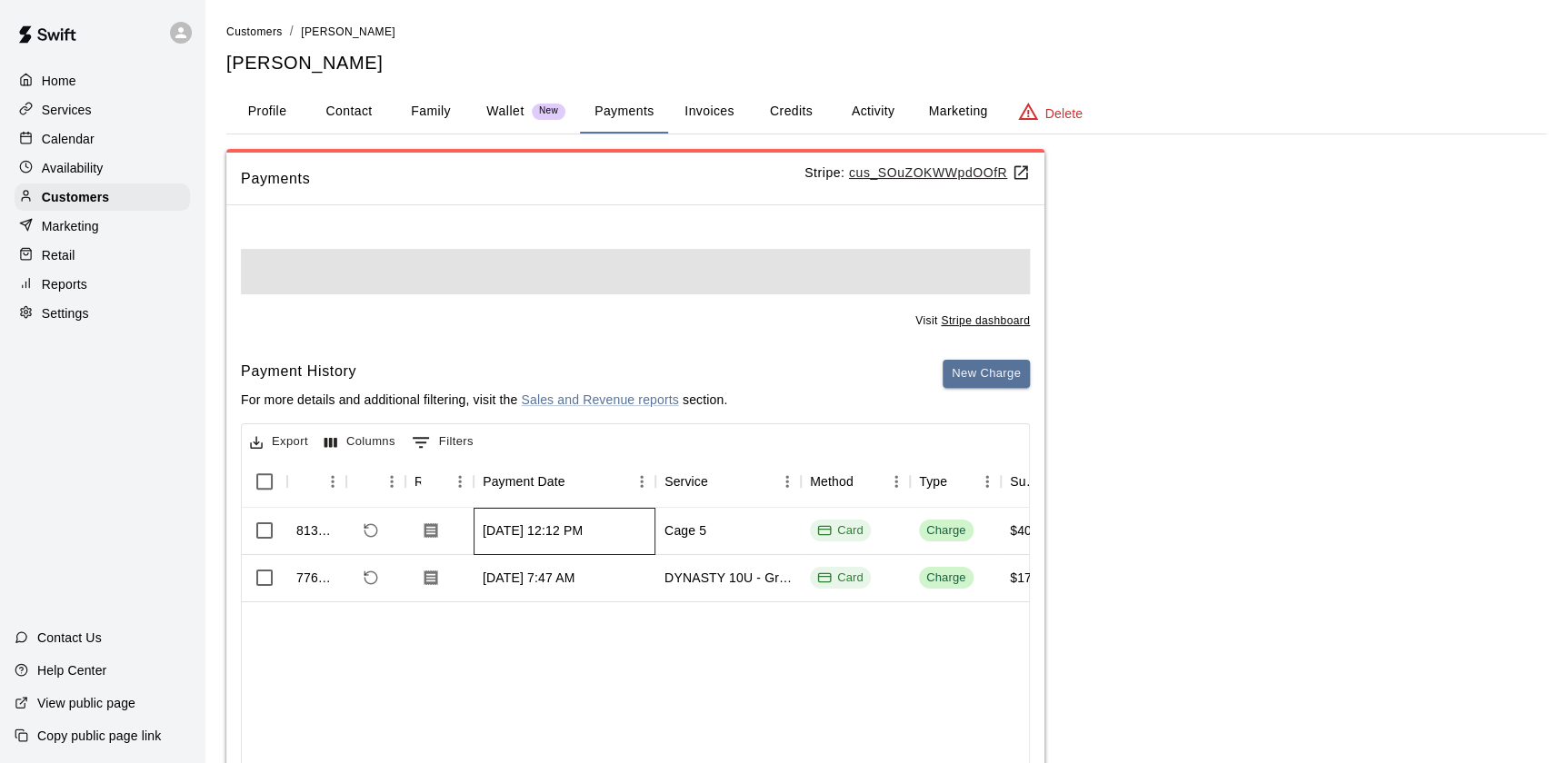
click at [498, 528] on div "[DATE] 12:12 PM" at bounding box center [531, 530] width 100 height 18
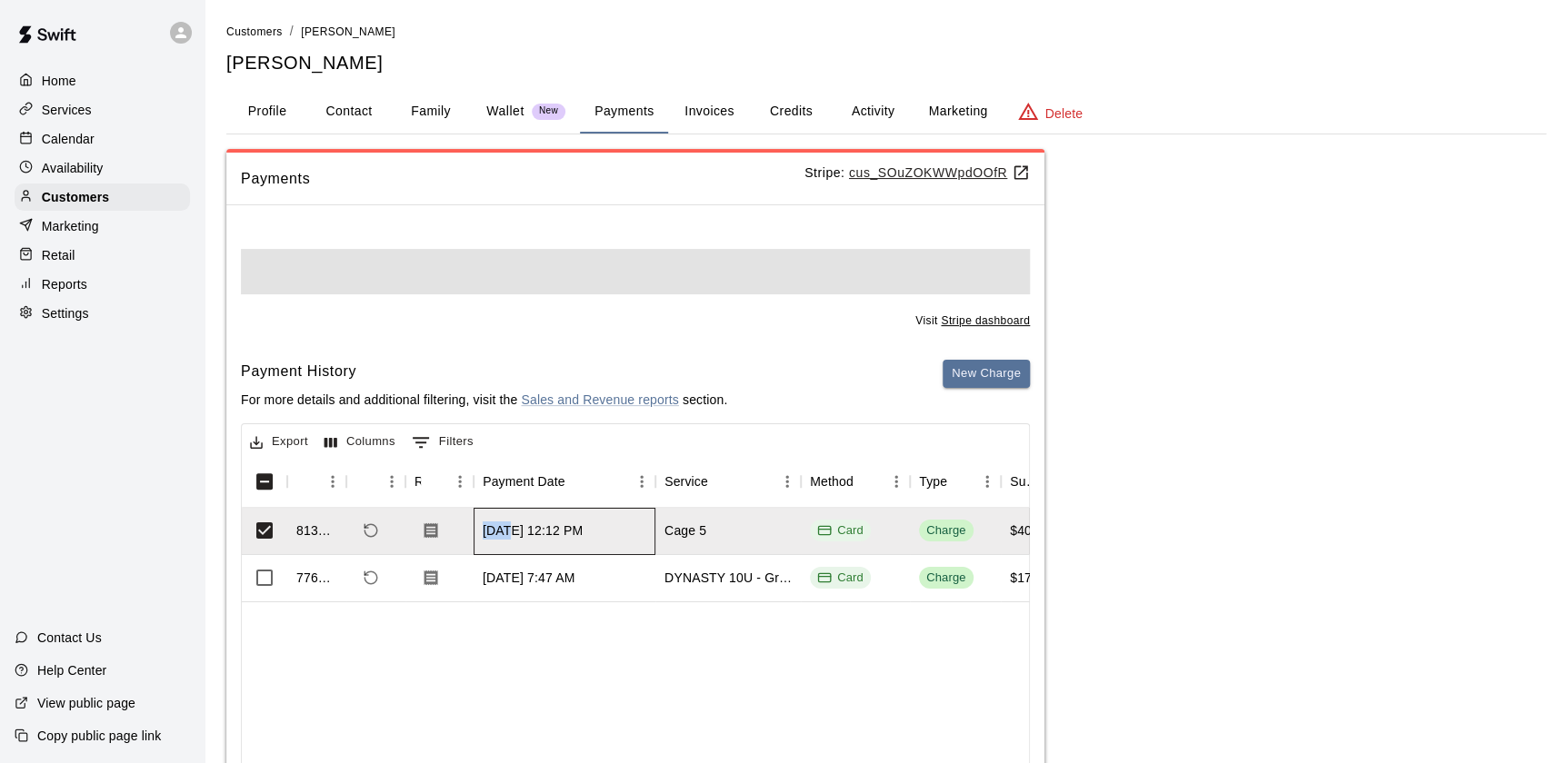
click at [498, 528] on div "[DATE] 12:12 PM" at bounding box center [531, 530] width 100 height 18
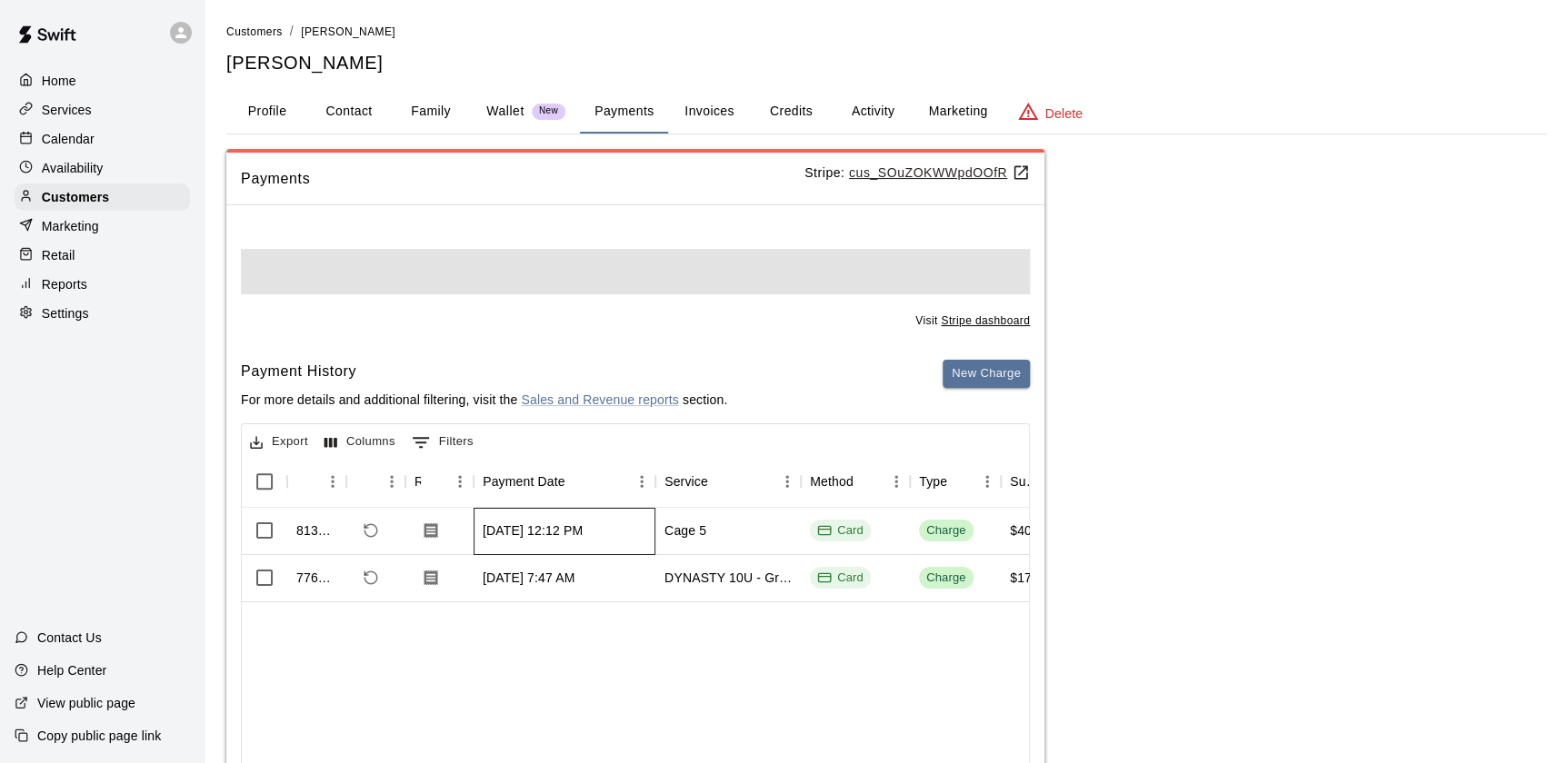
drag, startPoint x: 498, startPoint y: 528, endPoint x: 608, endPoint y: 531, distance: 110.0
click at [583, 531] on div "[DATE] 12:12 PM" at bounding box center [531, 530] width 100 height 18
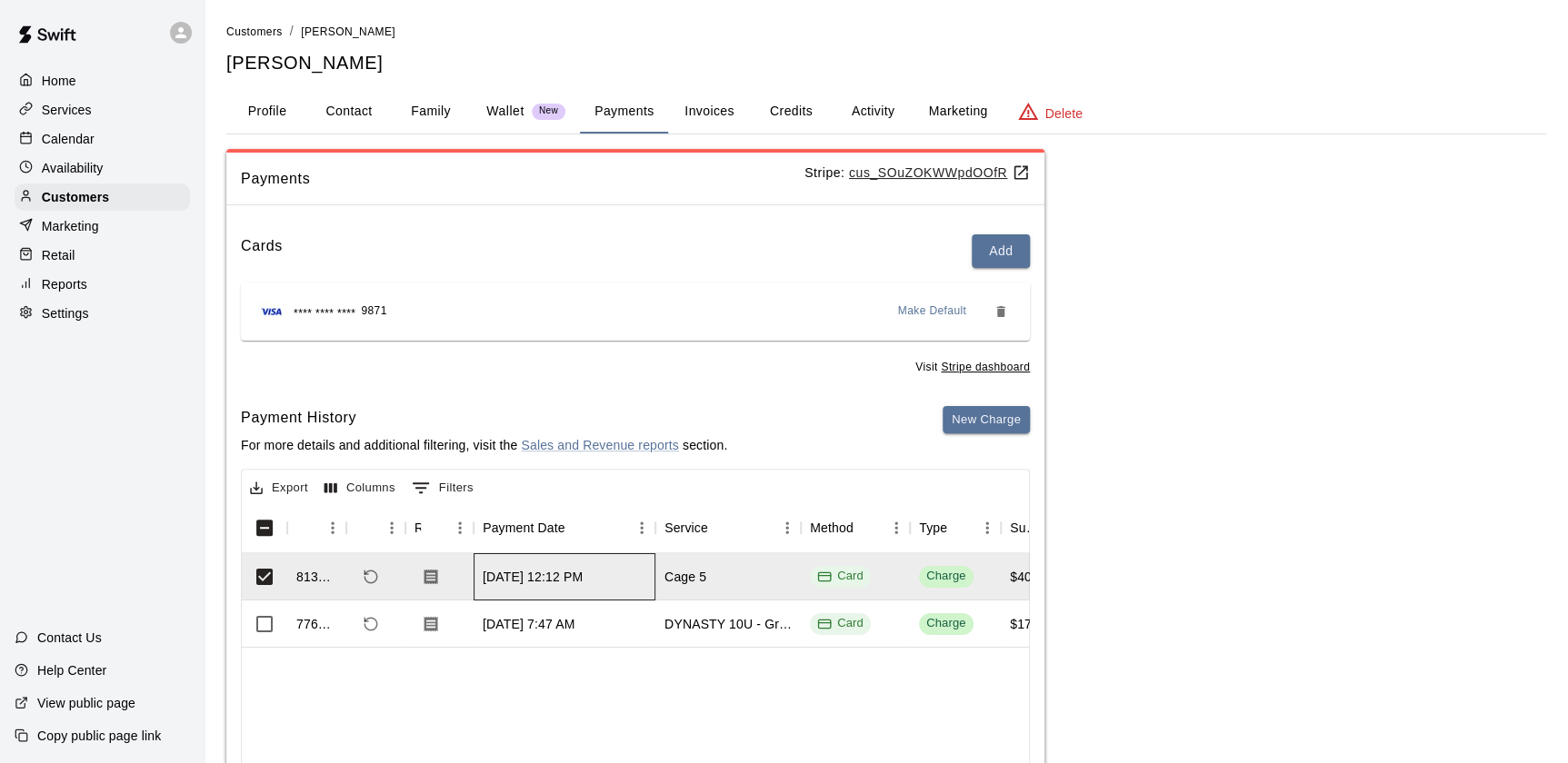
scroll to position [153, 0]
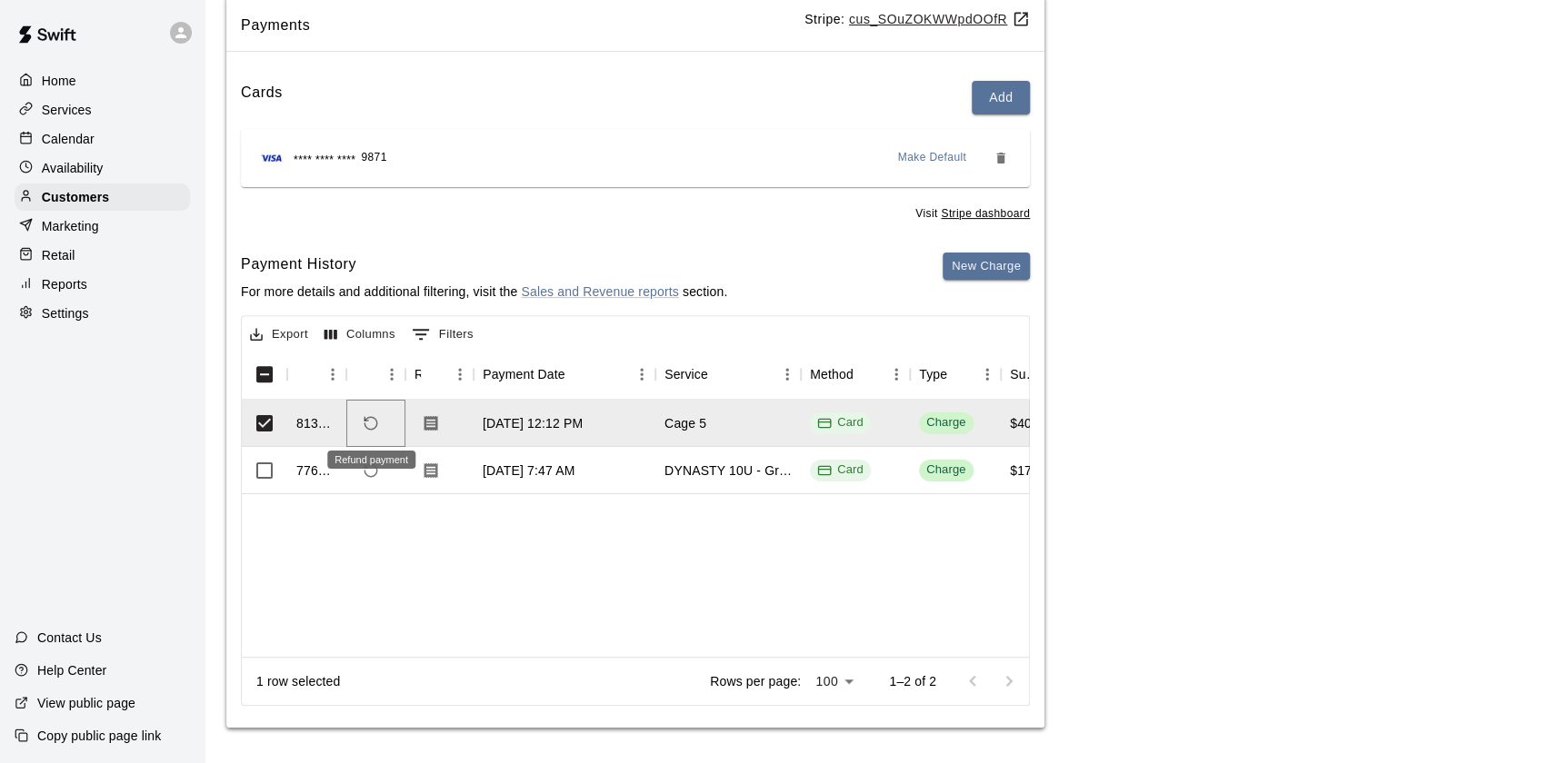
click at [366, 420] on icon "Refund payment" at bounding box center [371, 423] width 16 height 16
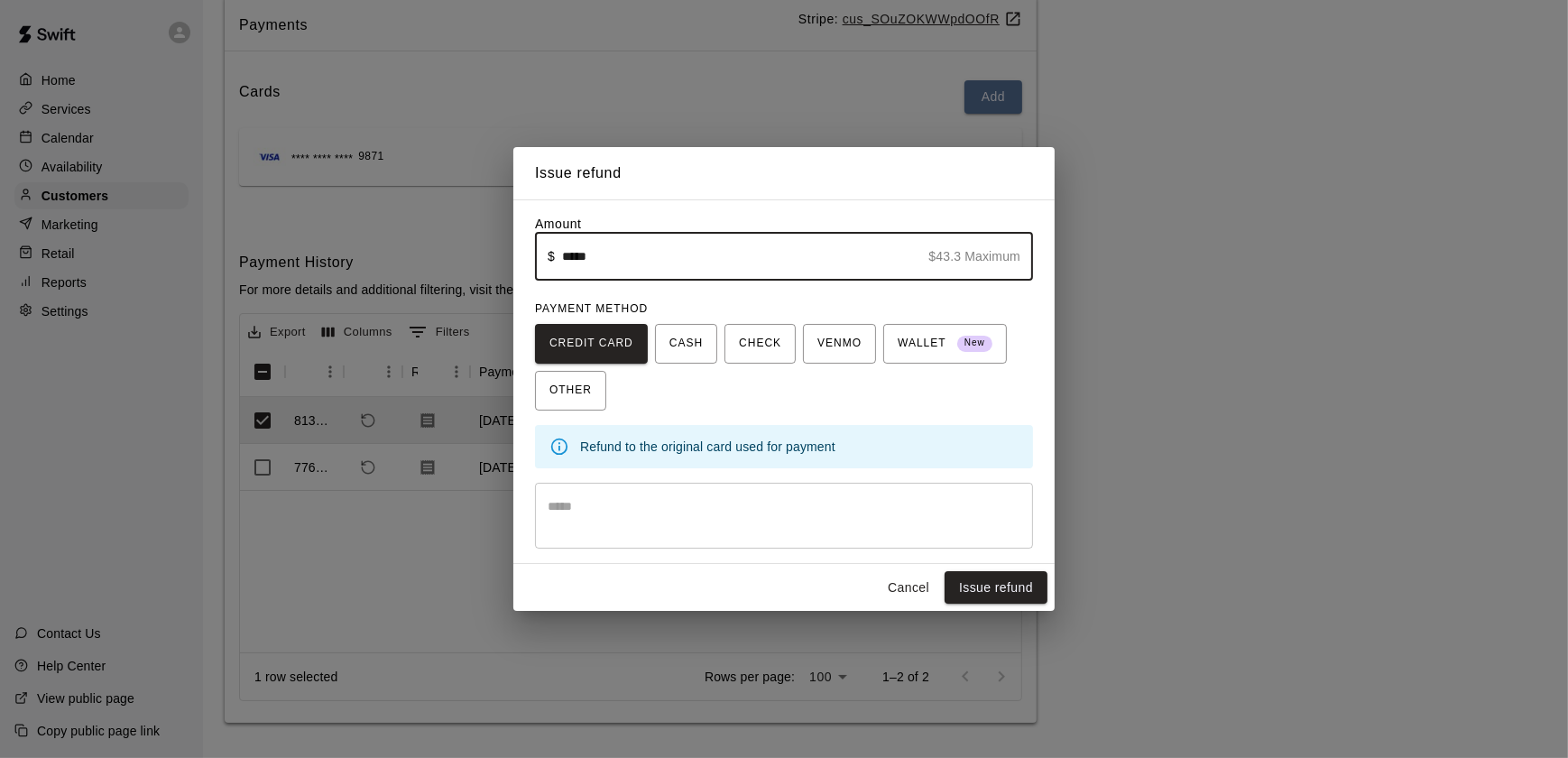
click at [709, 249] on input "*****" at bounding box center [741, 257] width 360 height 48
type input "*****"
click at [1006, 590] on button "Issue refund" at bounding box center [995, 588] width 102 height 34
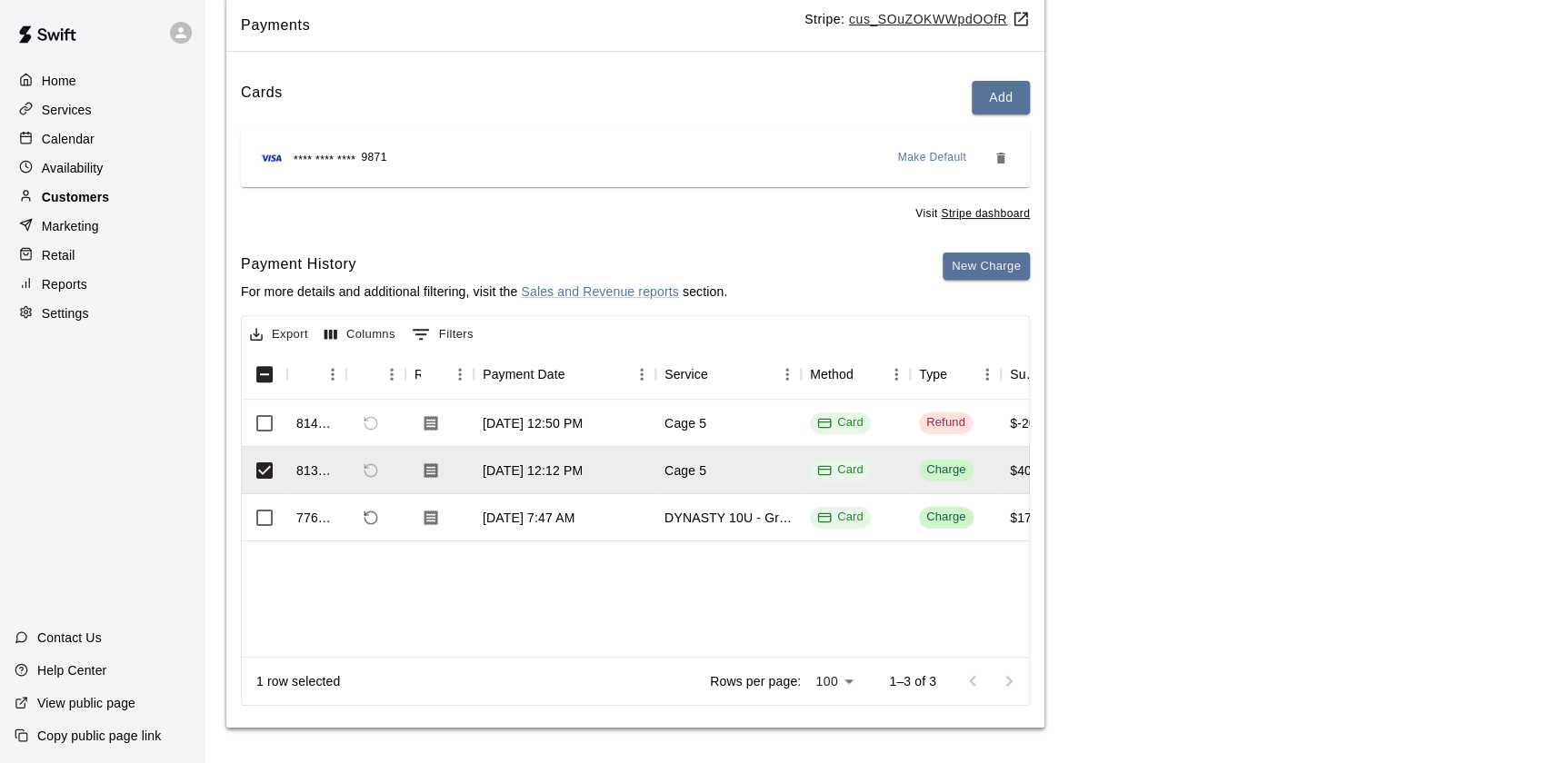
click at [169, 199] on div "Customers" at bounding box center [102, 197] width 175 height 27
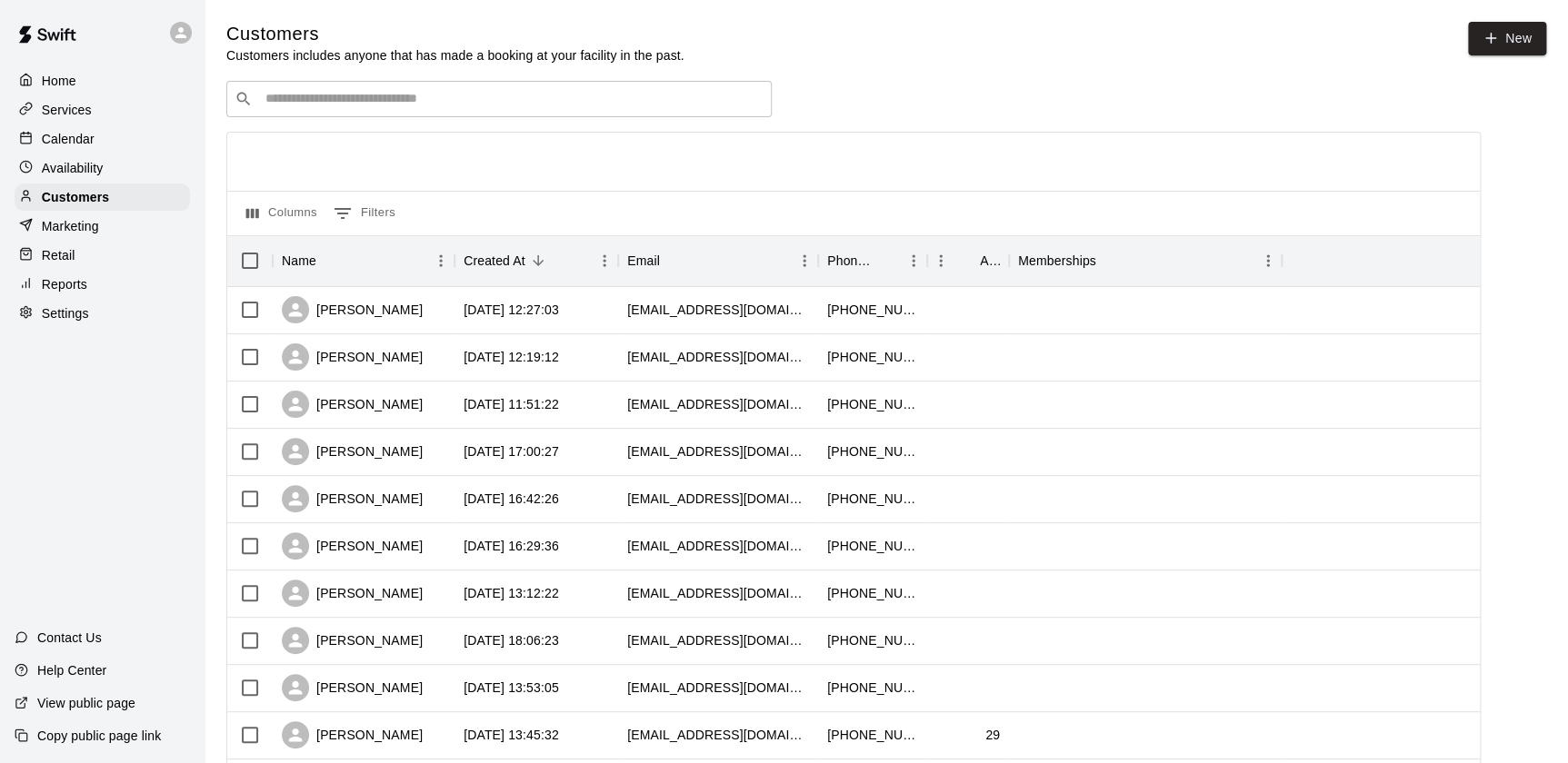
click at [147, 138] on div "Calendar" at bounding box center [102, 139] width 175 height 27
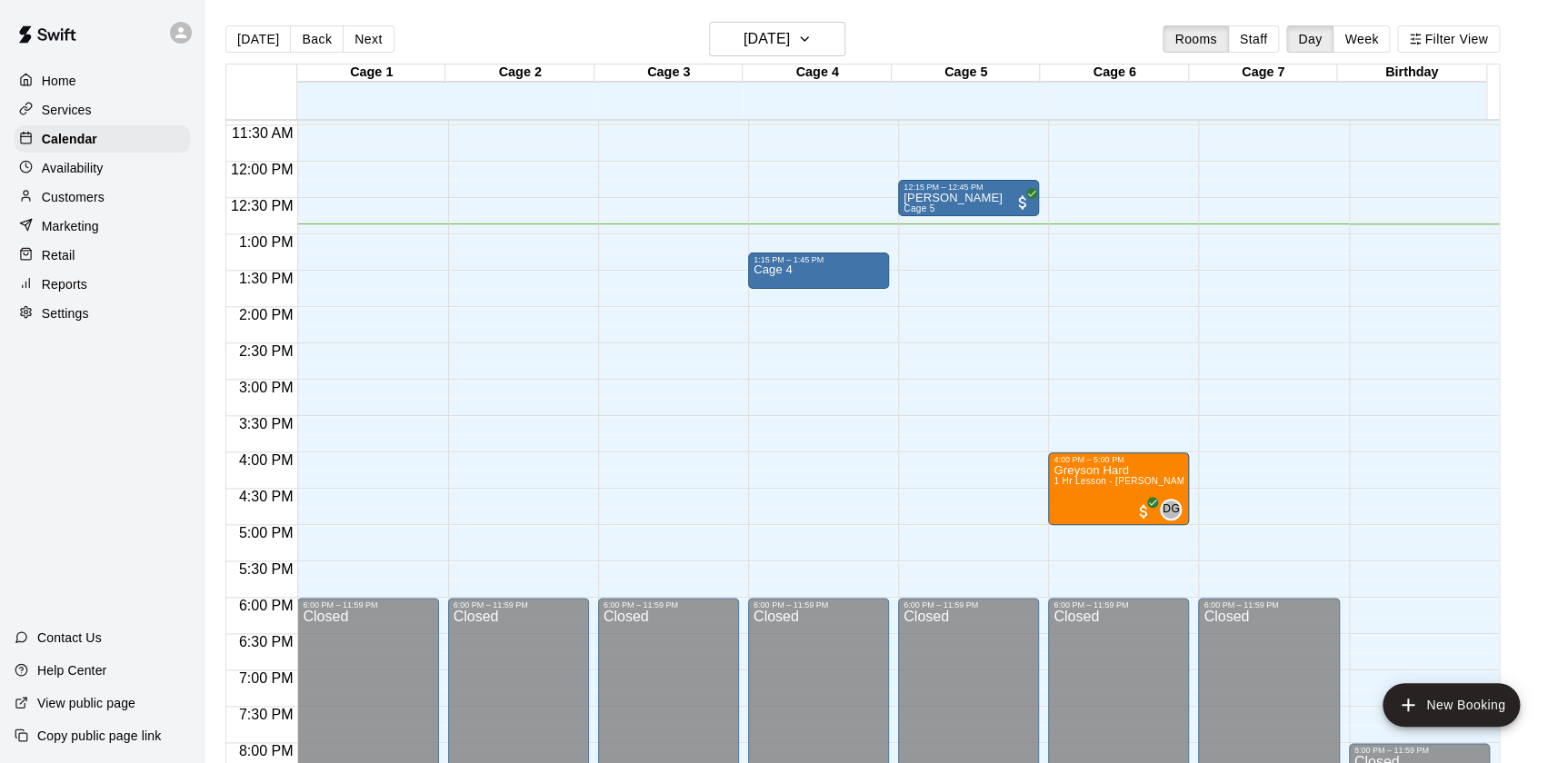
scroll to position [745, 0]
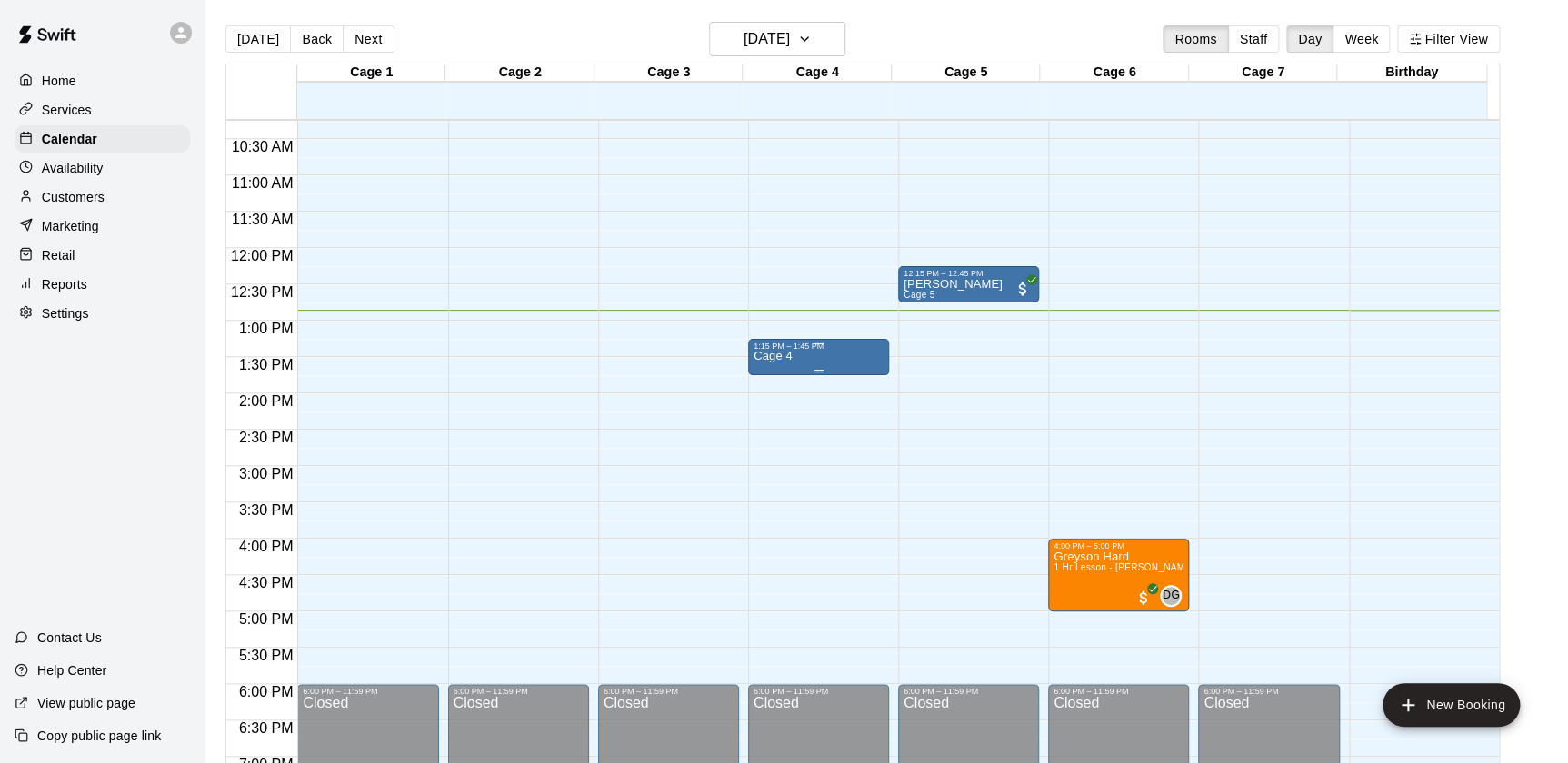
drag, startPoint x: 978, startPoint y: 278, endPoint x: 782, endPoint y: 347, distance: 207.8
click at [782, 347] on div "1:15 PM – 1:45 PM" at bounding box center [818, 346] width 130 height 9
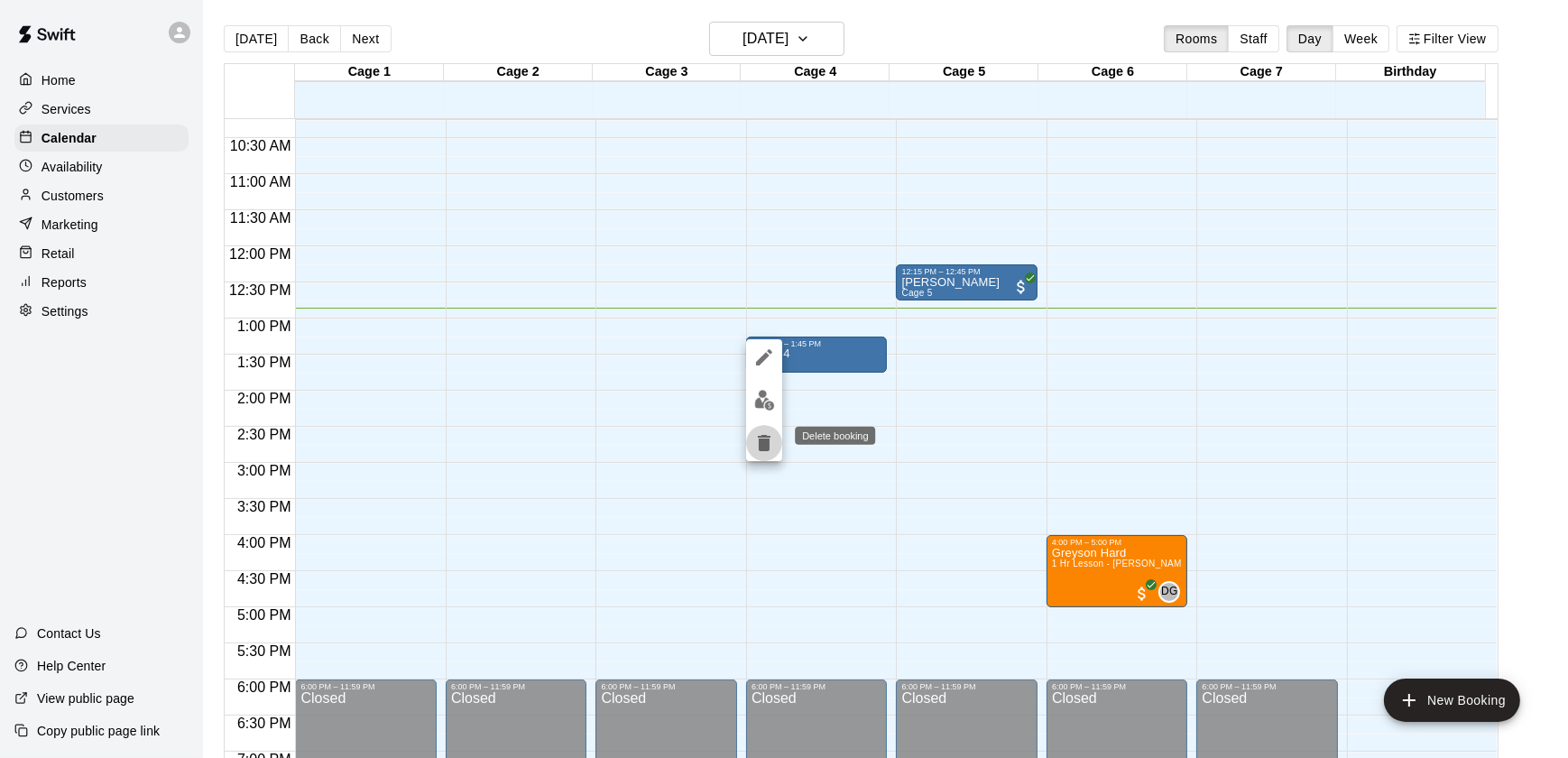
drag, startPoint x: 776, startPoint y: 345, endPoint x: 768, endPoint y: 439, distance: 94.3
click at [768, 439] on icon "delete" at bounding box center [764, 443] width 13 height 16
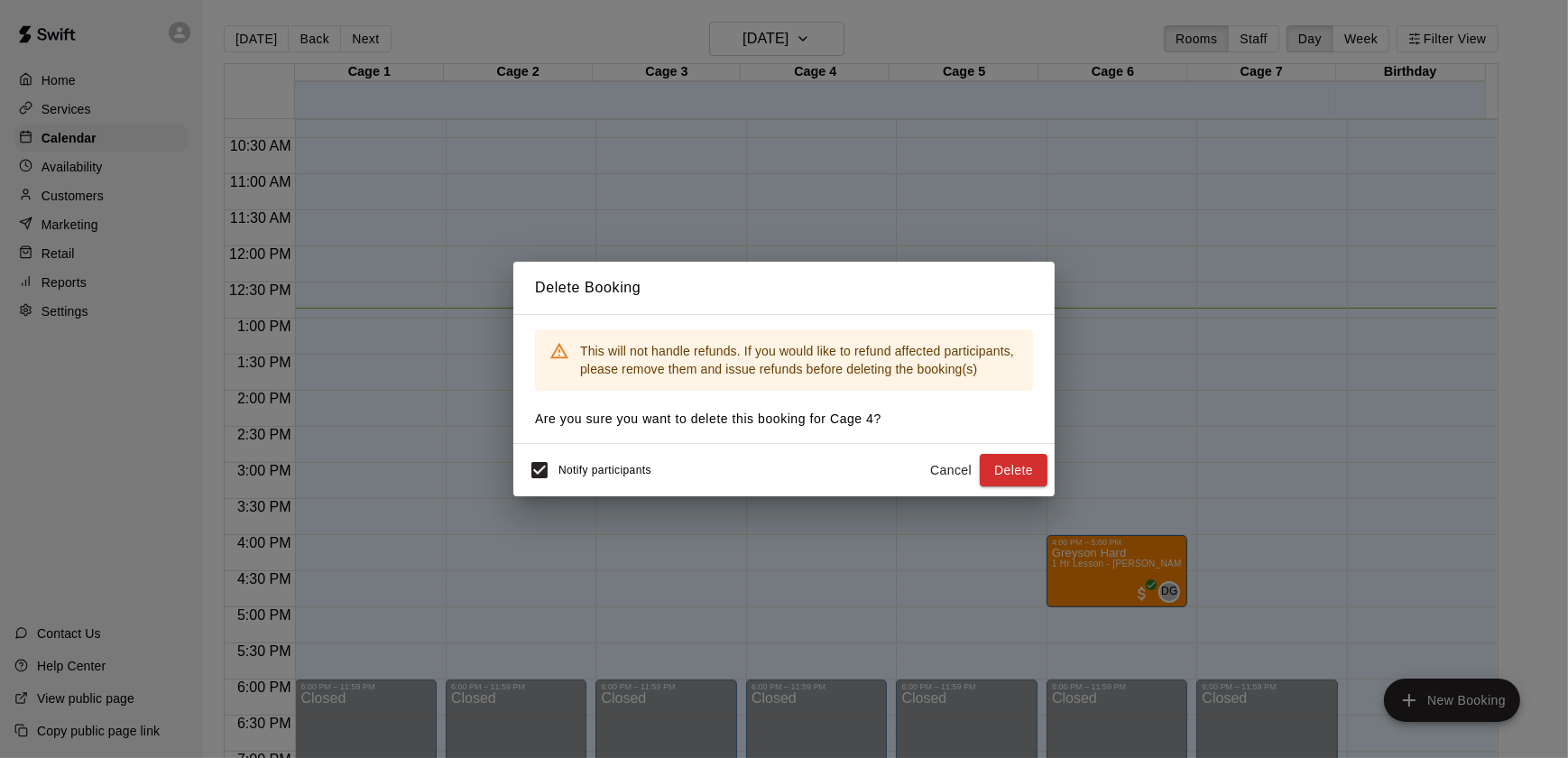
click at [768, 439] on div "This will not handle refunds. If you would like to refund affected participants…" at bounding box center [783, 378] width 541 height 130
click at [1021, 464] on button "Delete" at bounding box center [1013, 471] width 68 height 34
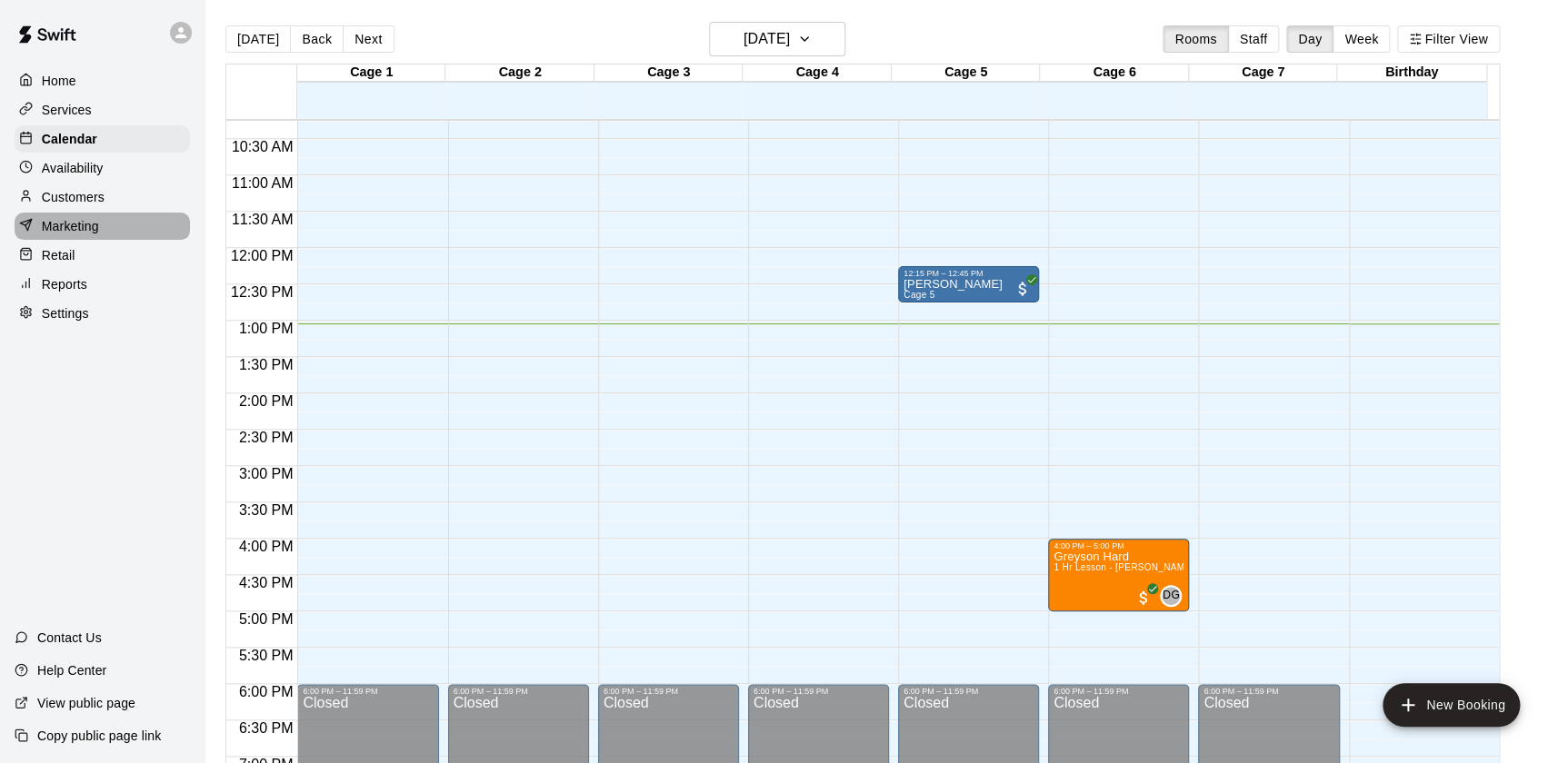
click at [76, 231] on p "Marketing" at bounding box center [70, 226] width 58 height 18
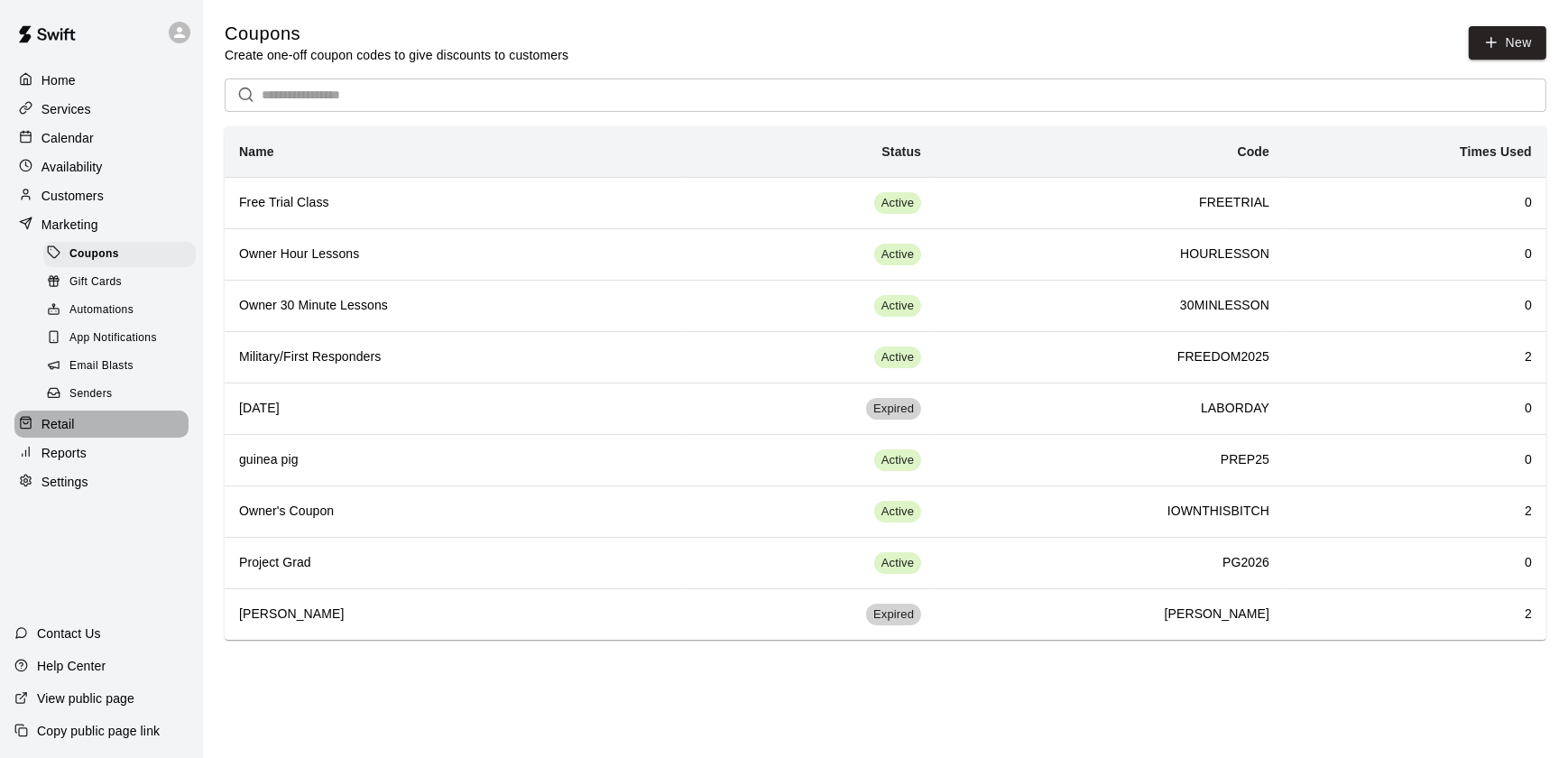
click at [45, 432] on p "Retail" at bounding box center [58, 424] width 34 height 18
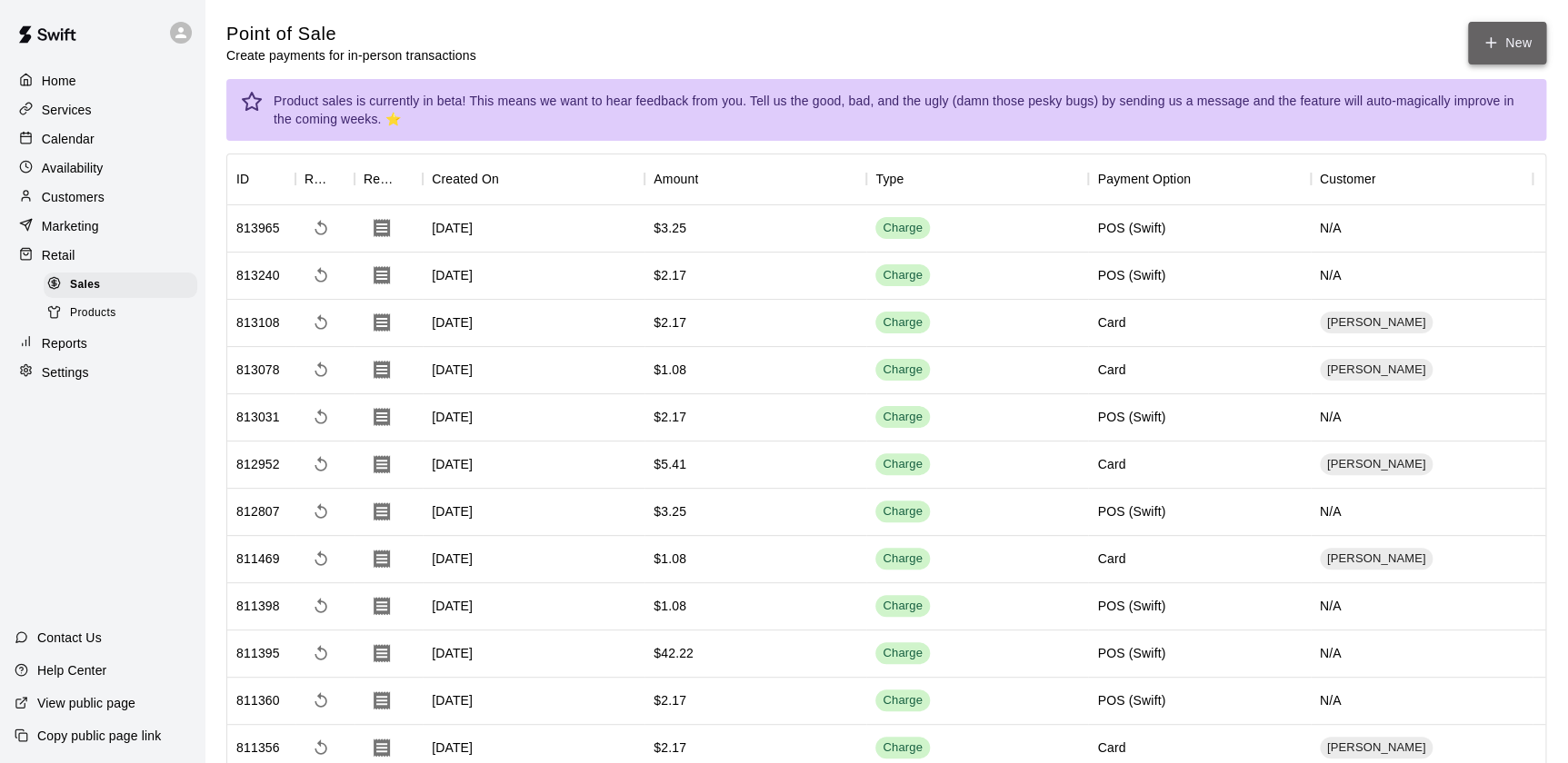
click at [1496, 44] on icon "button" at bounding box center [1490, 43] width 16 height 16
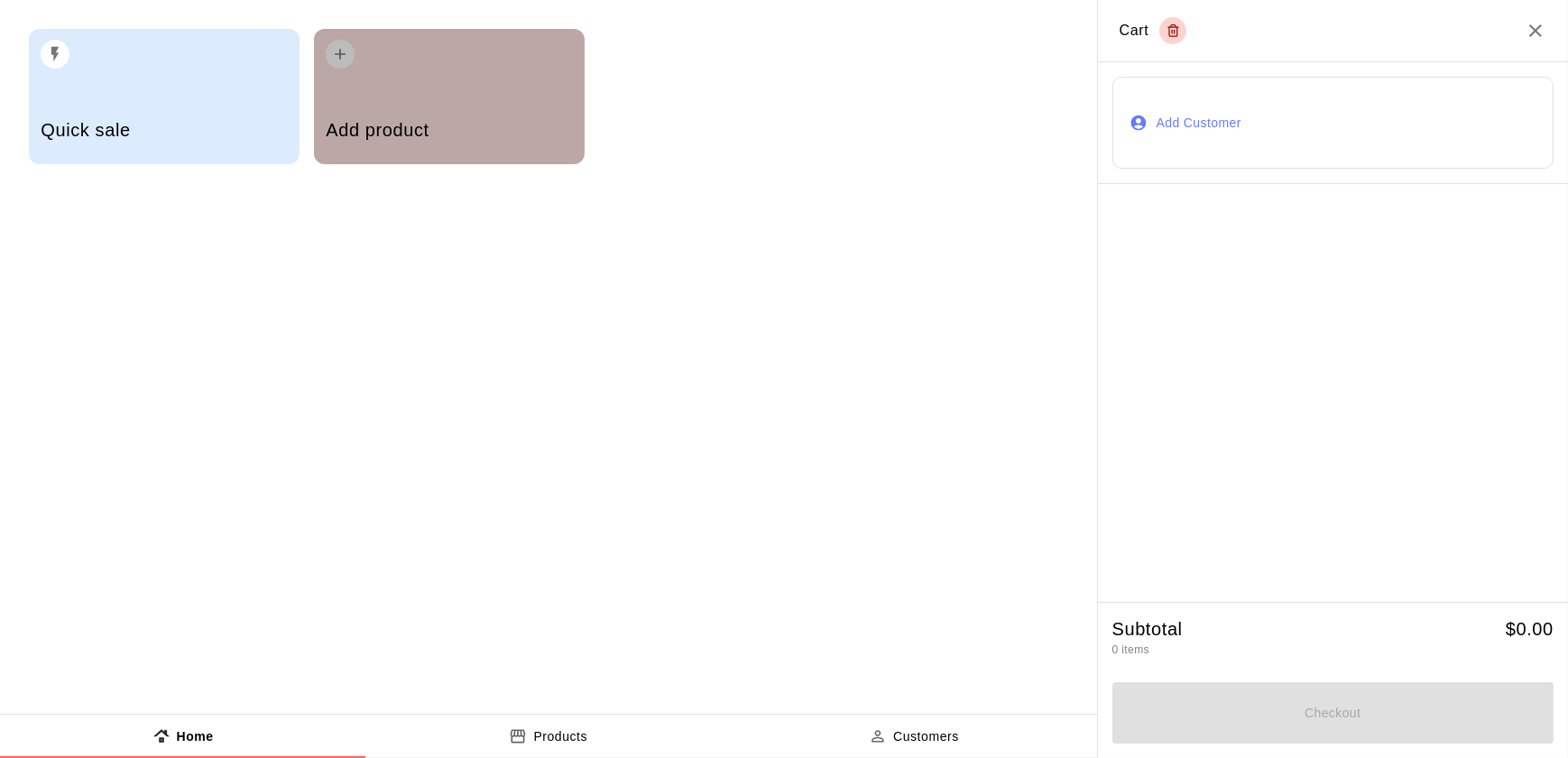
click at [463, 127] on h5 "Add product" at bounding box center [449, 130] width 247 height 24
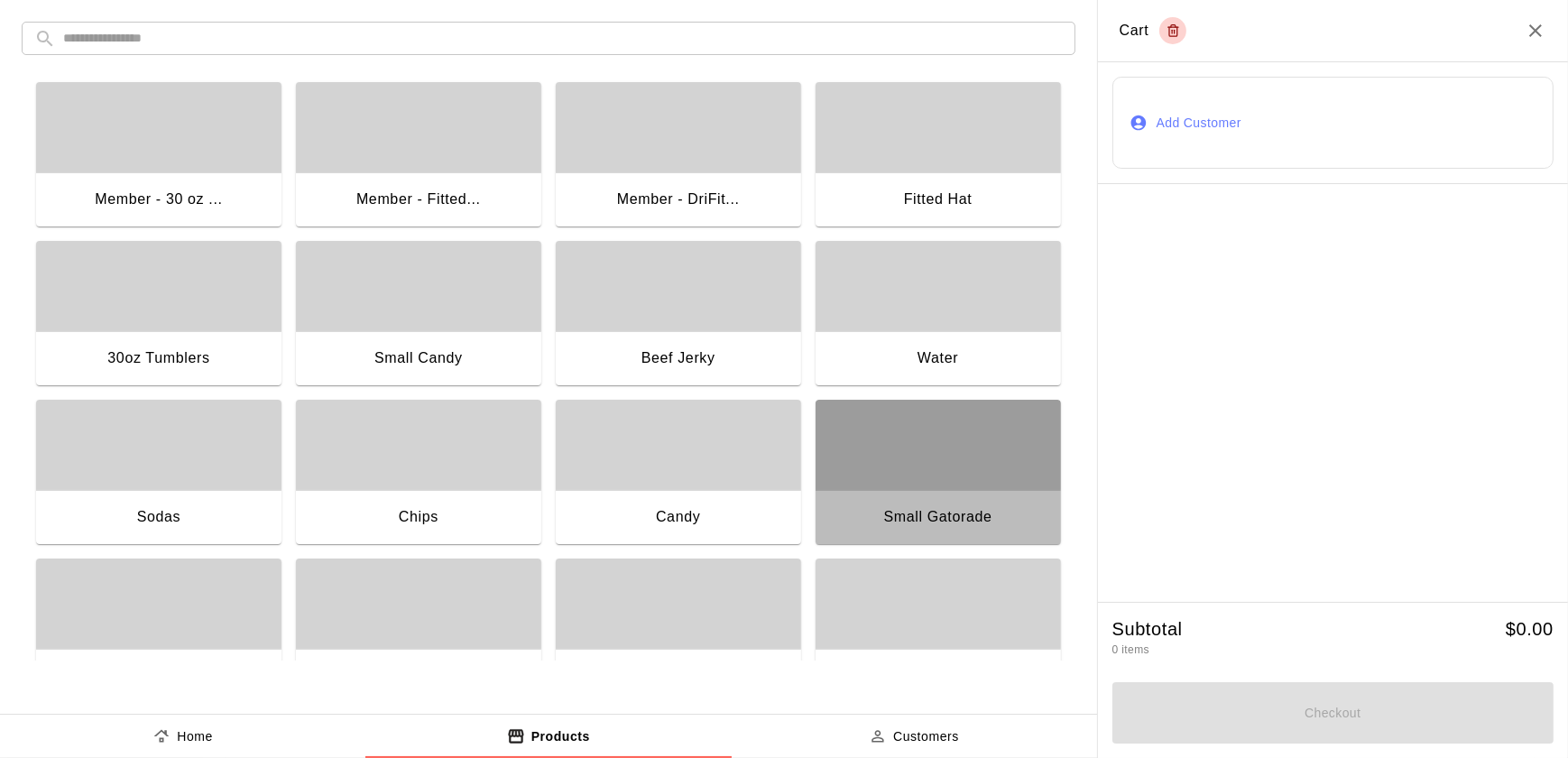
click at [926, 514] on div "Small Gatorade" at bounding box center [937, 517] width 108 height 24
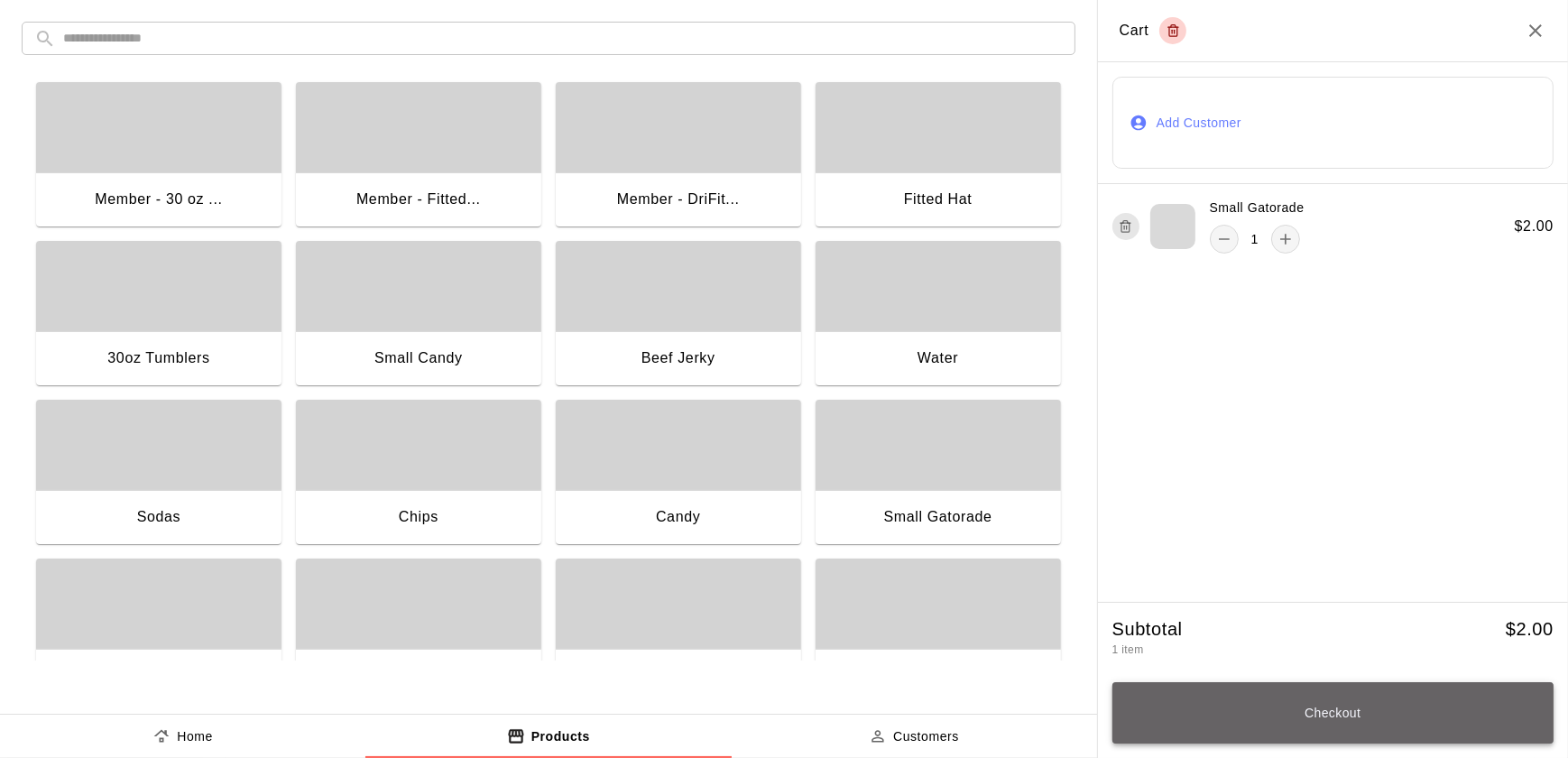
click at [1320, 713] on button "Checkout" at bounding box center [1332, 713] width 441 height 62
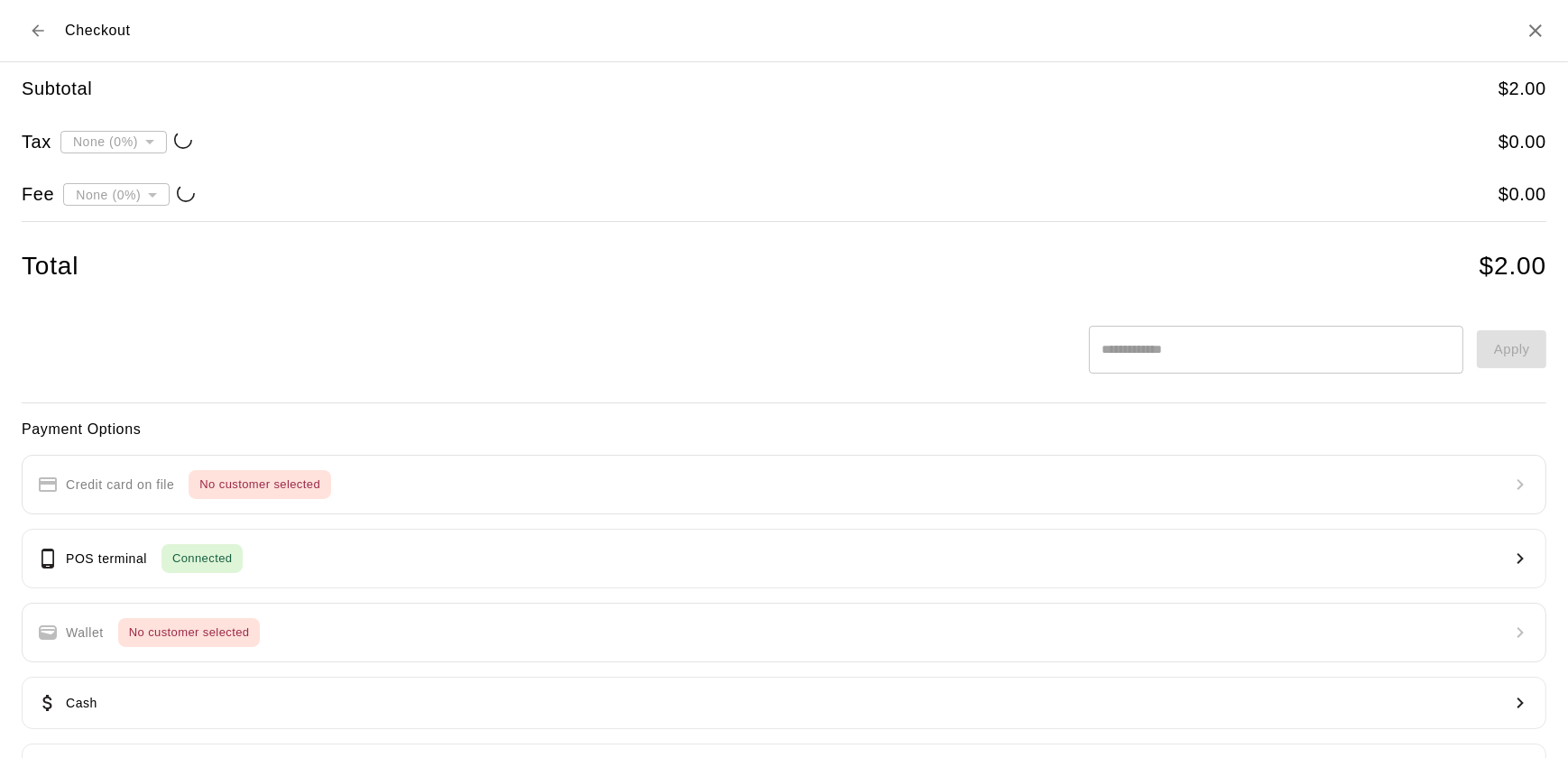
type input "**********"
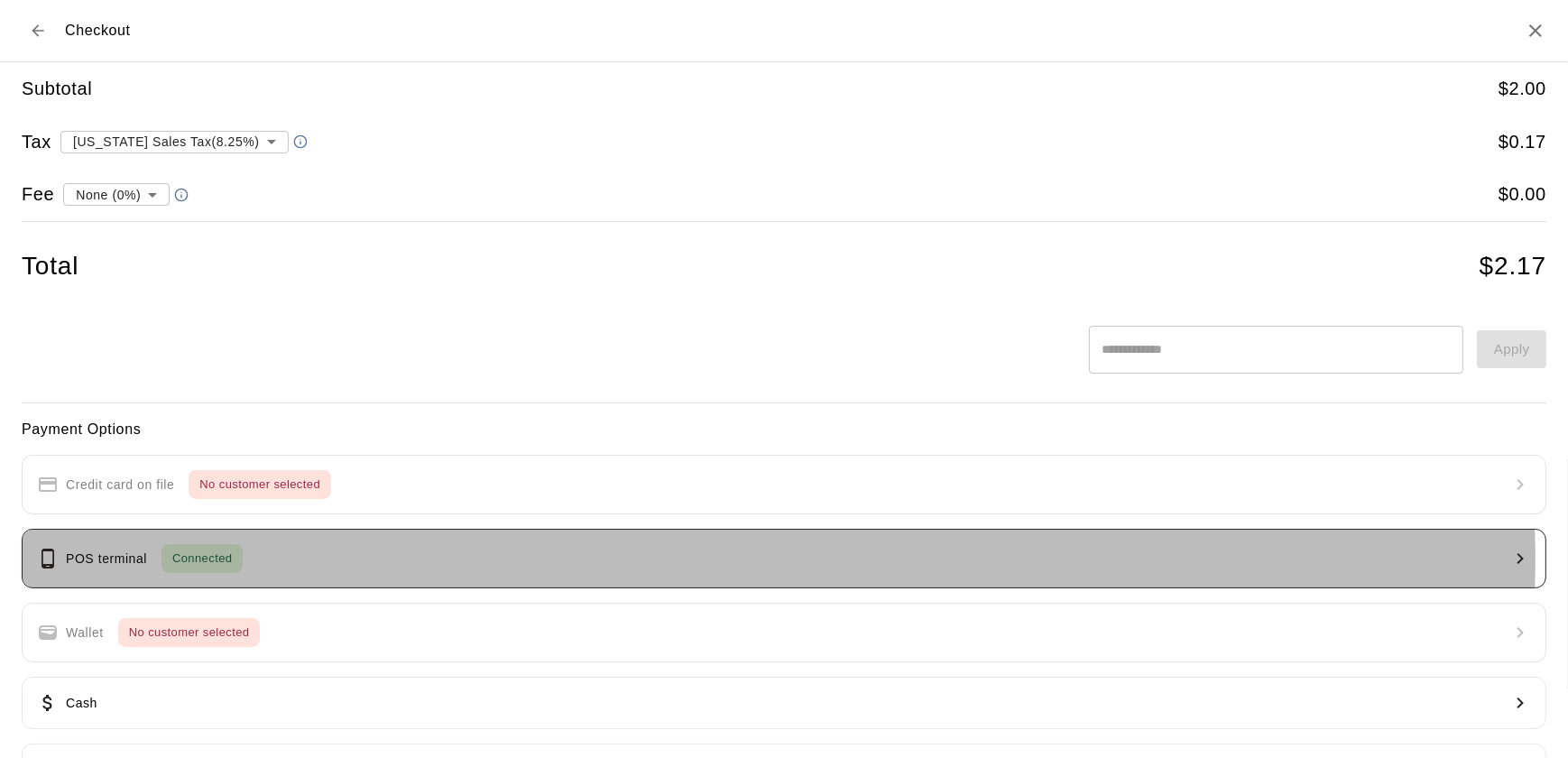
click at [648, 559] on button "POS terminal Connected" at bounding box center [784, 559] width 1524 height 60
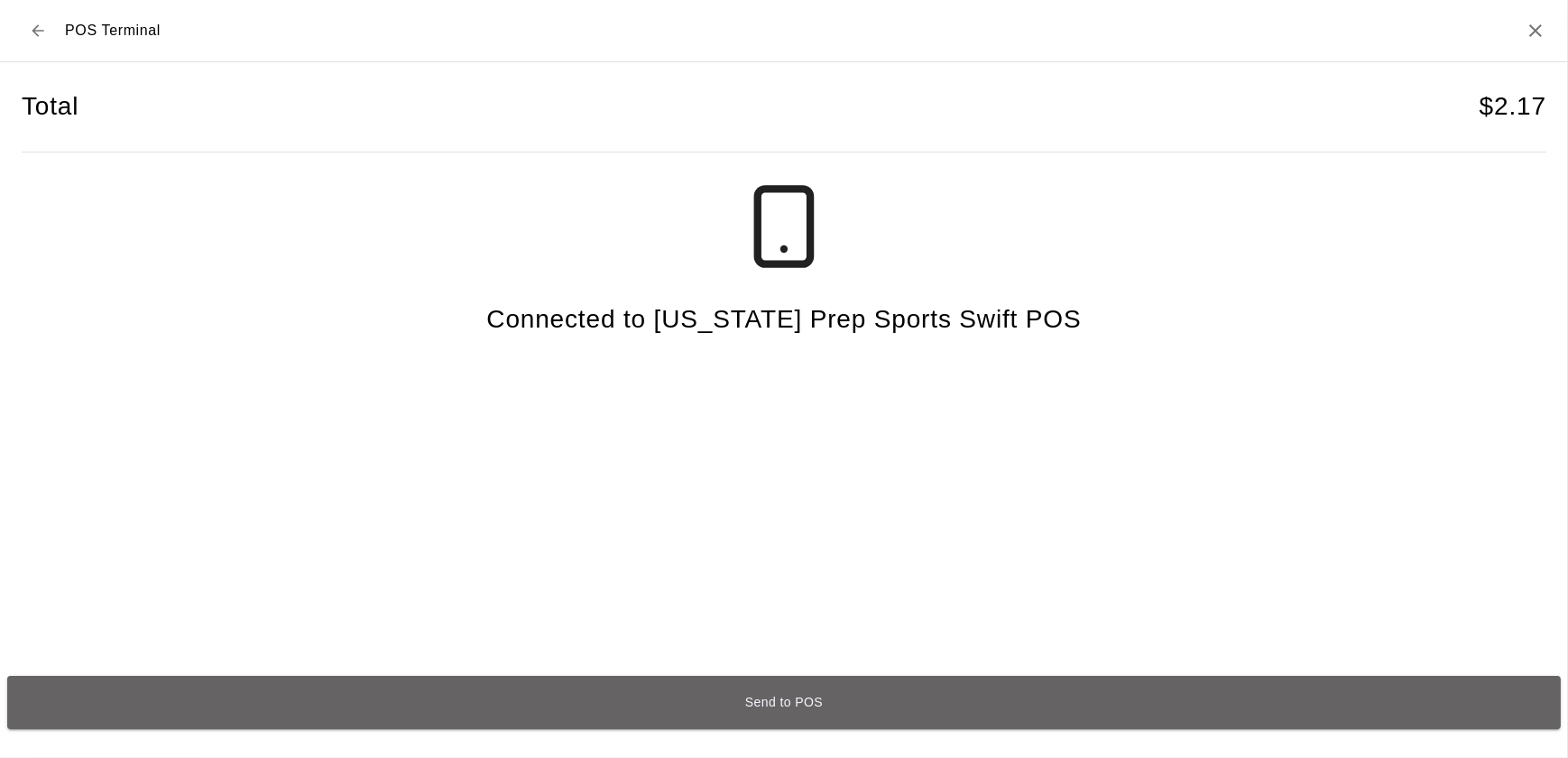
click at [736, 705] on button "Send to POS" at bounding box center [784, 702] width 1553 height 53
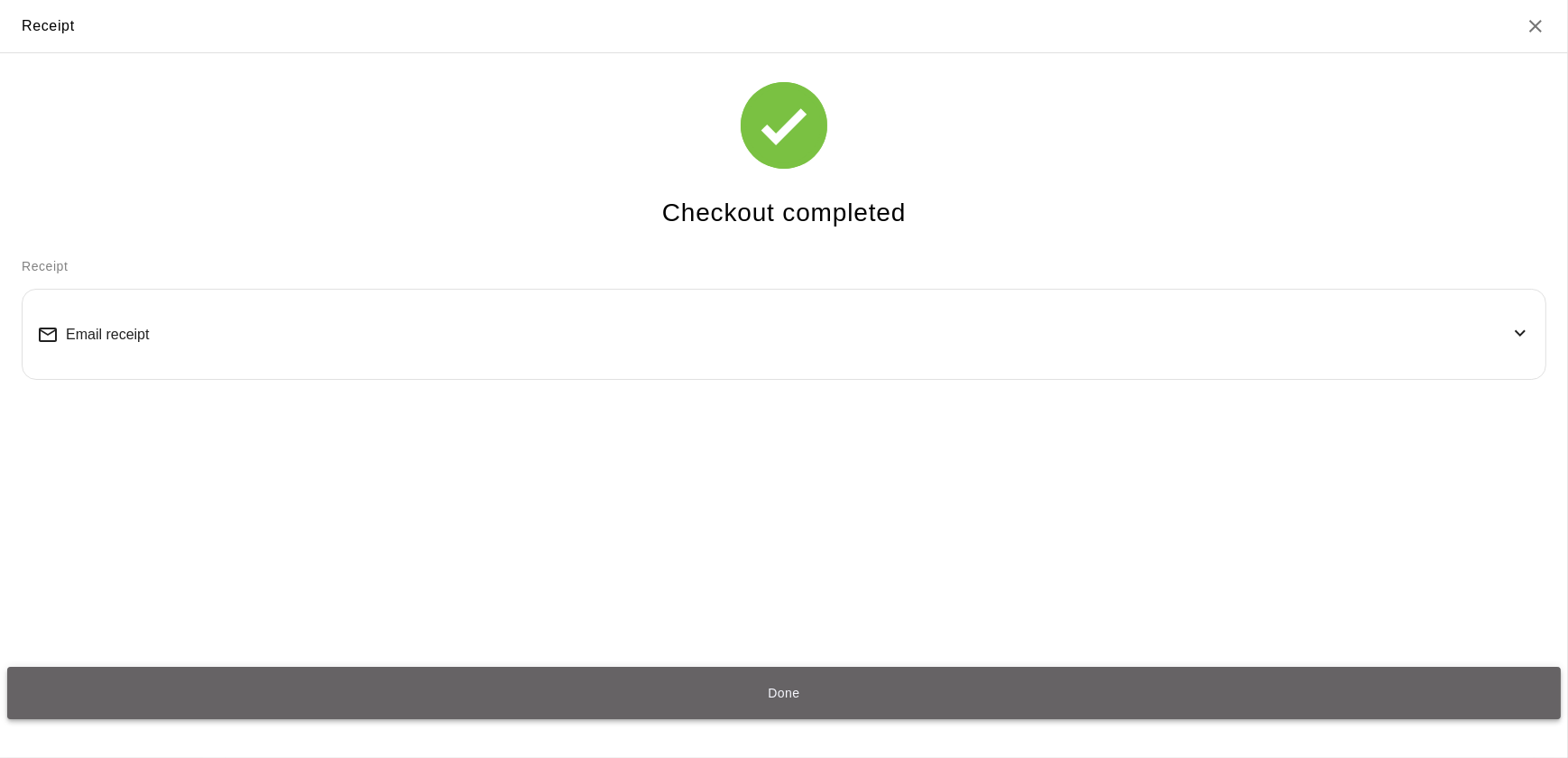
click at [771, 700] on button "Done" at bounding box center [784, 693] width 1553 height 53
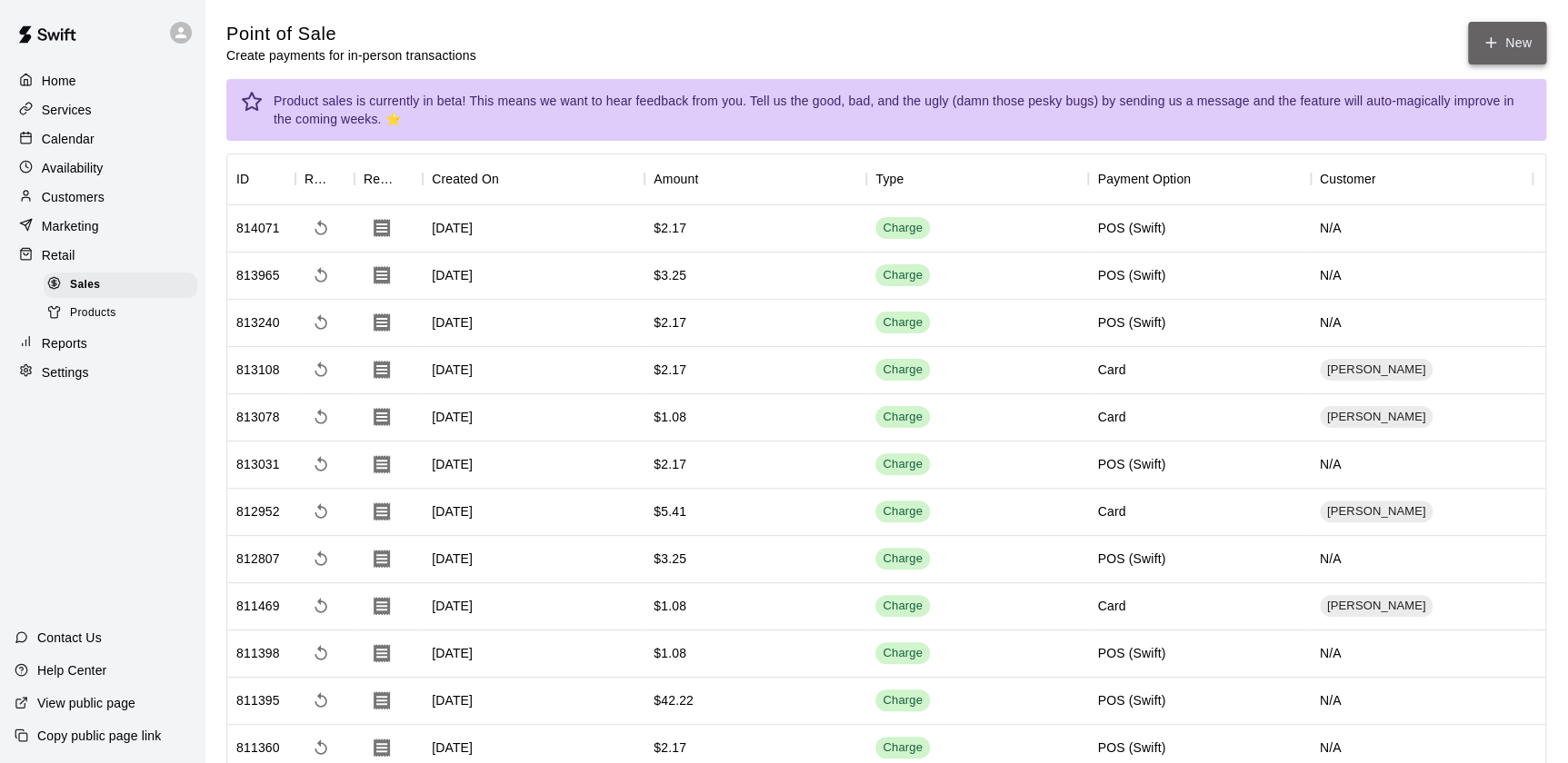
click at [1509, 45] on button "New" at bounding box center [1507, 43] width 79 height 43
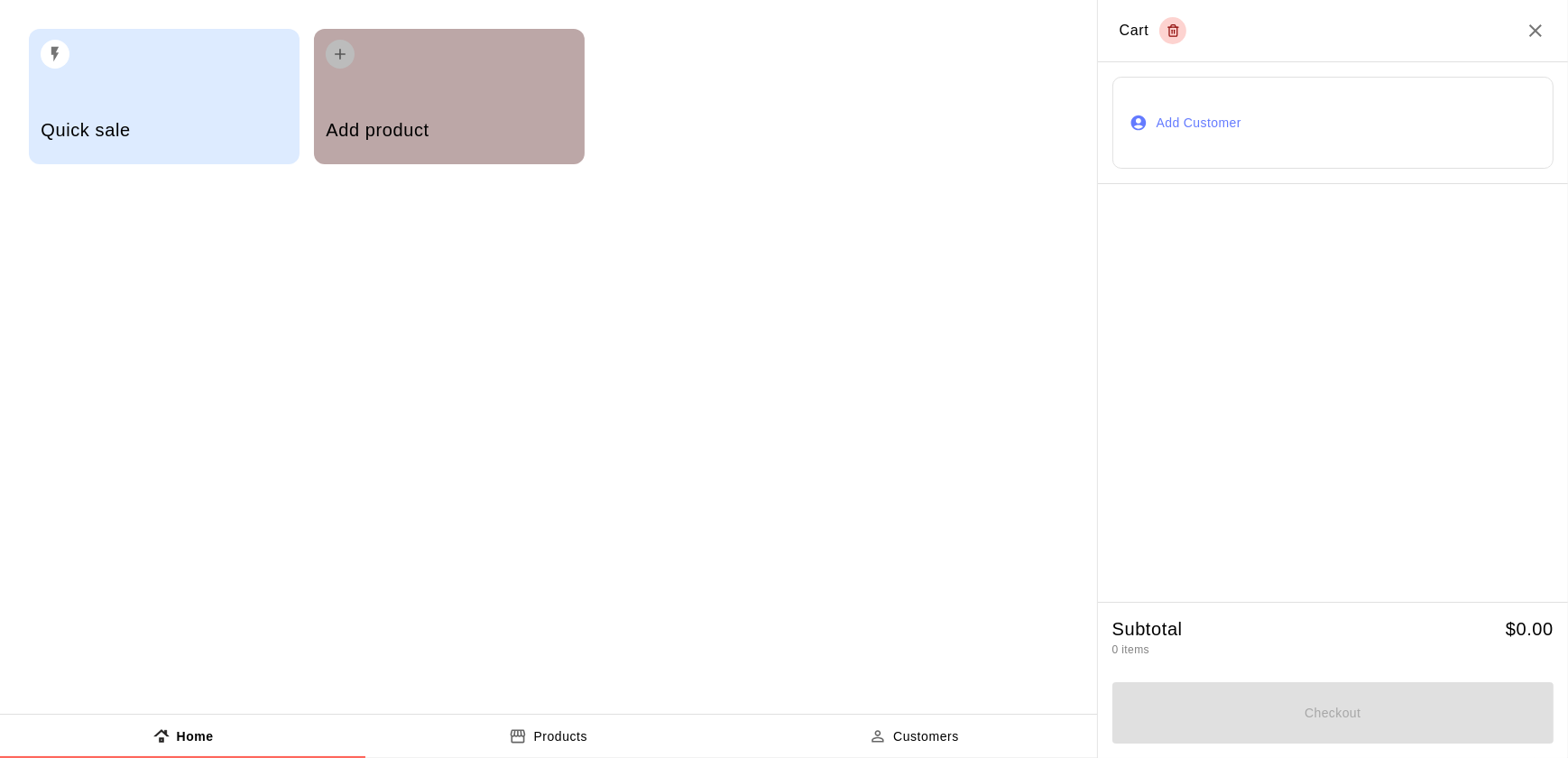
click at [446, 90] on div "Add product" at bounding box center [449, 96] width 271 height 135
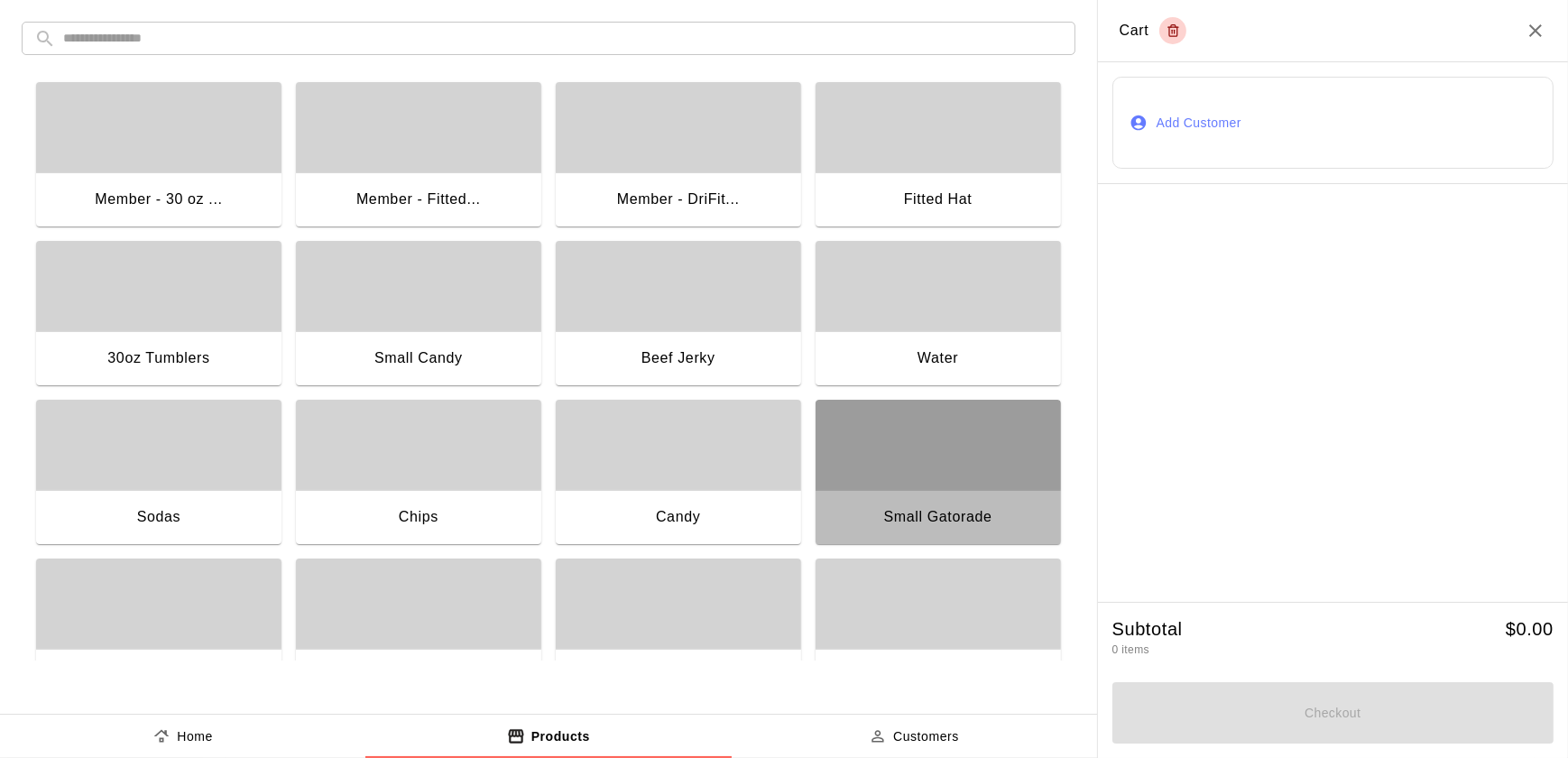
click at [917, 437] on div "button" at bounding box center [938, 445] width 246 height 91
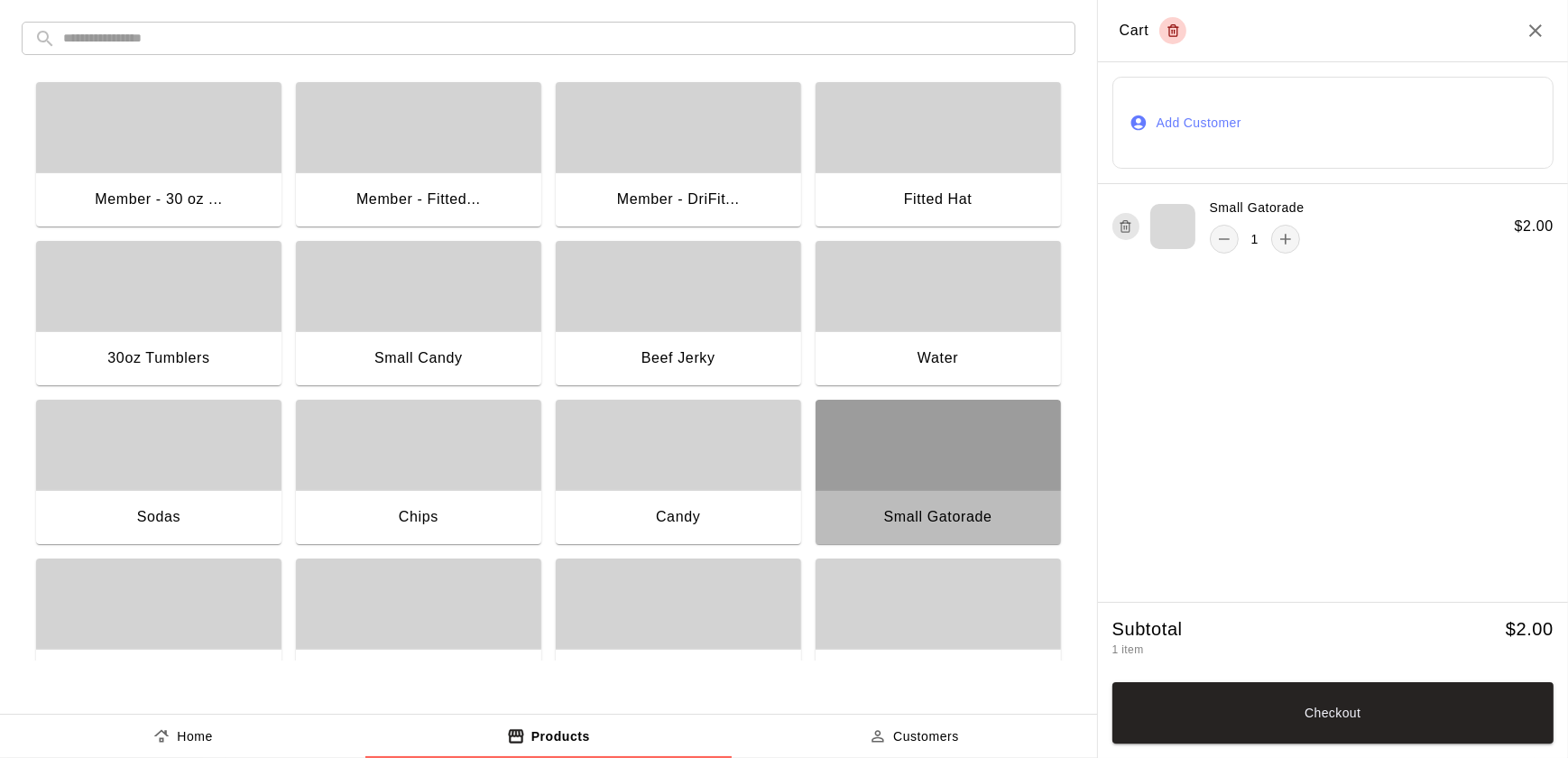
click at [917, 437] on div "button" at bounding box center [938, 445] width 246 height 91
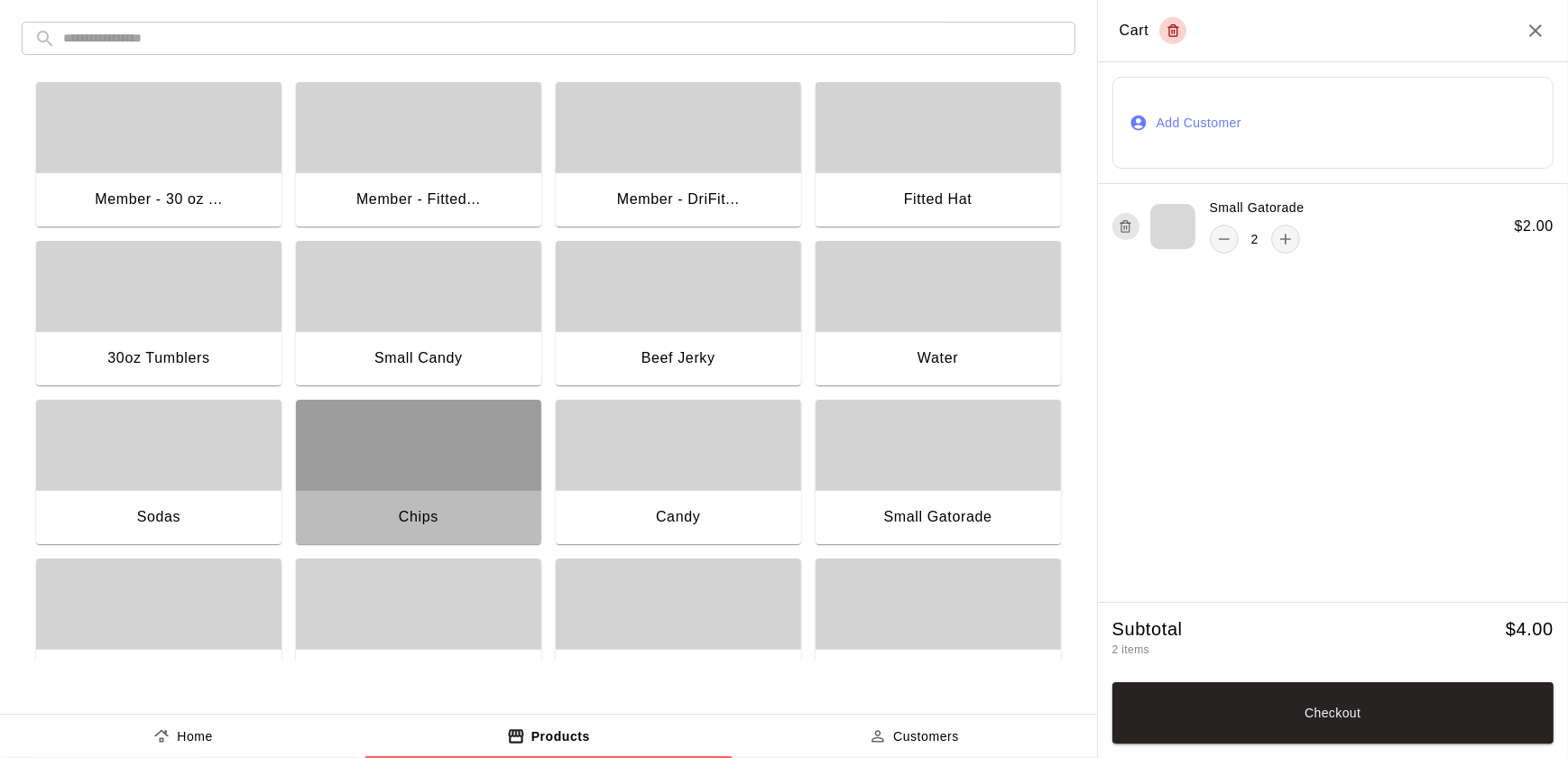
click at [379, 447] on div "button" at bounding box center [418, 445] width 246 height 91
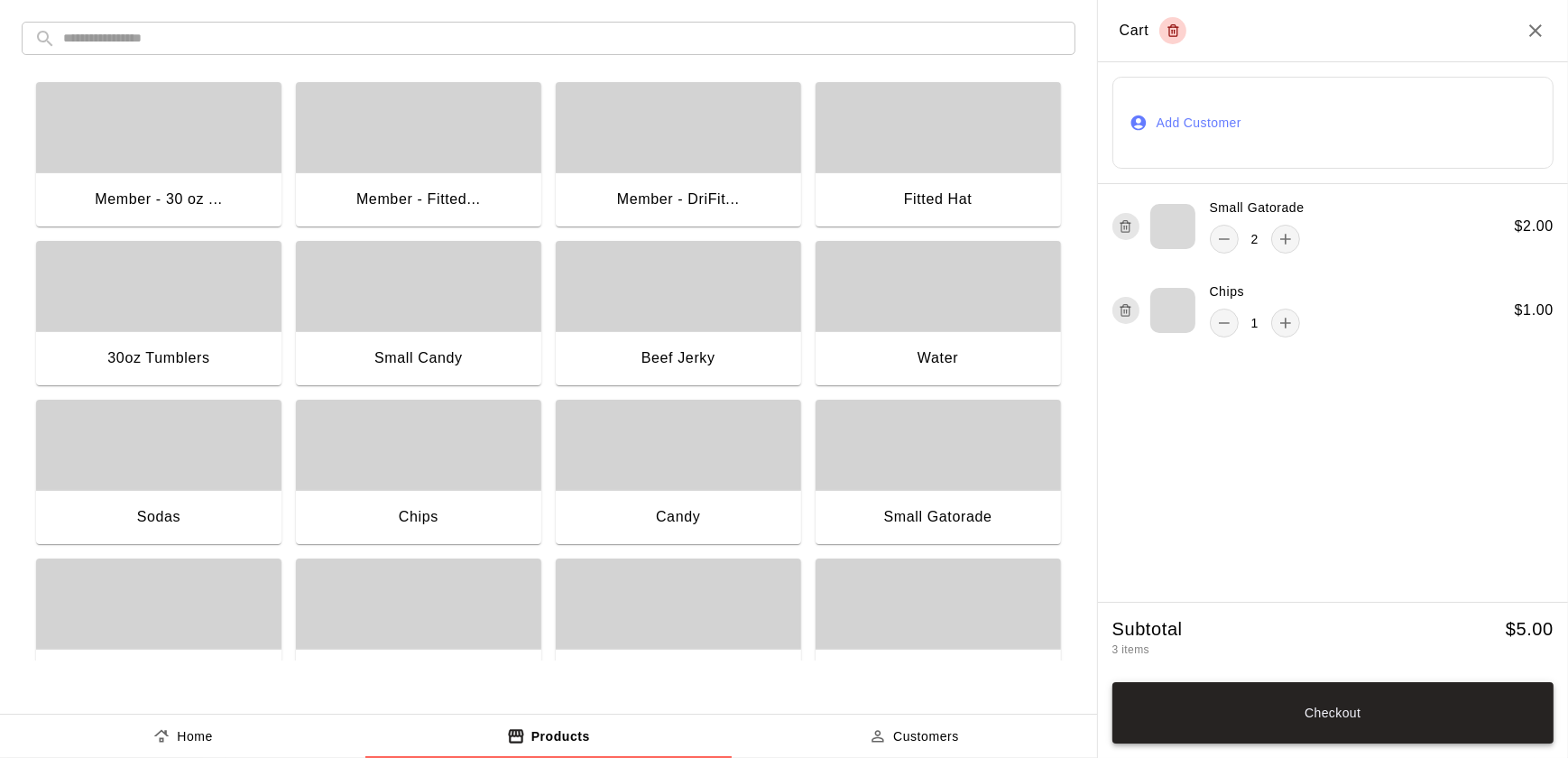
click at [1470, 706] on button "Checkout" at bounding box center [1332, 713] width 441 height 62
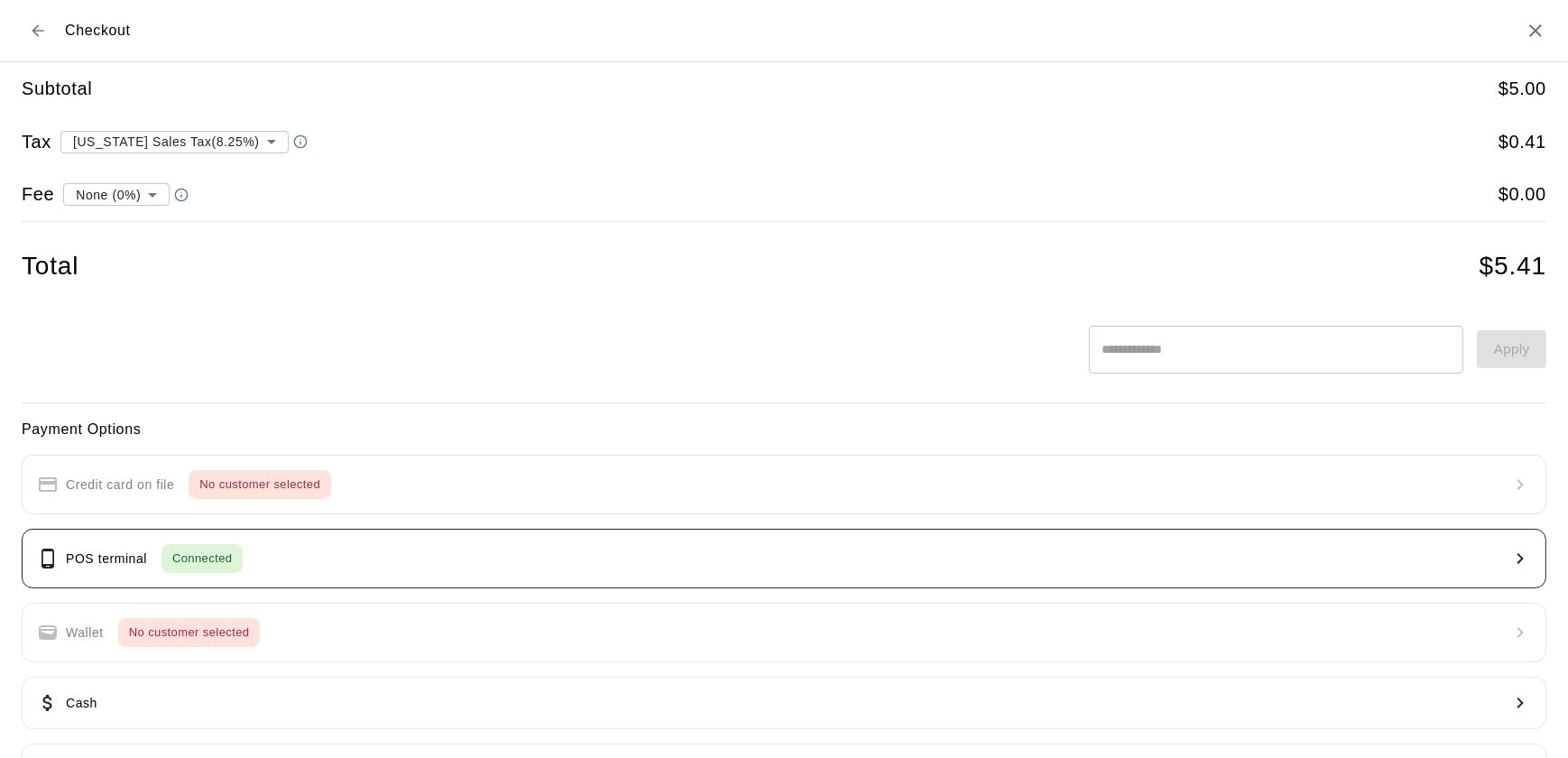
click at [471, 584] on button "POS terminal Connected" at bounding box center [784, 559] width 1524 height 60
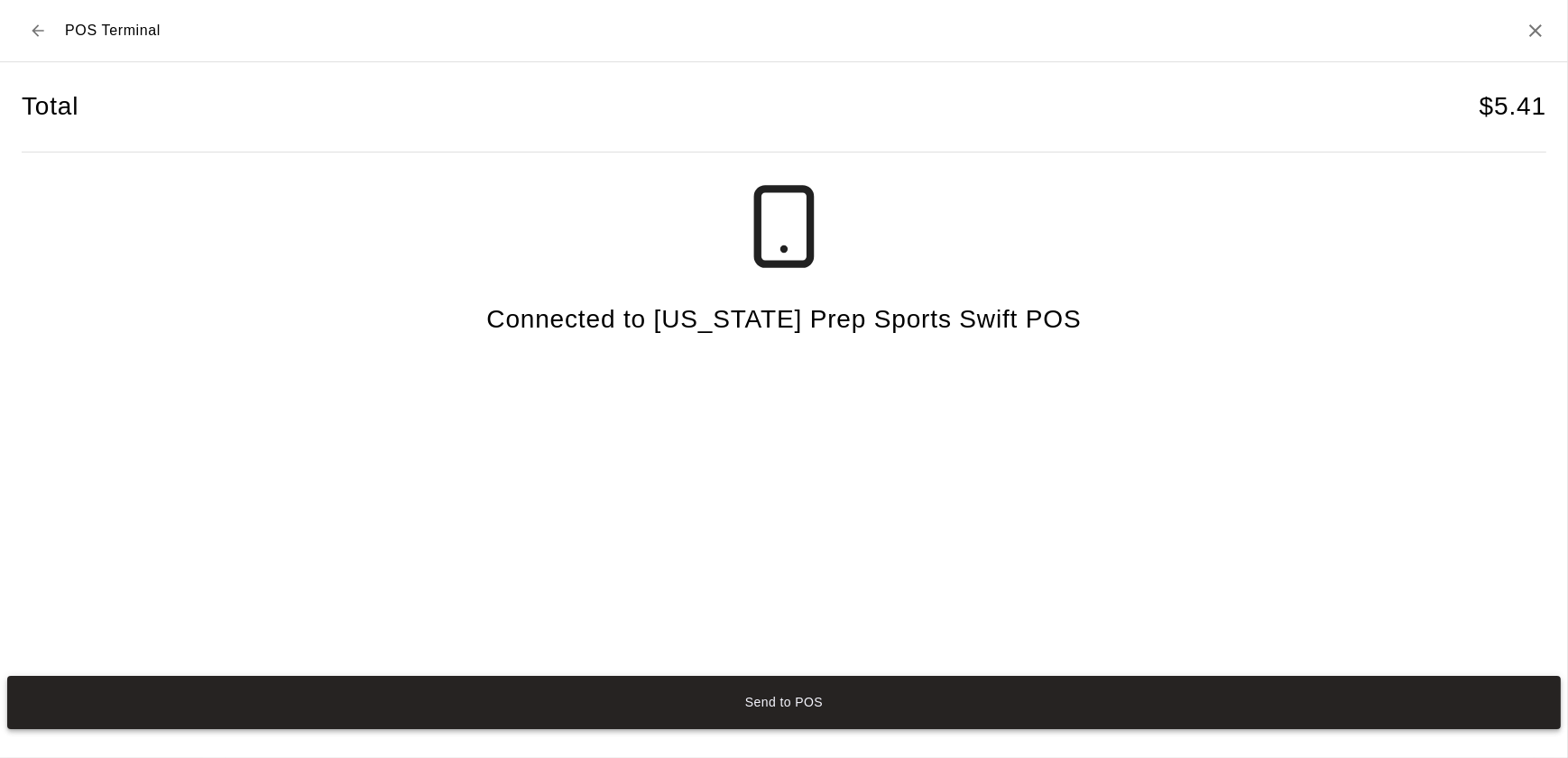
click at [835, 699] on button "Send to POS" at bounding box center [784, 702] width 1553 height 53
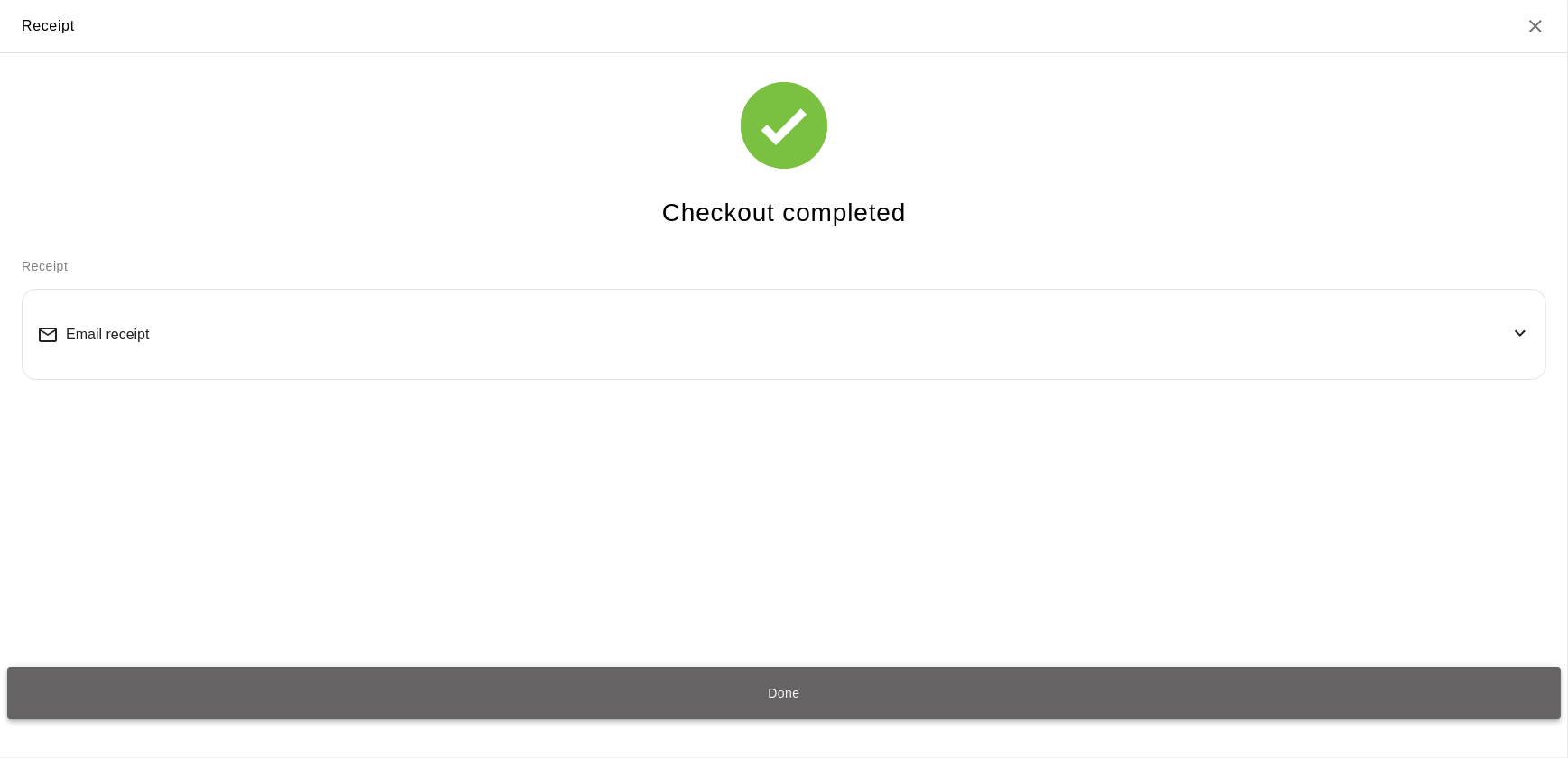
click at [423, 698] on button "Done" at bounding box center [784, 693] width 1553 height 53
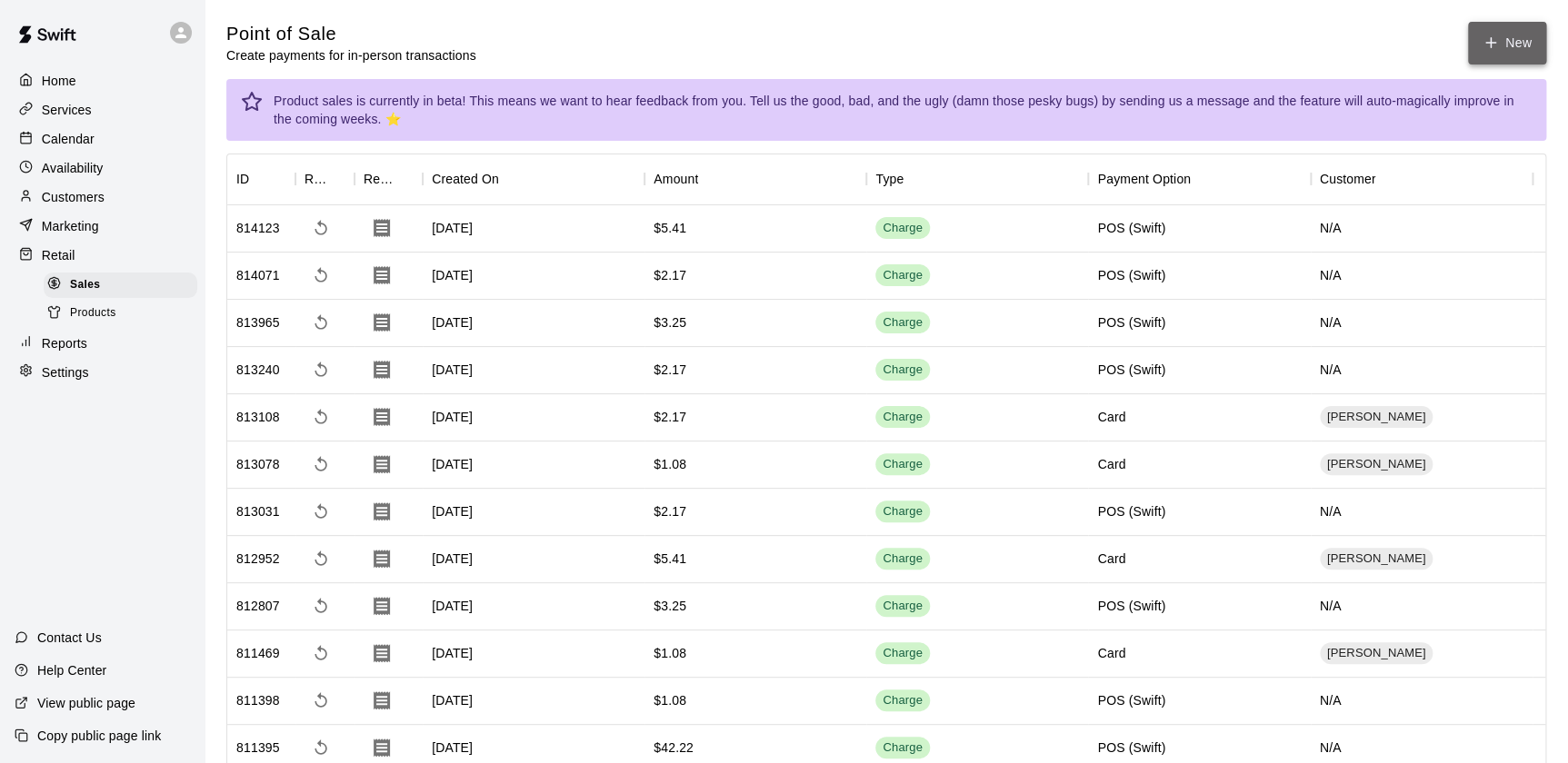
click at [1490, 45] on icon "button" at bounding box center [1490, 43] width 0 height 10
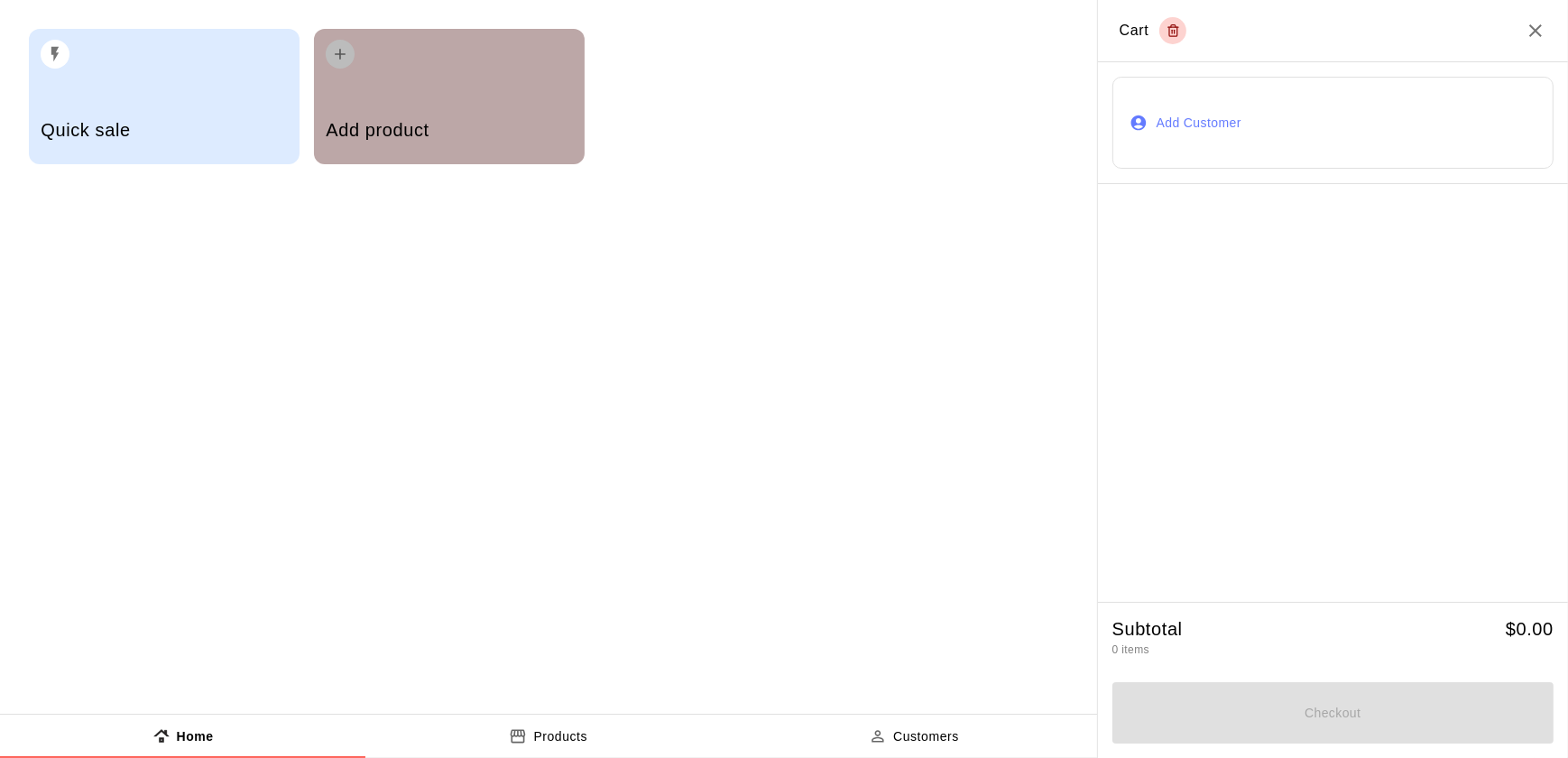
click at [511, 80] on div "Add product" at bounding box center [449, 96] width 271 height 135
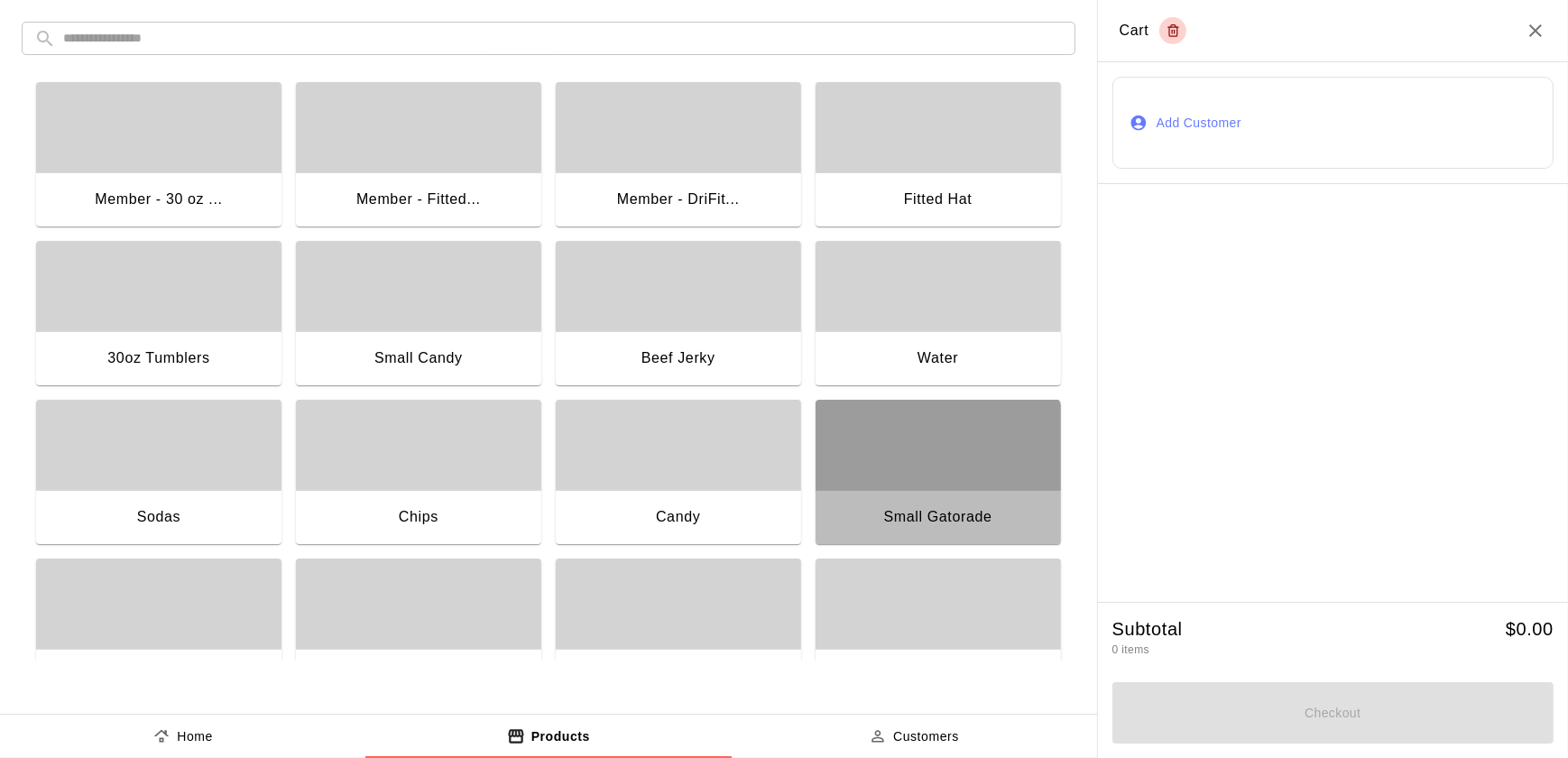
click at [859, 482] on div "button" at bounding box center [938, 445] width 246 height 91
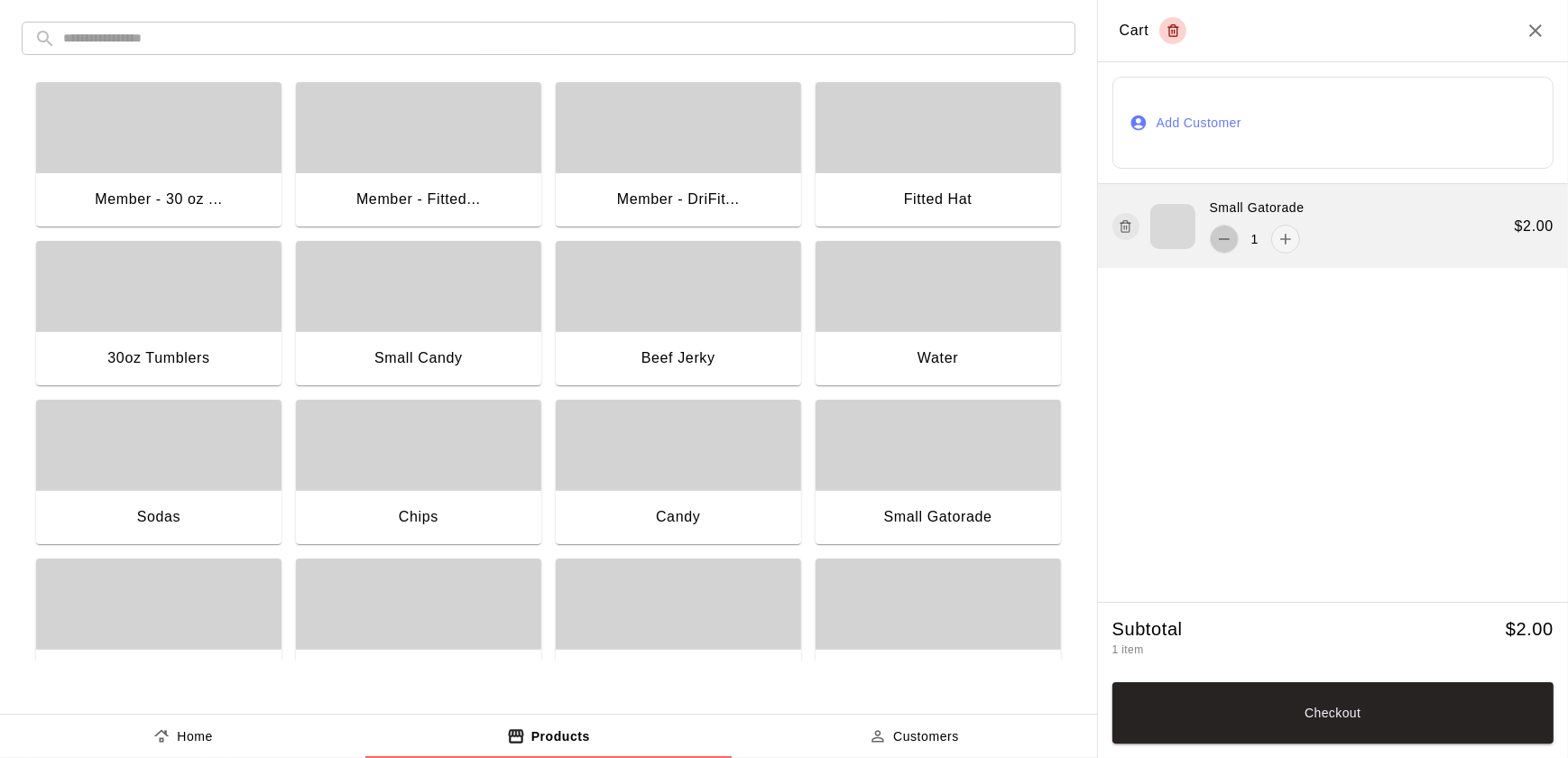
click at [1221, 238] on icon "remove" at bounding box center [1224, 239] width 11 height 2
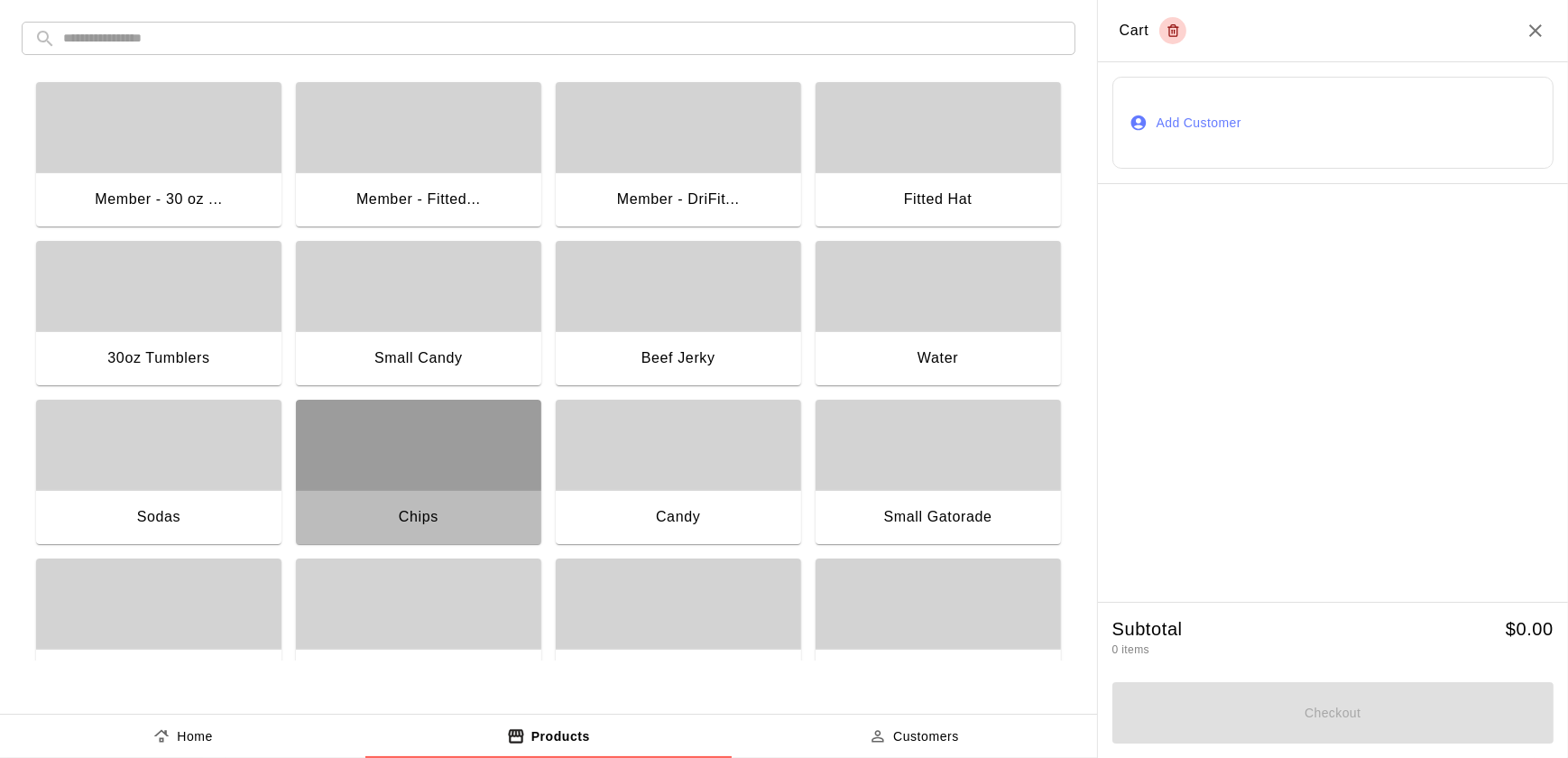
click at [430, 463] on div "button" at bounding box center [418, 445] width 246 height 91
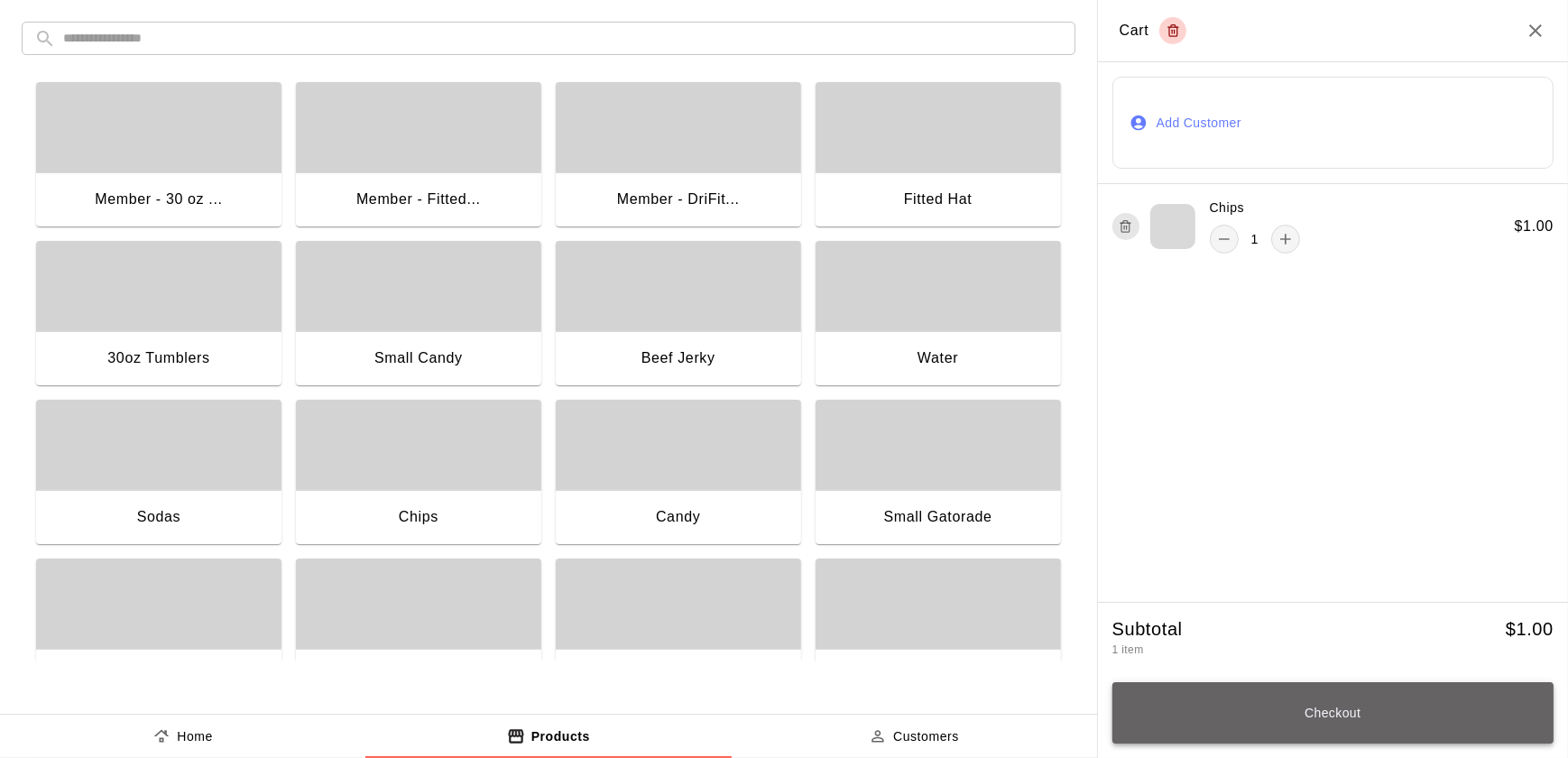
click at [1205, 704] on button "Checkout" at bounding box center [1332, 713] width 441 height 62
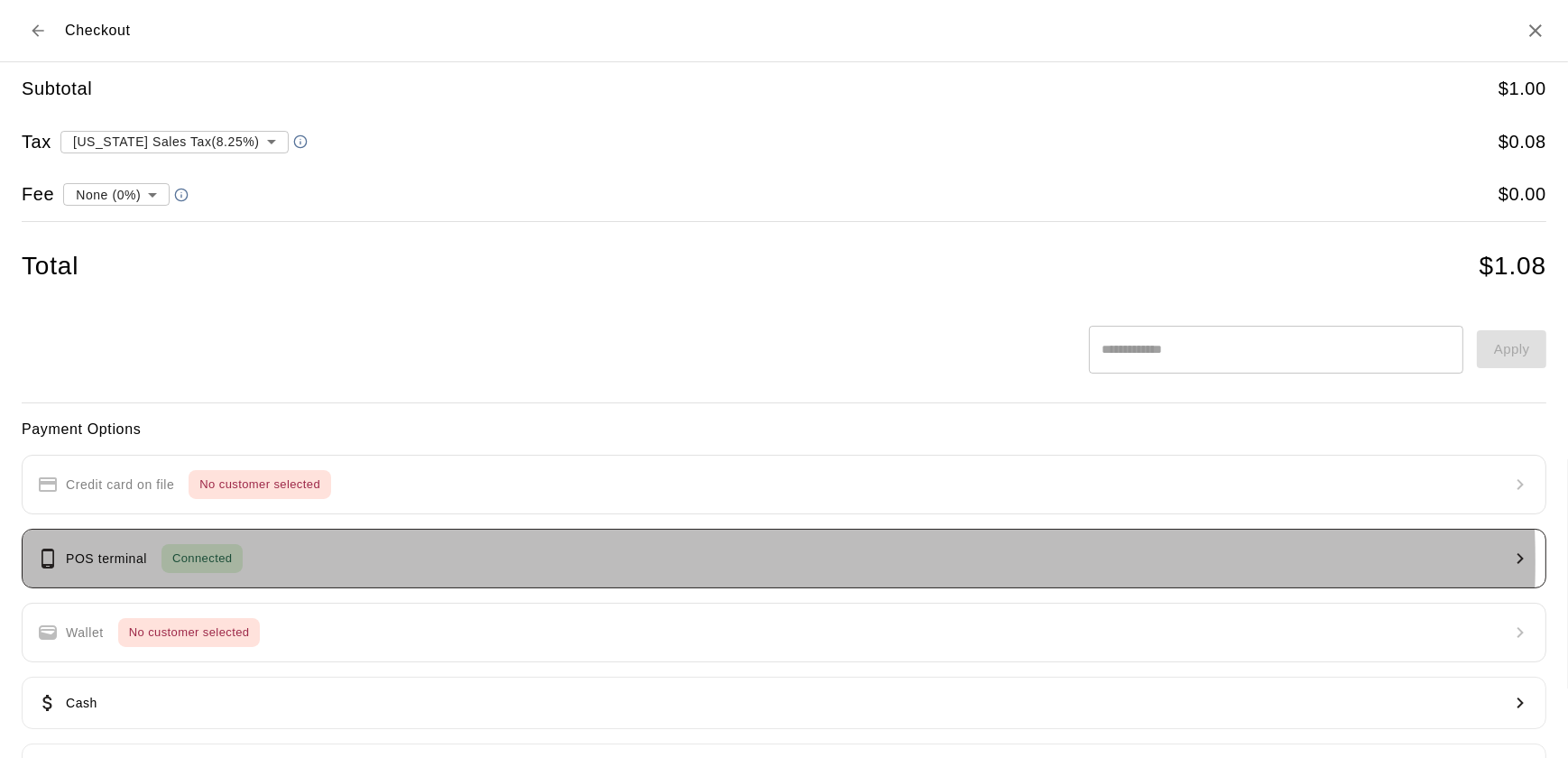
click at [721, 561] on button "POS terminal Connected" at bounding box center [784, 559] width 1524 height 60
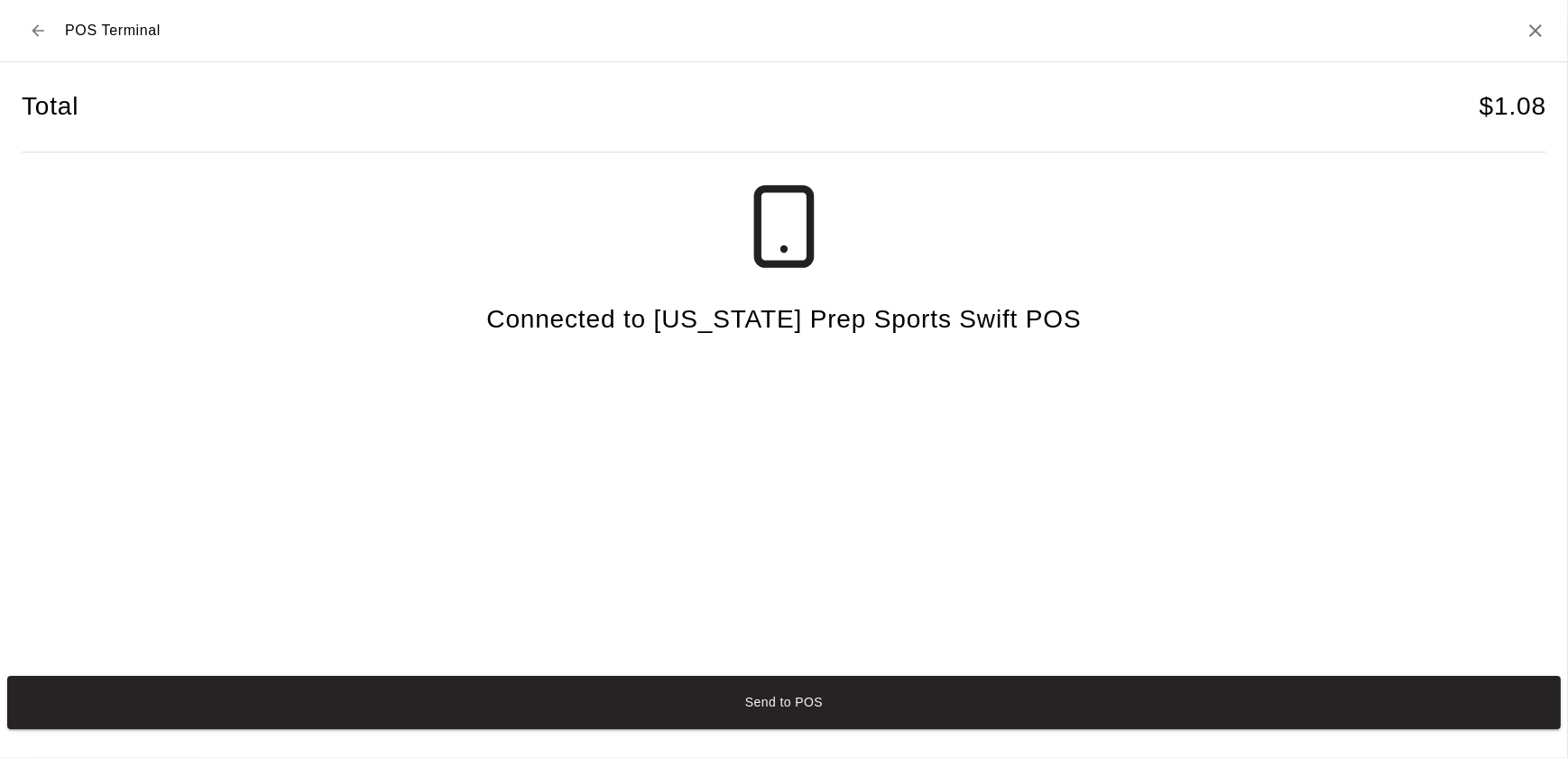
click at [731, 695] on button "Send to POS" at bounding box center [784, 702] width 1553 height 53
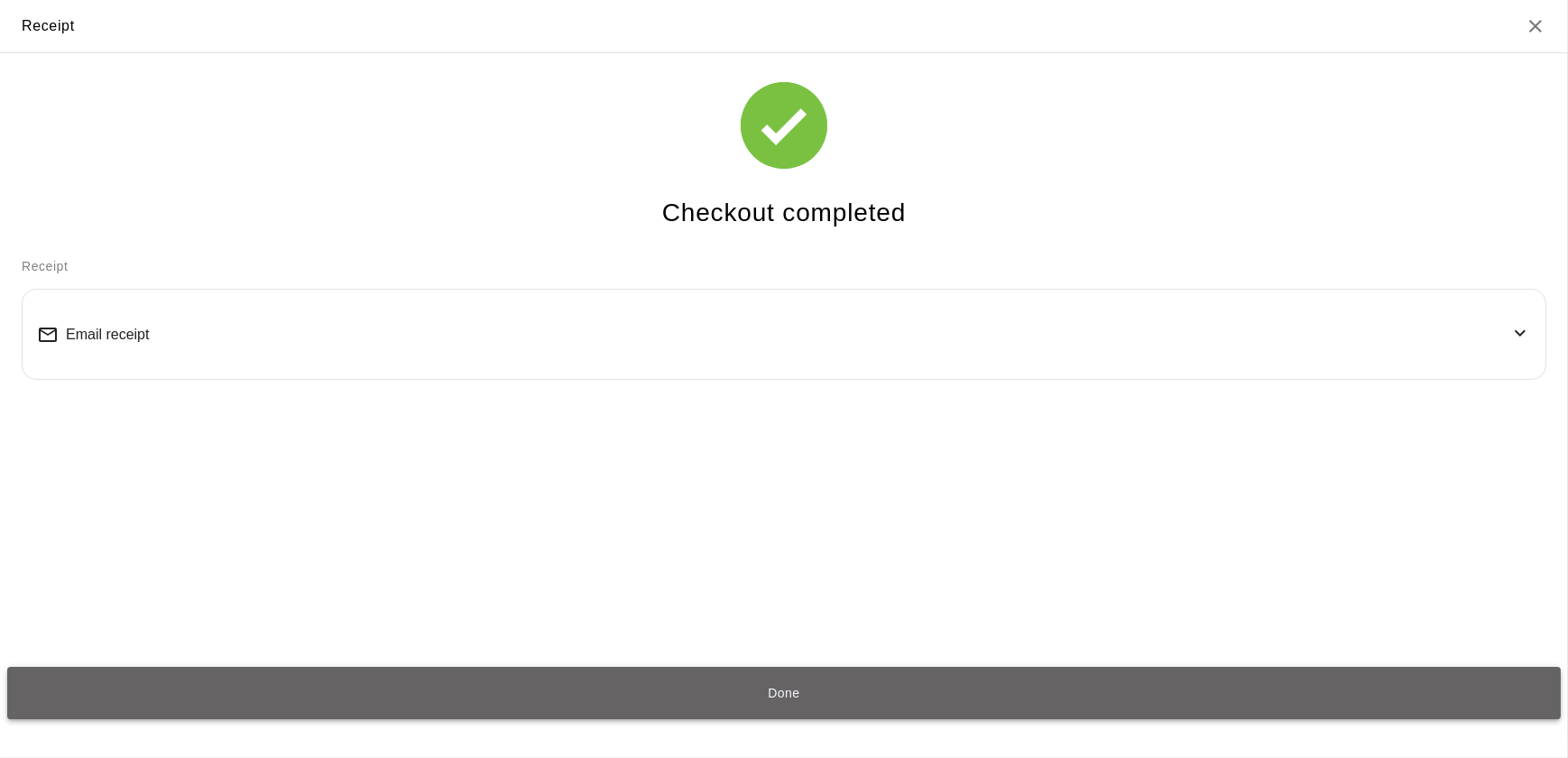
click at [514, 688] on button "Done" at bounding box center [784, 693] width 1553 height 53
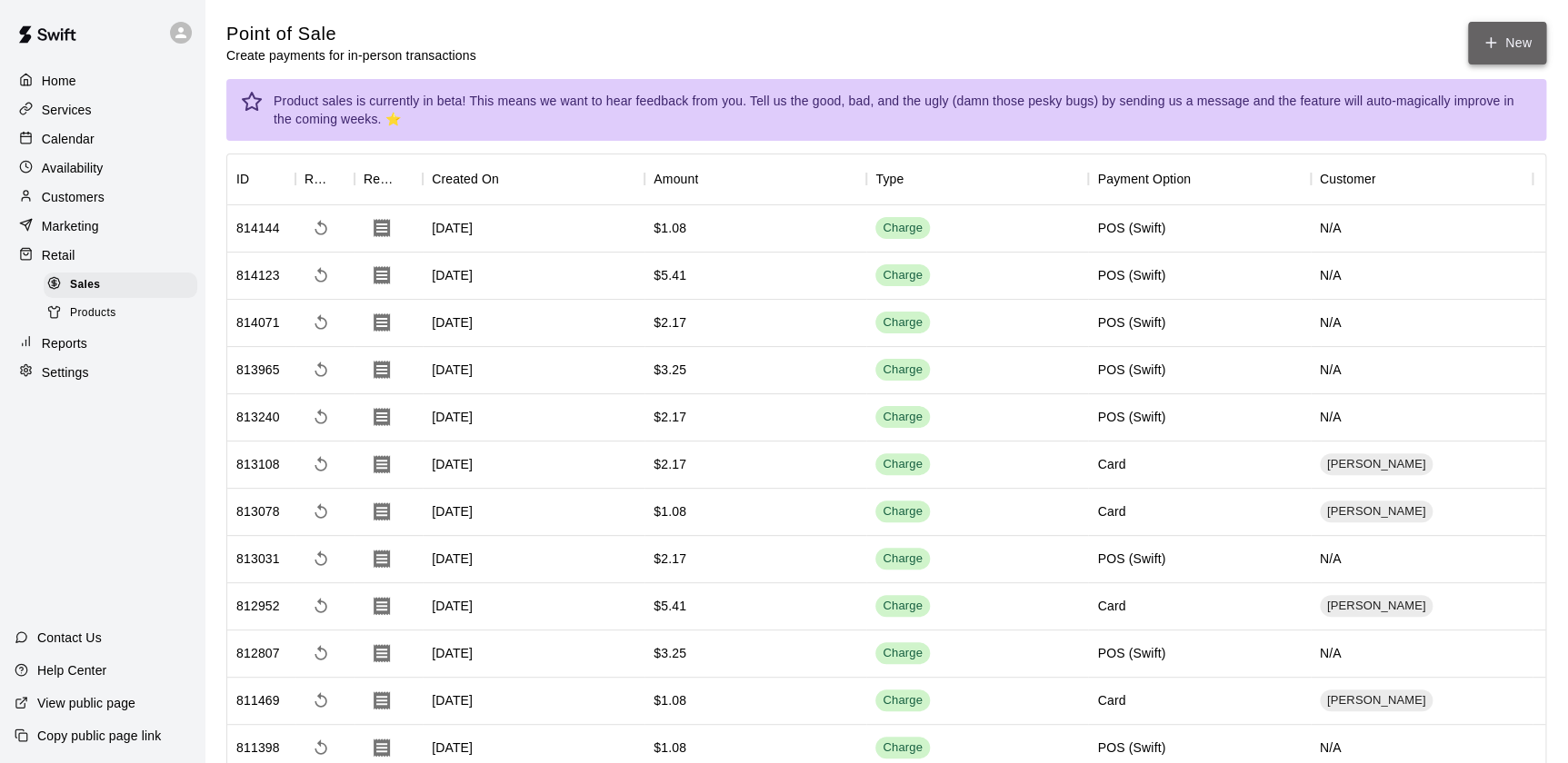
click at [1523, 43] on button "New" at bounding box center [1507, 43] width 79 height 43
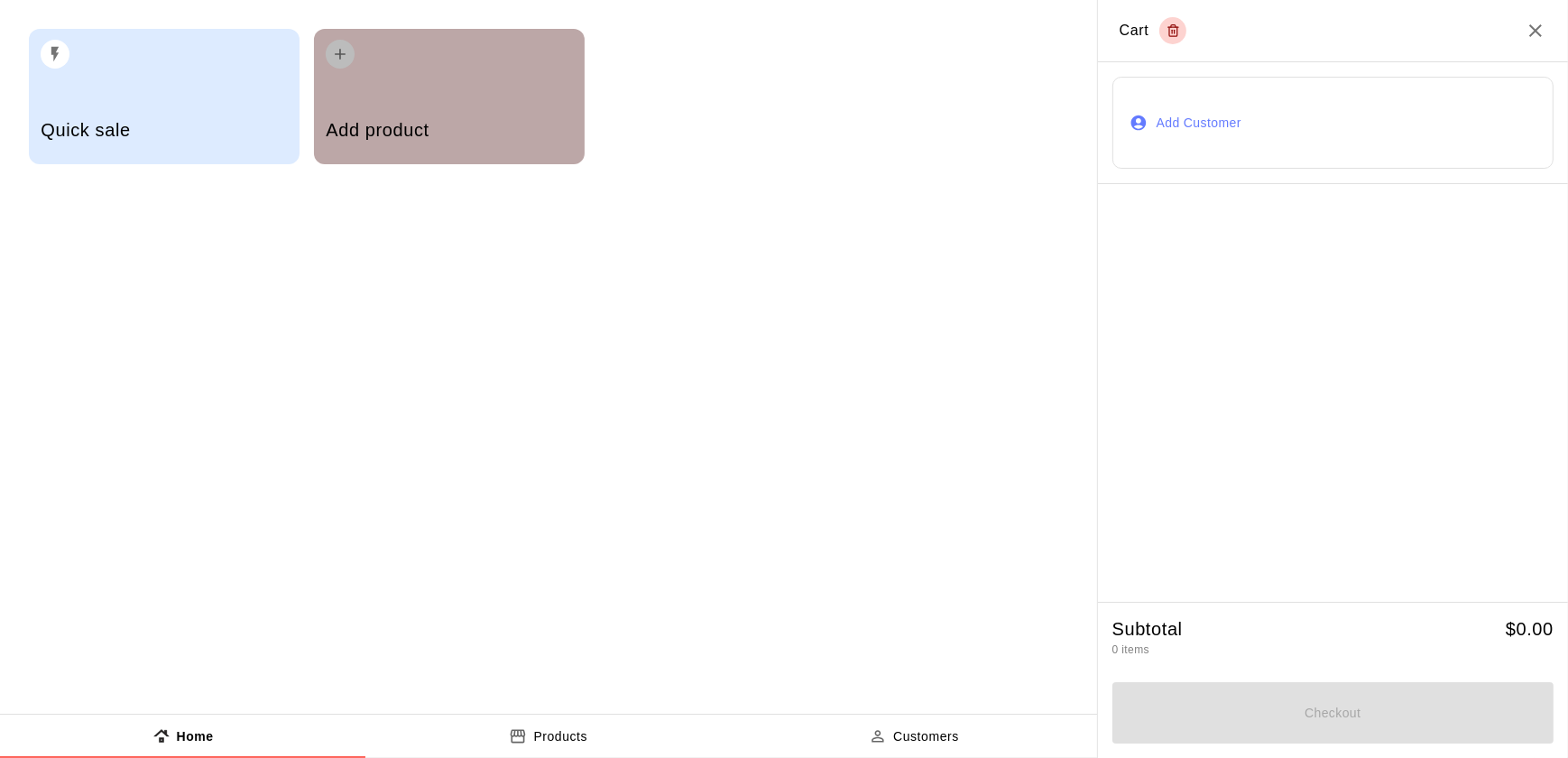
click at [370, 91] on div "Add product" at bounding box center [449, 96] width 271 height 135
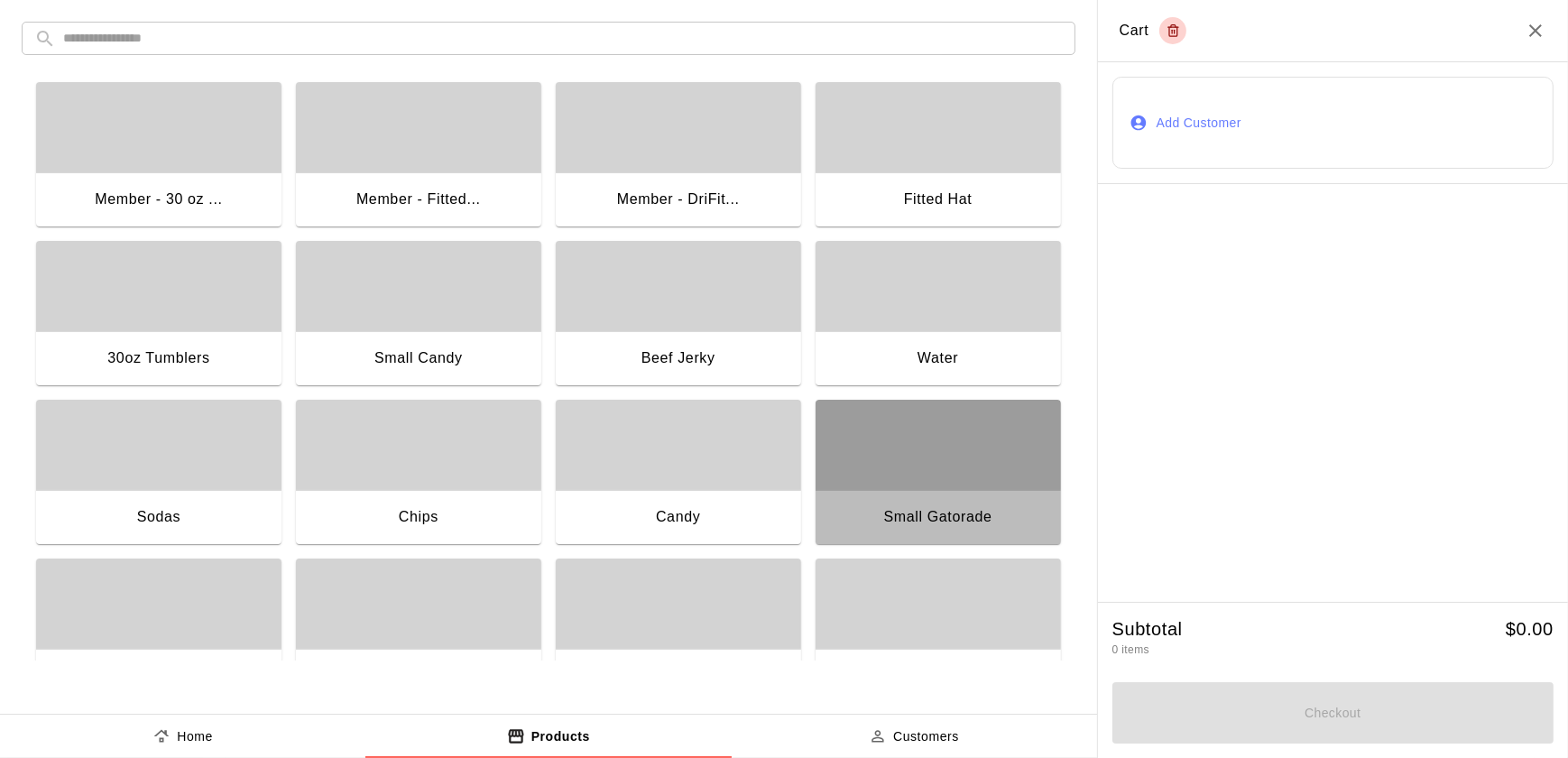
click at [955, 453] on div "button" at bounding box center [938, 445] width 246 height 91
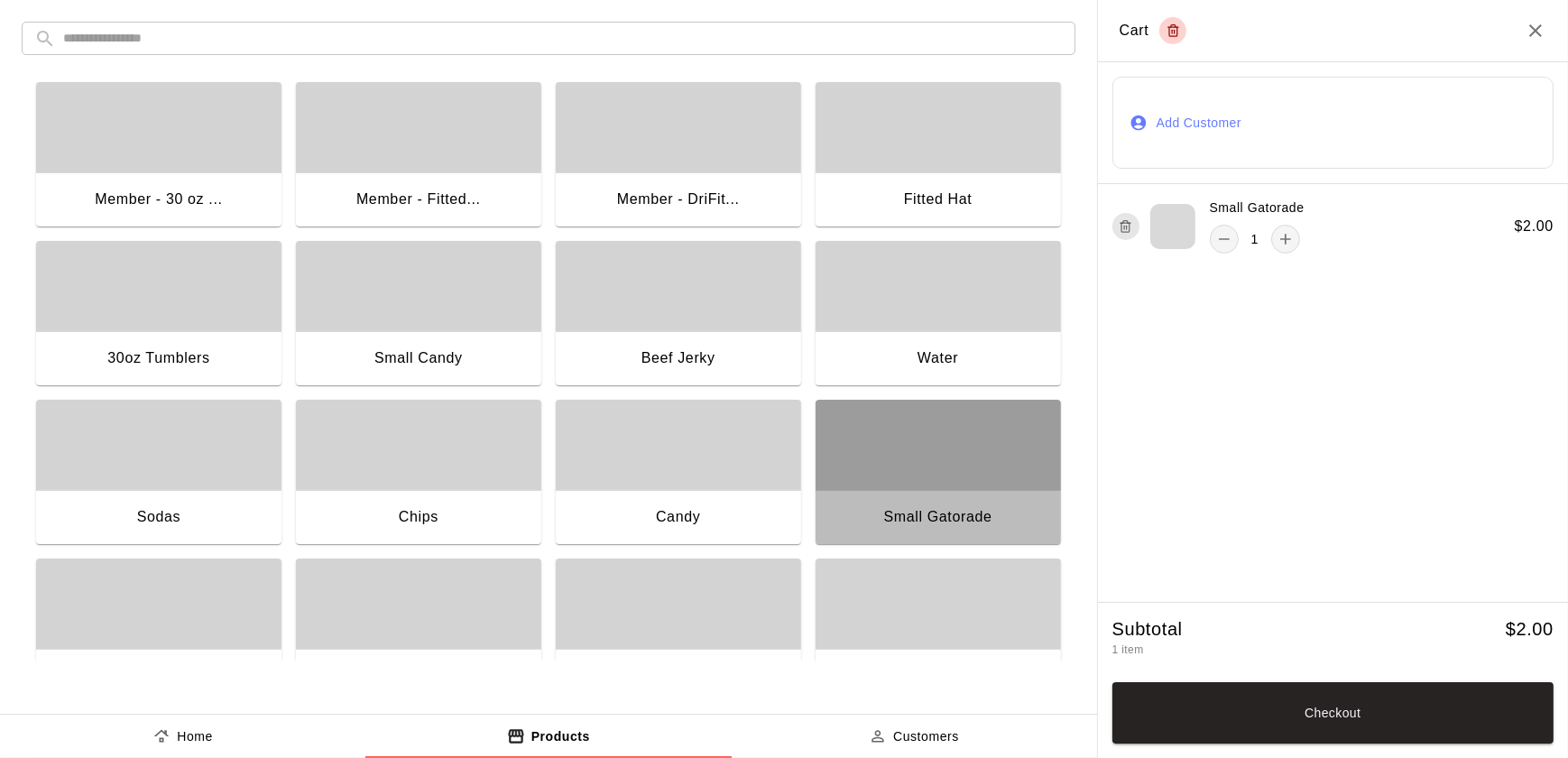
click at [955, 453] on div "button" at bounding box center [938, 445] width 246 height 91
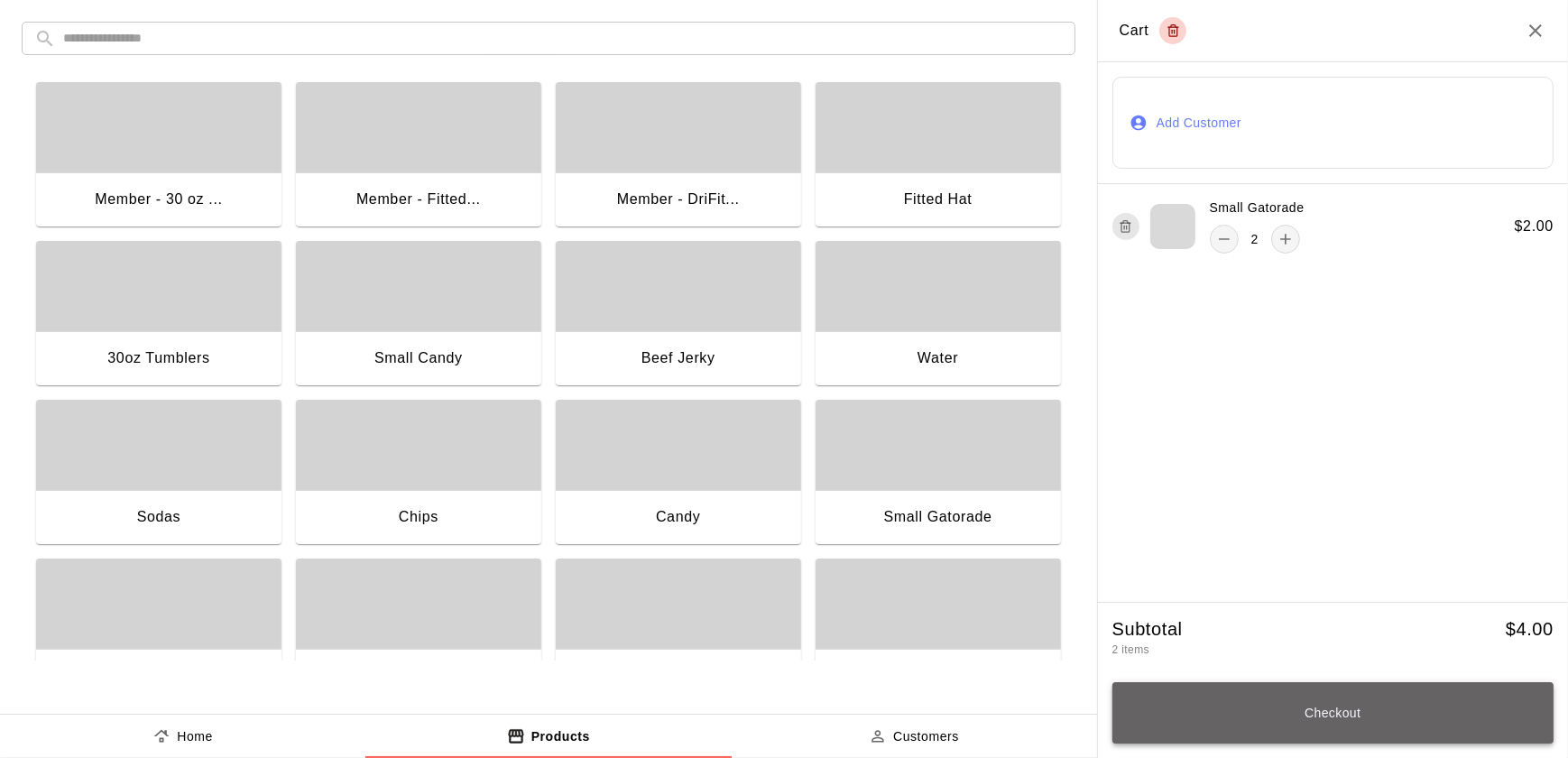
click at [1218, 721] on button "Checkout" at bounding box center [1332, 713] width 441 height 62
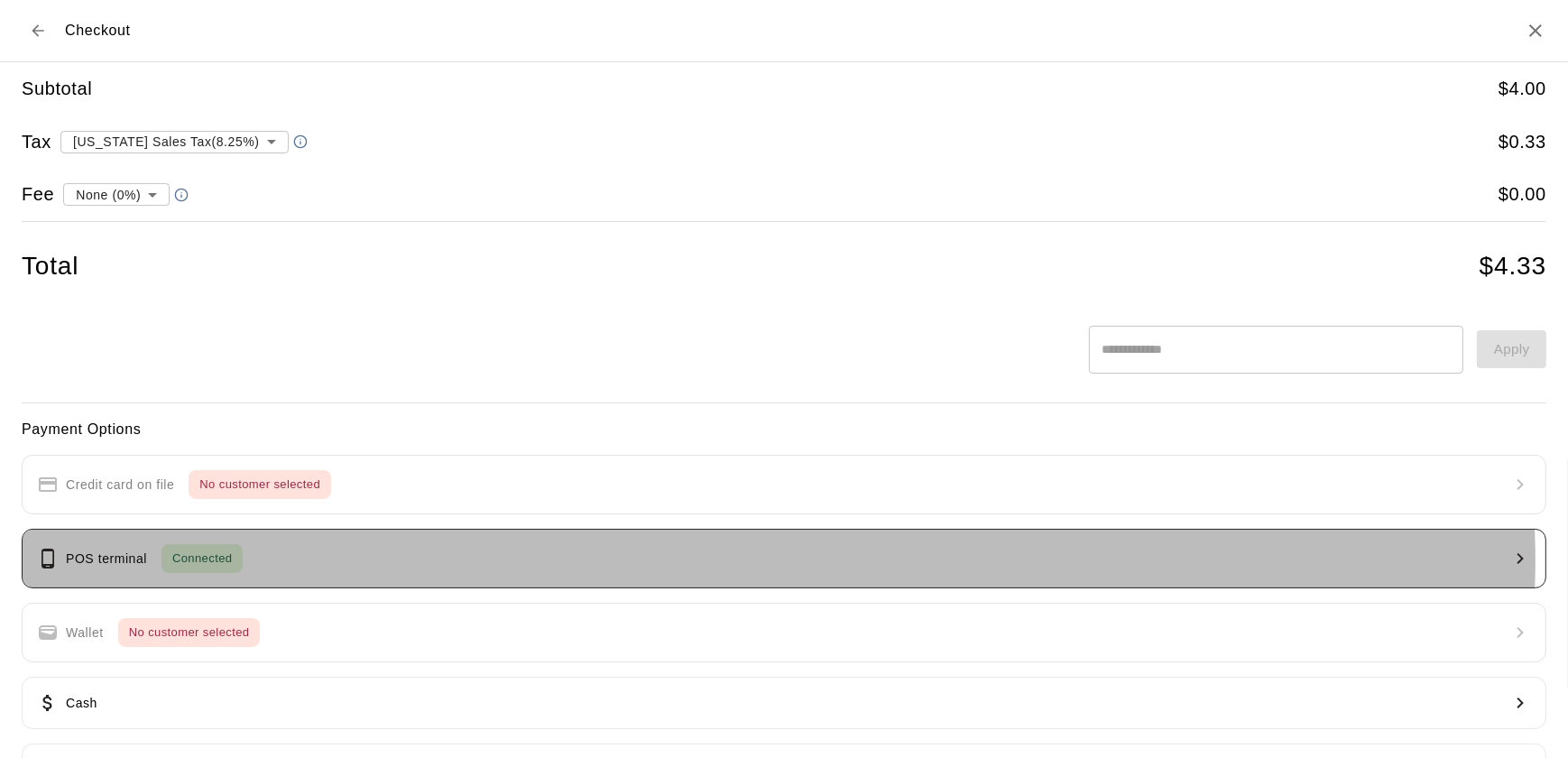
click at [733, 560] on button "POS terminal Connected" at bounding box center [784, 559] width 1524 height 60
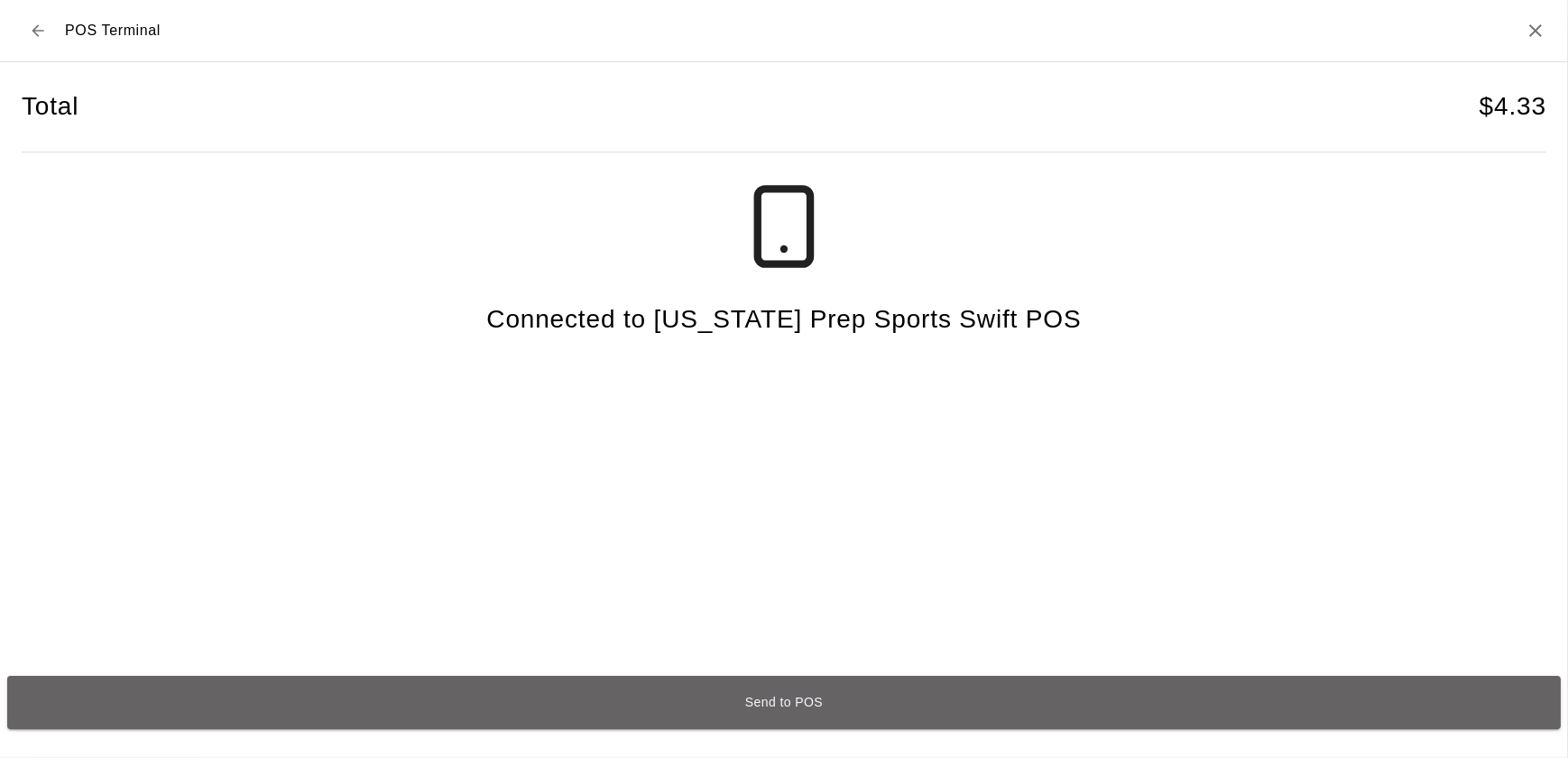
click at [773, 707] on button "Send to POS" at bounding box center [784, 702] width 1553 height 53
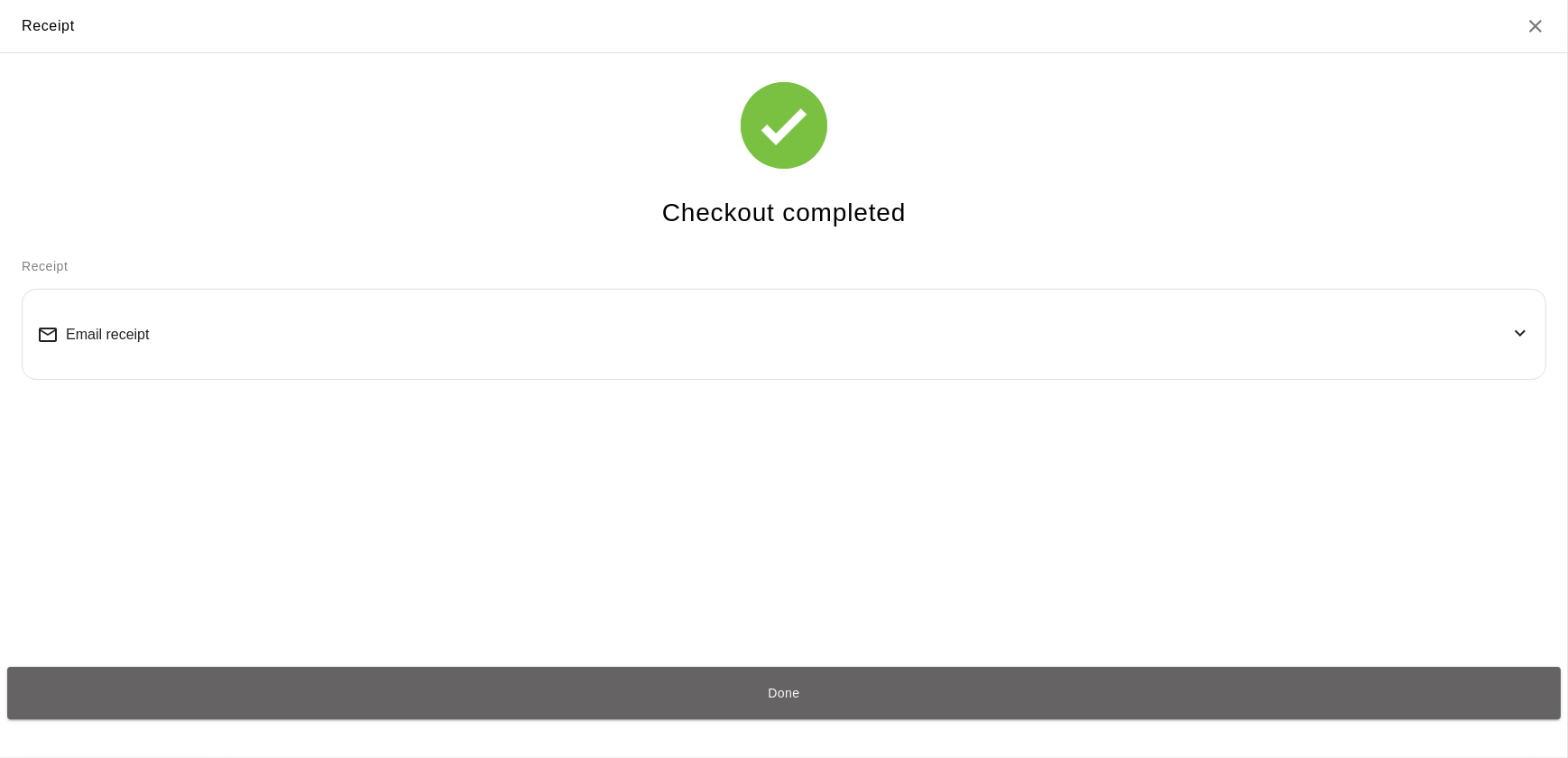
click at [773, 707] on button "Done" at bounding box center [784, 693] width 1553 height 53
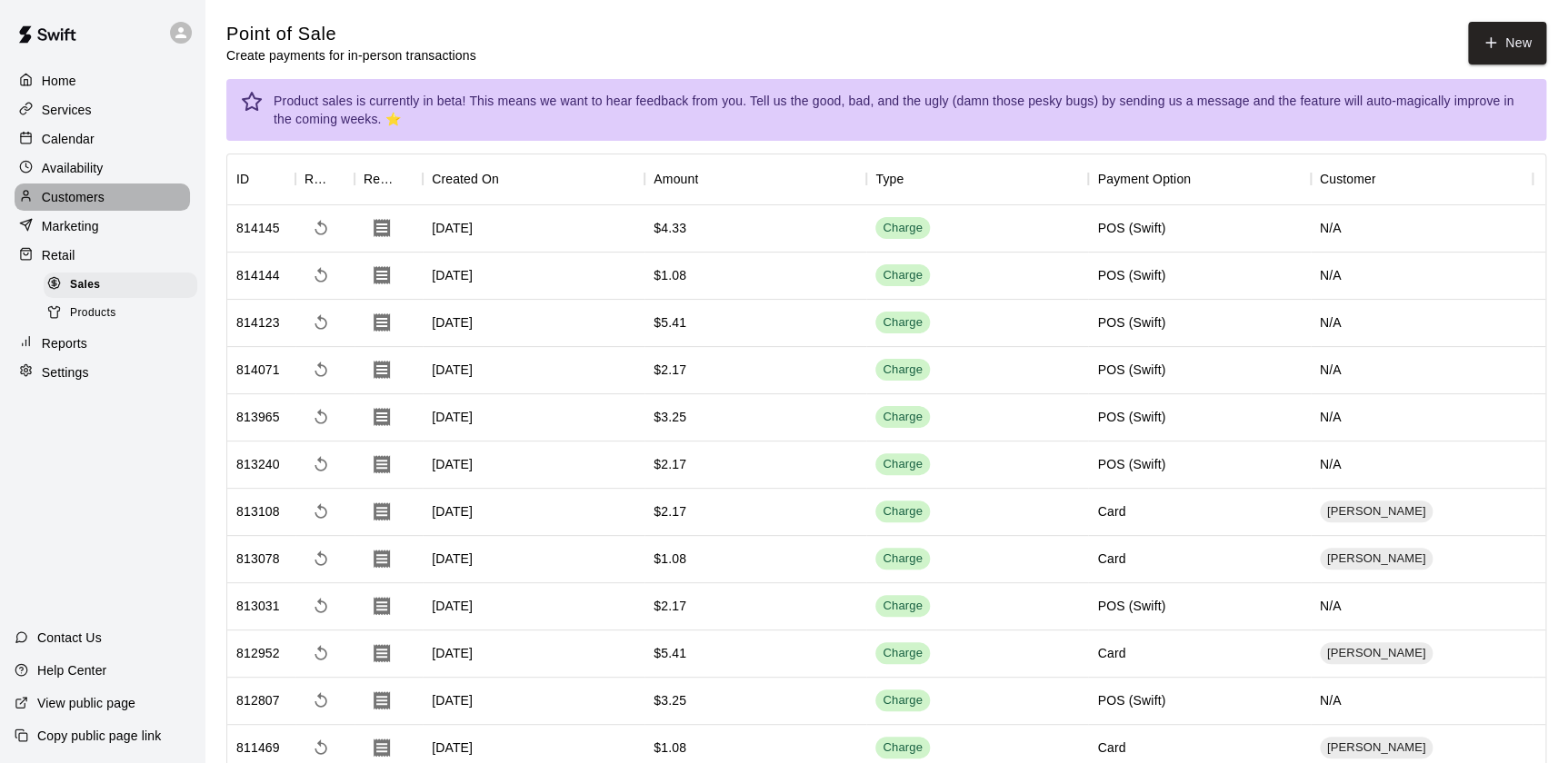
click at [118, 205] on div "Customers" at bounding box center [102, 197] width 175 height 27
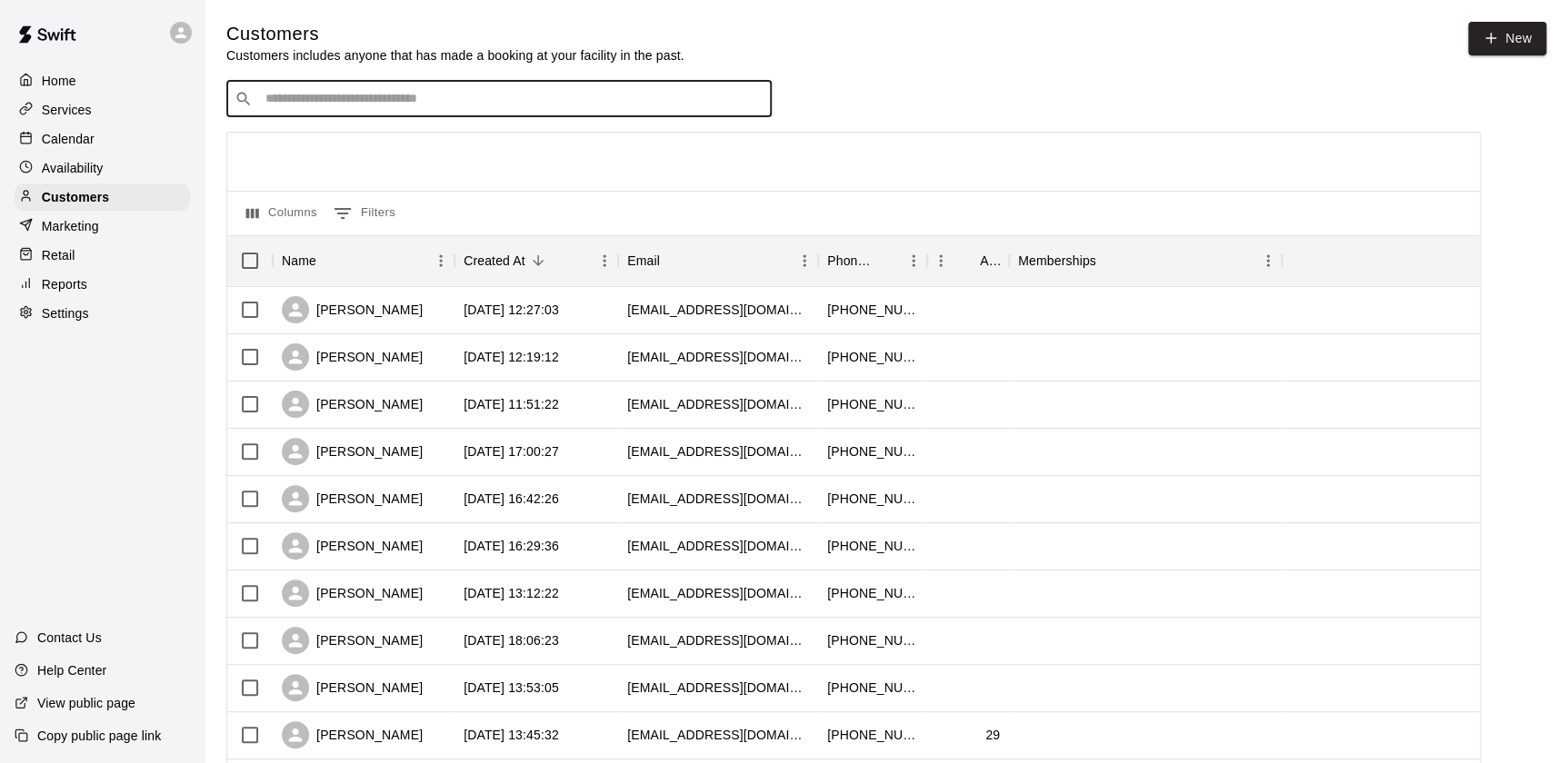
click at [278, 105] on input "Search customers by name or email" at bounding box center [511, 99] width 503 height 18
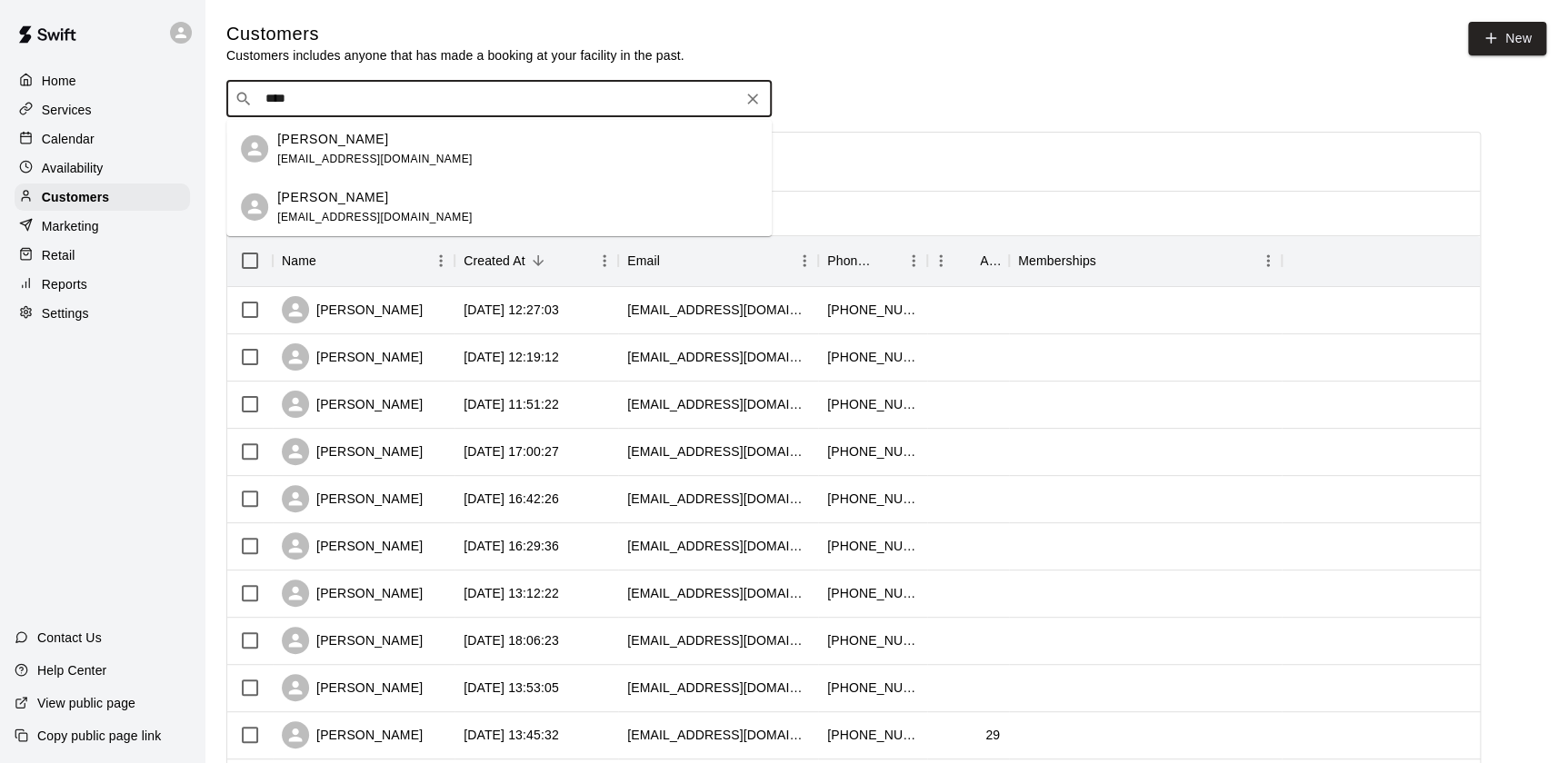
type input "****"
